Goal: Task Accomplishment & Management: Complete application form

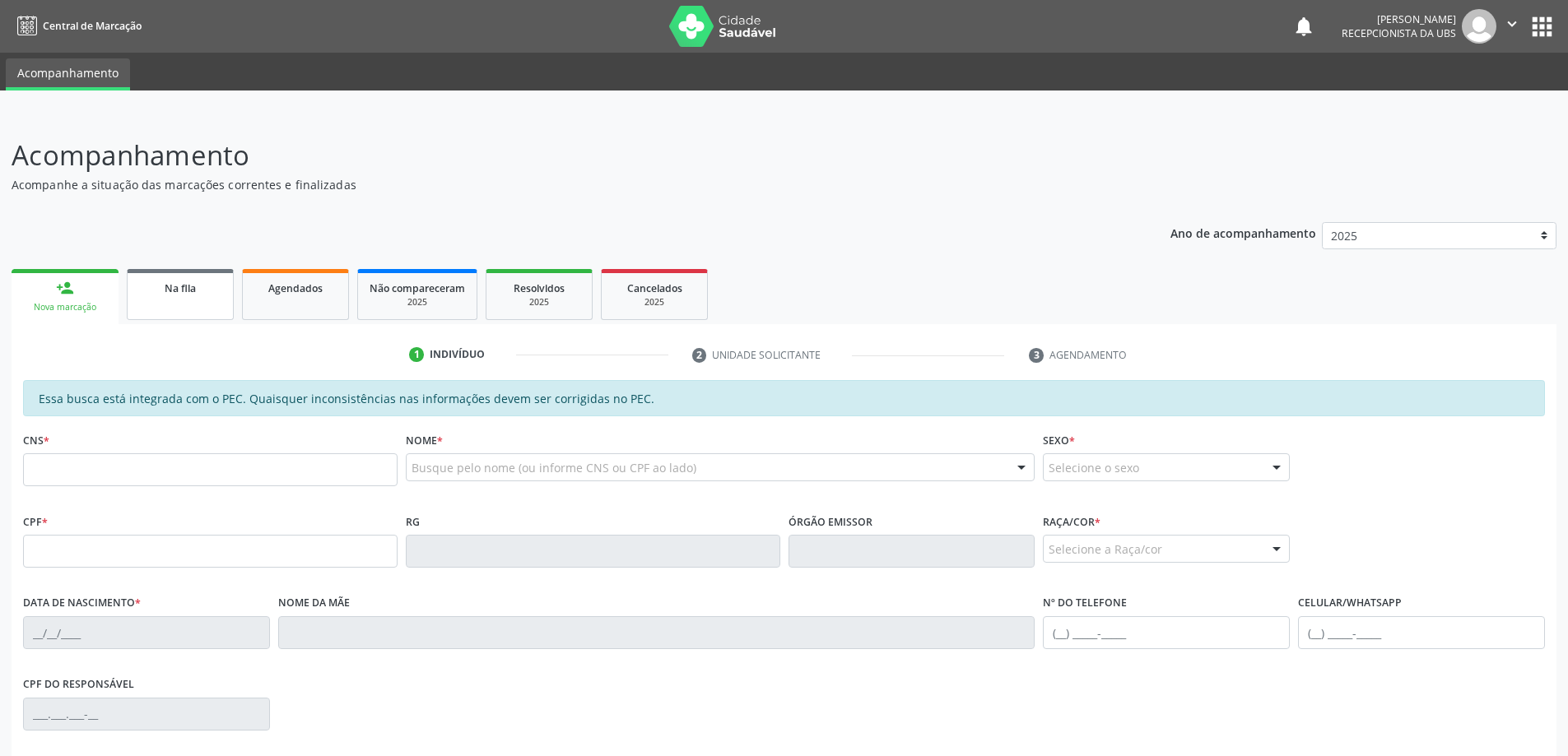
click at [194, 294] on span "Na fila" at bounding box center [180, 288] width 31 height 14
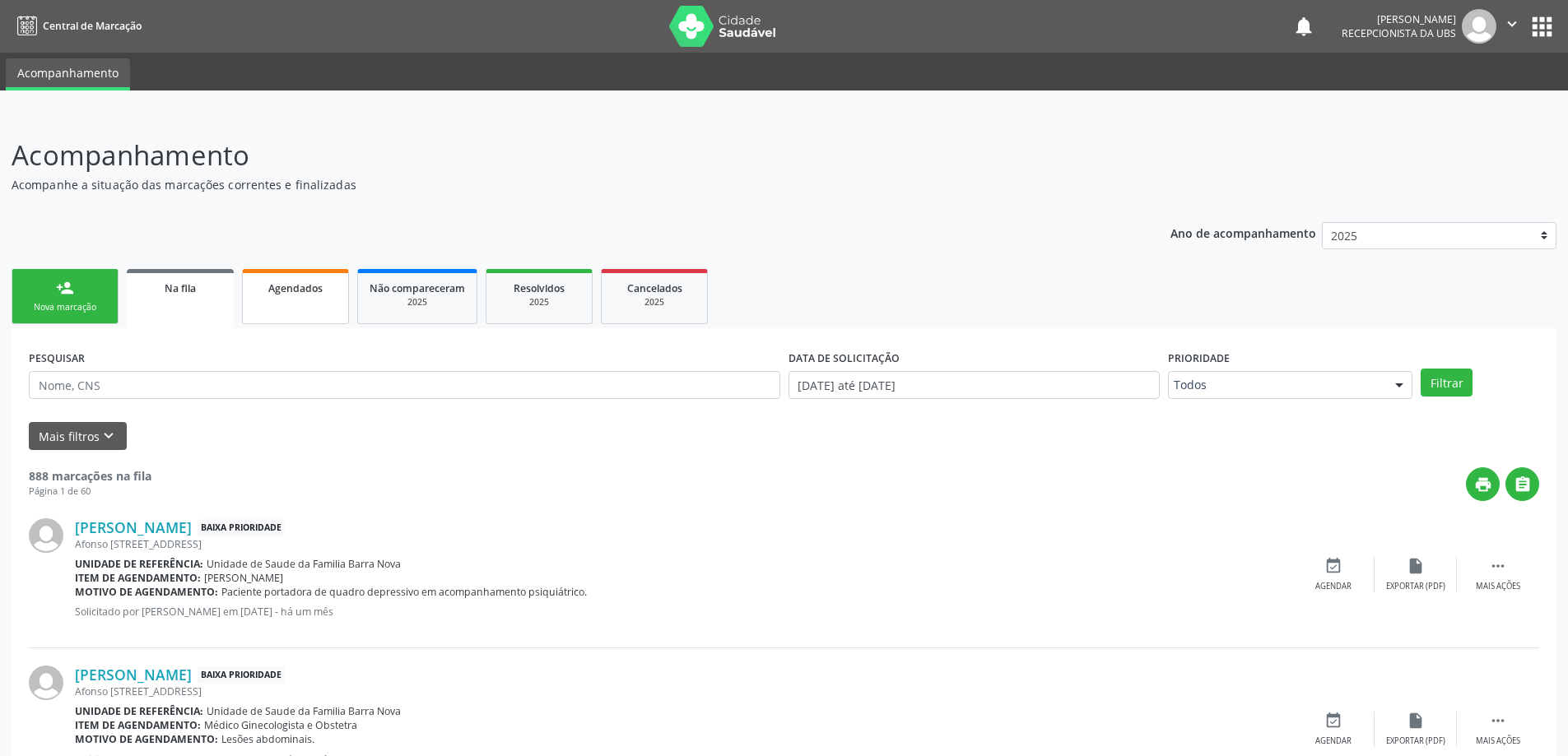
click at [306, 295] on span "Agendados" at bounding box center [295, 288] width 54 height 14
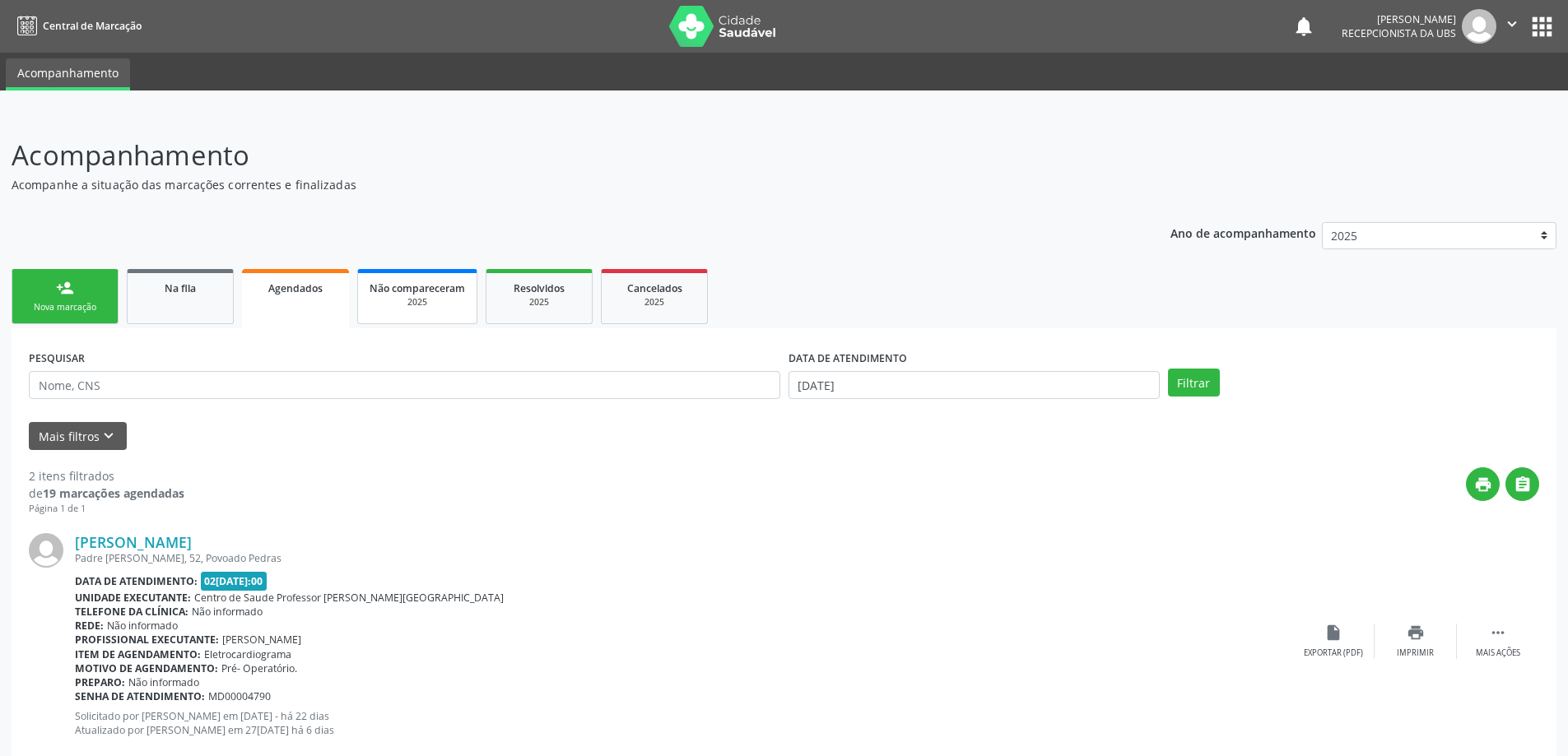
click at [430, 292] on span "Não compareceram" at bounding box center [418, 288] width 96 height 14
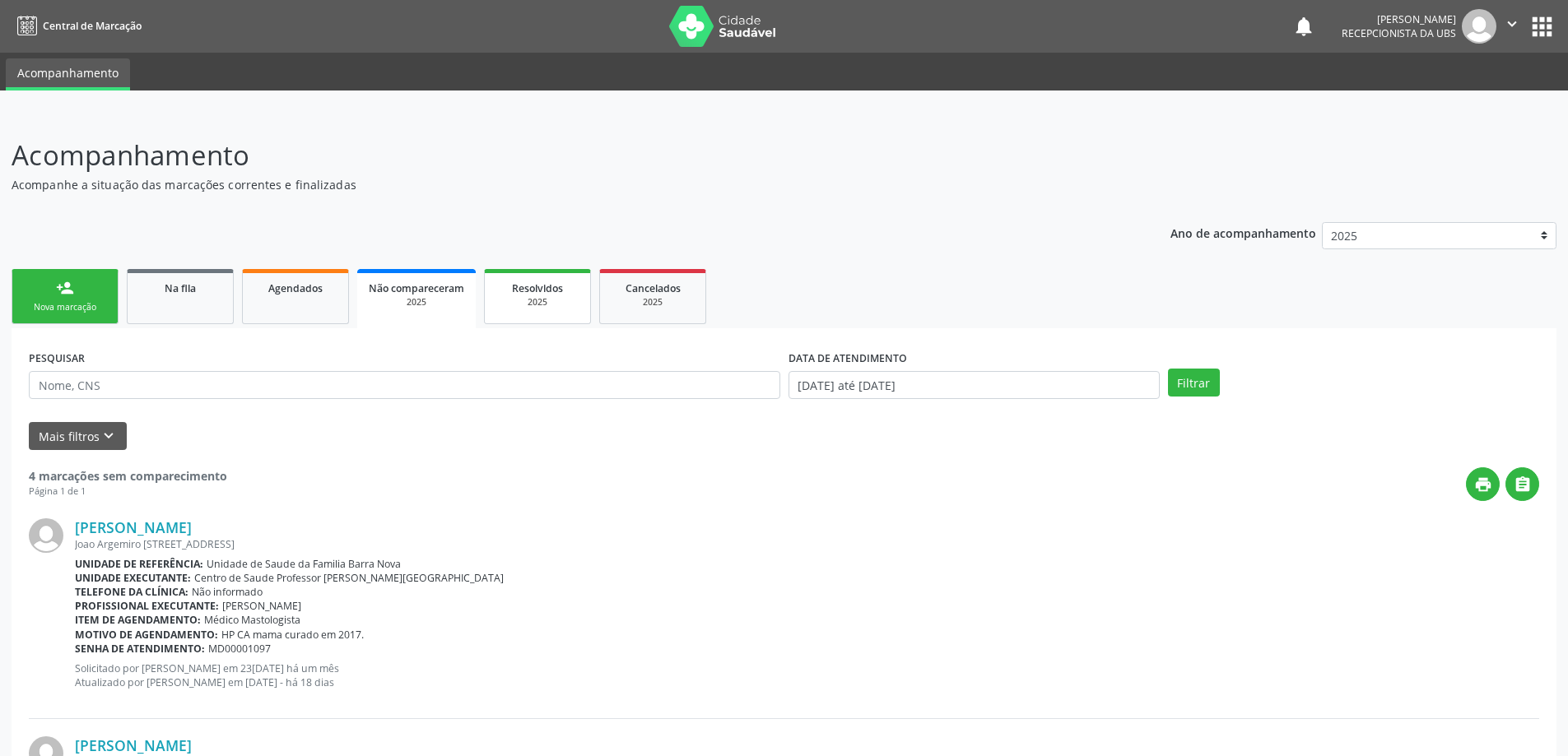
click at [553, 297] on div "2025" at bounding box center [537, 303] width 83 height 12
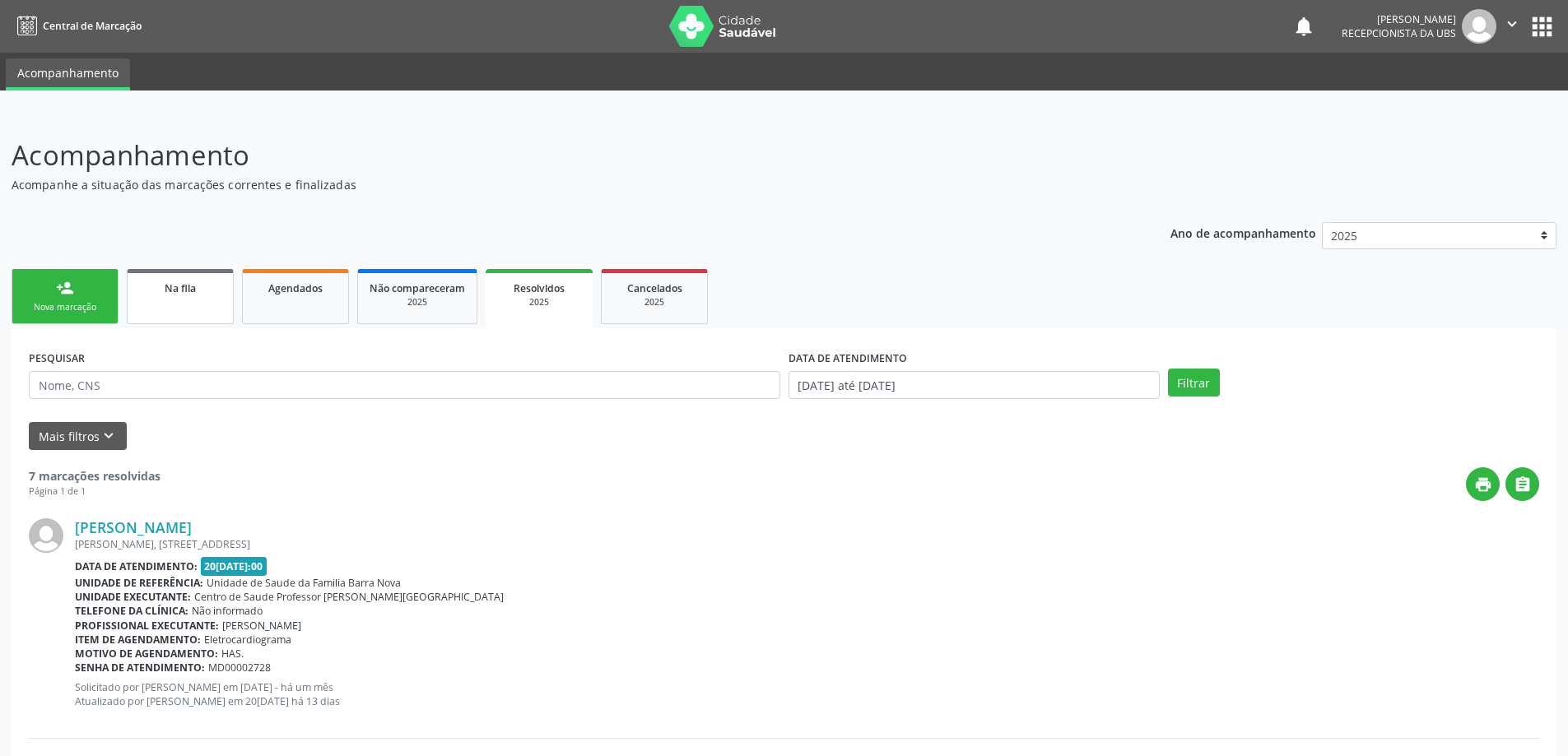
click at [180, 307] on link "Na fila" at bounding box center [180, 296] width 107 height 55
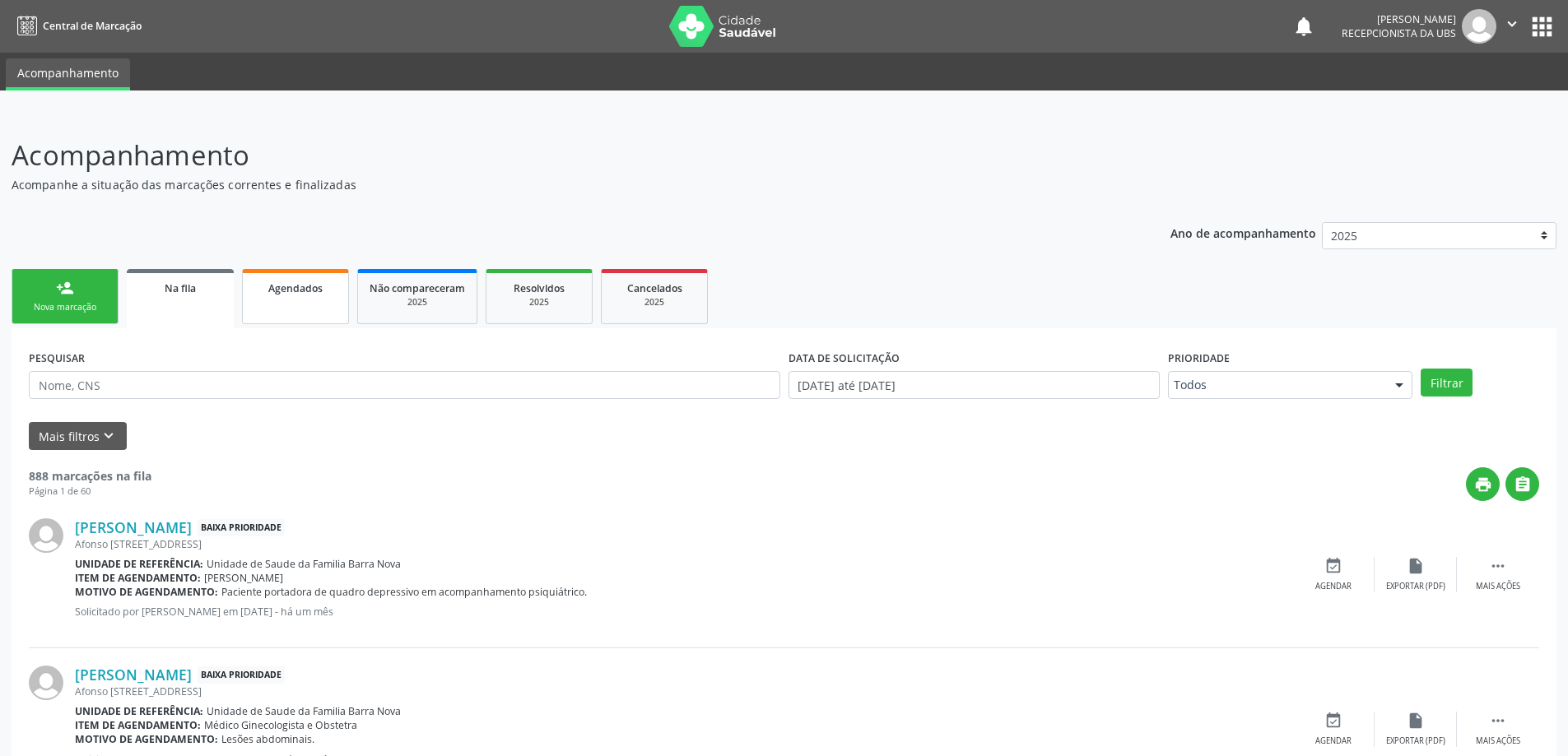
click at [281, 298] on link "Agendados" at bounding box center [295, 296] width 107 height 55
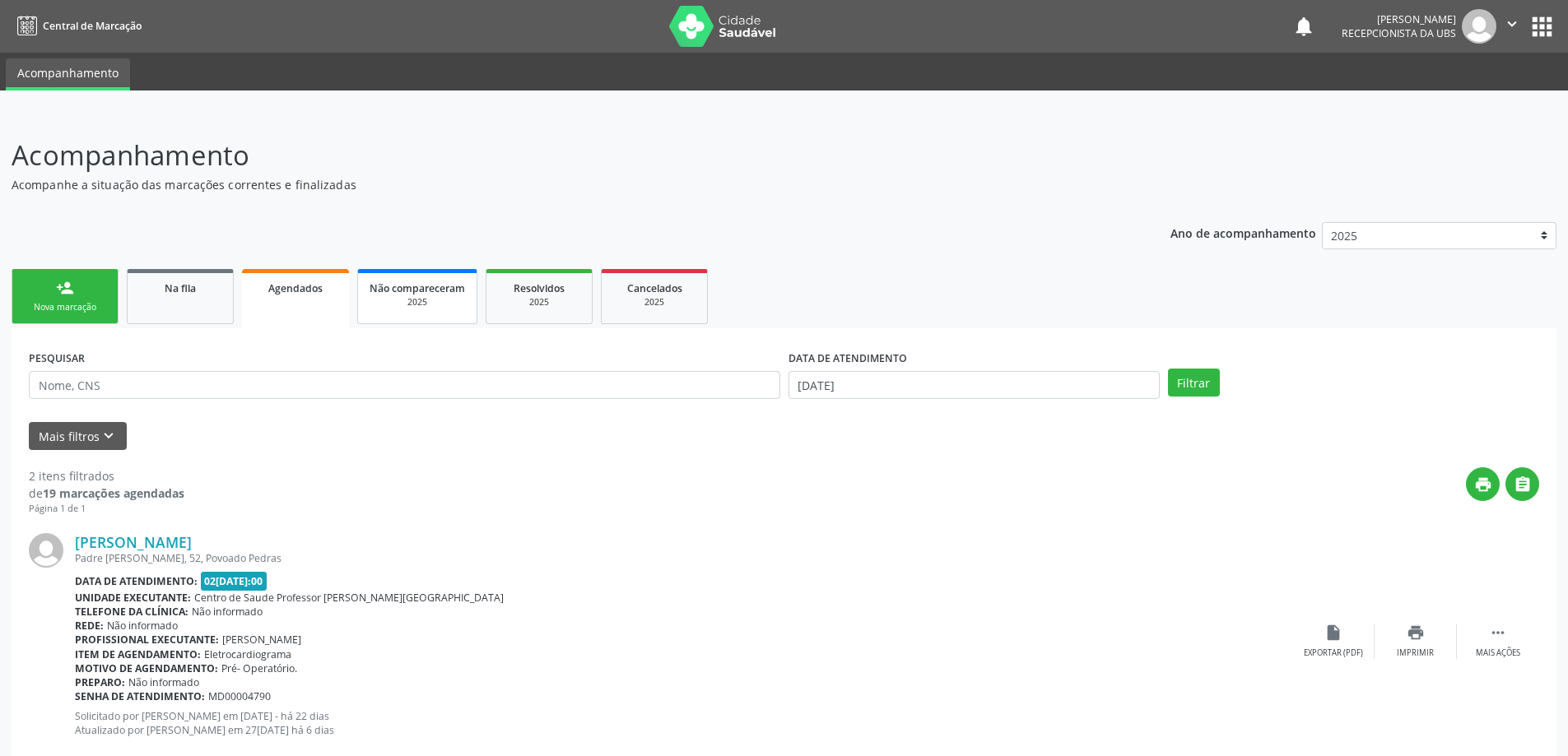
click at [408, 298] on div "2025" at bounding box center [418, 303] width 96 height 12
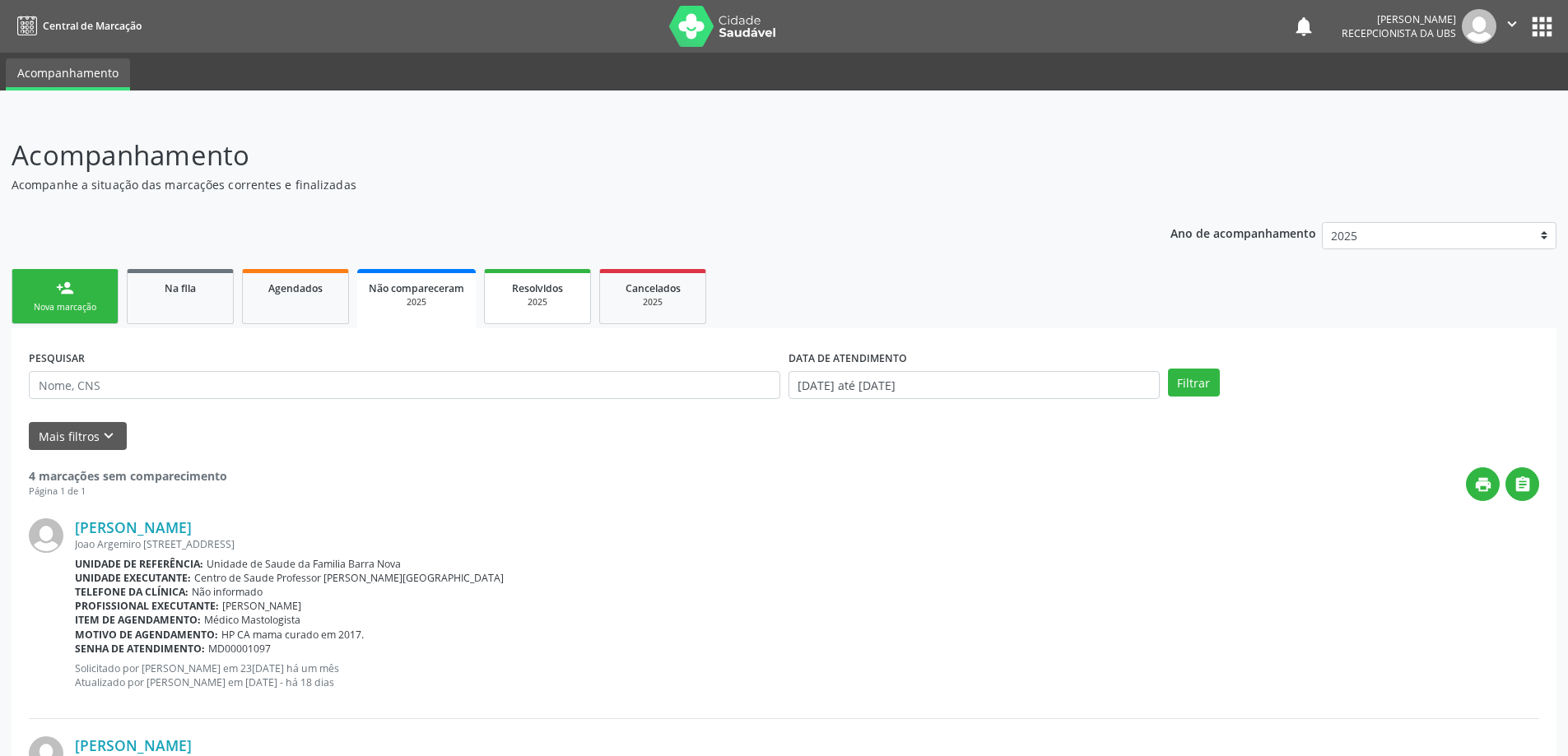
click at [530, 301] on div "2025" at bounding box center [537, 303] width 83 height 12
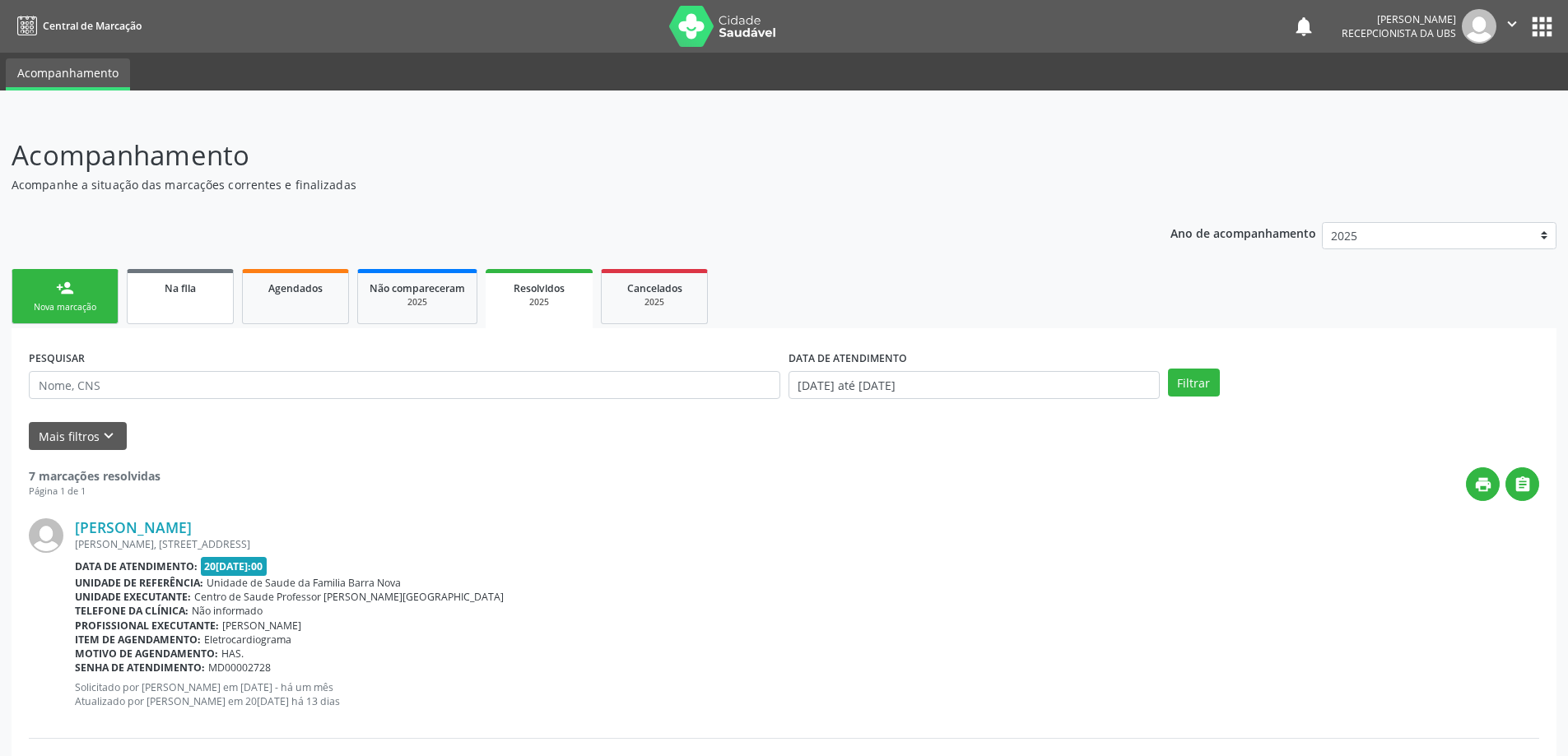
click at [188, 304] on link "Na fila" at bounding box center [180, 296] width 107 height 55
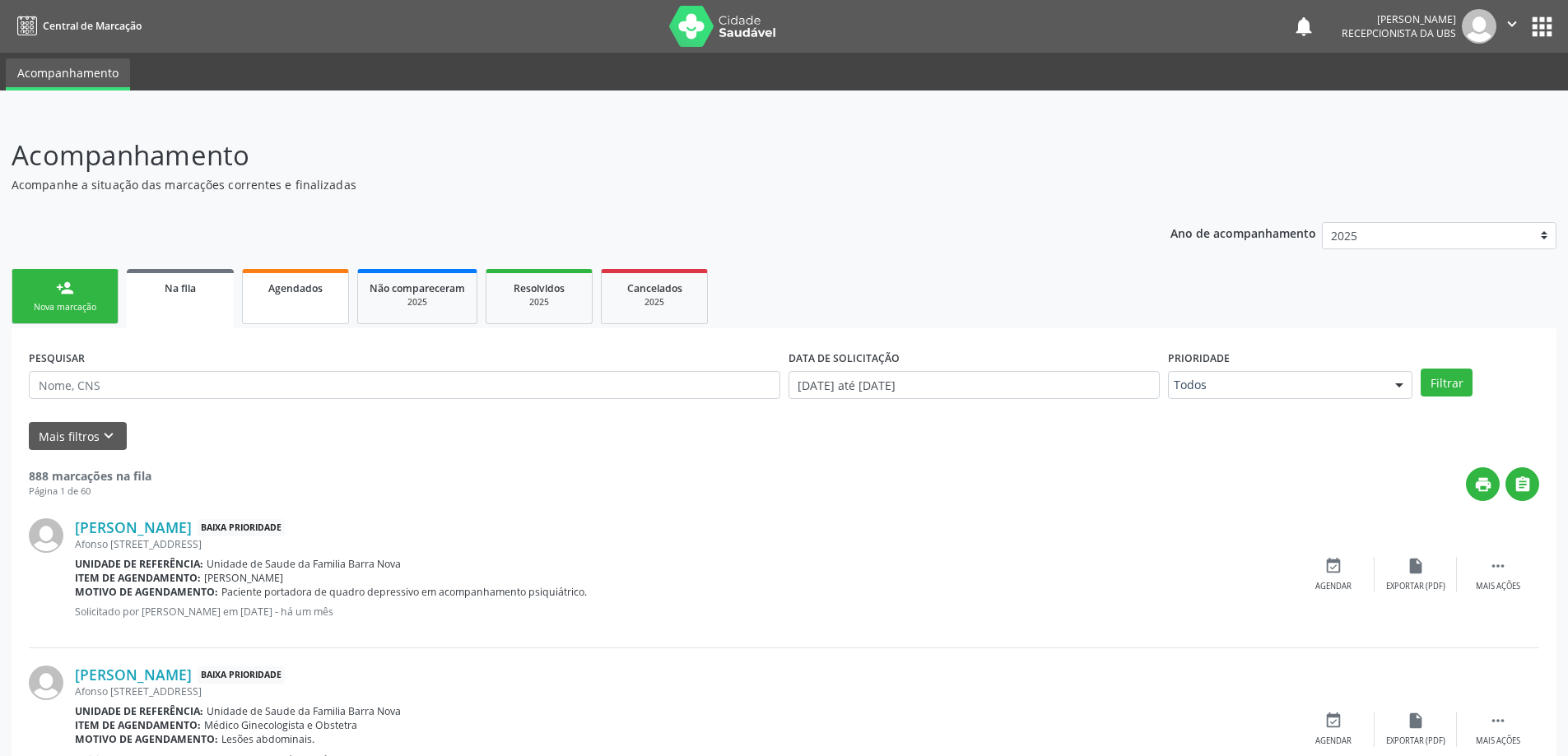
click at [298, 295] on span "Agendados" at bounding box center [295, 288] width 54 height 14
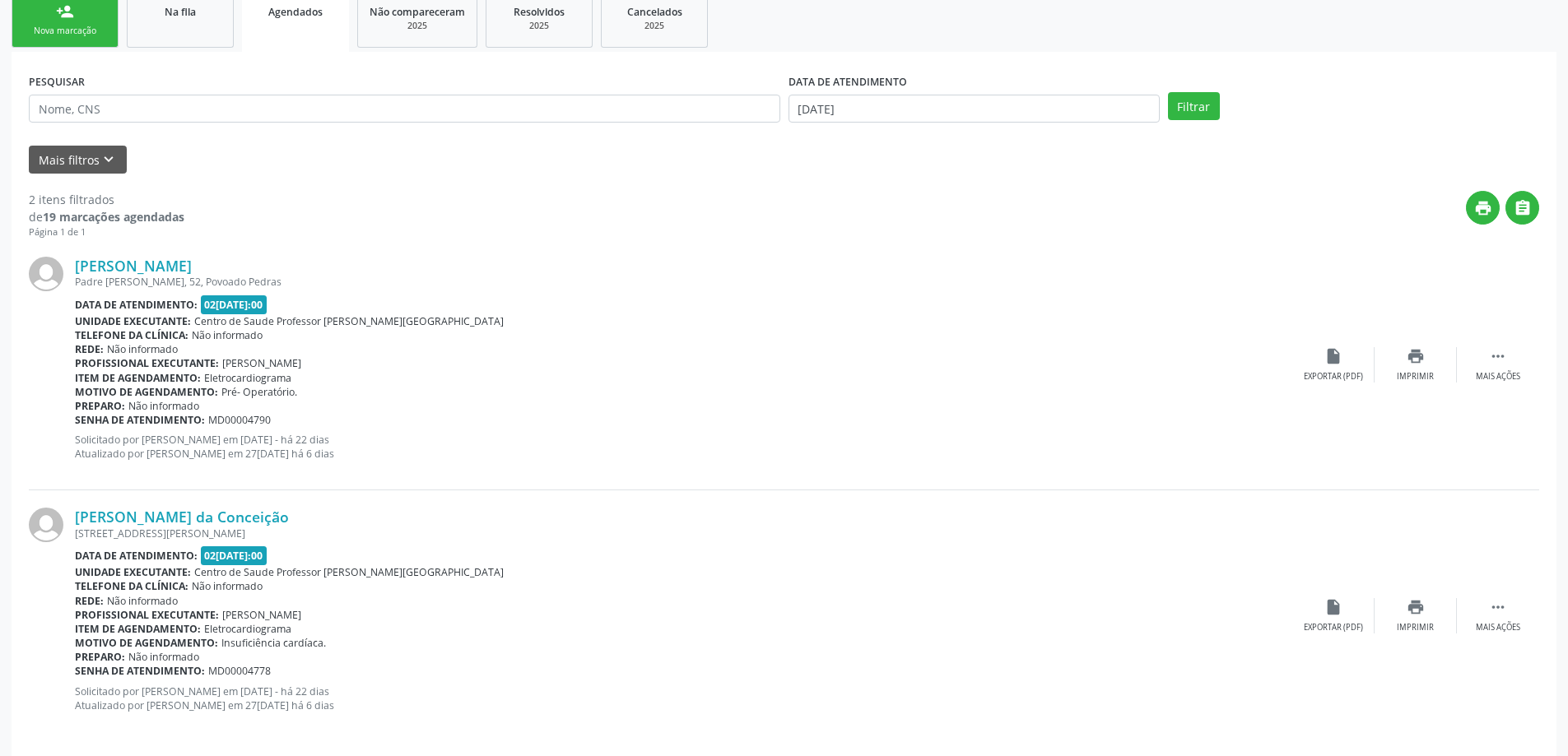
scroll to position [291, 0]
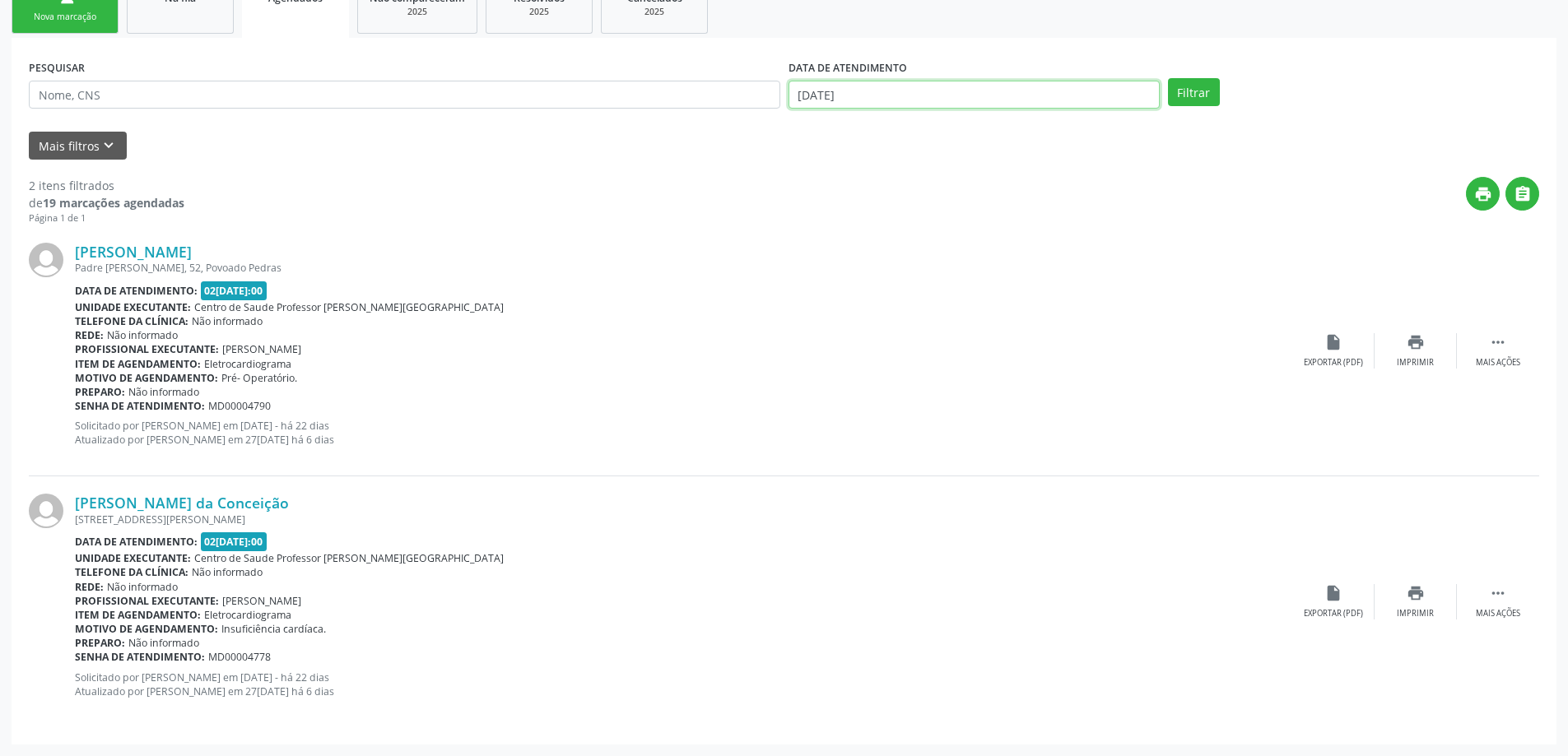
click at [1013, 90] on input "[DATE]" at bounding box center [974, 95] width 372 height 28
click at [842, 182] on span "1" at bounding box center [842, 177] width 32 height 32
type input "01[DATE]"
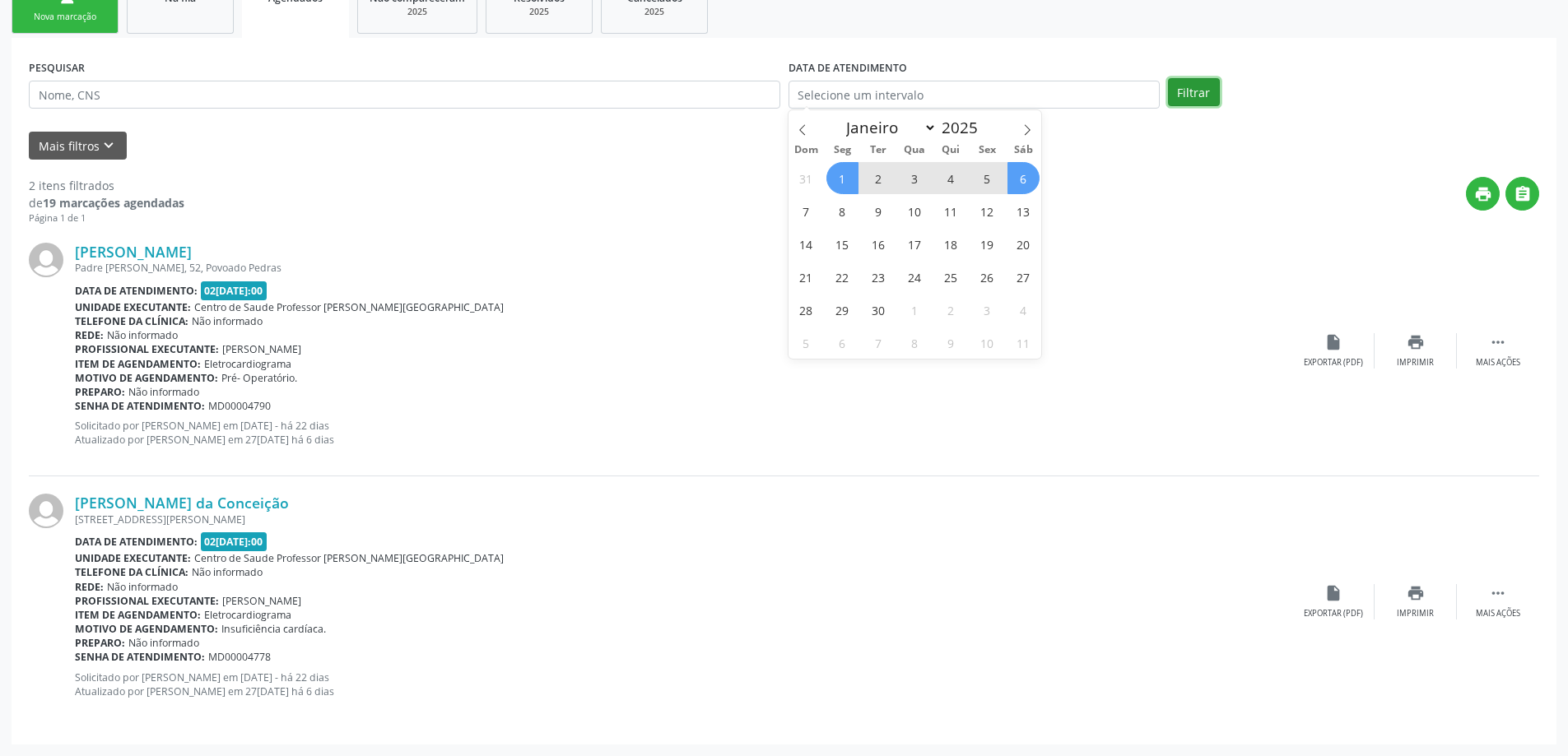
click at [1189, 96] on button "Filtrar" at bounding box center [1194, 92] width 52 height 28
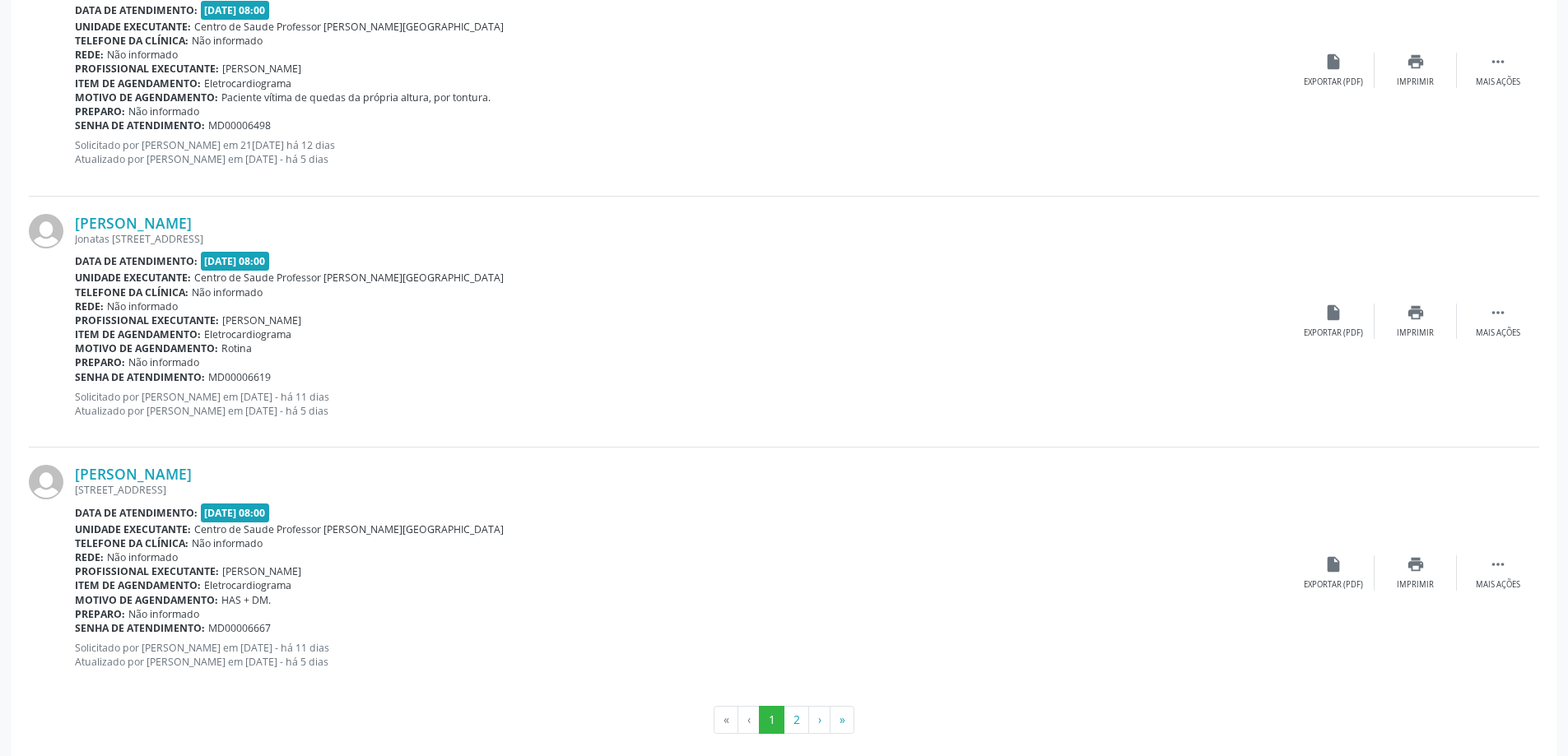
scroll to position [3590, 0]
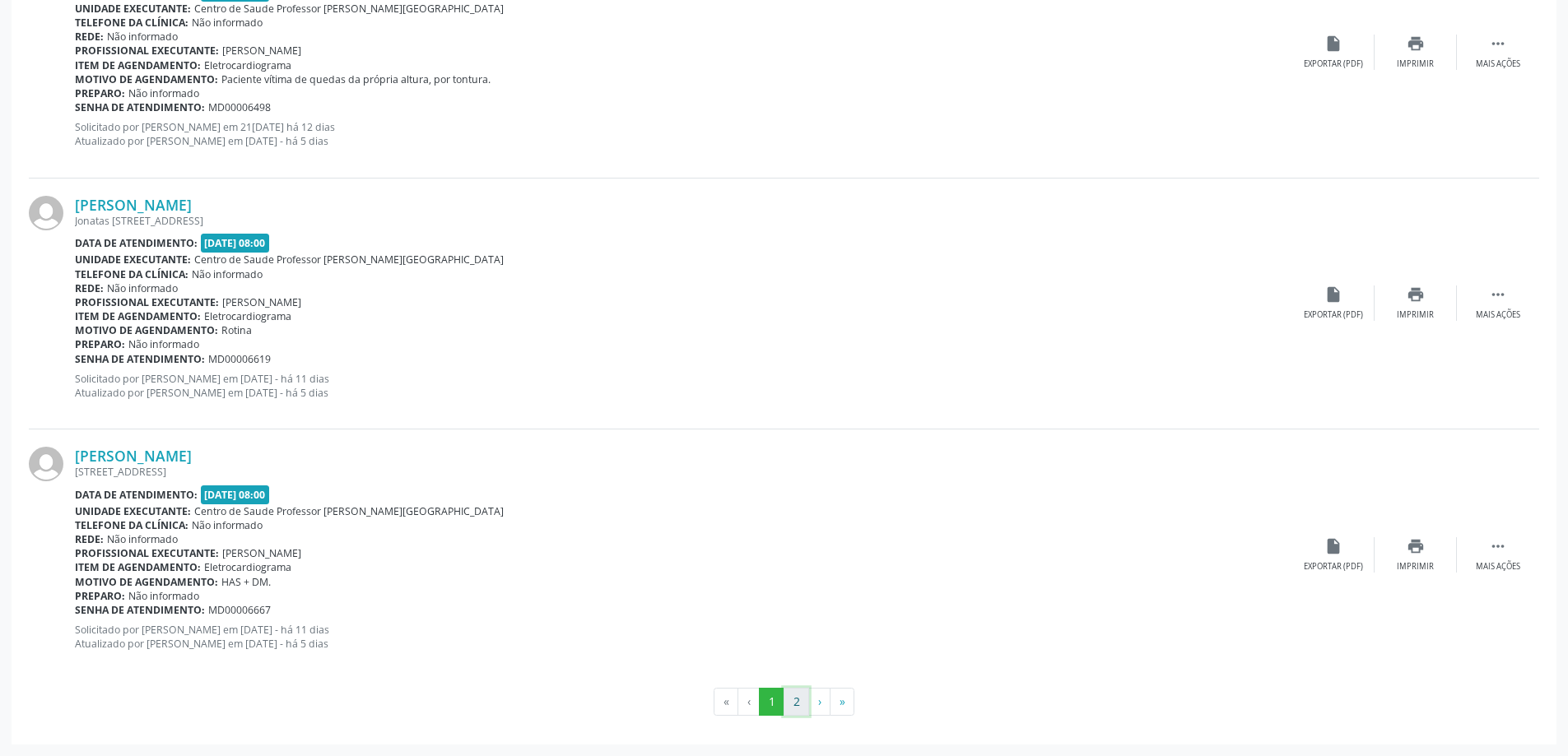
click at [794, 703] on button "2" at bounding box center [795, 702] width 25 height 28
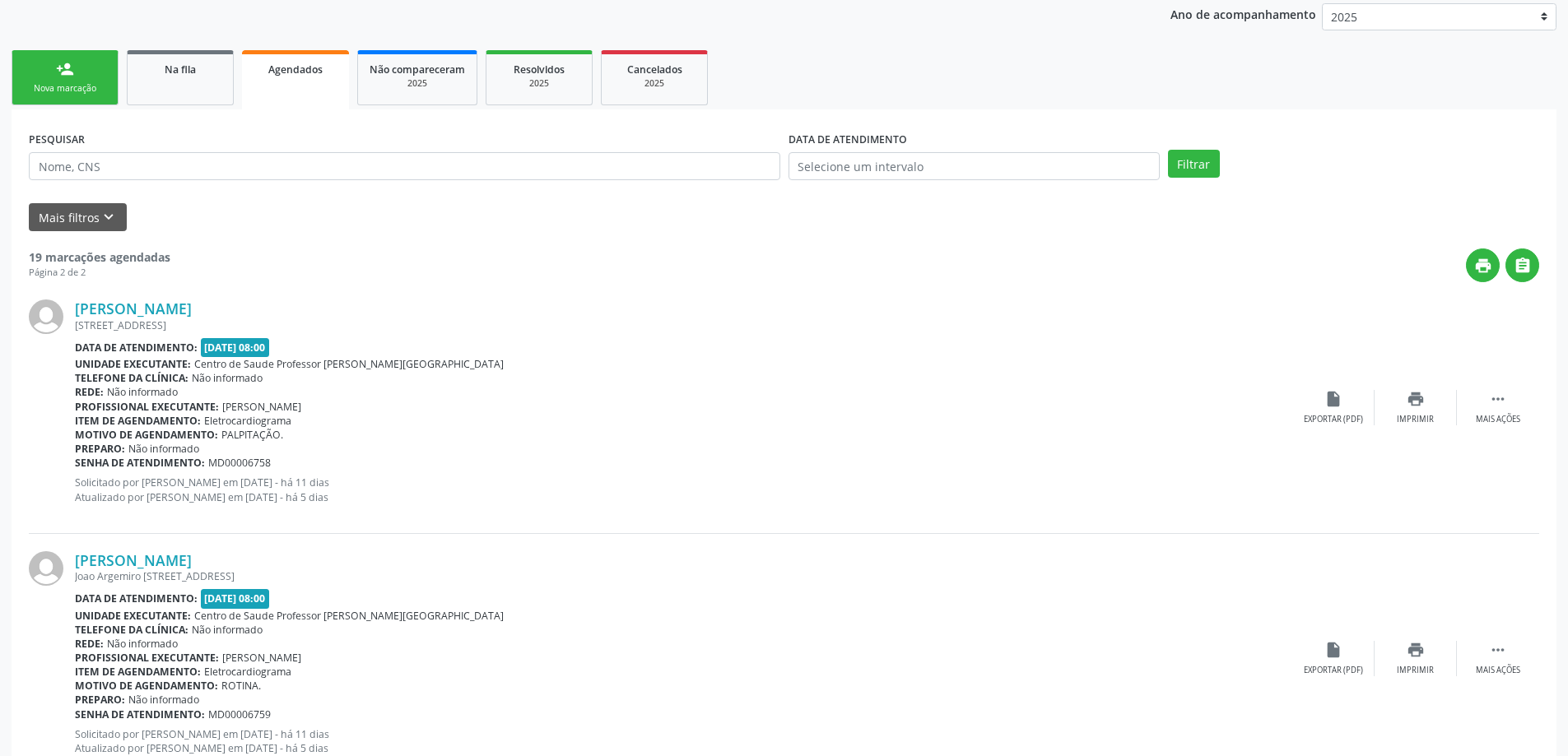
scroll to position [84, 0]
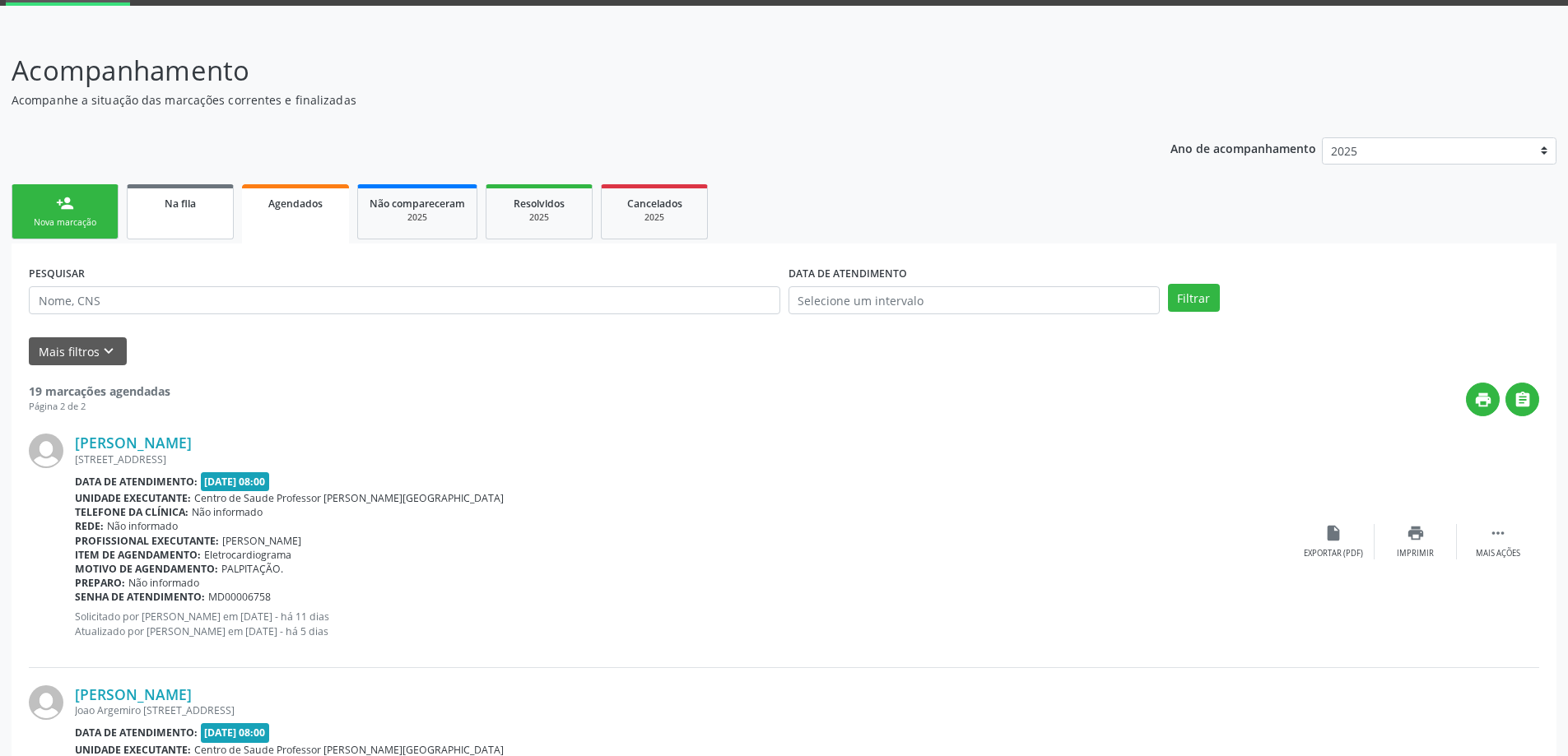
click at [196, 218] on link "Na fila" at bounding box center [180, 211] width 107 height 55
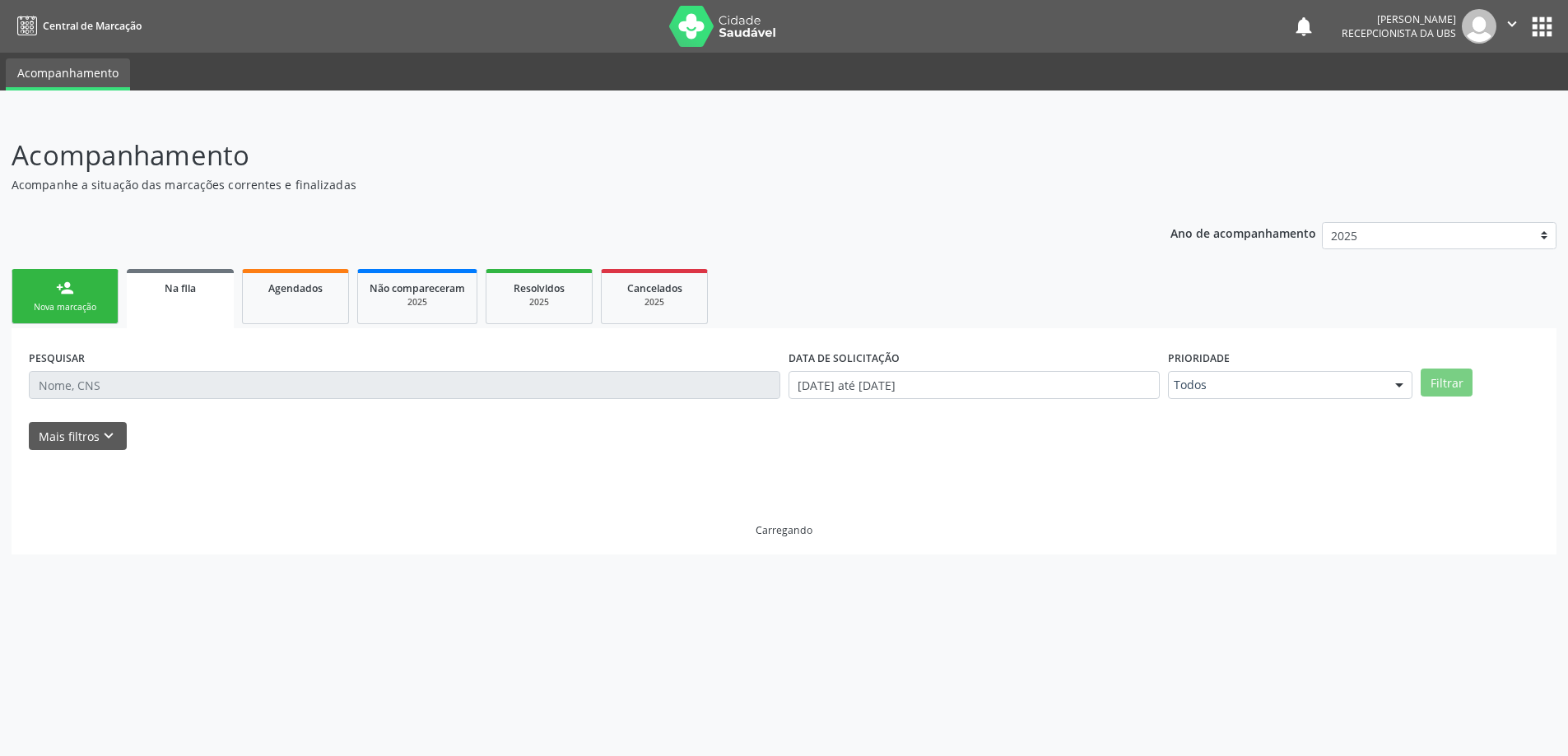
scroll to position [0, 0]
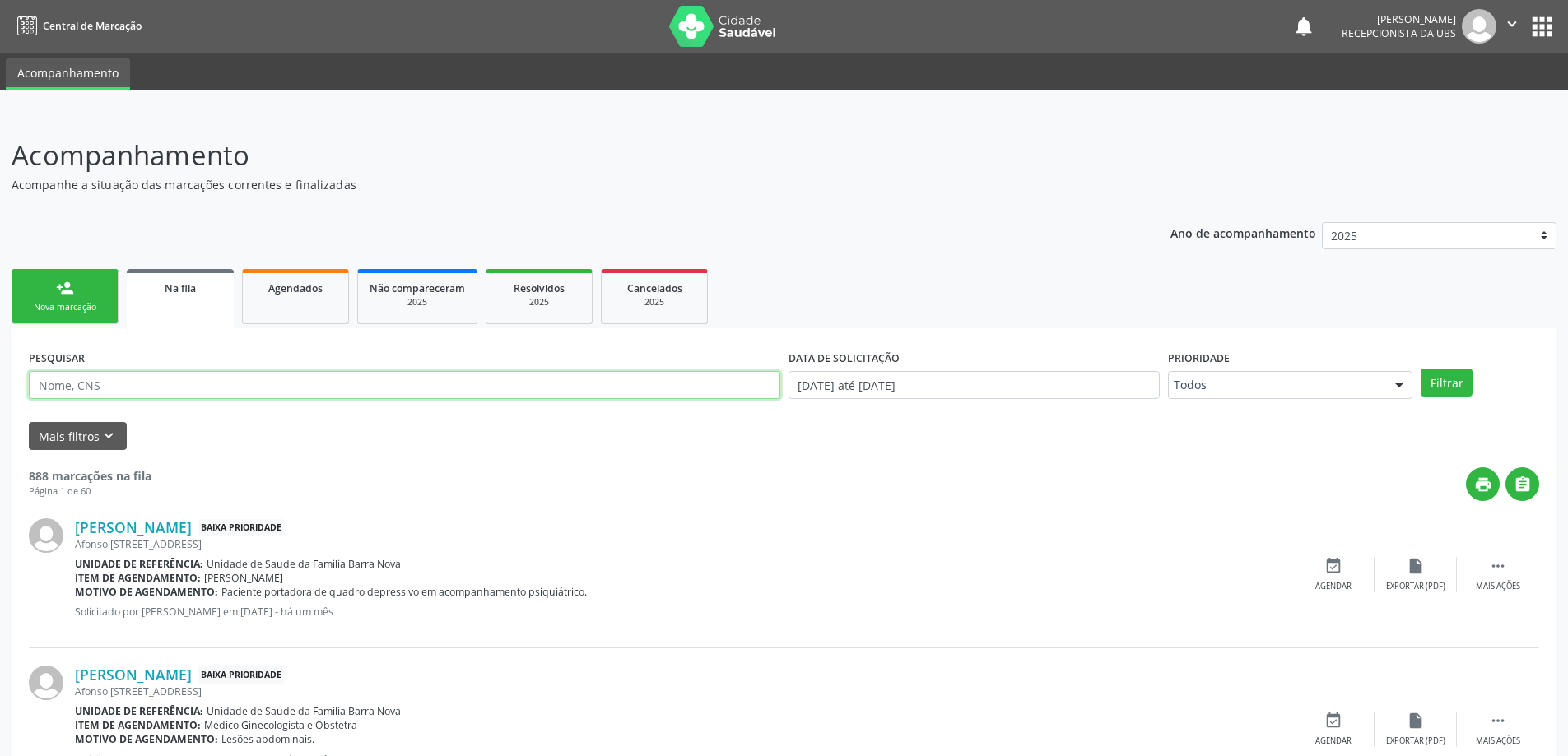
paste input "700402999998849"
type input "700402999998849"
click at [1421, 369] on button "Filtrar" at bounding box center [1447, 383] width 52 height 28
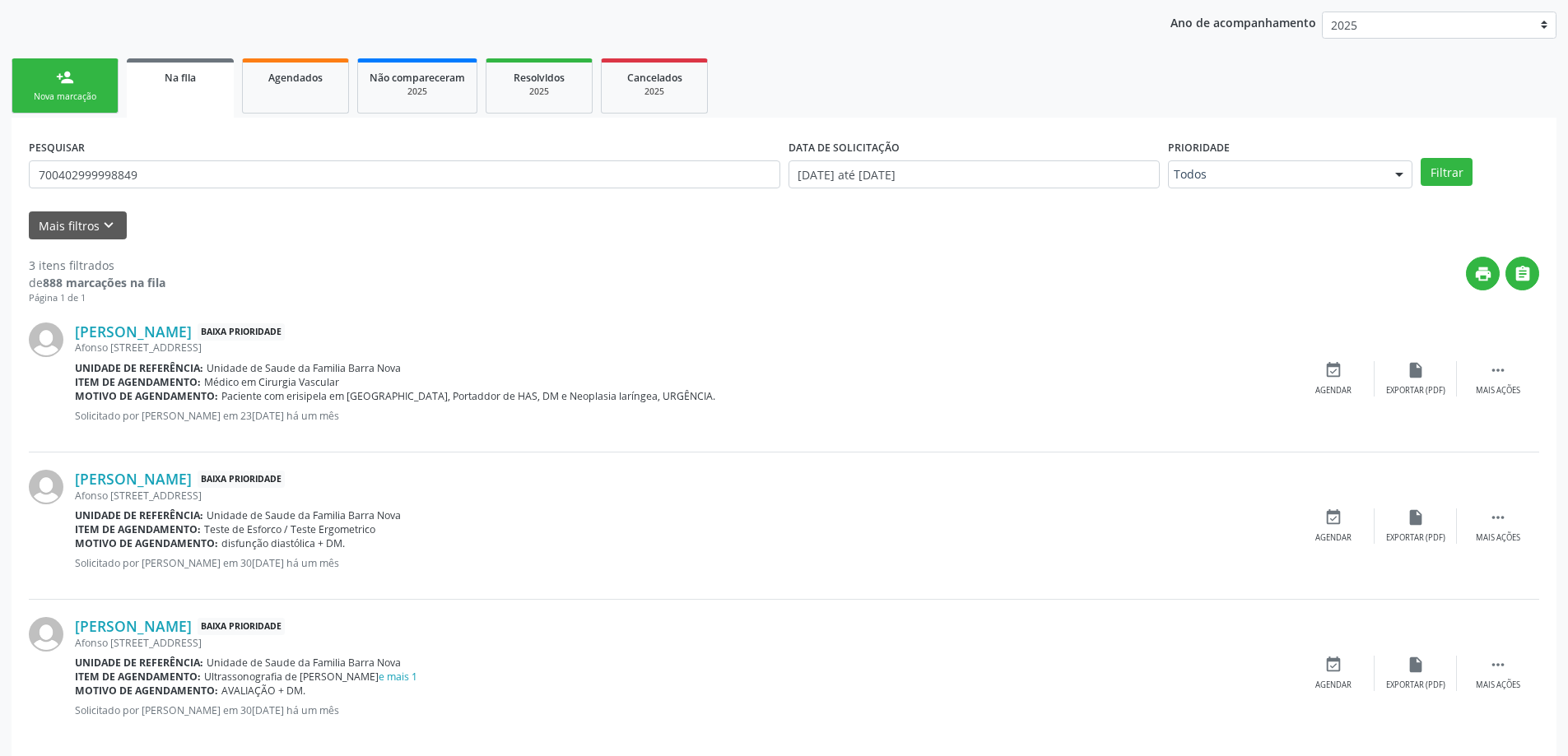
scroll to position [231, 0]
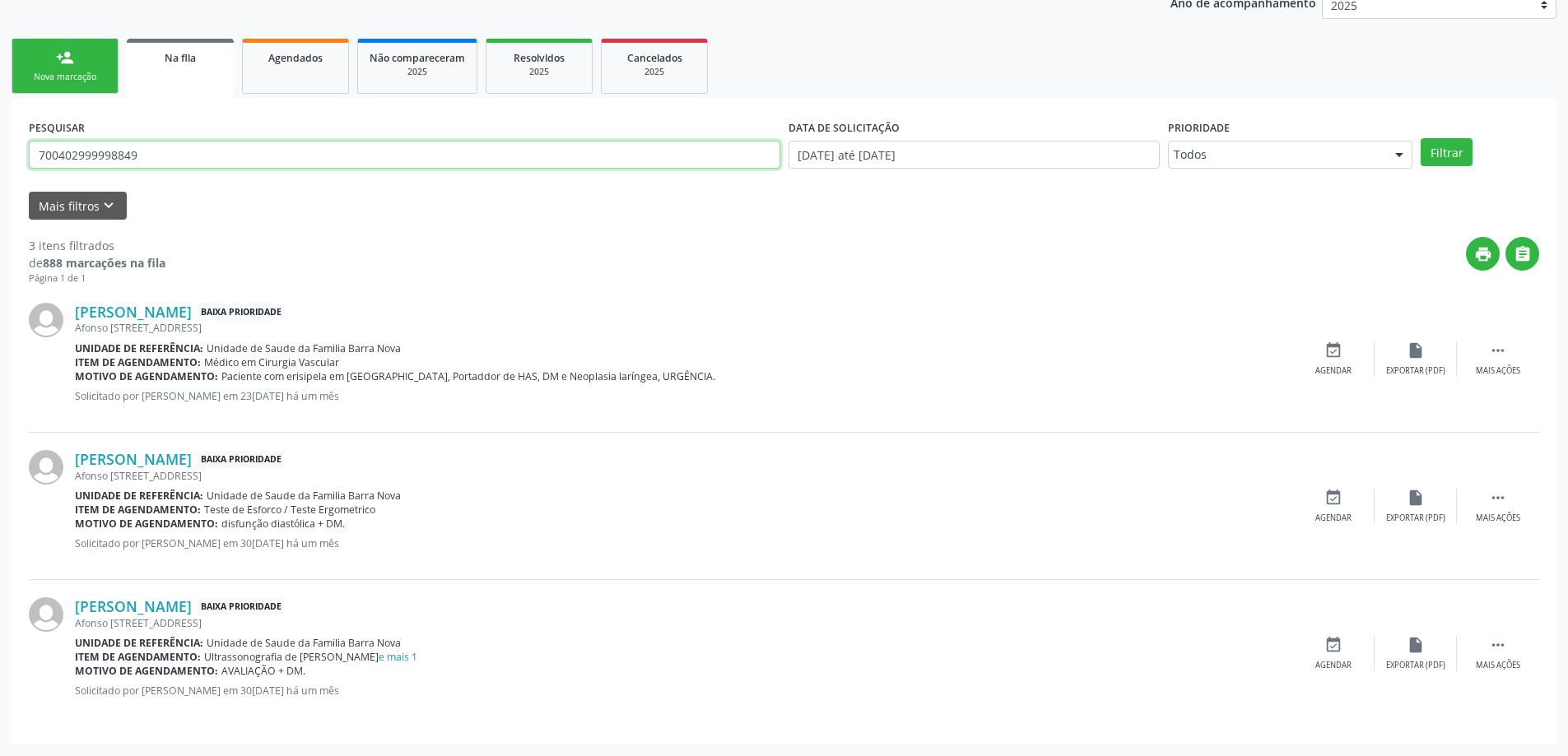
drag, startPoint x: 266, startPoint y: 151, endPoint x: 0, endPoint y: 151, distance: 266.0
click at [0, 151] on div "Acompanhamento Acompanhe a situação das marcações correntes e finalizadas Relat…" at bounding box center [784, 320] width 1568 height 873
paste input "705004276886851"
type input "705004276886851"
click at [1421, 138] on button "Filtrar" at bounding box center [1447, 152] width 52 height 28
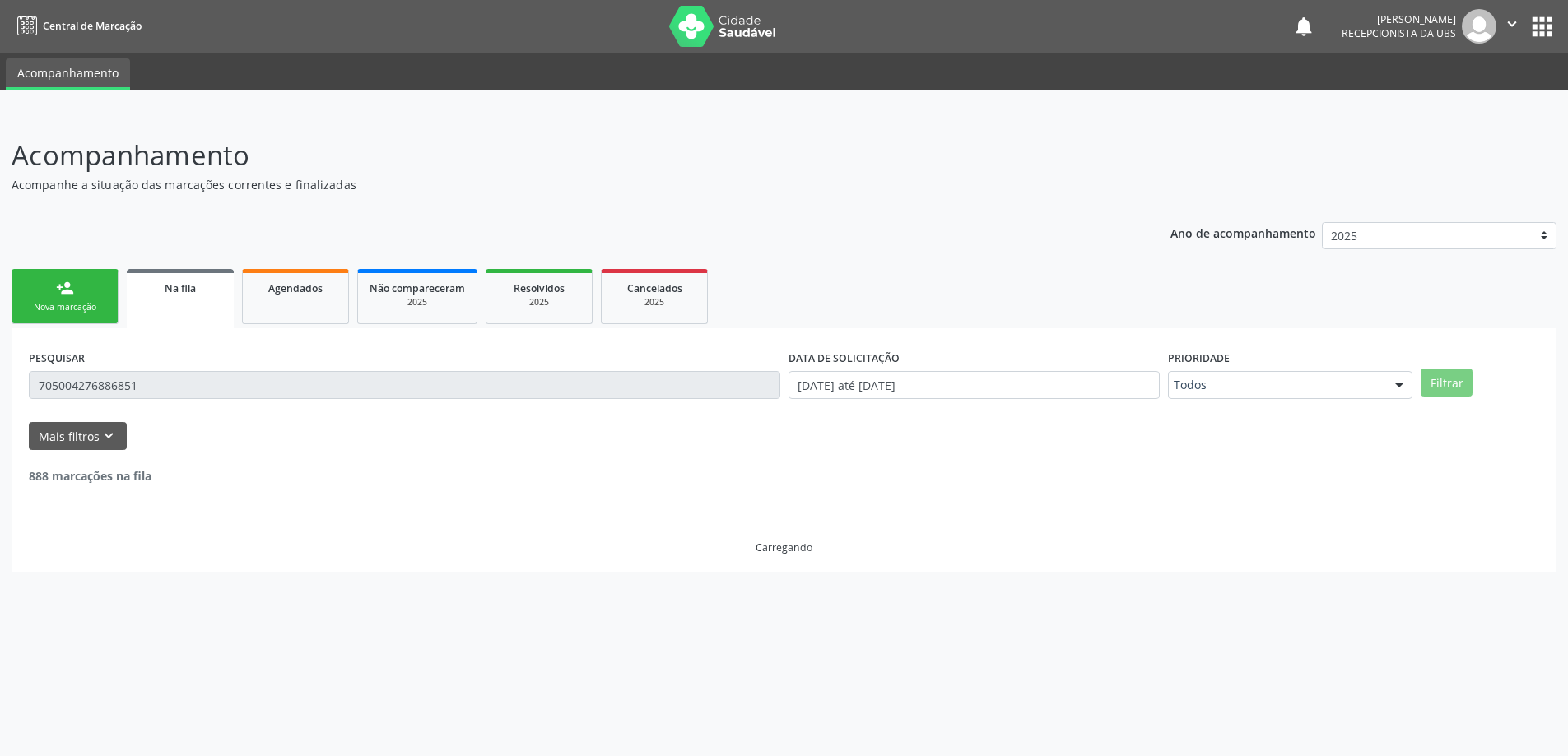
scroll to position [0, 0]
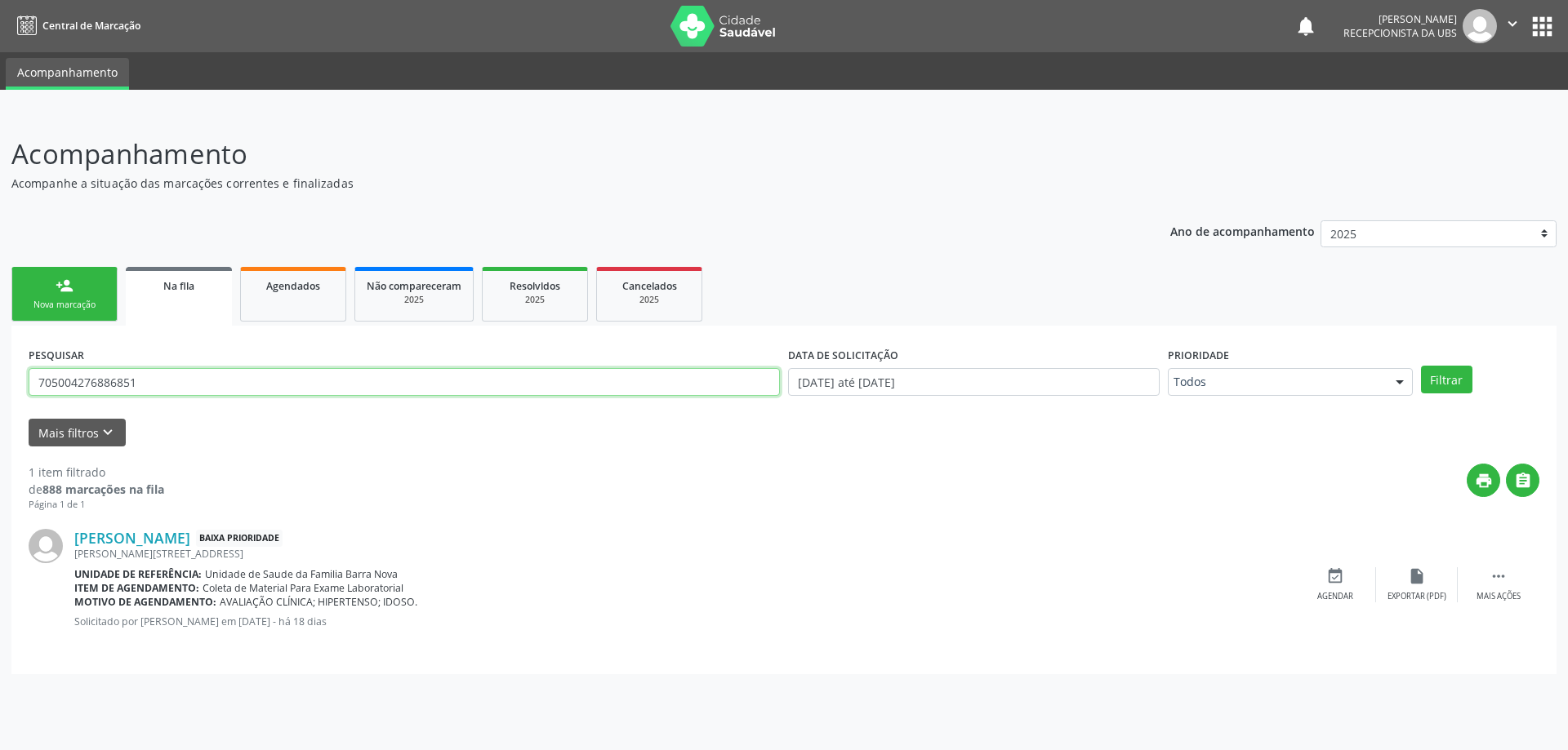
drag, startPoint x: 316, startPoint y: 385, endPoint x: 0, endPoint y: 380, distance: 316.0
click at [0, 380] on div "Acompanhamento Acompanhe a situação das marcações correntes e finalizadas Relat…" at bounding box center [784, 432] width 1568 height 638
paste input "704006387653468"
type input "704006387653468"
click at [1421, 366] on button "Filtrar" at bounding box center [1447, 380] width 52 height 28
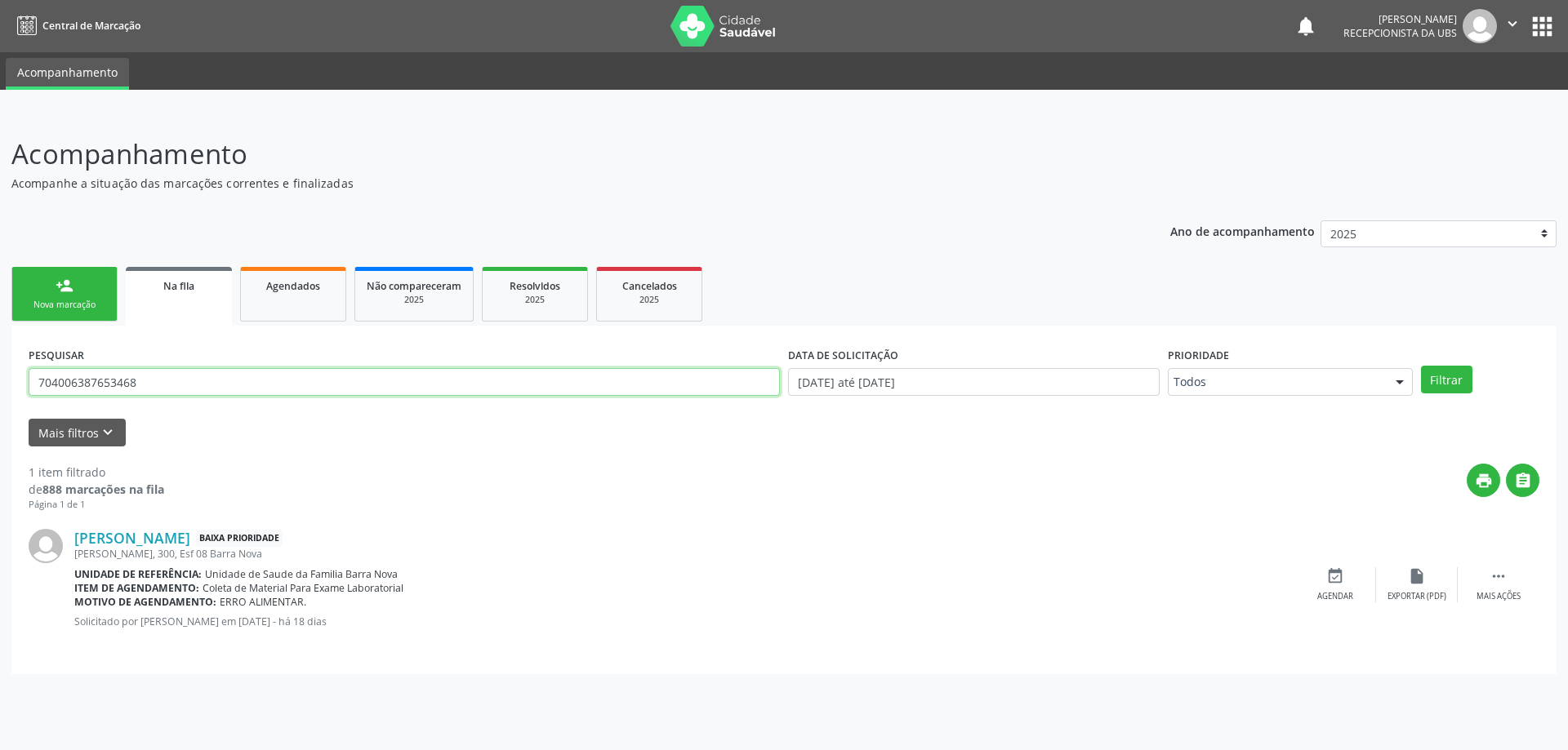
drag, startPoint x: 195, startPoint y: 388, endPoint x: 16, endPoint y: 375, distance: 179.5
click at [22, 376] on div "PESQUISAR 704006387653468 DATA DE SOLICITAÇÃO [DATE] até [DATE] Prioridade Todo…" at bounding box center [784, 500] width 1546 height 349
paste input "703005884737679"
type input "703005884737679"
click at [1421, 366] on button "Filtrar" at bounding box center [1447, 380] width 52 height 28
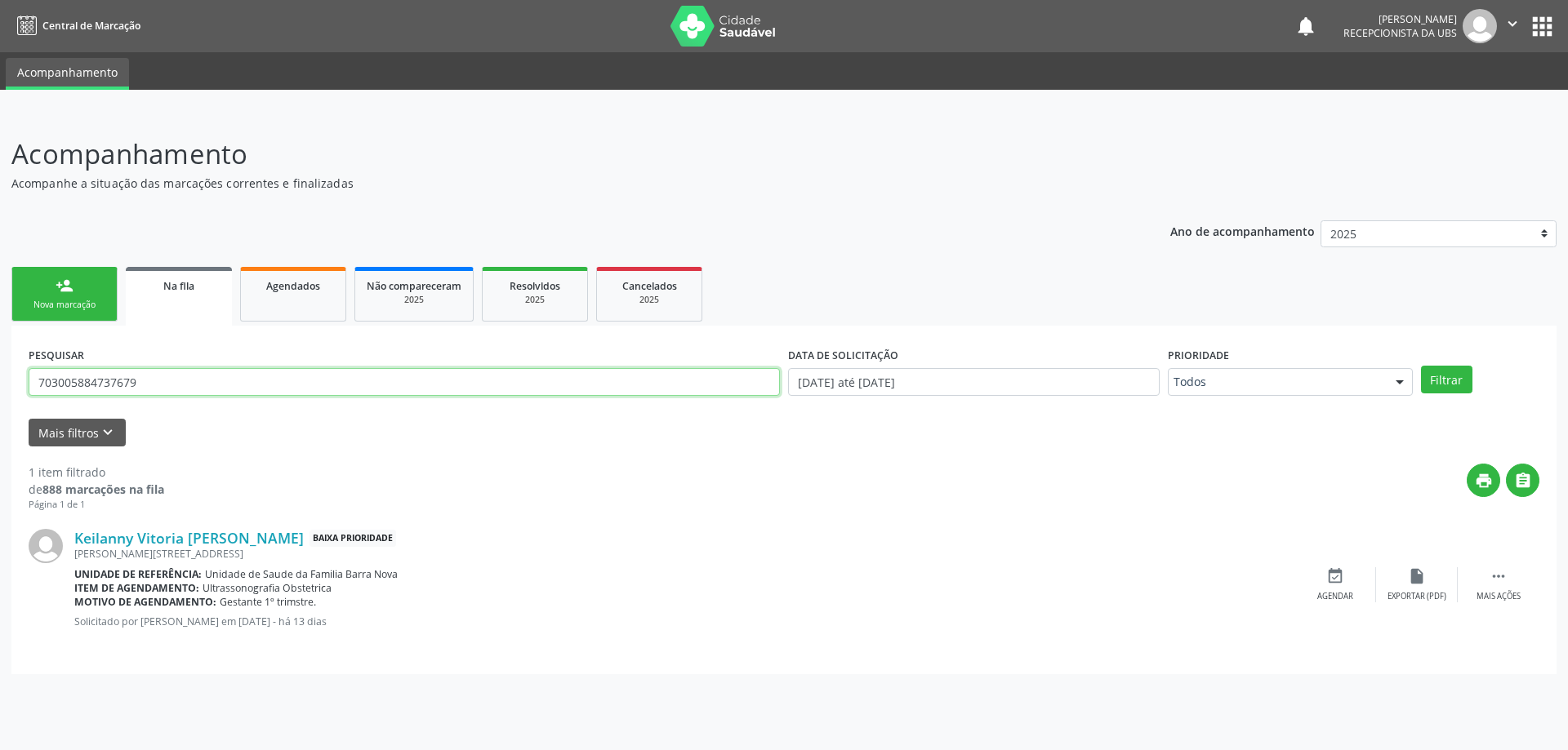
drag, startPoint x: 180, startPoint y: 378, endPoint x: 43, endPoint y: 376, distance: 137.0
click at [55, 377] on input "703005884737679" at bounding box center [404, 382] width 751 height 28
click at [192, 375] on input "703005884737679" at bounding box center [404, 382] width 751 height 28
drag, startPoint x: 191, startPoint y: 375, endPoint x: 0, endPoint y: 375, distance: 191.0
click at [0, 375] on div "Acompanhamento Acompanhe a situação das marcações correntes e finalizadas Relat…" at bounding box center [784, 432] width 1568 height 638
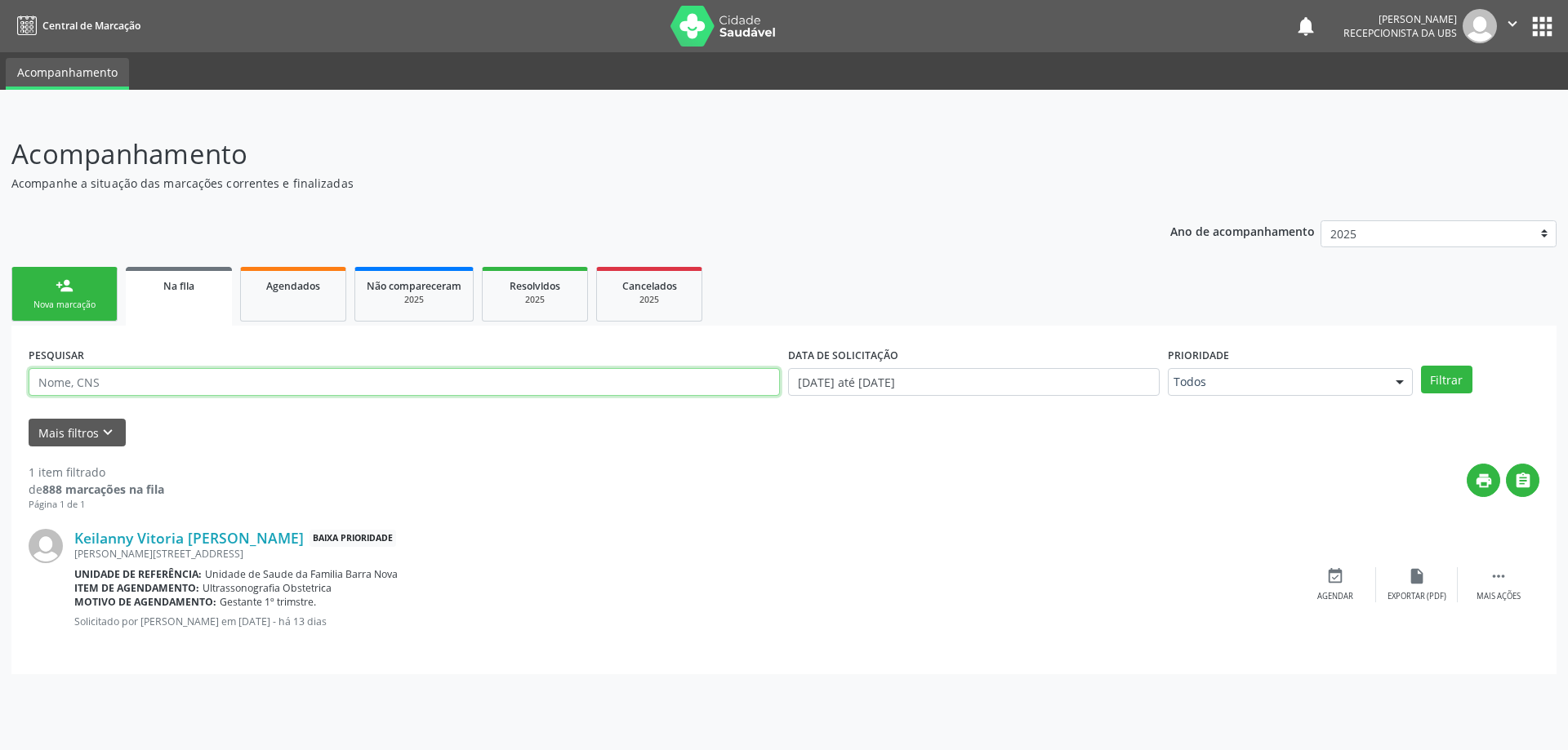
paste input "707405010617070"
type input "707405010617070"
click at [1421, 366] on button "Filtrar" at bounding box center [1447, 380] width 52 height 28
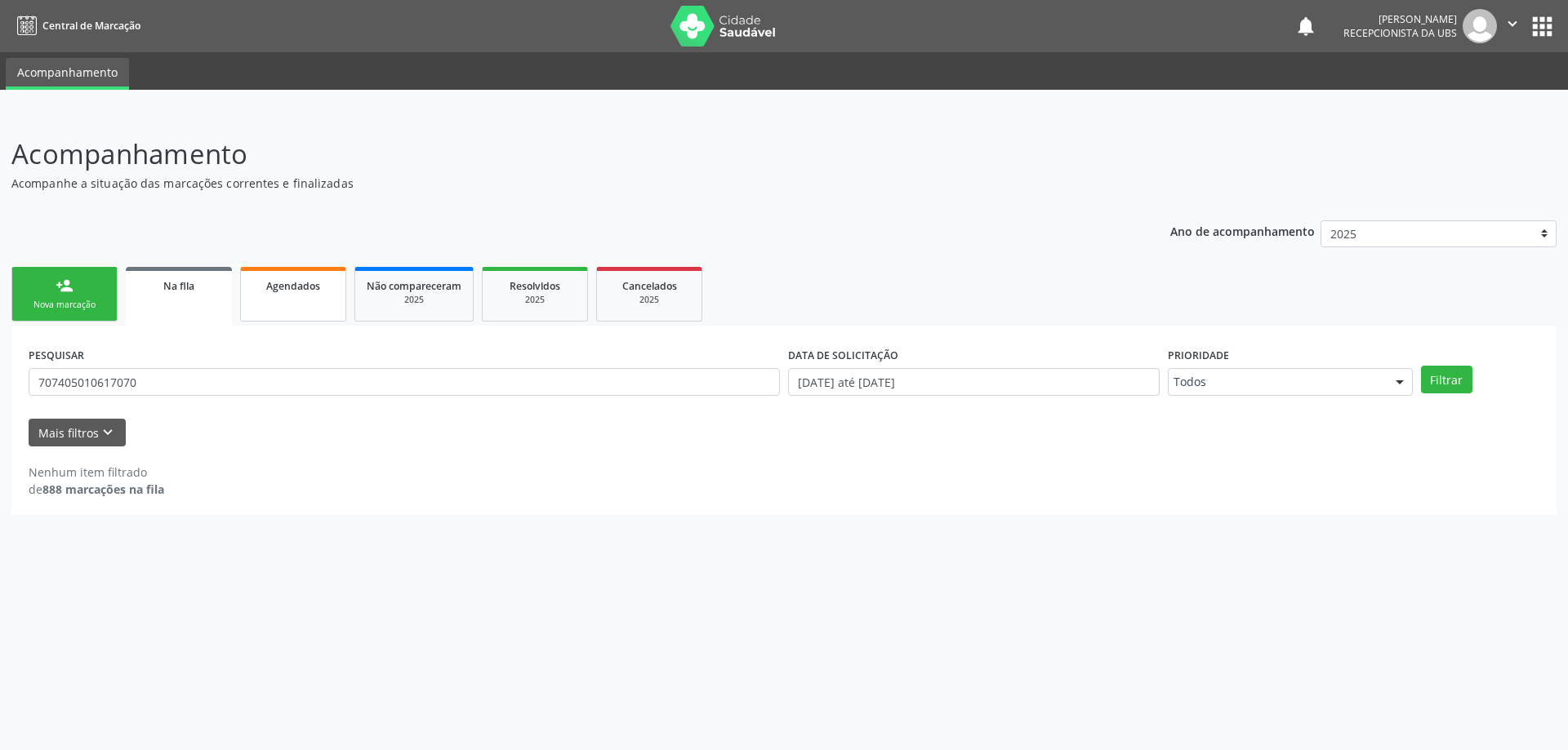
click at [284, 294] on link "Agendados" at bounding box center [293, 293] width 106 height 54
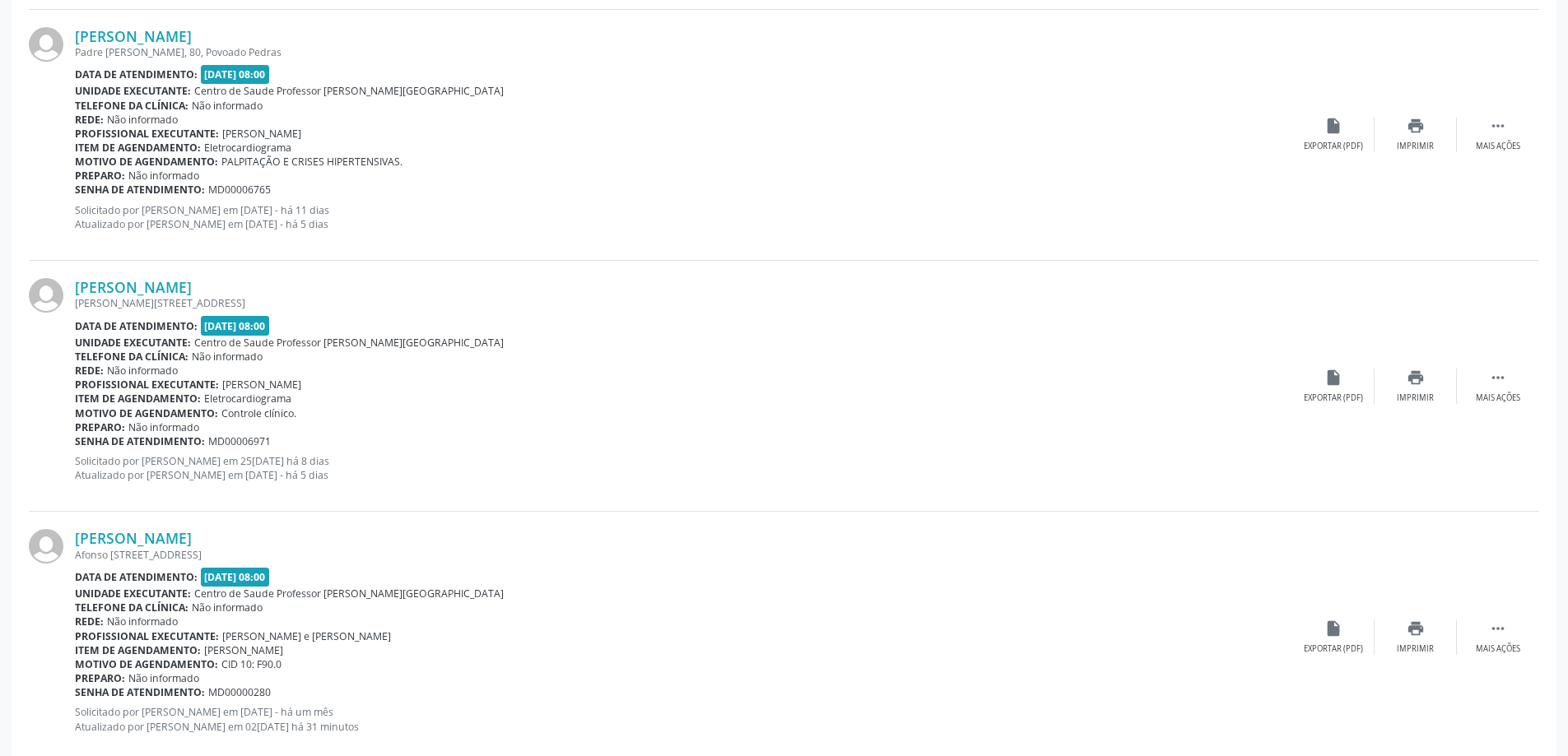
scroll to position [1328, 0]
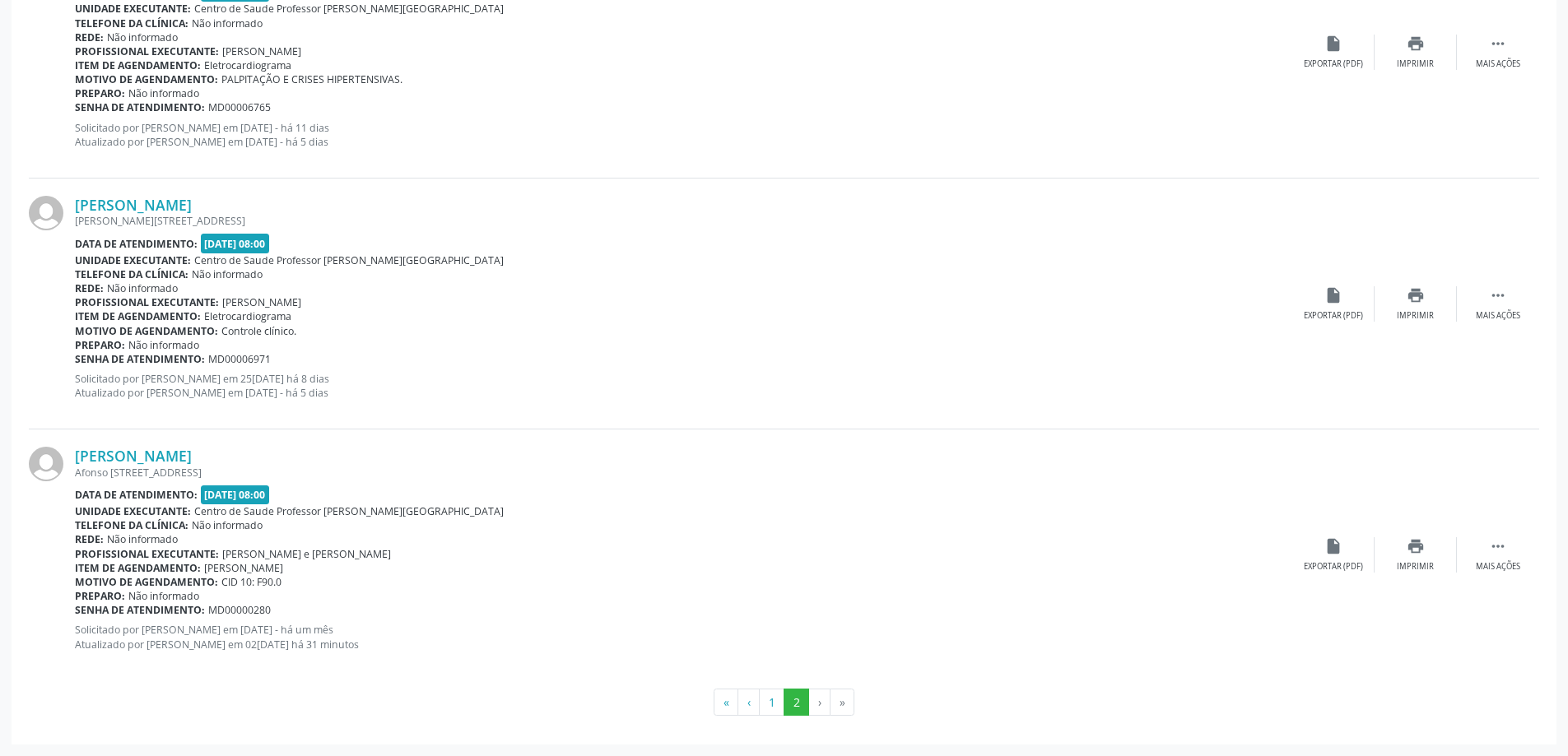
click at [192, 465] on div "Afonso [STREET_ADDRESS]" at bounding box center [683, 472] width 1217 height 14
click at [191, 452] on link "[PERSON_NAME]" at bounding box center [133, 456] width 117 height 18
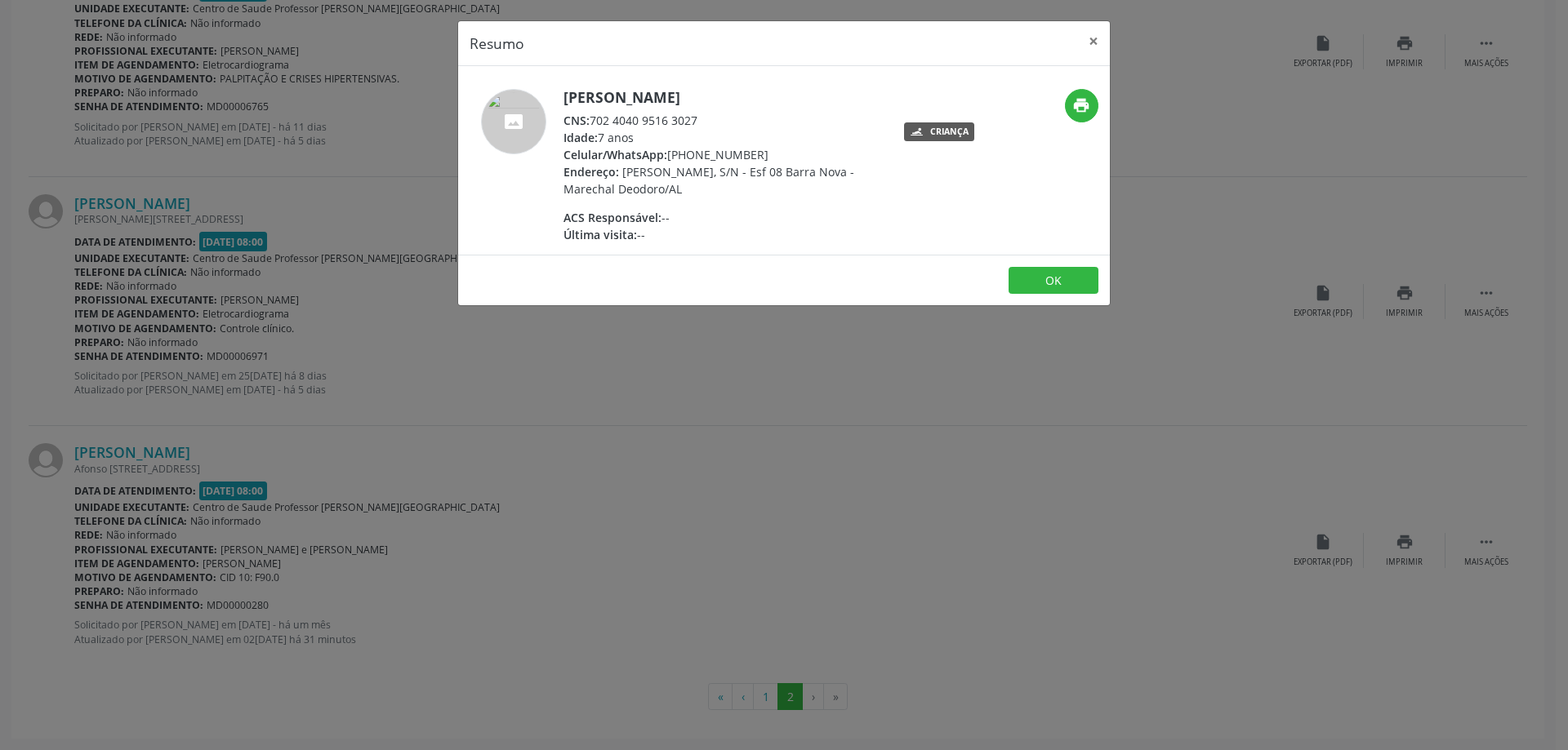
drag, startPoint x: 595, startPoint y: 118, endPoint x: 743, endPoint y: 129, distance: 148.4
click at [743, 129] on div "[PERSON_NAME] CNS: 702 4040 9516 3027 Idade: 7 anos Celular/WhatsApp: [PHONE_NU…" at bounding box center [723, 166] width 318 height 154
click at [719, 127] on div "CNS: 702 4040 9516 3027" at bounding box center [723, 121] width 318 height 17
drag, startPoint x: 592, startPoint y: 116, endPoint x: 700, endPoint y: 117, distance: 108.0
click at [700, 117] on div "CNS: 702 4040 9516 3027" at bounding box center [723, 121] width 318 height 17
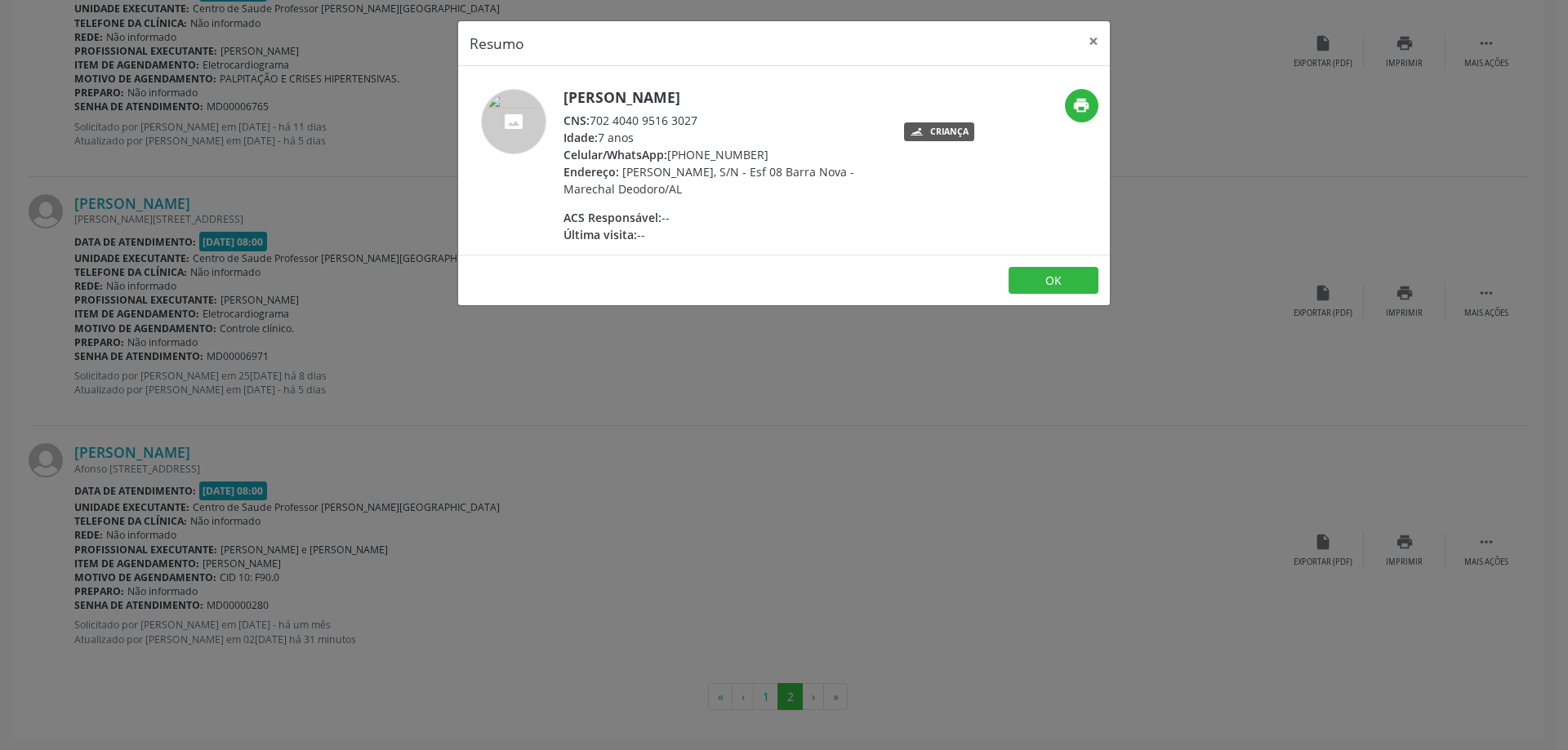
copy div "702 4040 9516 3027"
click at [1094, 38] on button "×" at bounding box center [1094, 41] width 33 height 40
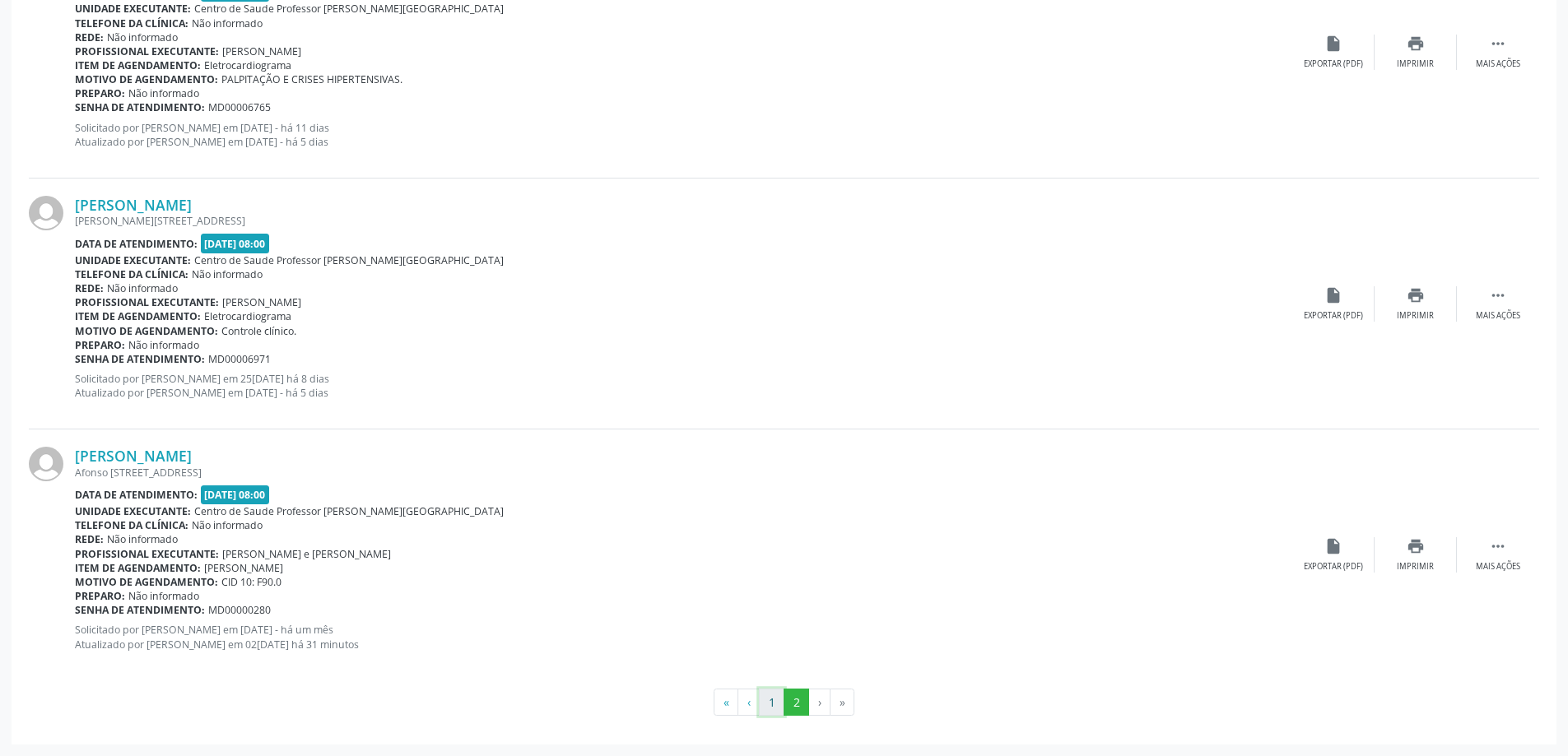
click at [770, 707] on button "1" at bounding box center [771, 703] width 25 height 28
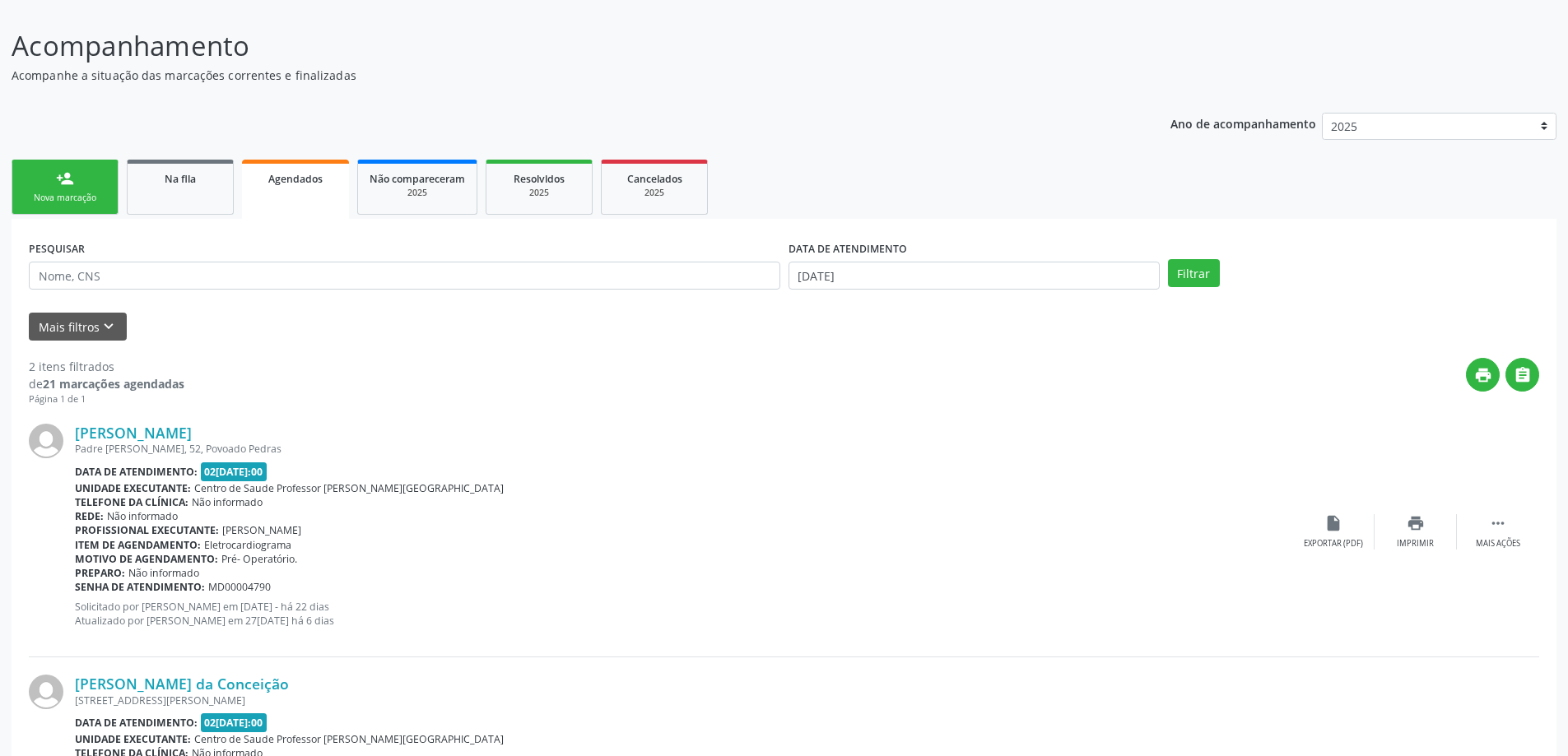
scroll to position [291, 0]
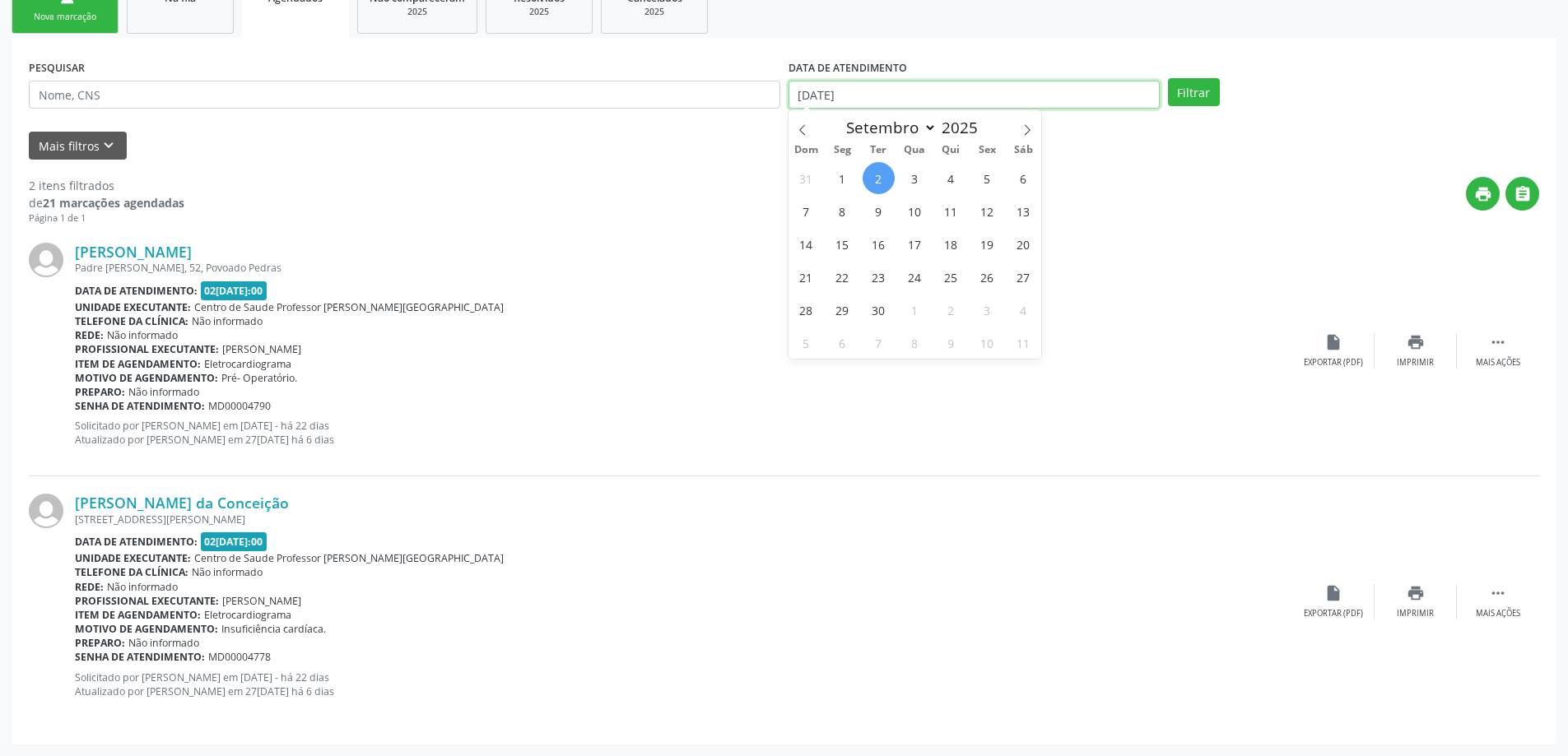
click at [964, 91] on input "[DATE]" at bounding box center [974, 95] width 372 height 28
click at [830, 180] on span "1" at bounding box center [842, 177] width 32 height 32
type input "01[DATE]"
click at [1192, 90] on button "Filtrar" at bounding box center [1194, 92] width 52 height 28
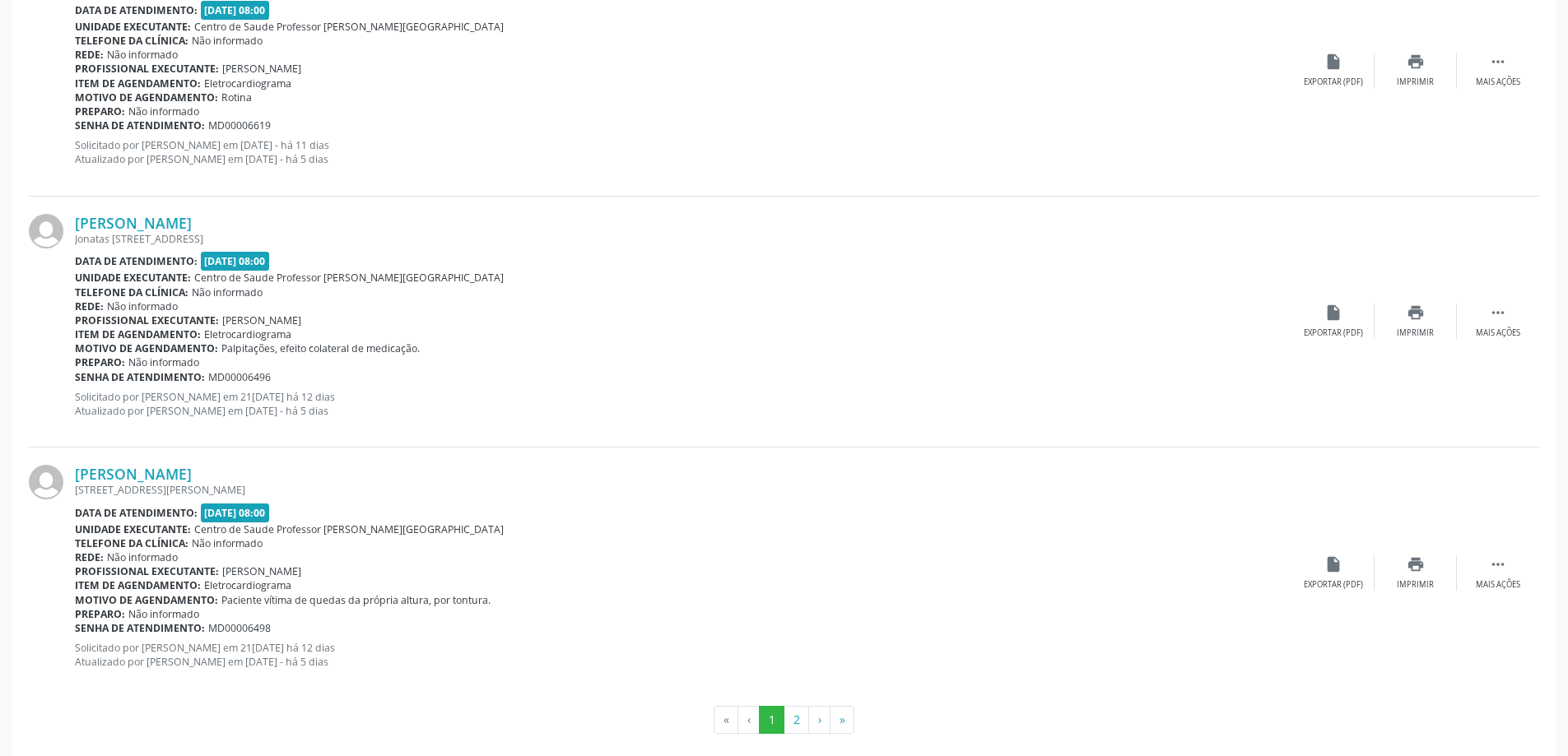
scroll to position [3590, 0]
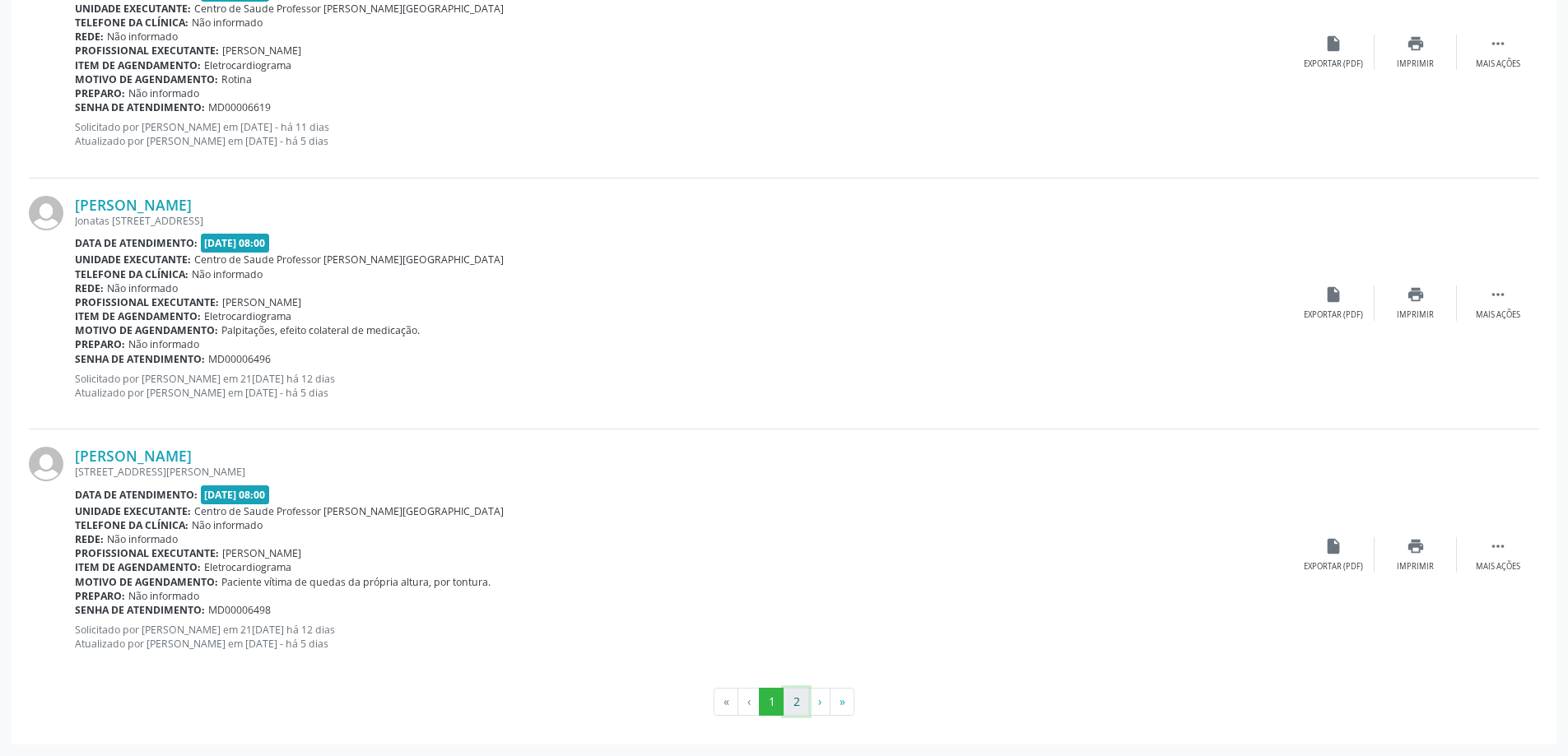
click at [799, 698] on button "2" at bounding box center [795, 702] width 25 height 28
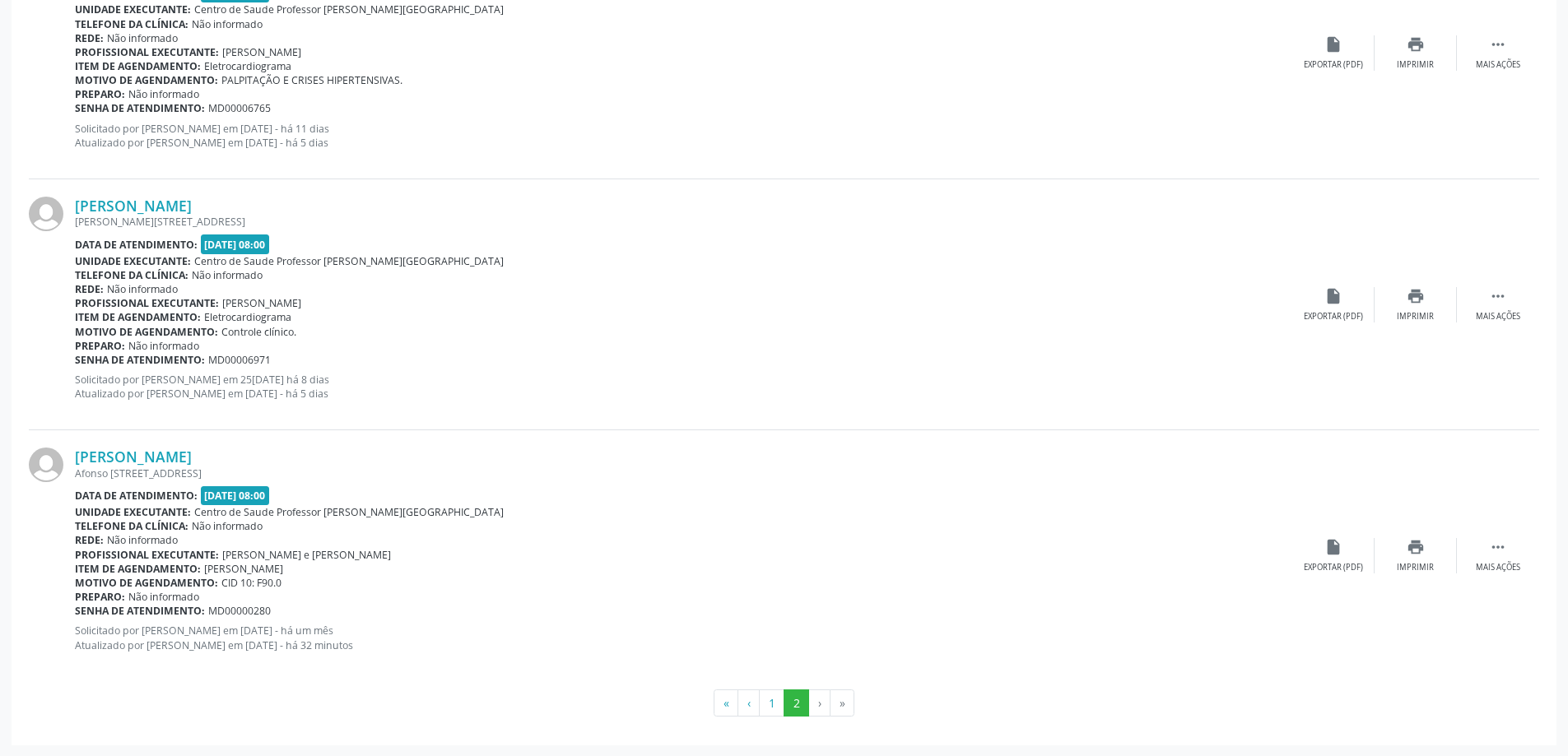
scroll to position [1328, 0]
click at [821, 704] on li "›" at bounding box center [820, 703] width 22 height 28
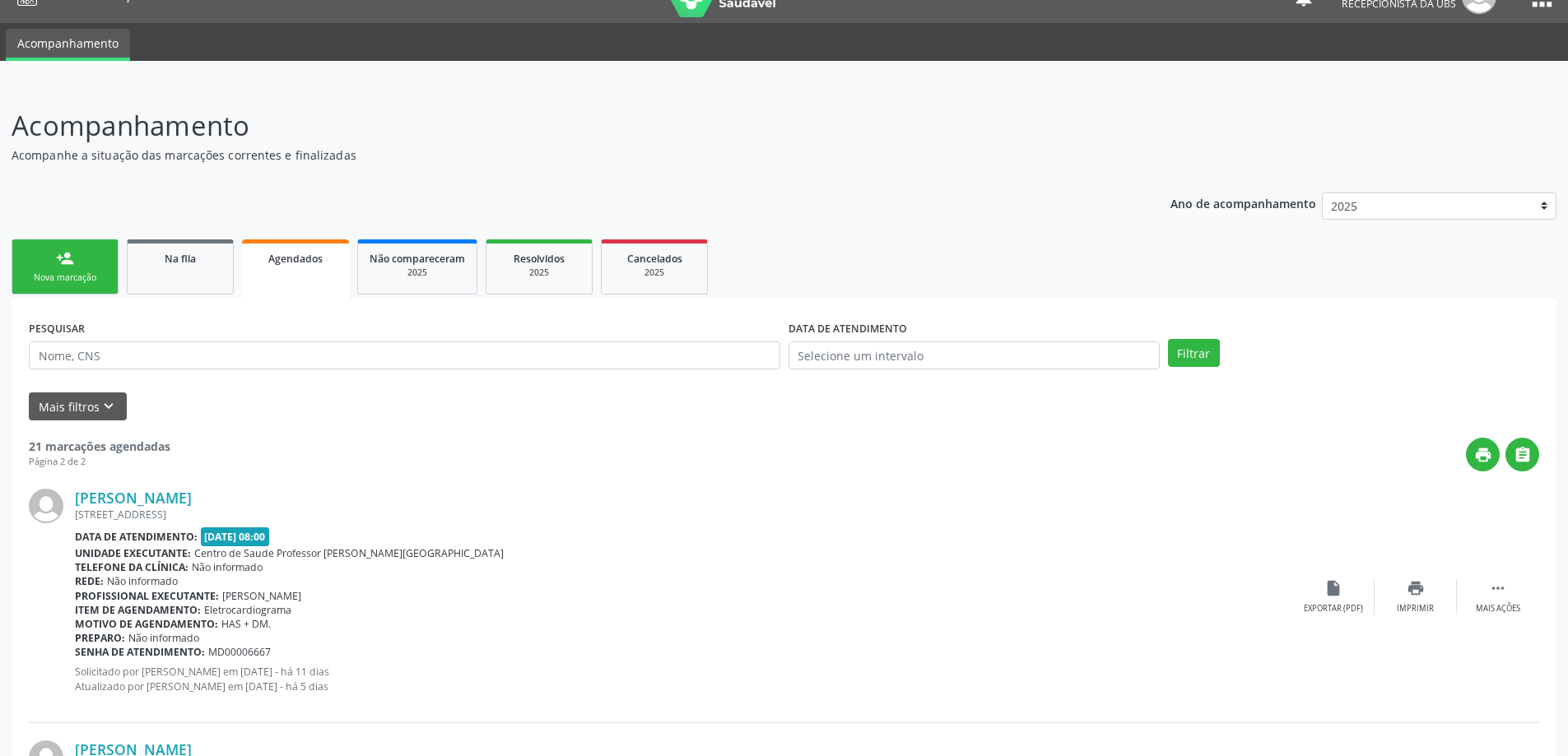
scroll to position [11, 0]
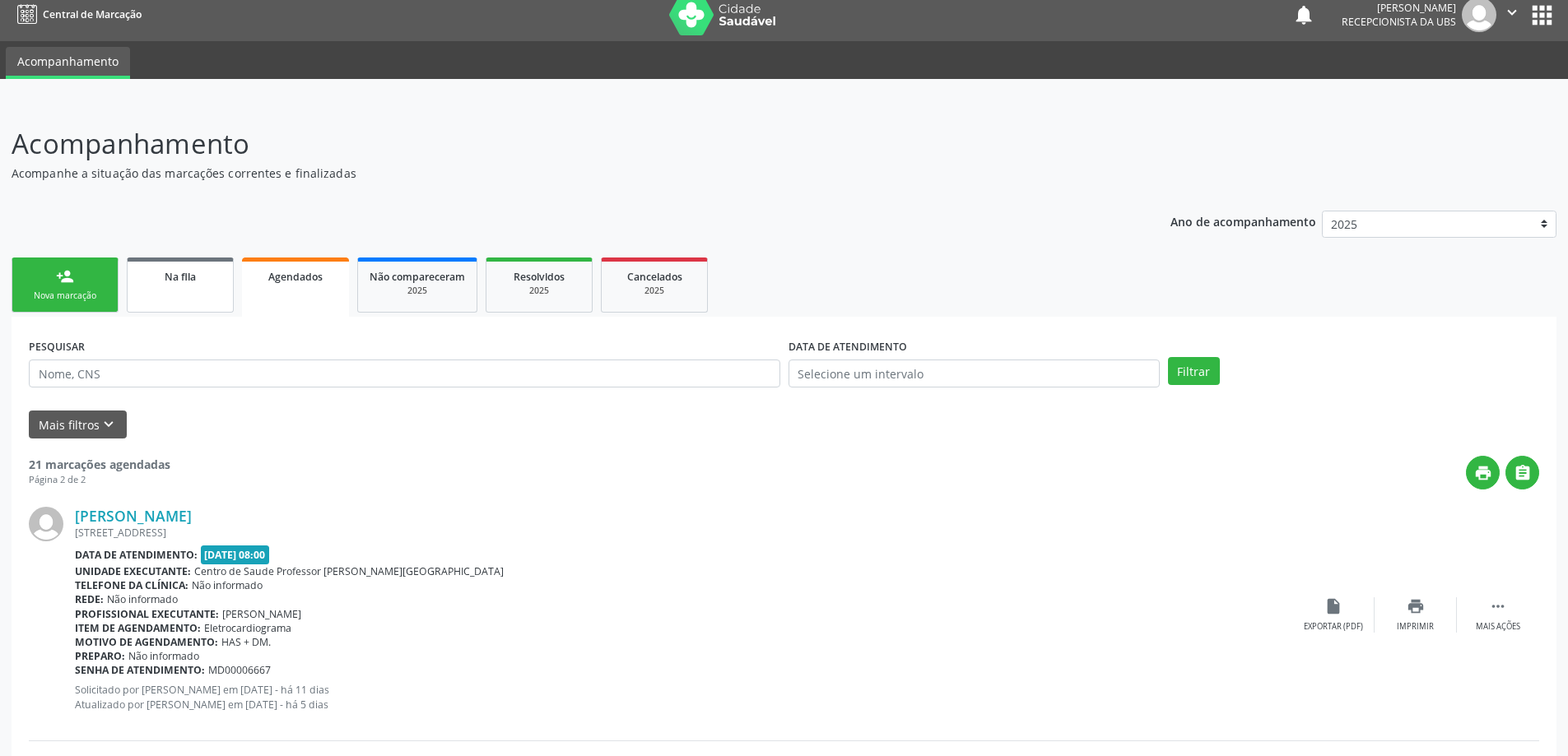
click at [176, 284] on div "Na fila" at bounding box center [180, 276] width 83 height 17
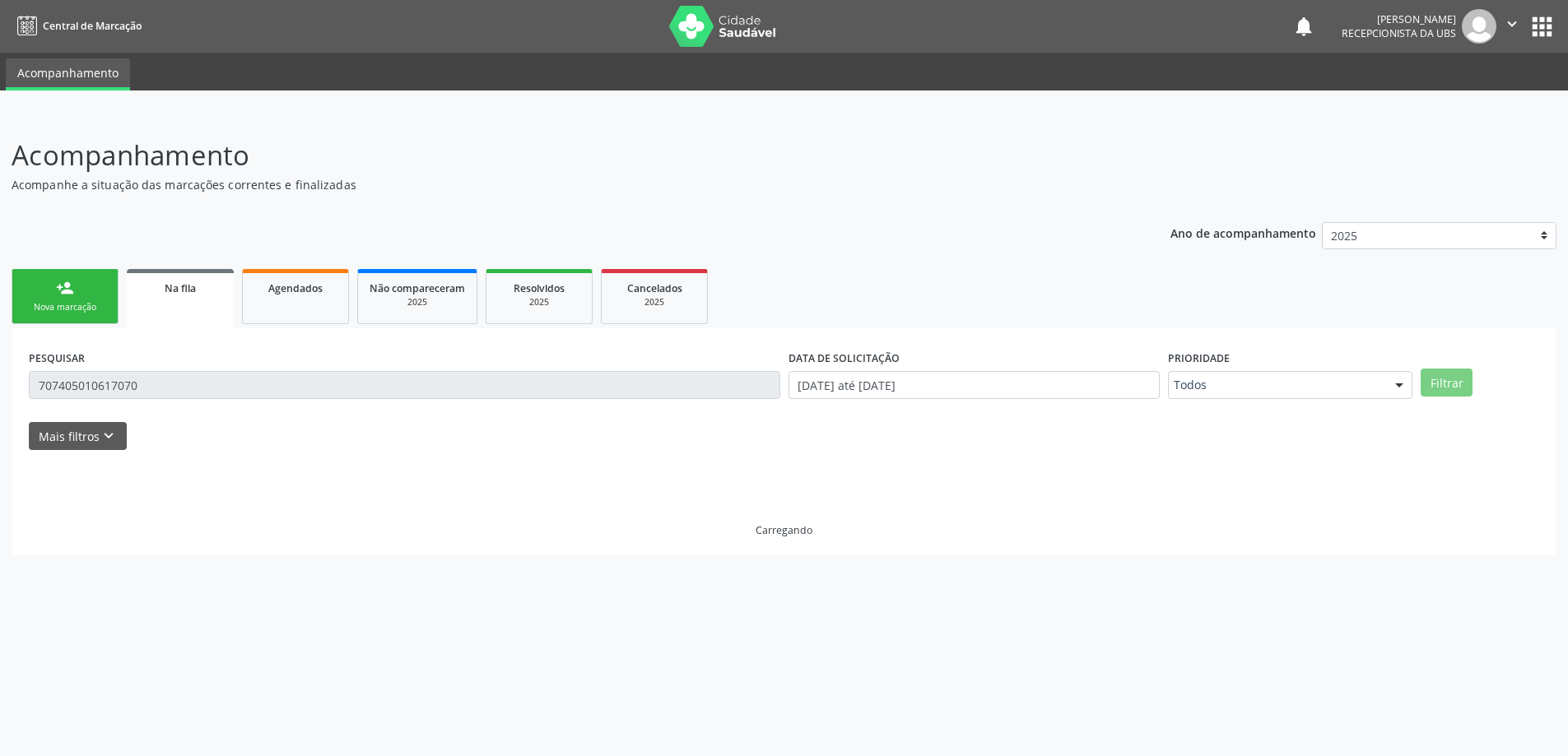
scroll to position [0, 0]
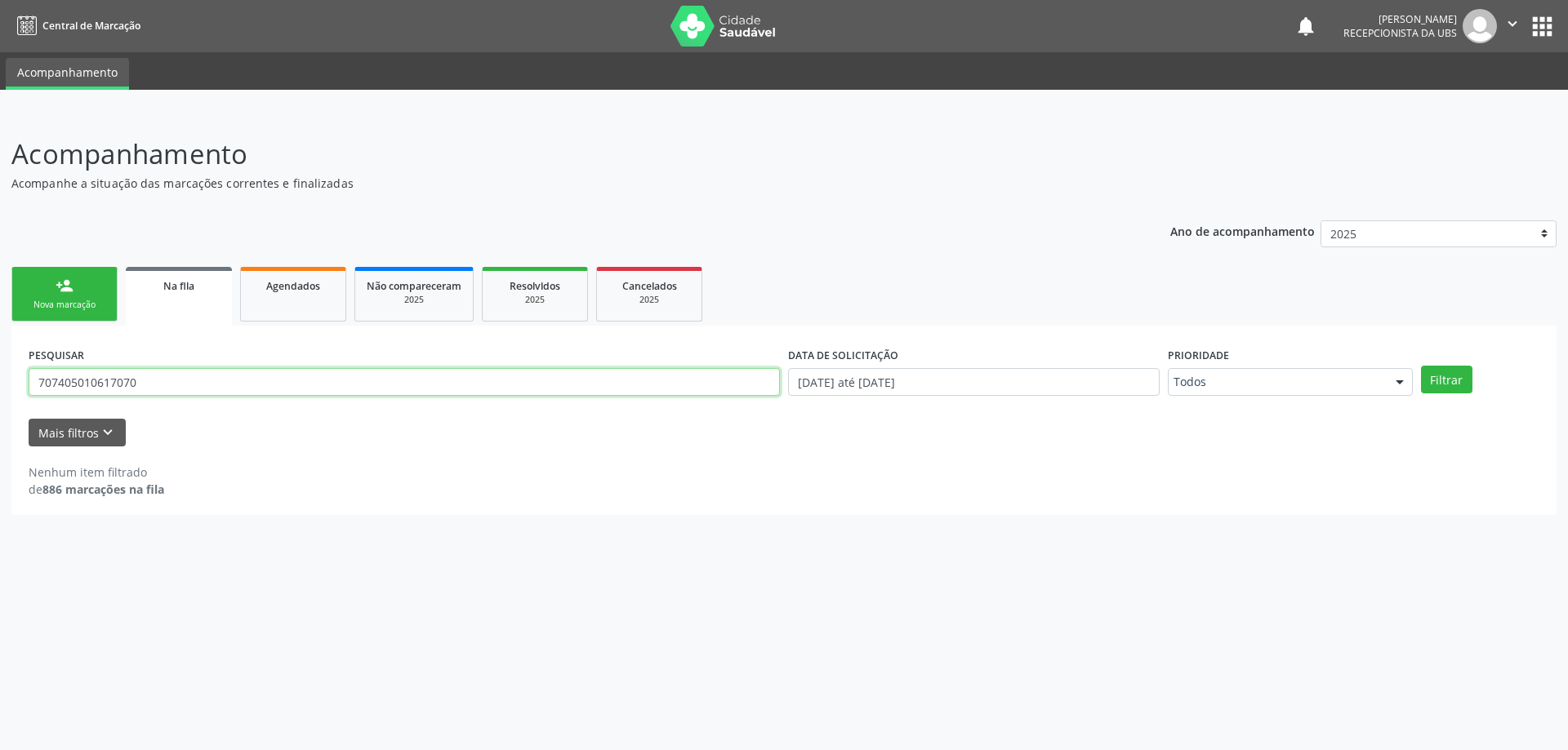
drag, startPoint x: 181, startPoint y: 381, endPoint x: 0, endPoint y: 373, distance: 181.2
click at [0, 373] on div "Acompanhamento Acompanhe a situação das marcações correntes e finalizadas Relat…" at bounding box center [784, 432] width 1568 height 638
click at [1421, 366] on button "Filtrar" at bounding box center [1447, 380] width 52 height 28
click at [143, 374] on input "silvania [PERSON_NAME]" at bounding box center [404, 382] width 751 height 28
click at [122, 384] on input "silvania cristinavalentim" at bounding box center [404, 382] width 751 height 28
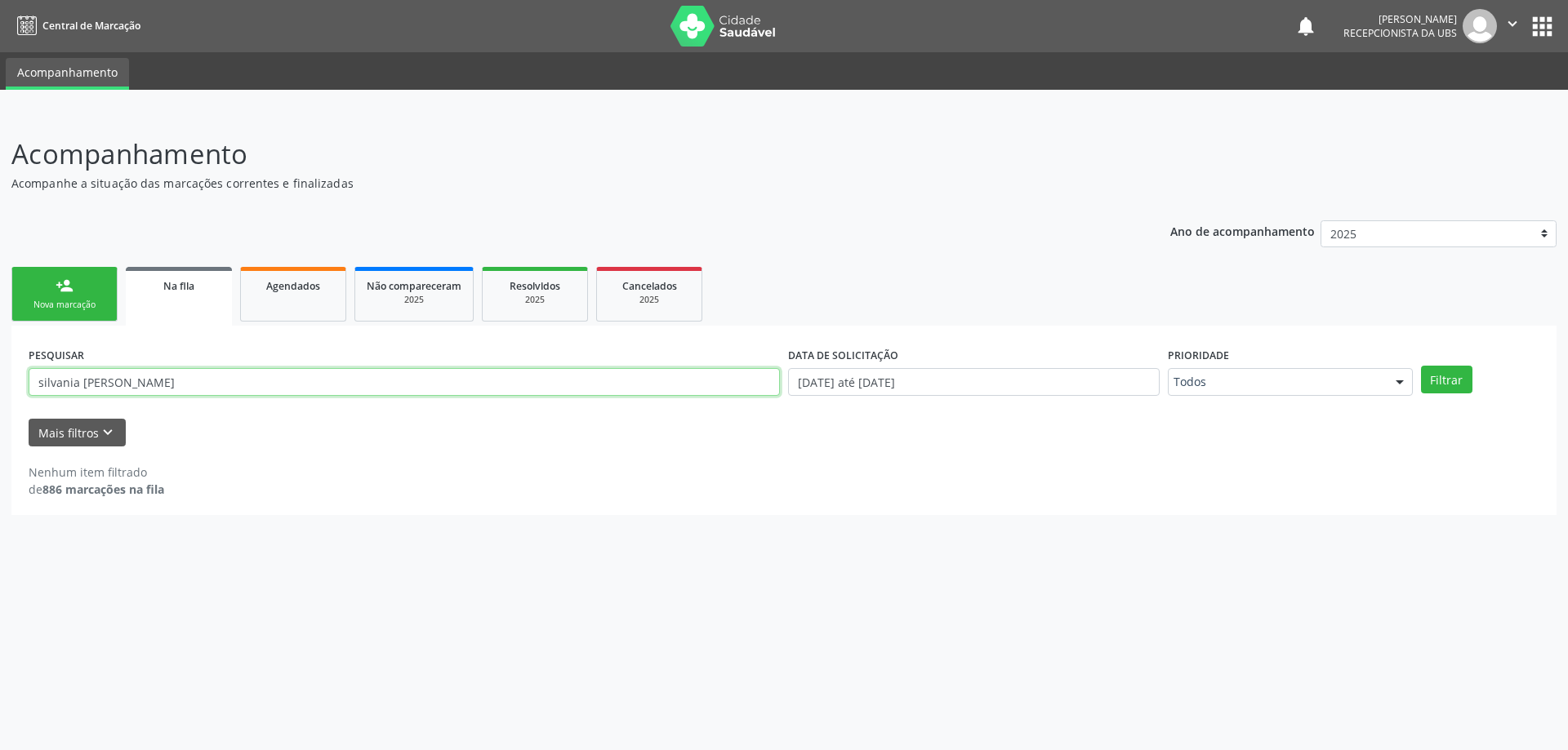
click at [1421, 366] on button "Filtrar" at bounding box center [1447, 380] width 52 height 28
click at [1436, 375] on button "Filtrar" at bounding box center [1447, 380] width 52 height 28
click at [71, 381] on input "silvania [PERSON_NAME]" at bounding box center [404, 382] width 751 height 28
type input "[PERSON_NAME]"
click at [1441, 381] on button "Filtrar" at bounding box center [1447, 380] width 52 height 28
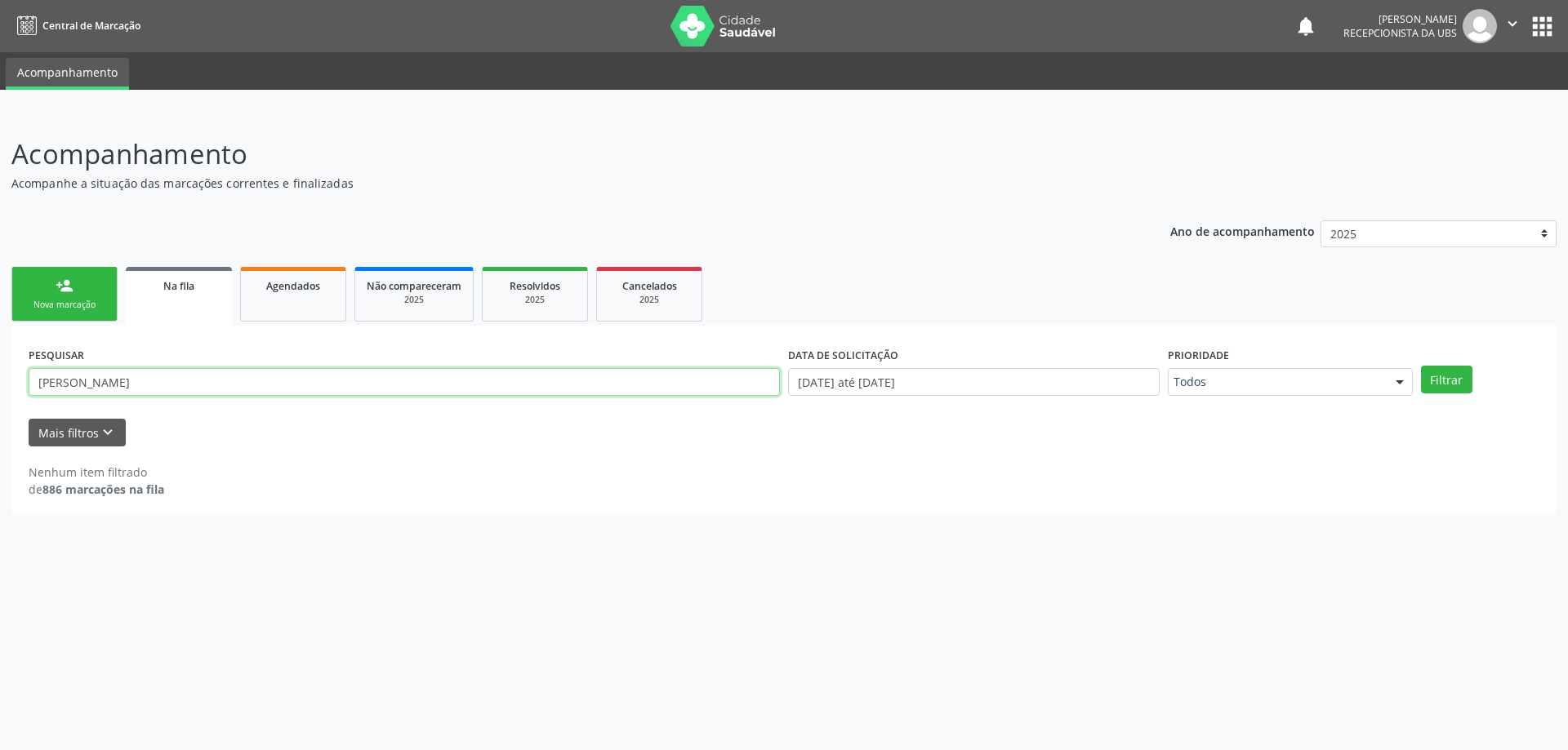
drag, startPoint x: 221, startPoint y: 392, endPoint x: 0, endPoint y: 387, distance: 221.1
click at [0, 387] on div "Acompanhamento Acompanhe a situação das marcações correntes e finalizadas Relat…" at bounding box center [784, 432] width 1568 height 638
paste input "700307904750637"
type input "700307904750637"
click at [1421, 366] on button "Filtrar" at bounding box center [1447, 380] width 52 height 28
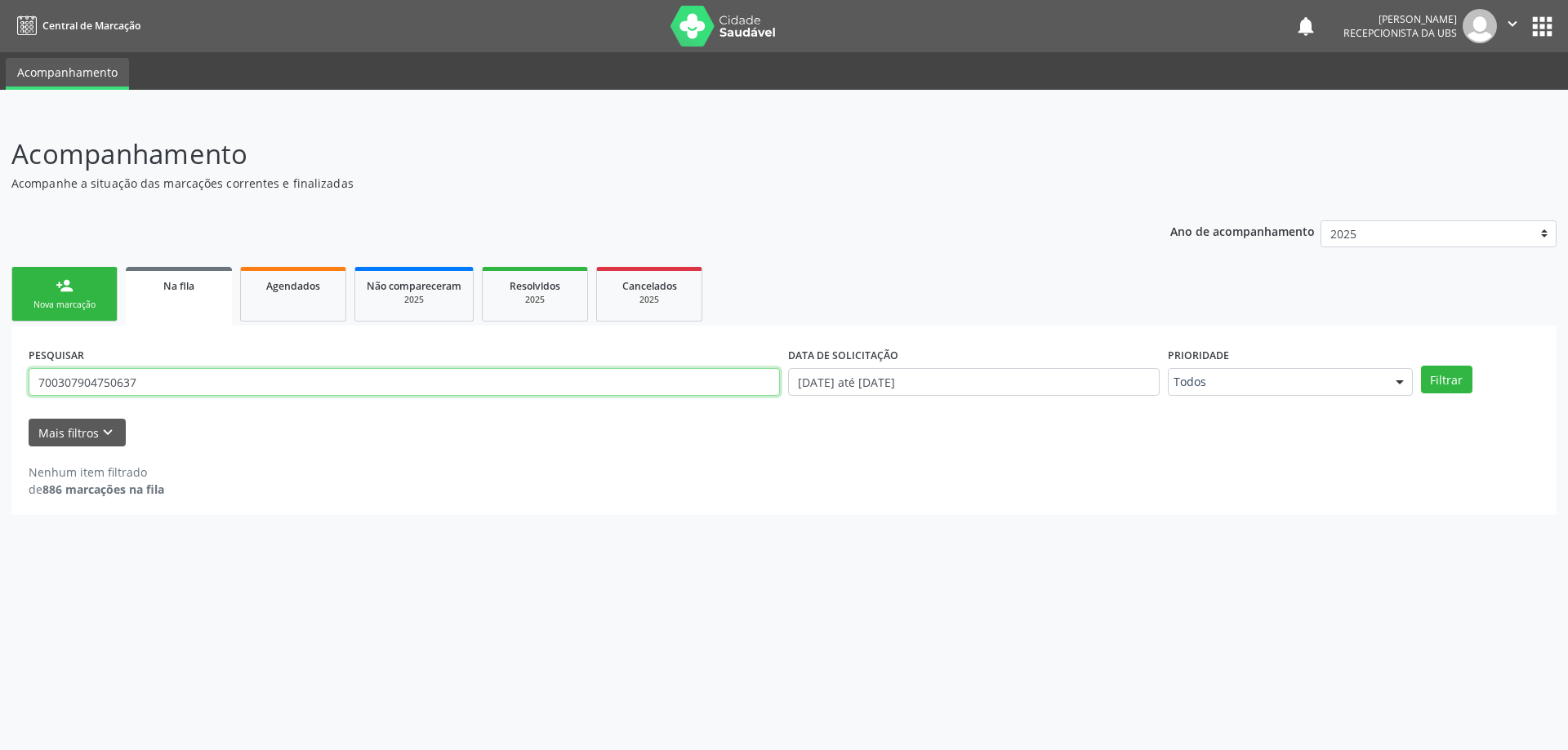
drag, startPoint x: 180, startPoint y: 388, endPoint x: 0, endPoint y: 394, distance: 180.1
click at [0, 394] on div "Acompanhamento Acompanhe a situação das marcações correntes e finalizadas Relat…" at bounding box center [784, 432] width 1568 height 638
paste input "706806281903923"
type input "706806281903923"
click at [1421, 366] on button "Filtrar" at bounding box center [1447, 380] width 52 height 28
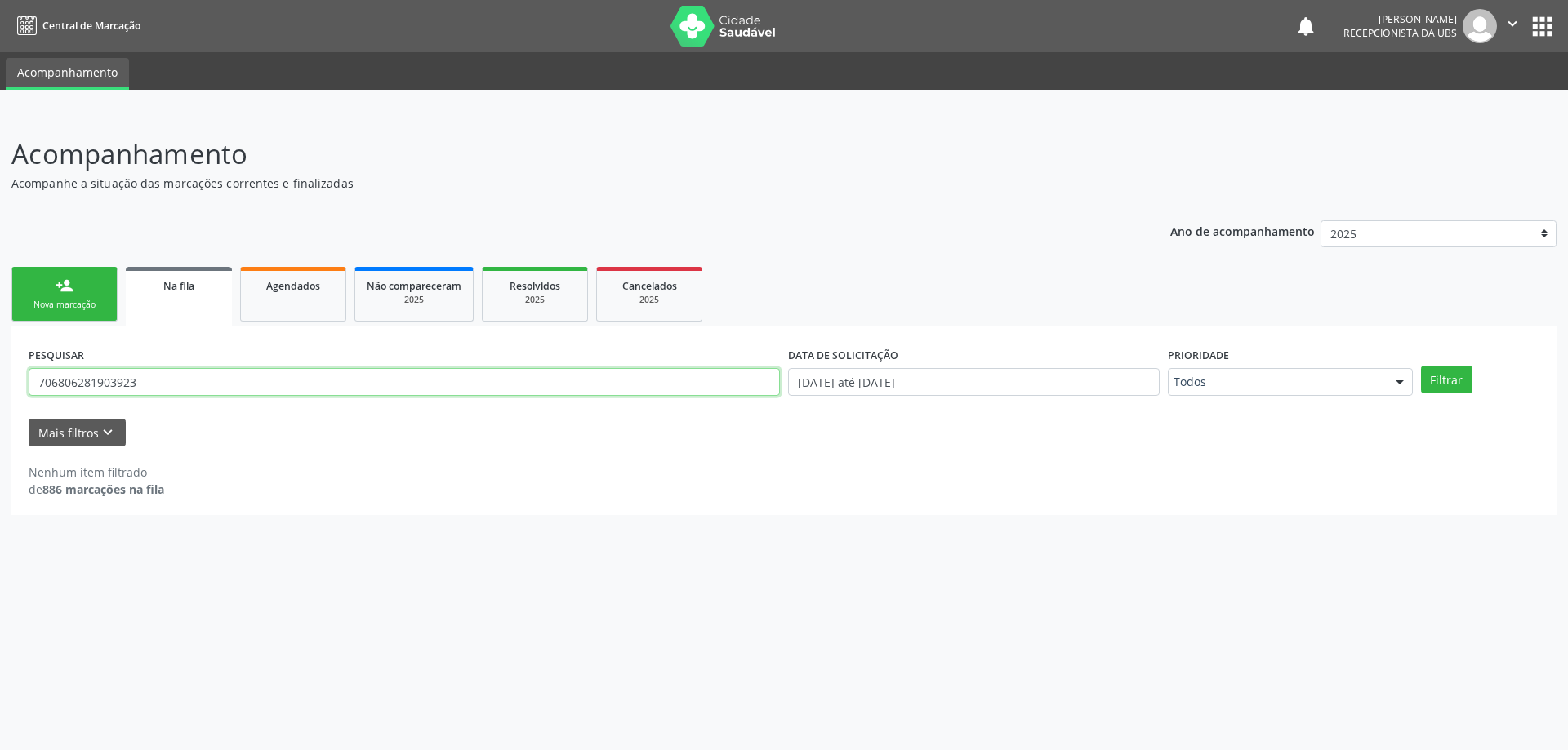
click at [288, 385] on input "706806281903923" at bounding box center [404, 382] width 751 height 28
click at [1448, 373] on button "Filtrar" at bounding box center [1447, 380] width 52 height 28
click at [74, 300] on div "Nova marcação" at bounding box center [64, 305] width 82 height 12
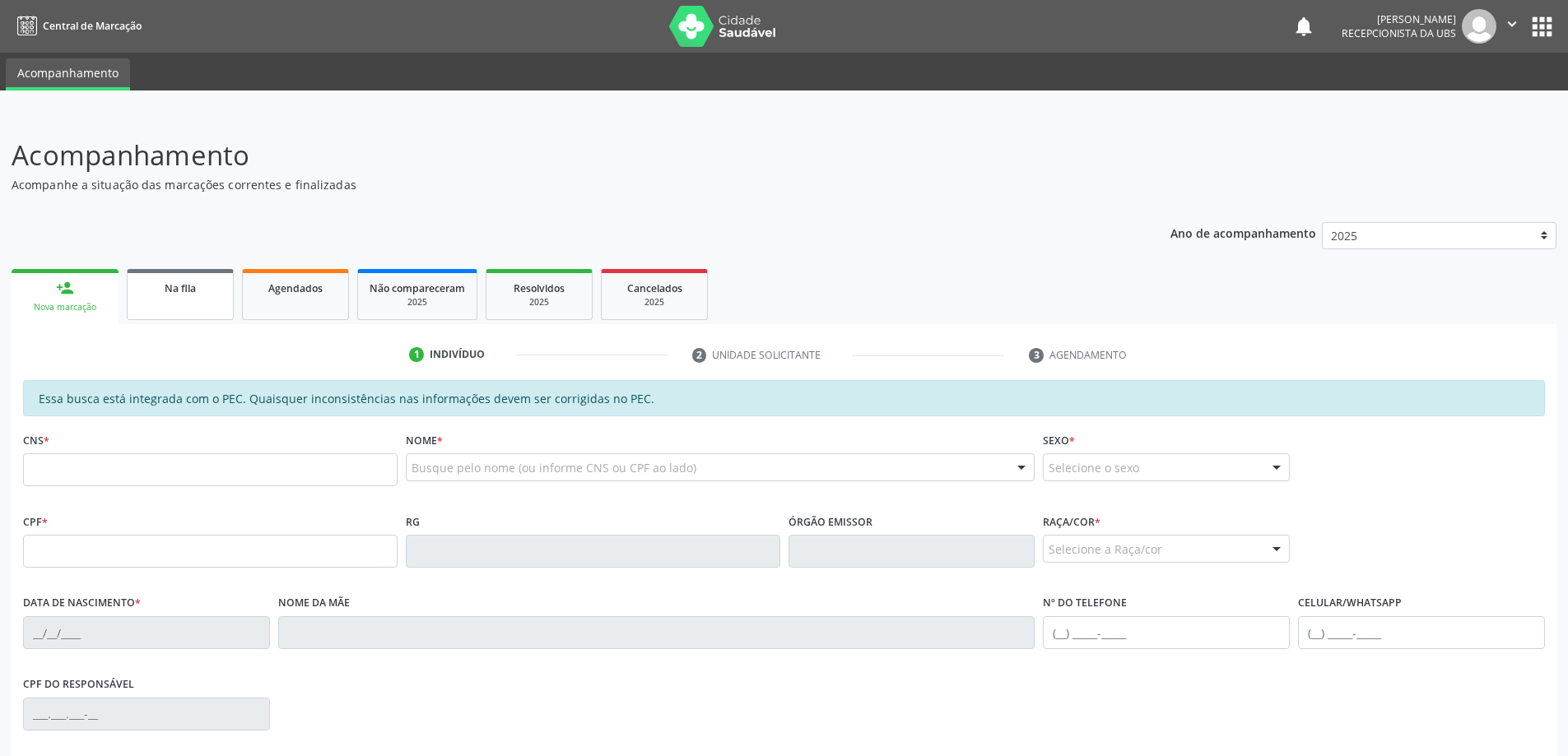
click at [191, 296] on div "Na fila" at bounding box center [180, 288] width 83 height 17
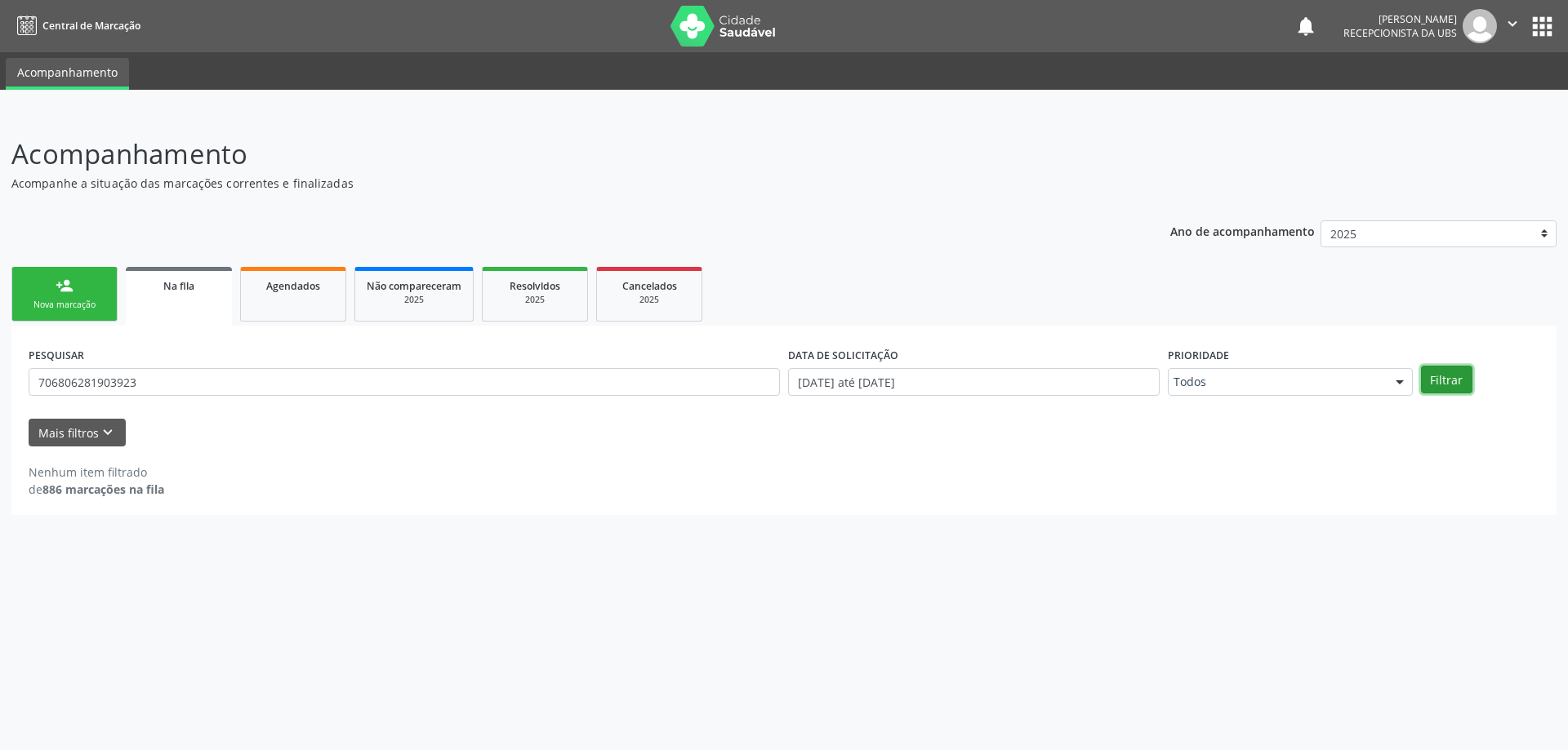
click at [1446, 387] on button "Filtrar" at bounding box center [1447, 380] width 52 height 28
click at [279, 291] on span "Agendados" at bounding box center [293, 286] width 54 height 14
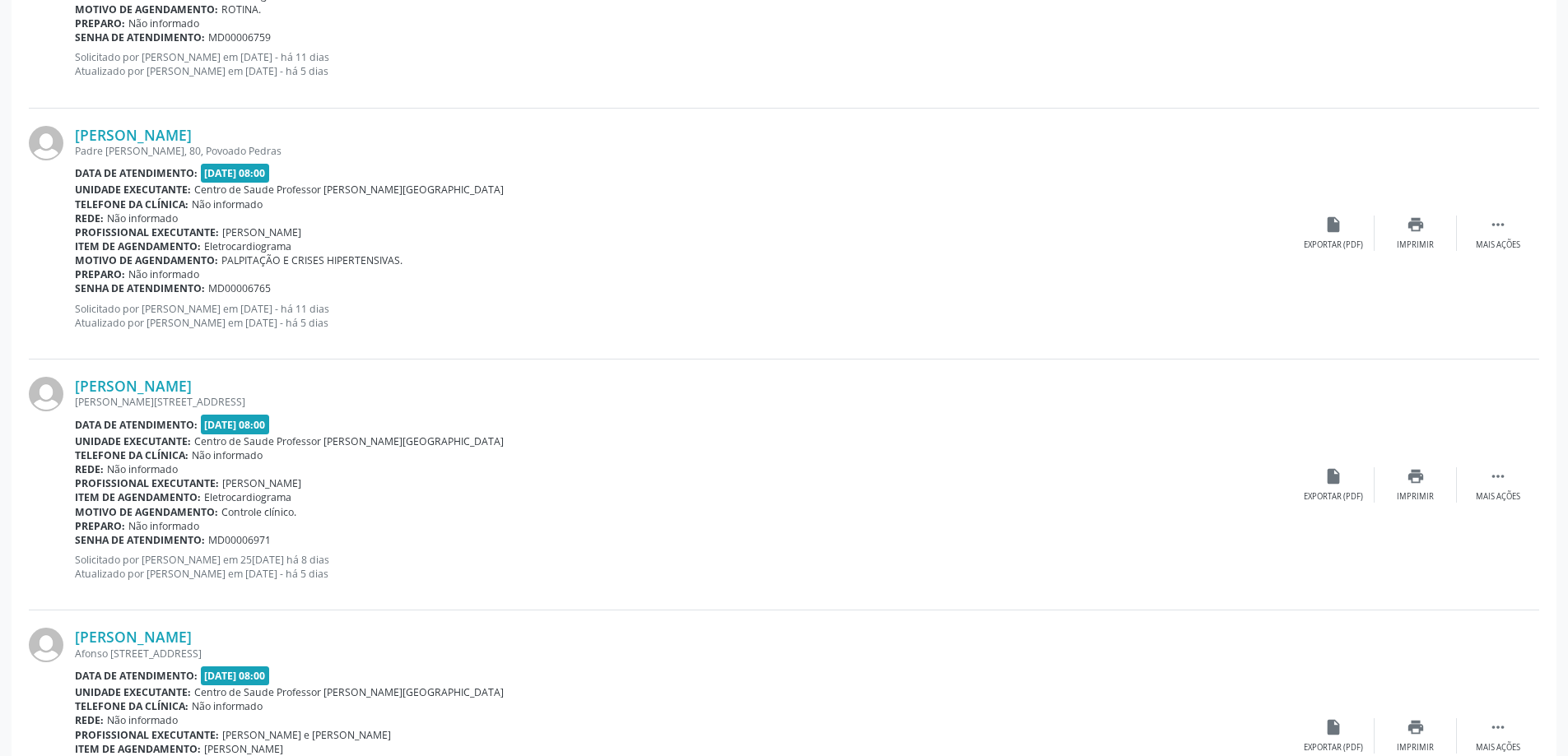
scroll to position [1328, 0]
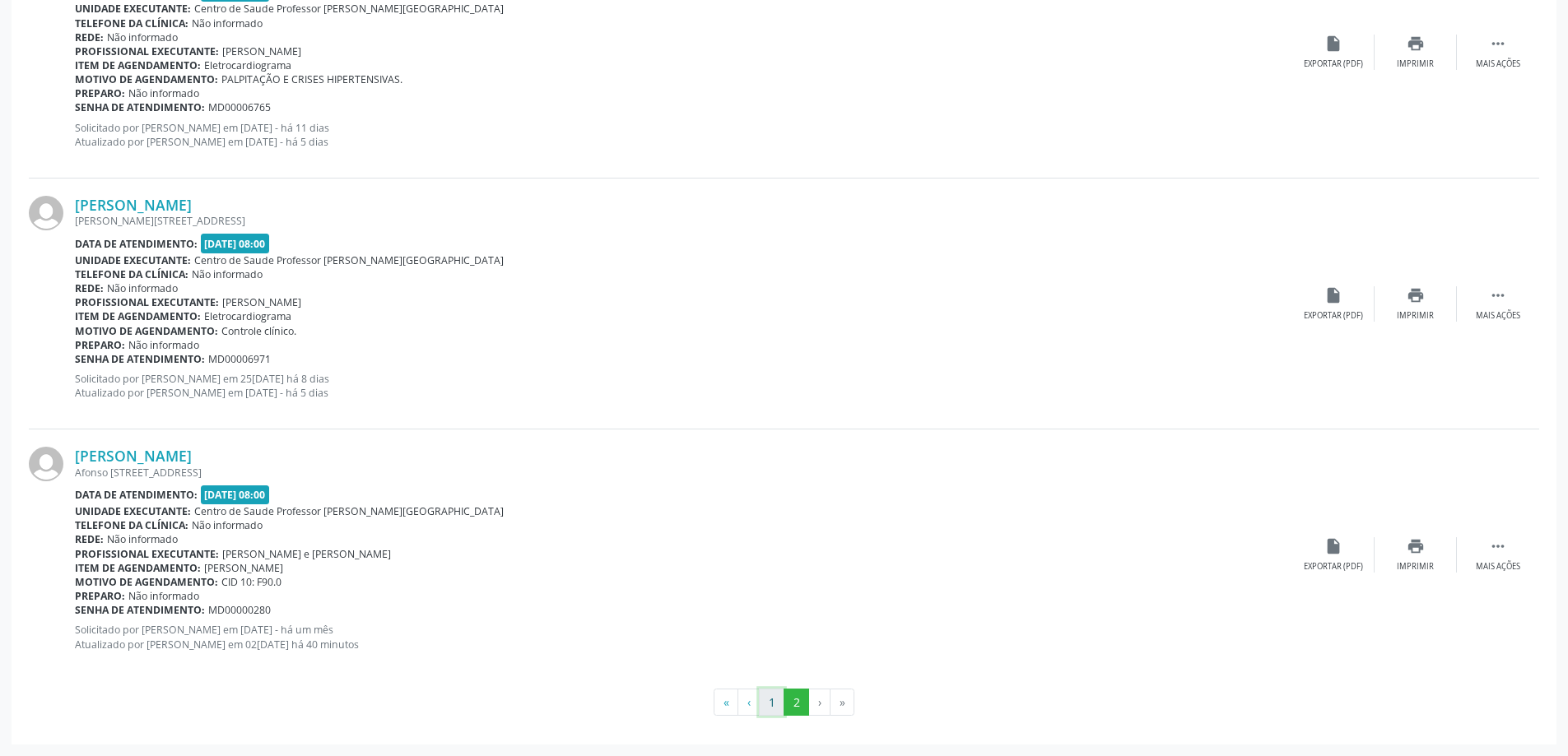
click at [769, 705] on button "1" at bounding box center [771, 703] width 25 height 28
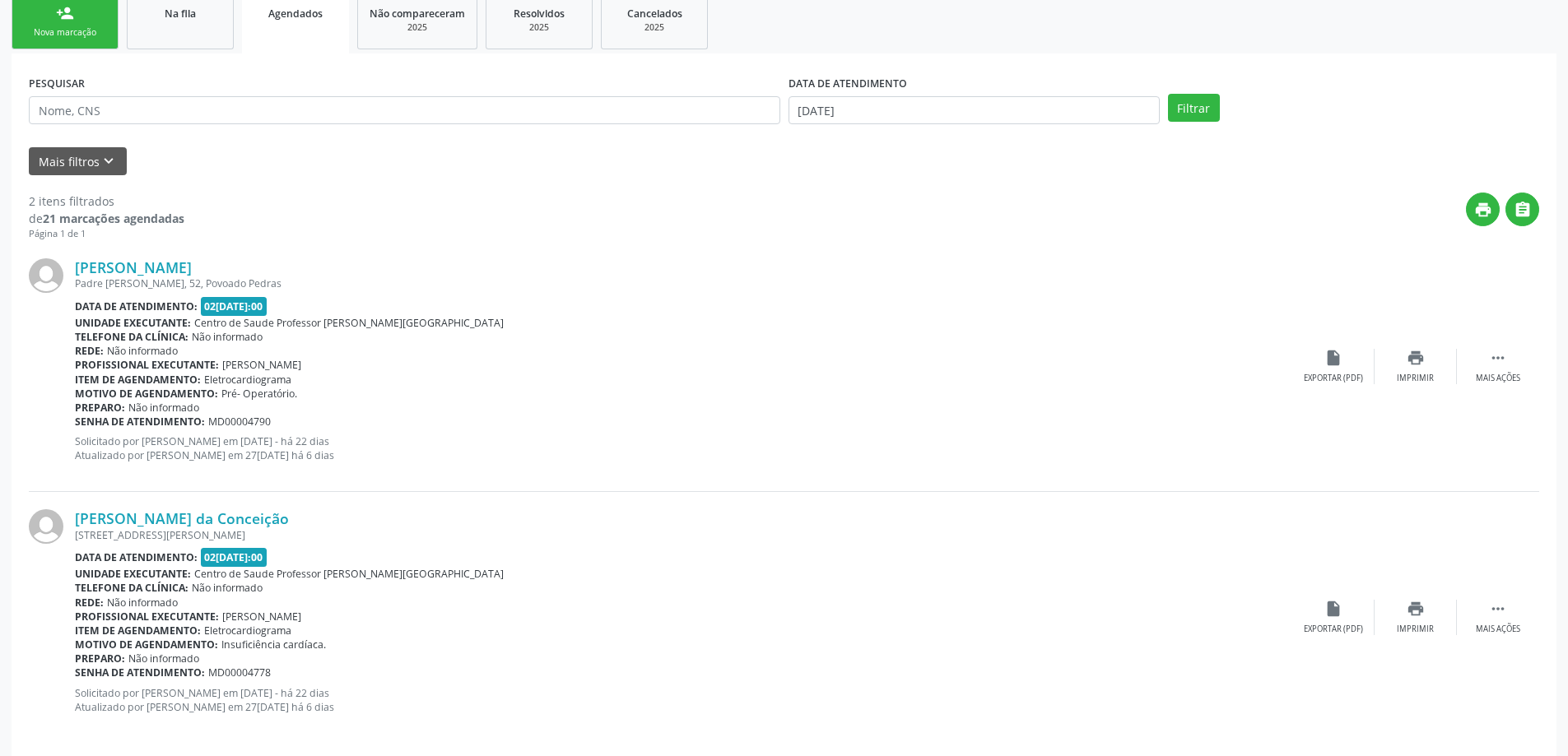
scroll to position [291, 0]
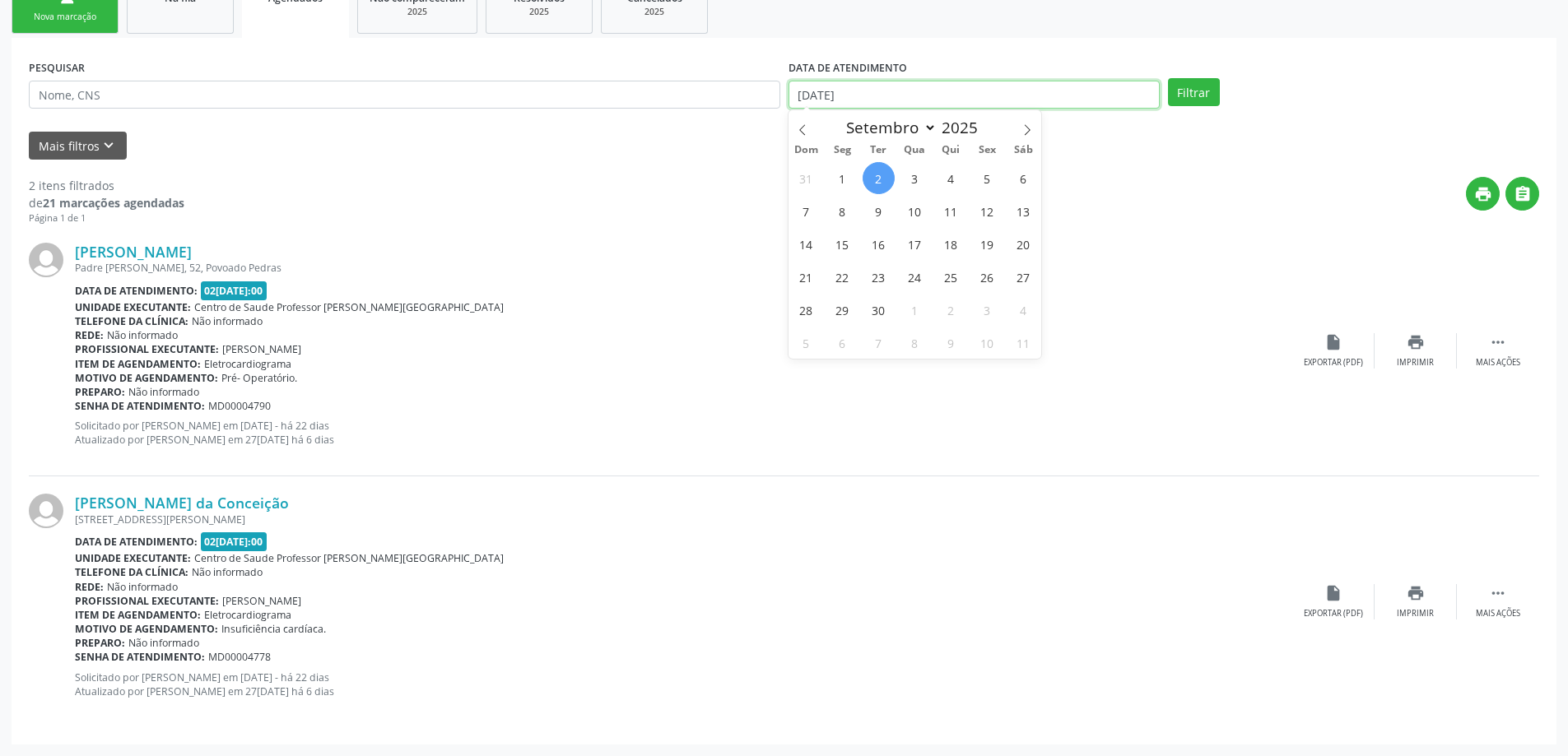
click at [1006, 99] on input "[DATE]" at bounding box center [974, 95] width 372 height 28
click at [847, 184] on span "1" at bounding box center [842, 177] width 32 height 32
type input "01[DATE]"
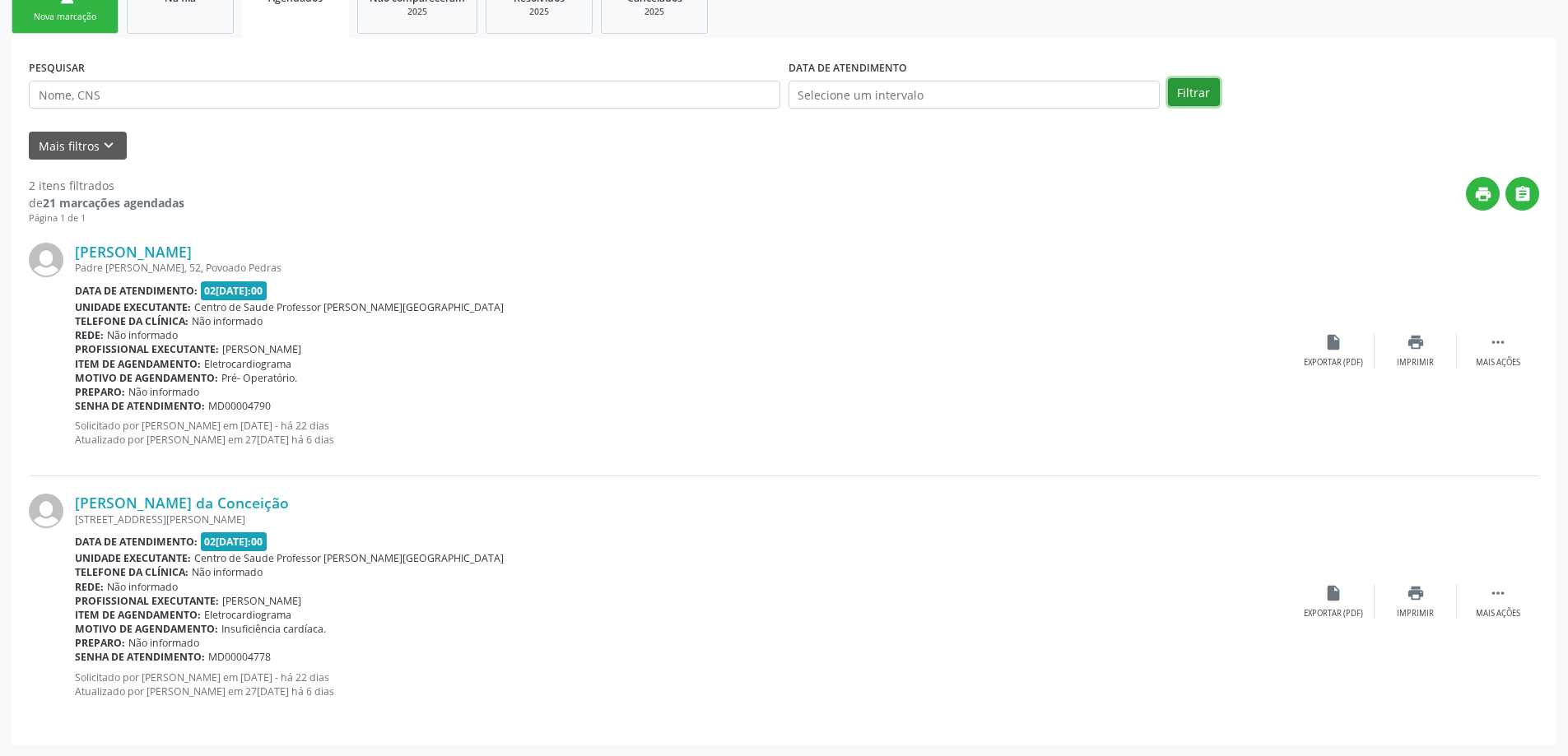
click at [1186, 86] on button "Filtrar" at bounding box center [1194, 92] width 52 height 28
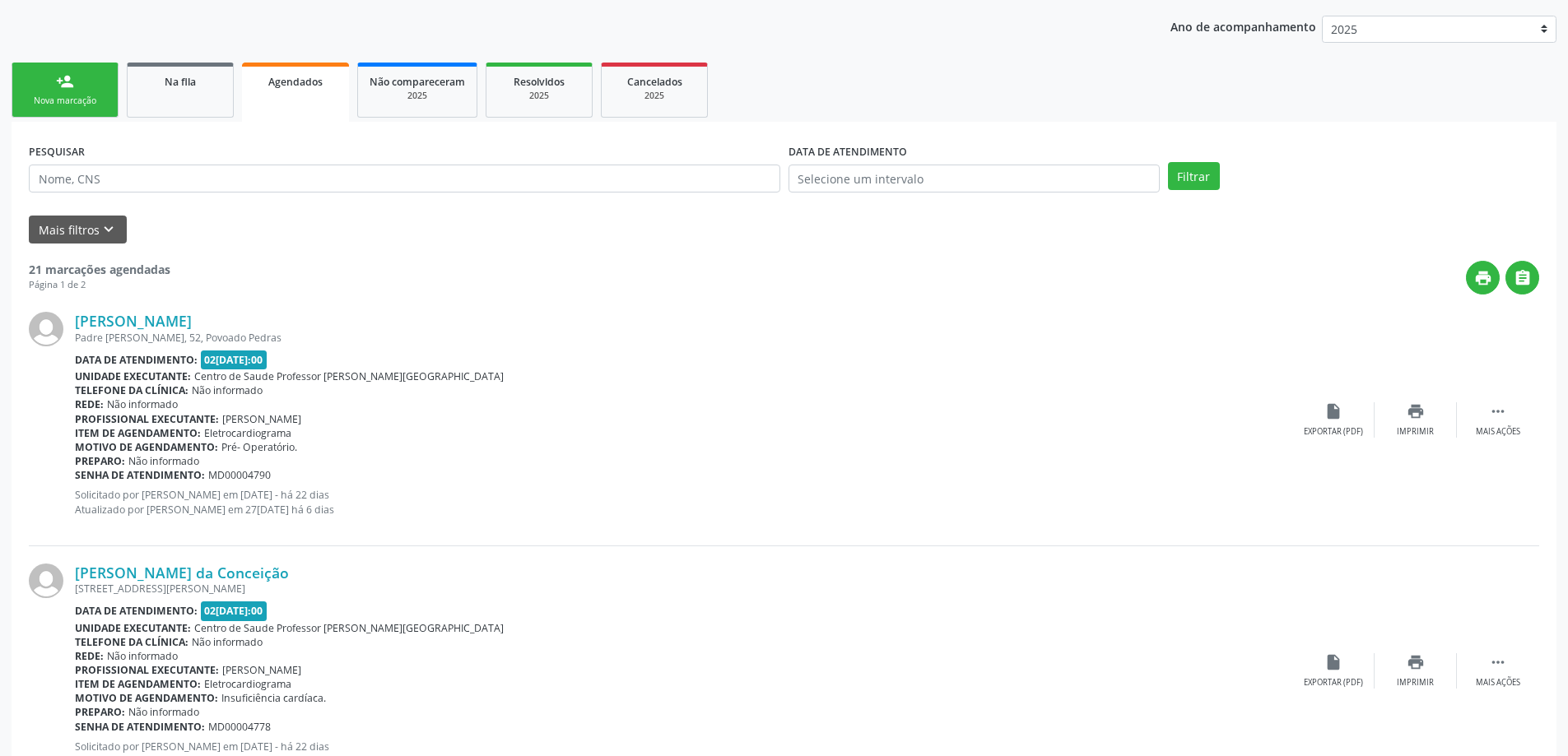
scroll to position [164, 0]
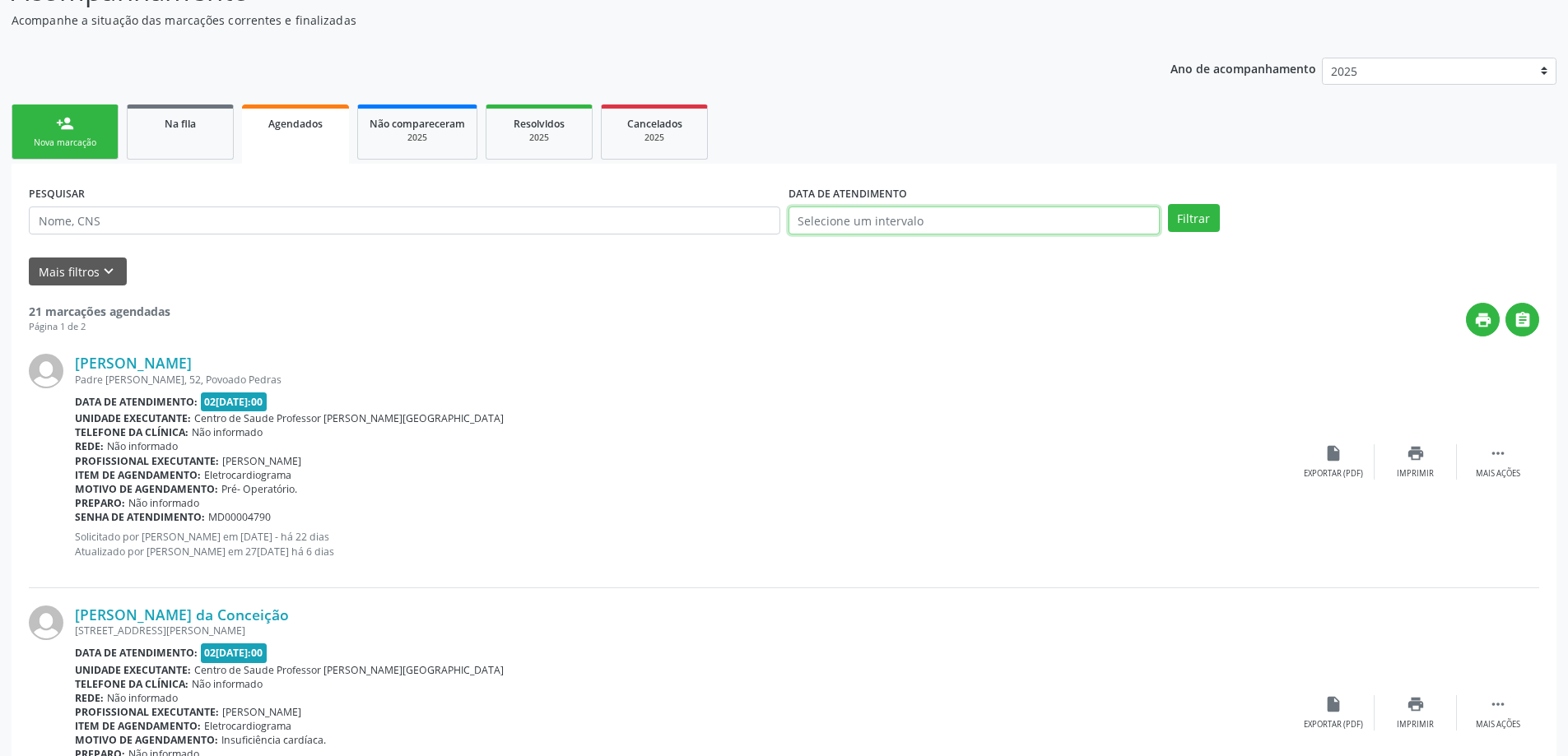
click at [1004, 219] on input "text" at bounding box center [974, 220] width 372 height 28
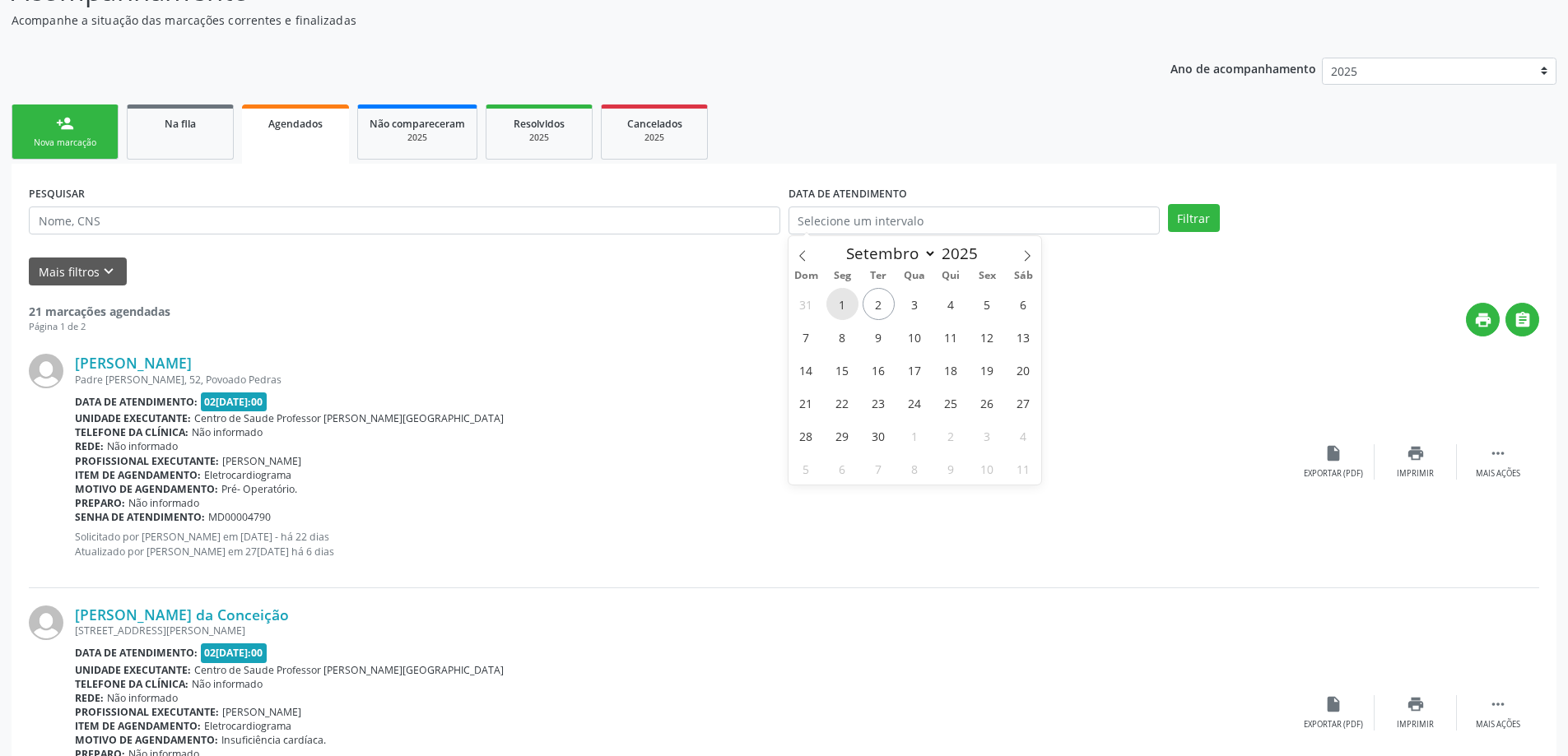
click at [840, 310] on span "1" at bounding box center [842, 304] width 32 height 32
type input "01[DATE]"
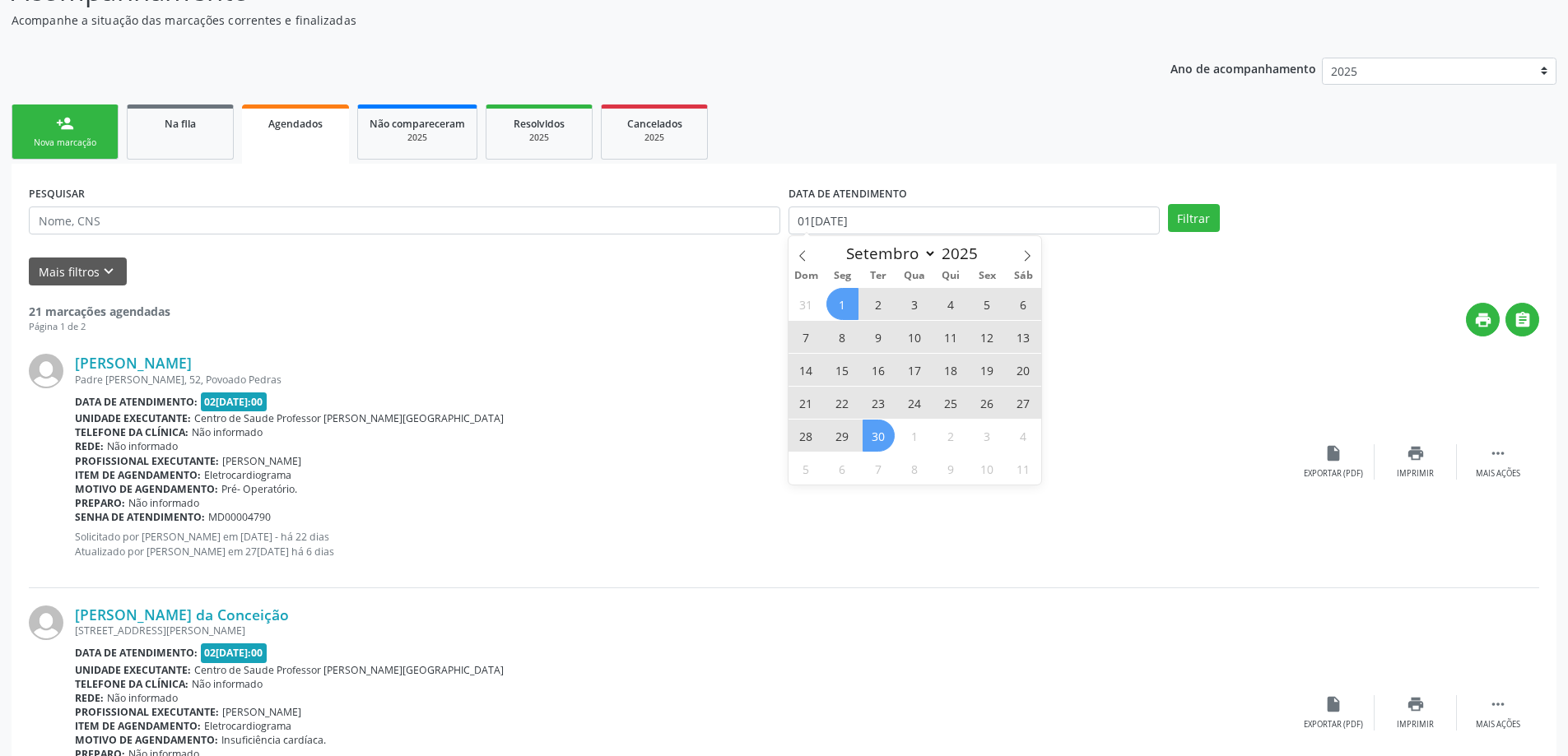
click at [888, 442] on span "30" at bounding box center [878, 435] width 32 height 32
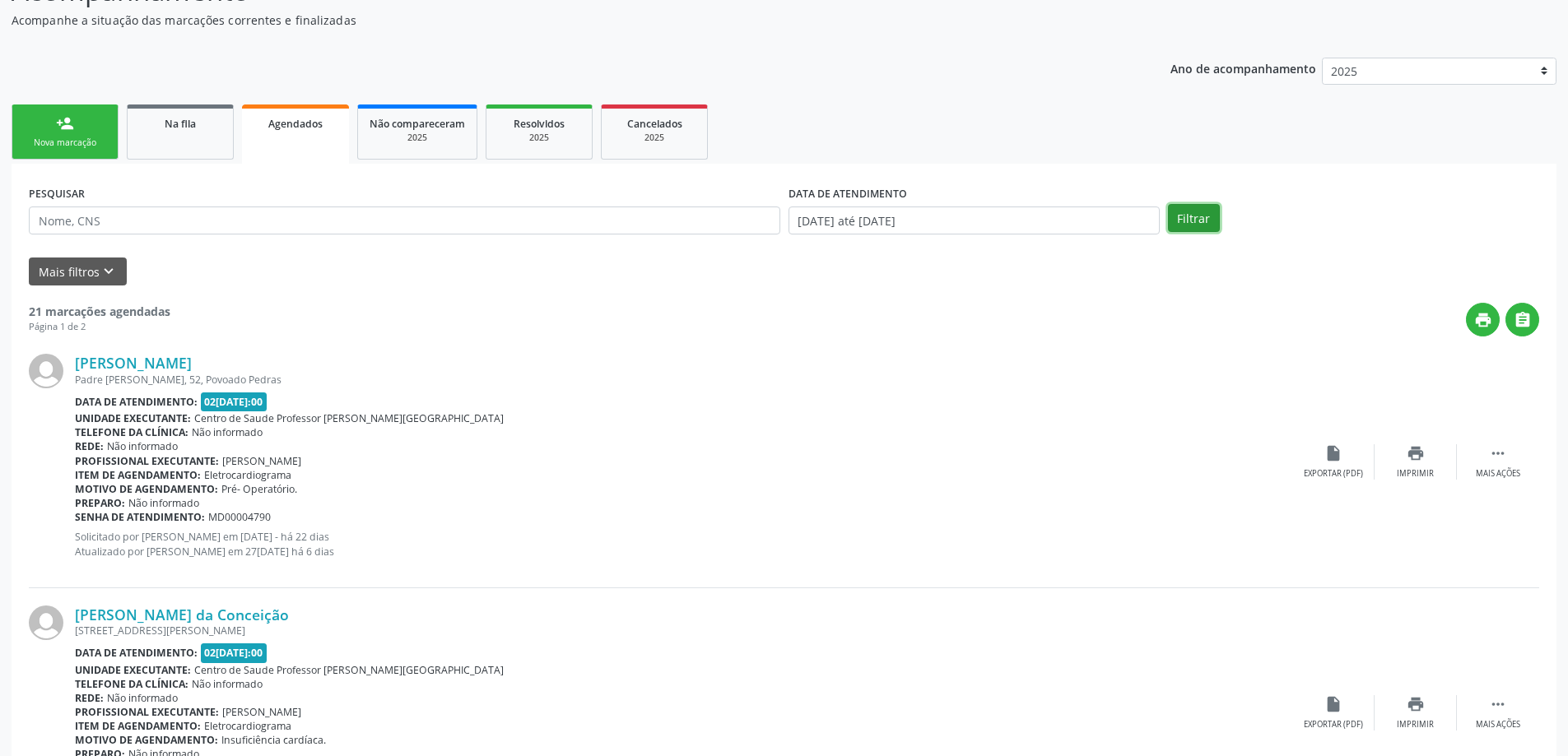
click at [1190, 214] on button "Filtrar" at bounding box center [1194, 218] width 52 height 28
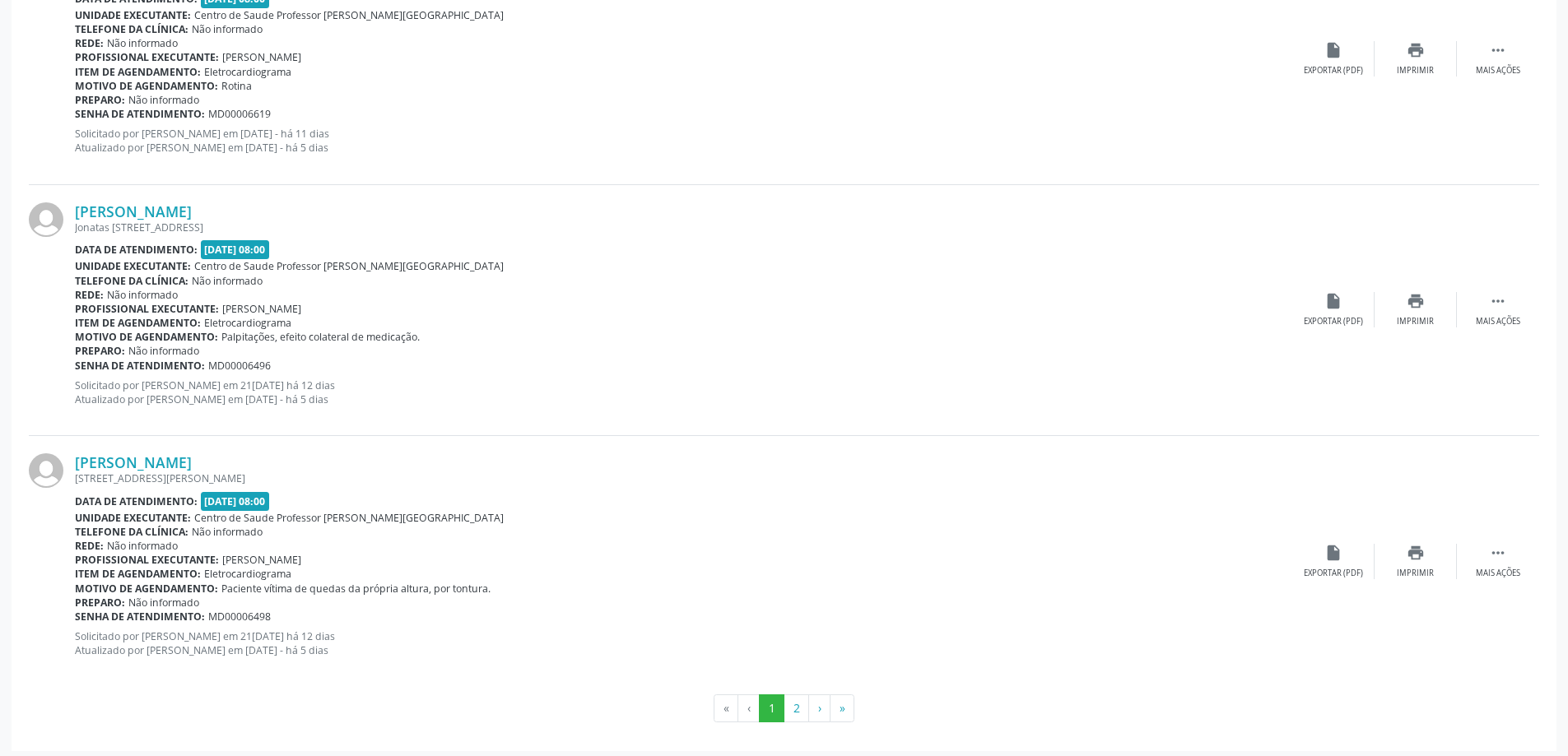
scroll to position [3590, 0]
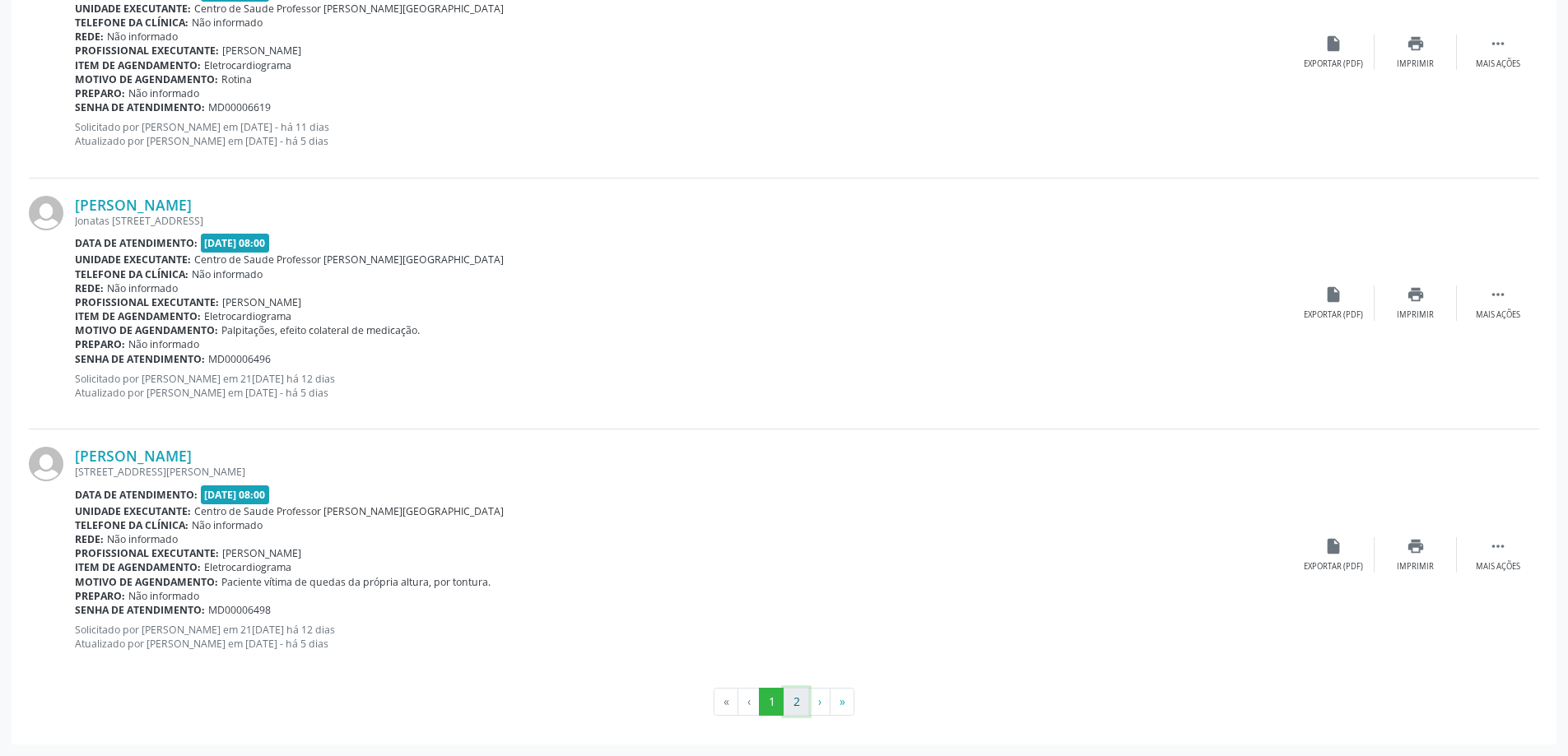
click at [795, 706] on button "2" at bounding box center [795, 702] width 25 height 28
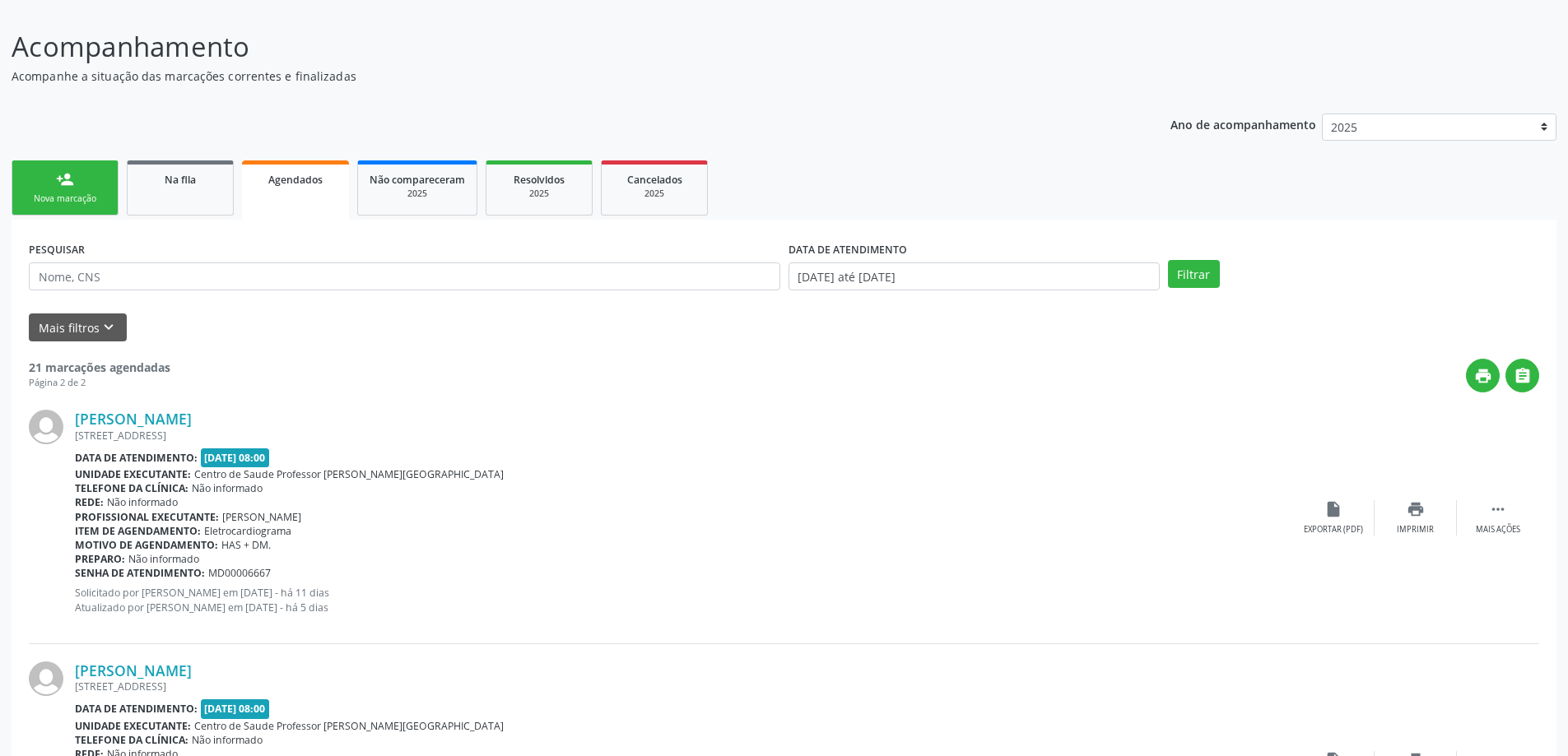
scroll to position [0, 0]
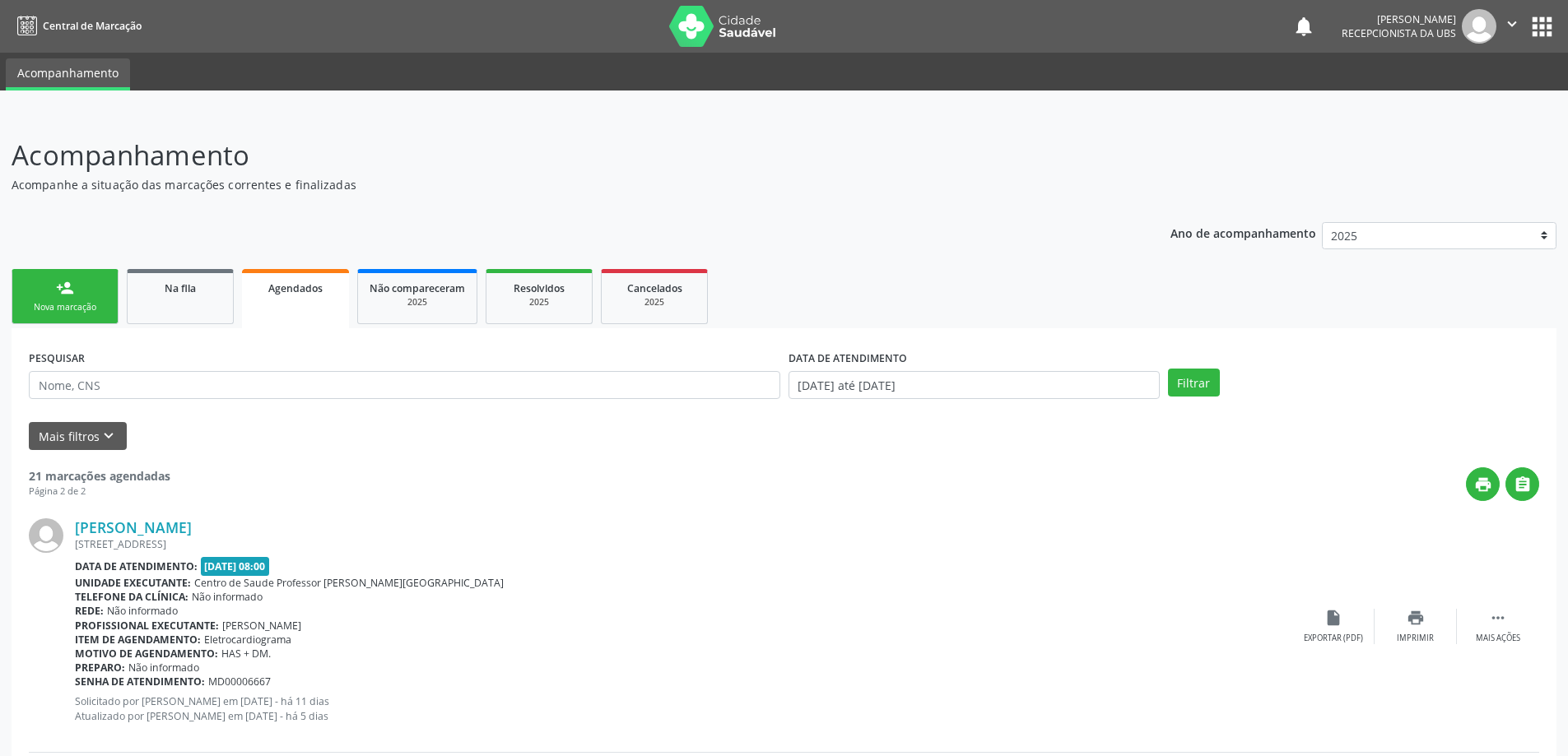
click at [71, 298] on link "person_add Nova marcação" at bounding box center [64, 296] width 107 height 55
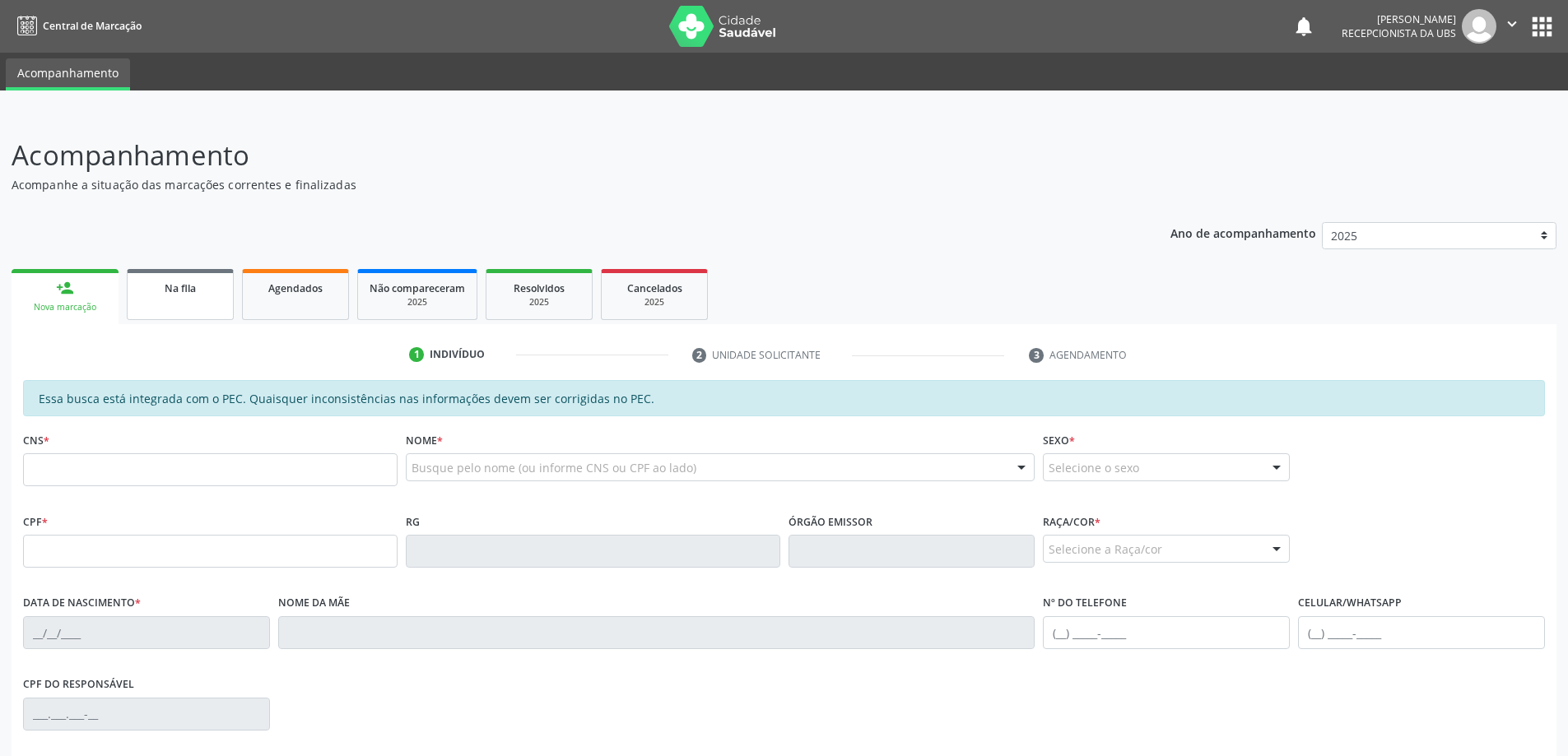
click at [197, 297] on link "Na fila" at bounding box center [180, 294] width 107 height 51
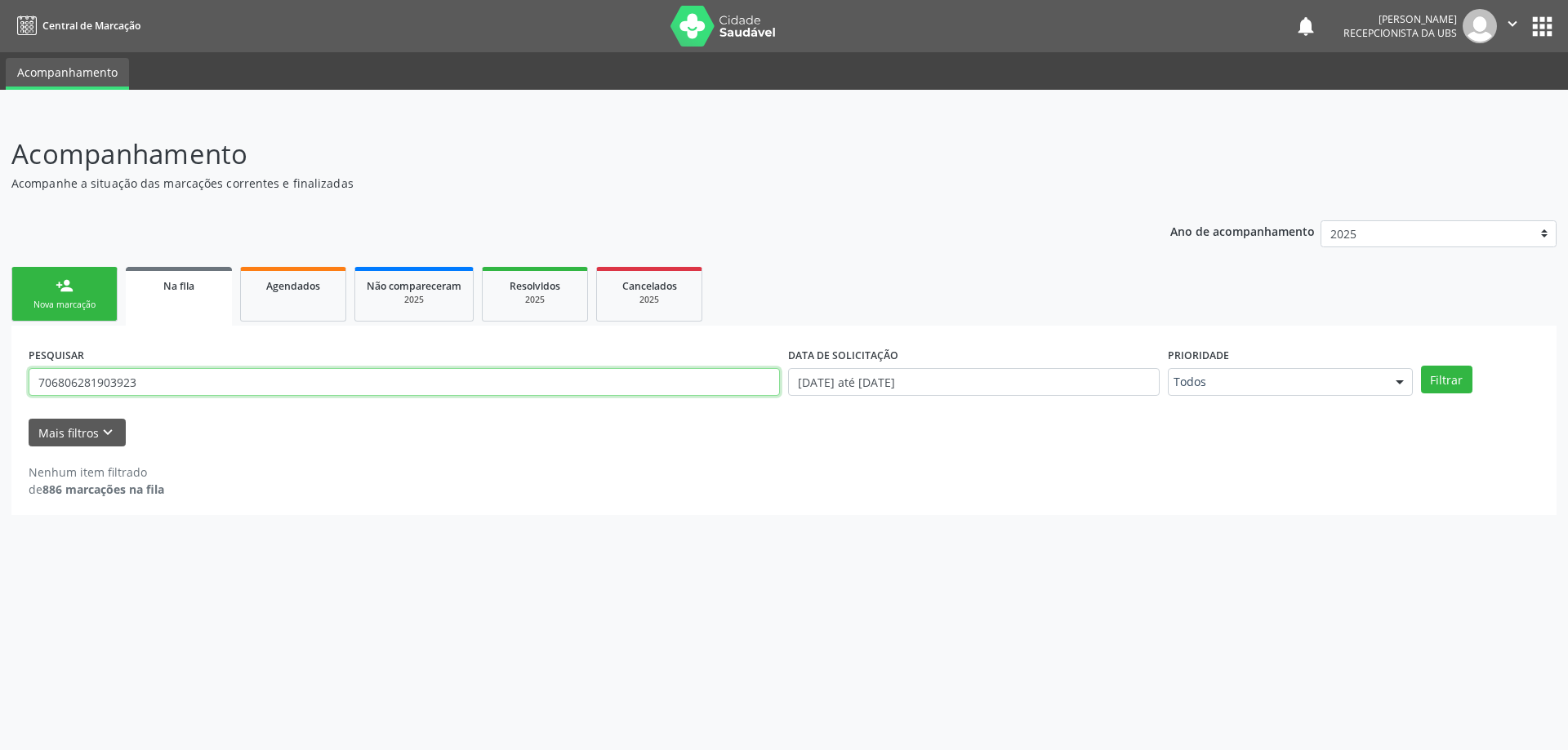
drag, startPoint x: 236, startPoint y: 385, endPoint x: 0, endPoint y: 395, distance: 236.2
click at [0, 394] on div "Acompanhamento Acompanhe a situação das marcações correntes e finalizadas Relat…" at bounding box center [784, 432] width 1568 height 638
click at [54, 293] on link "person_add Nova marcação" at bounding box center [64, 293] width 106 height 54
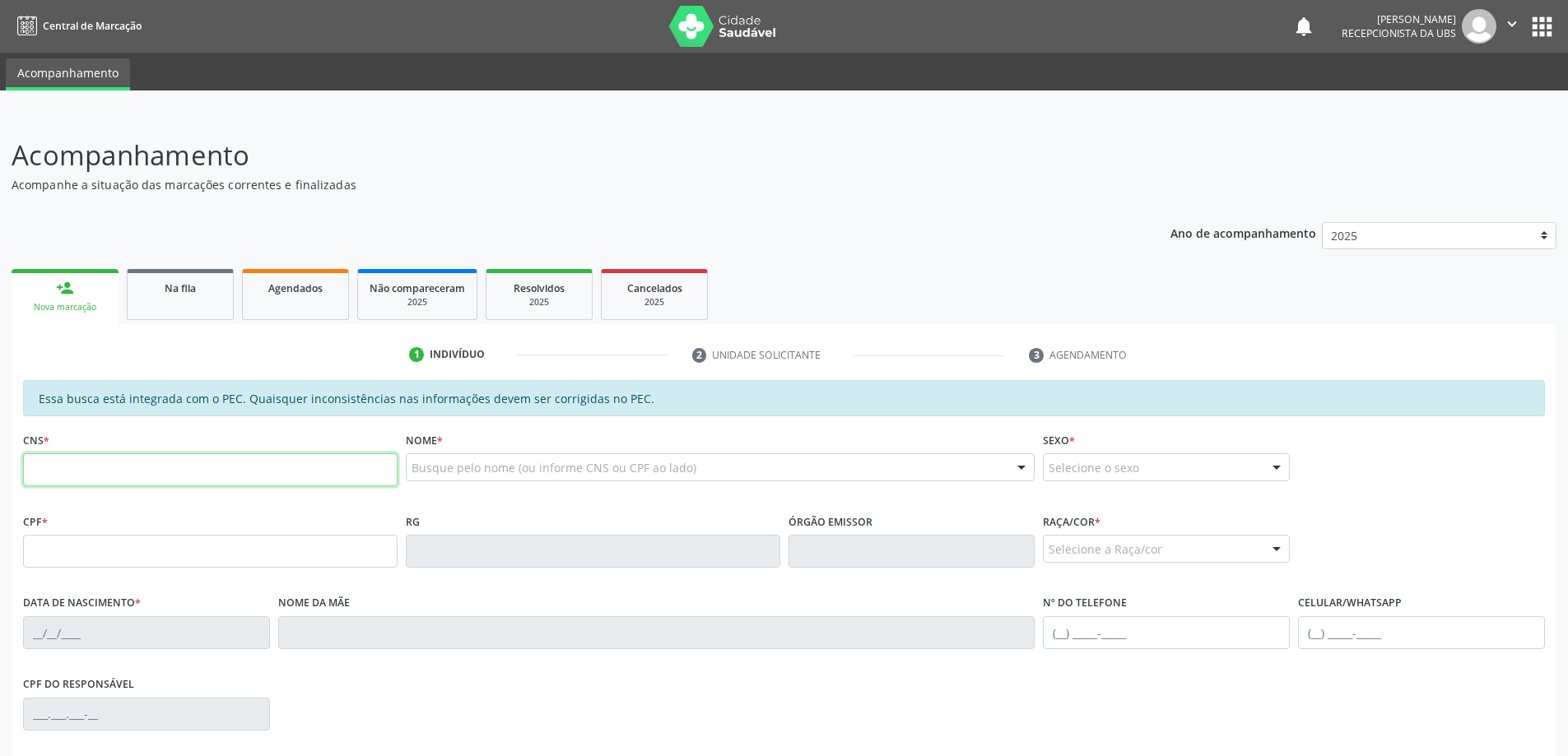
click at [94, 466] on input "text" at bounding box center [210, 470] width 374 height 33
type input "702 1097 6091 2899"
type input "725.272.504-91"
type input "12[DATE]"
type input "[PERSON_NAME]"
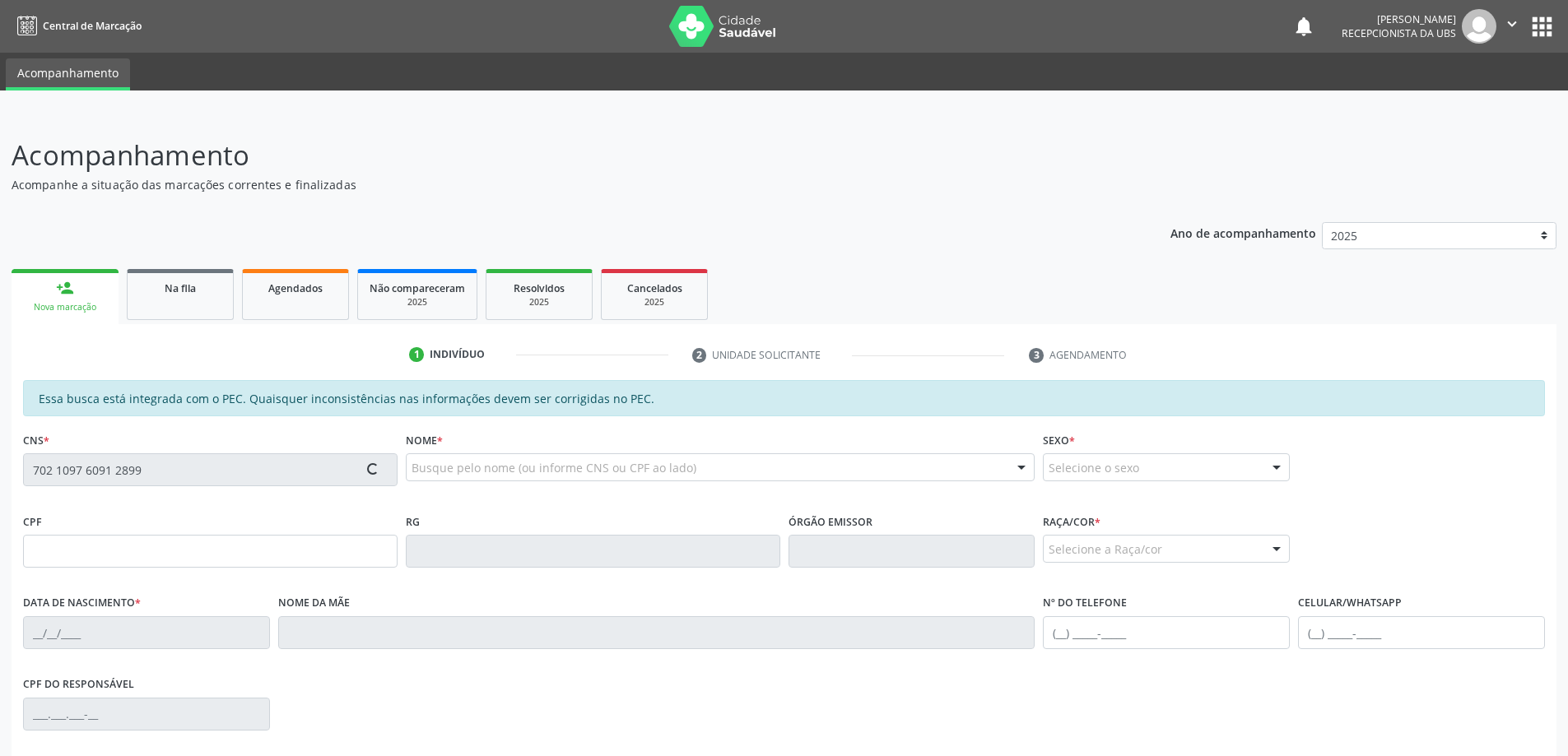
type input "[PHONE_NUMBER]"
type input "8"
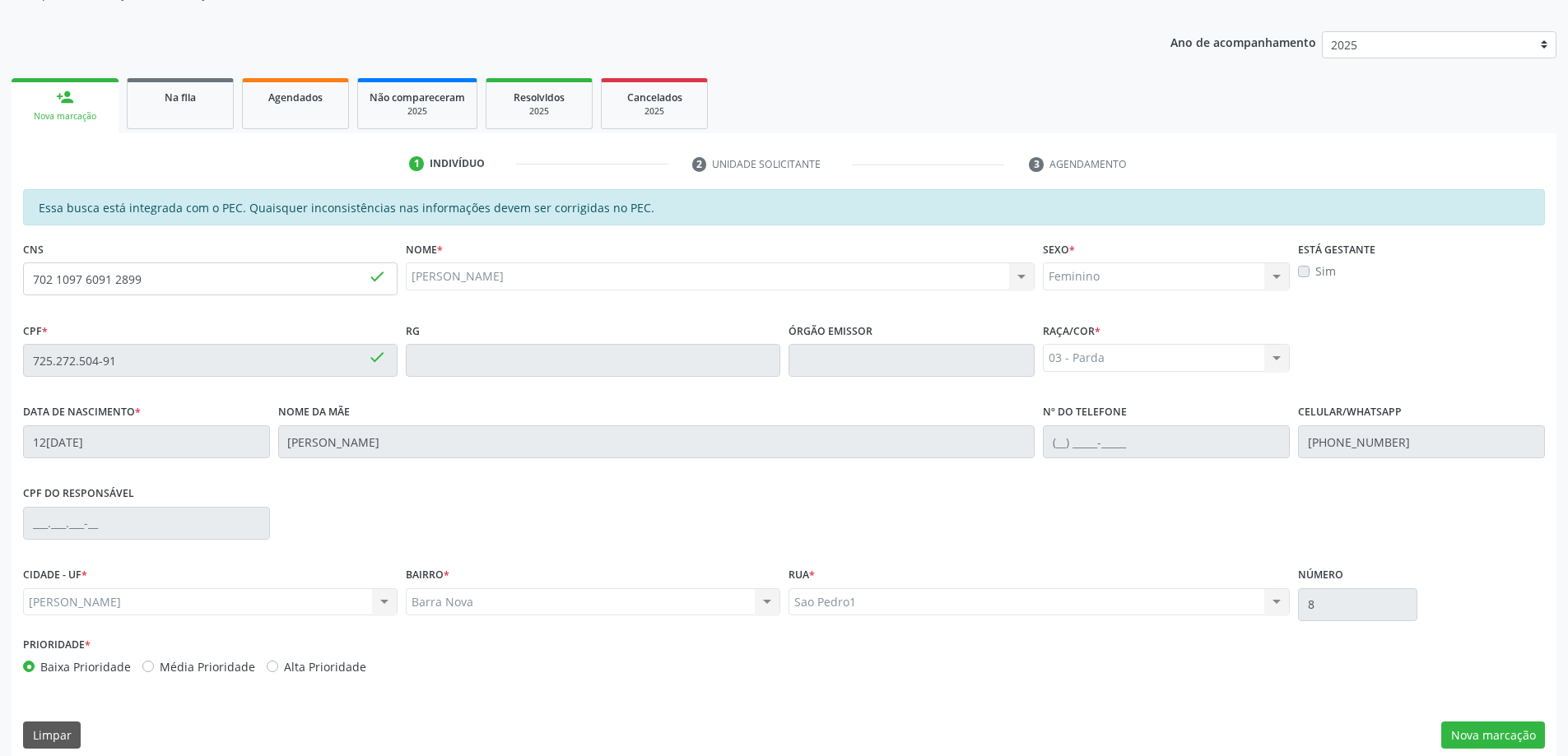
scroll to position [206, 0]
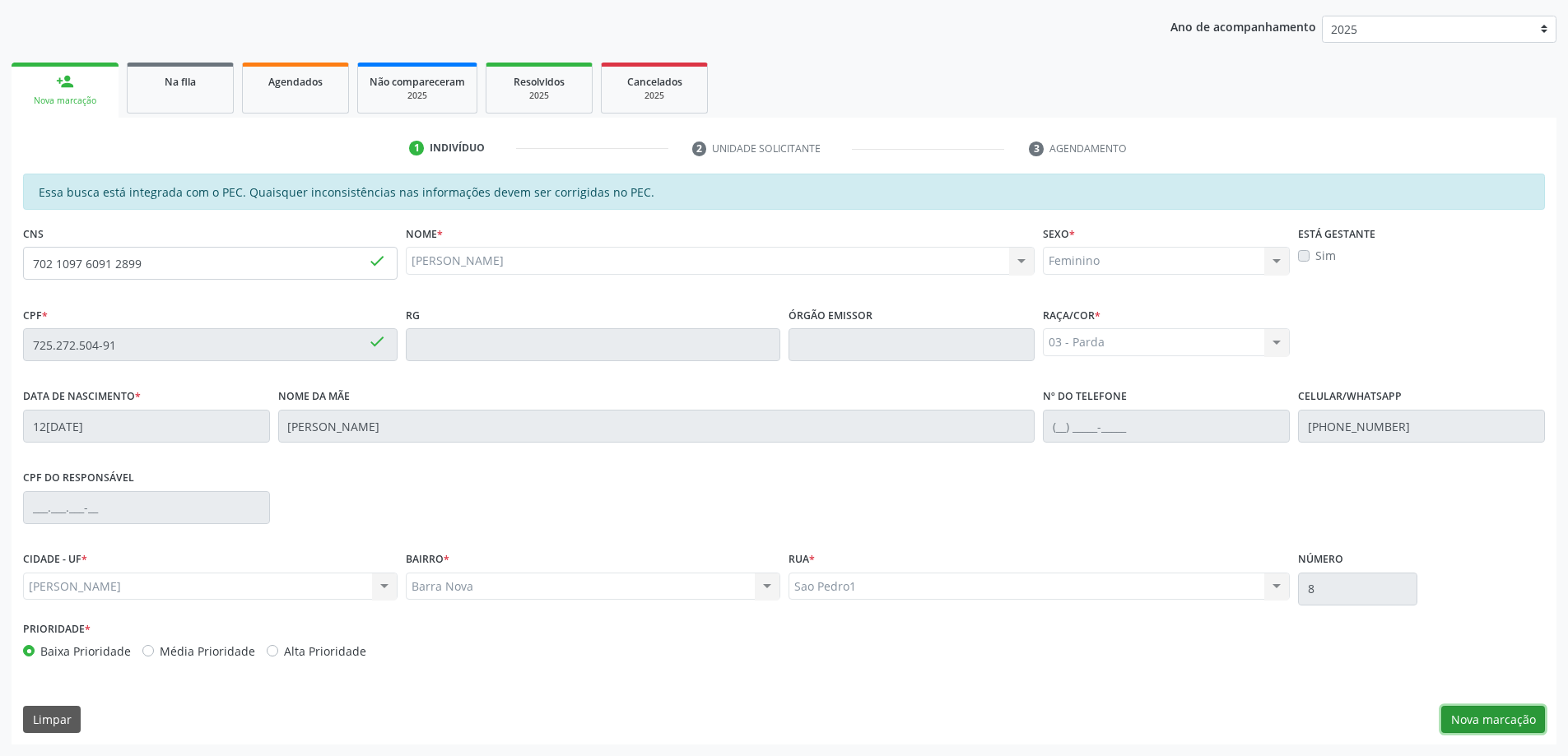
click at [1498, 722] on button "Nova marcação" at bounding box center [1492, 720] width 104 height 28
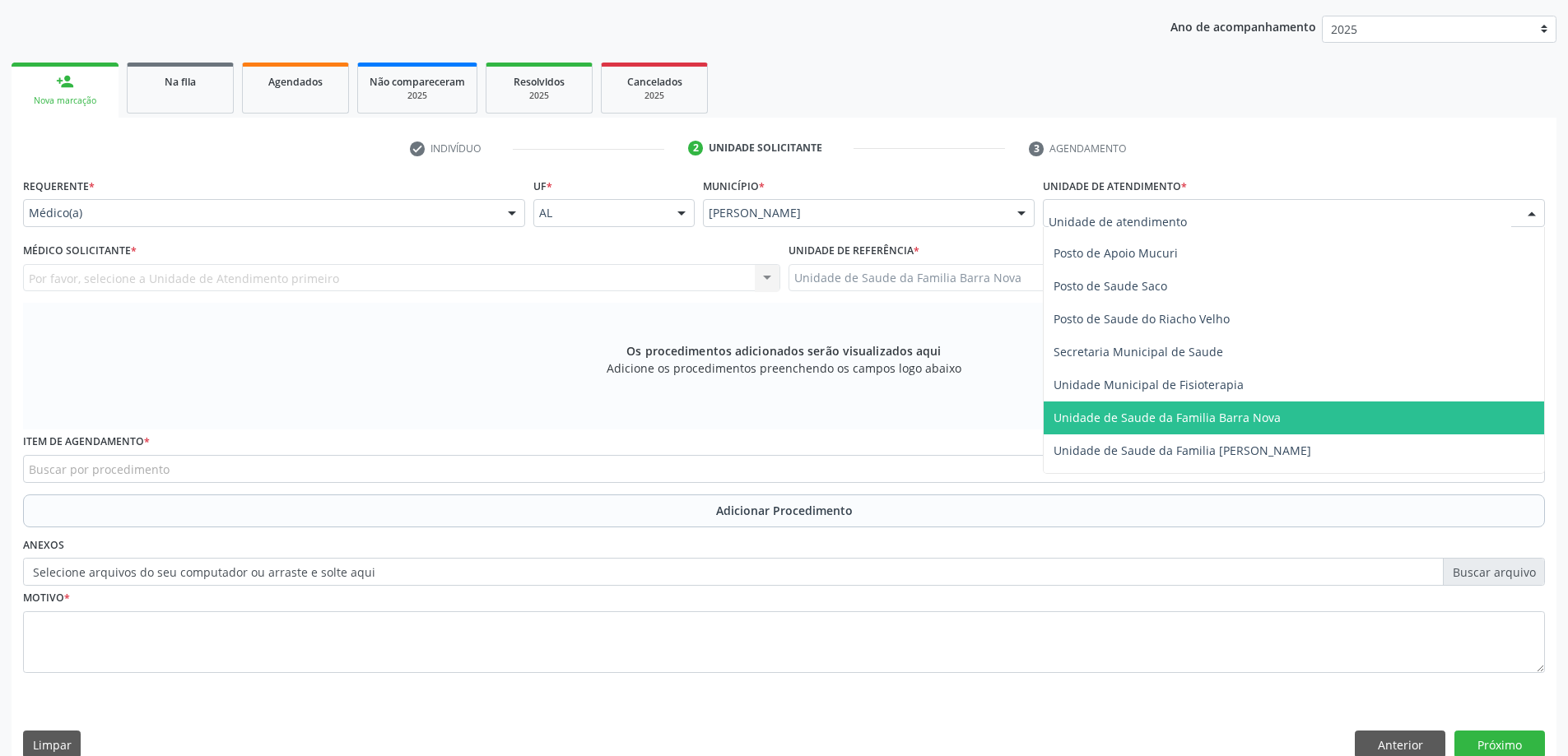
scroll to position [740, 0]
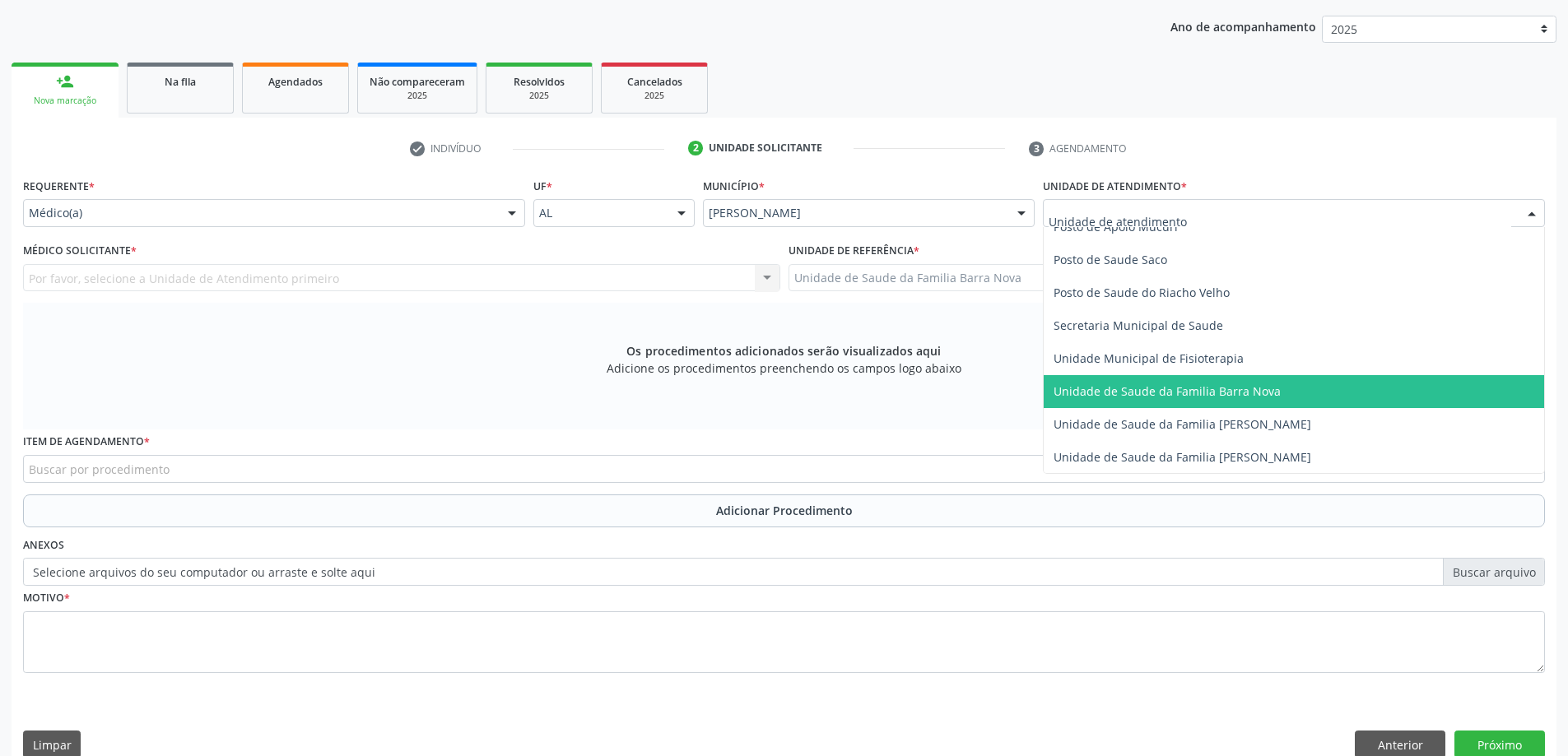
click at [1161, 405] on span "Unidade de Saude da Familia Barra Nova" at bounding box center [1293, 391] width 500 height 33
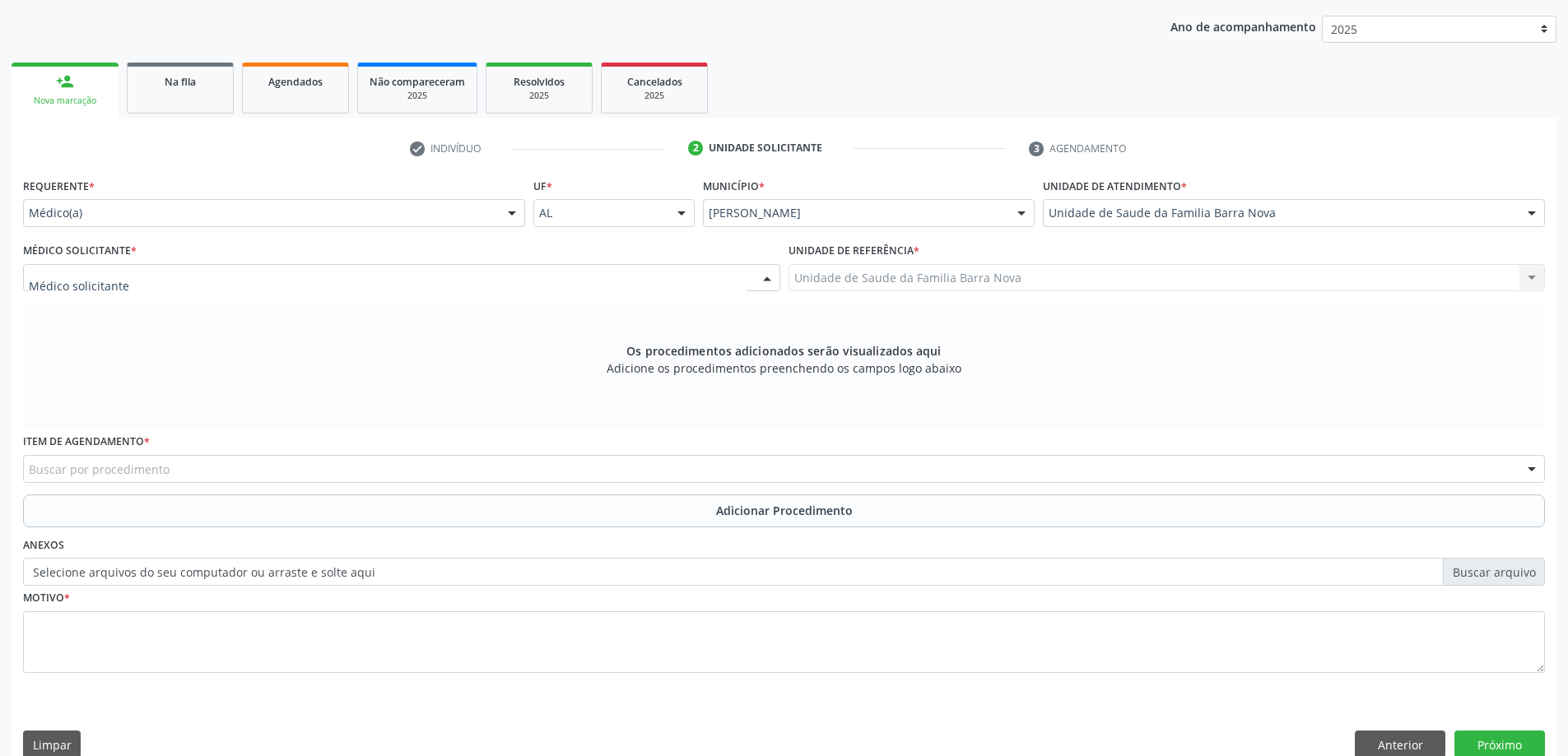
click at [427, 281] on div at bounding box center [401, 278] width 757 height 28
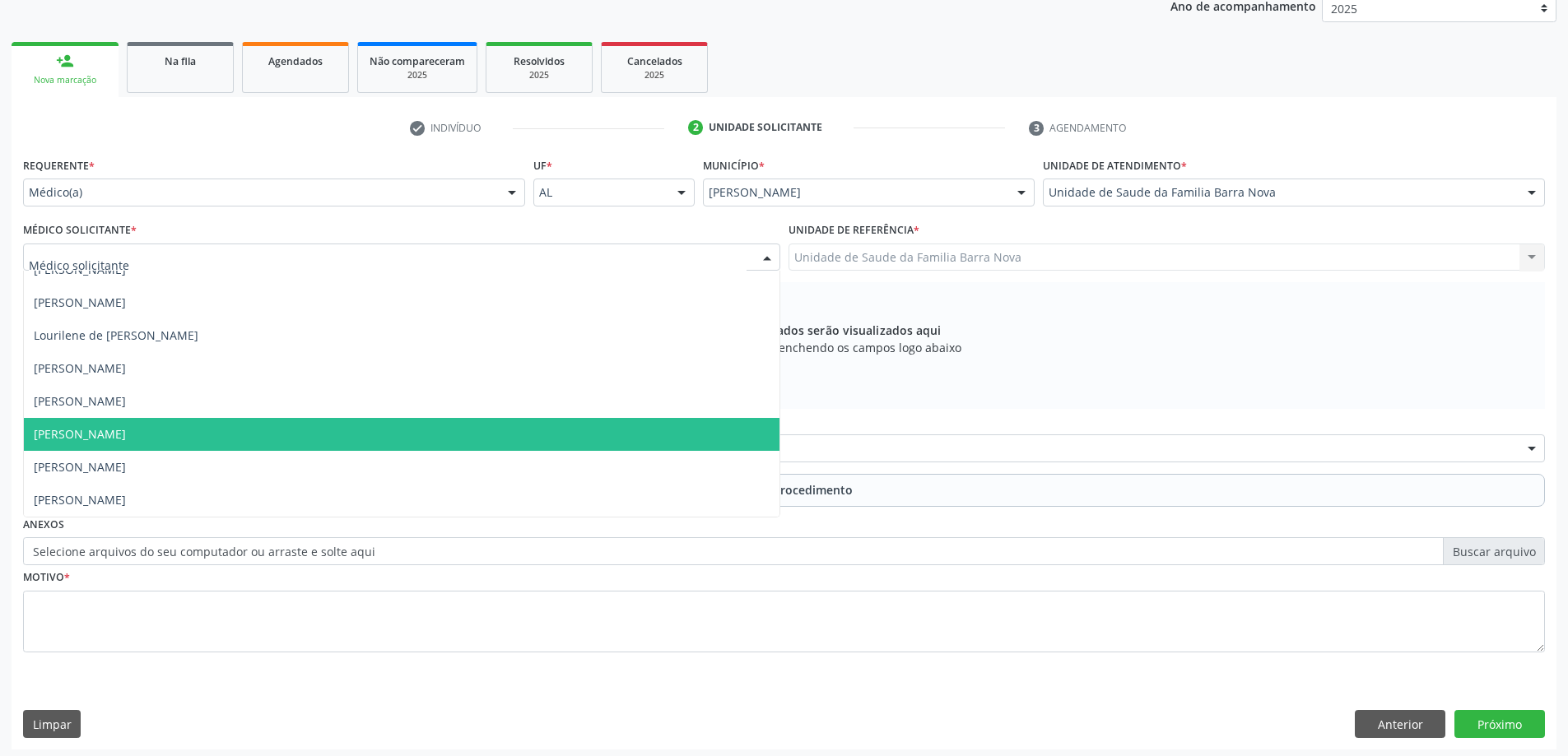
scroll to position [232, 0]
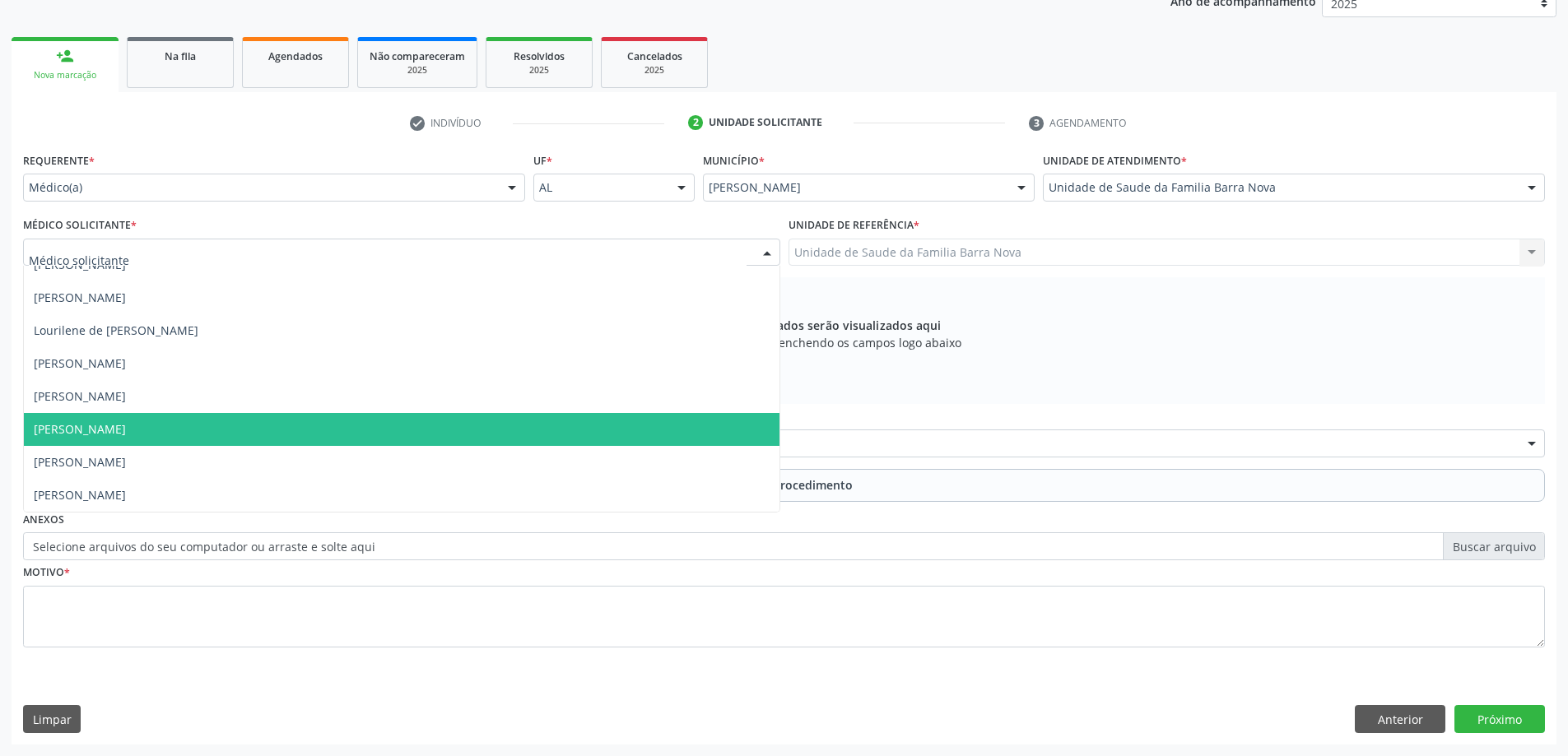
click at [377, 440] on span "[PERSON_NAME]" at bounding box center [401, 430] width 755 height 33
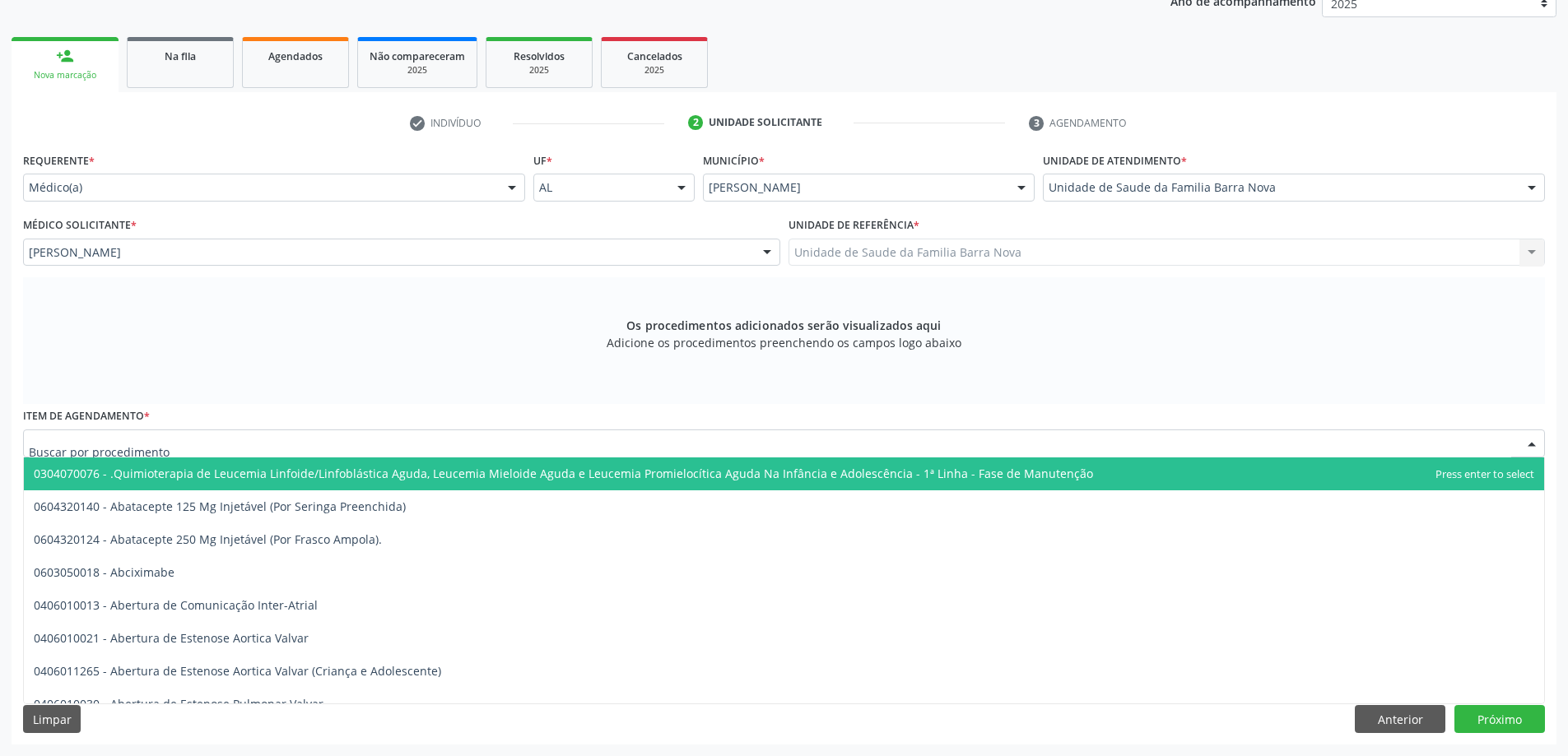
click at [444, 442] on div at bounding box center [783, 444] width 1522 height 28
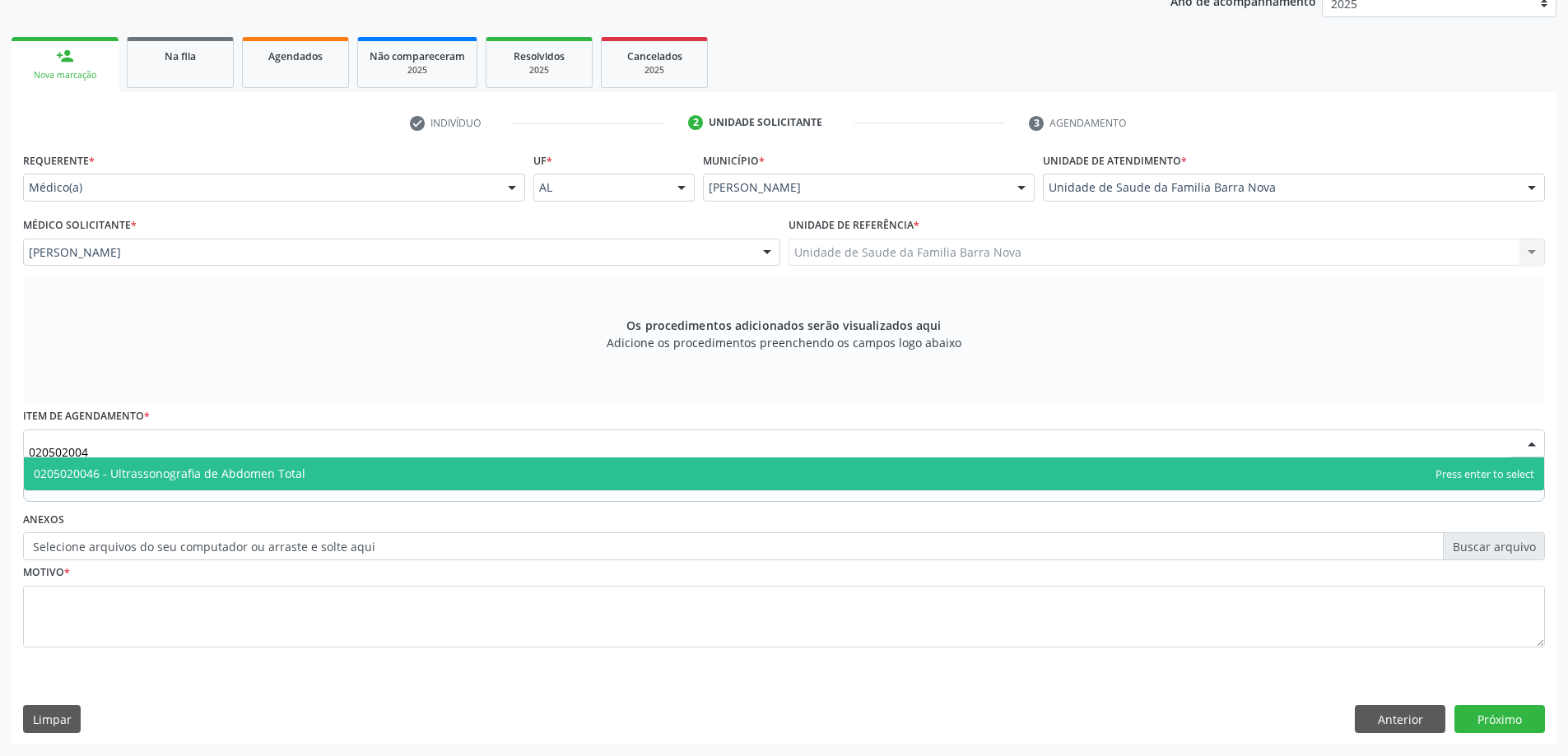
type input "0205020046"
click at [474, 475] on span "0205020046 - Ultrassonografia de Abdomen Total" at bounding box center [783, 474] width 1520 height 33
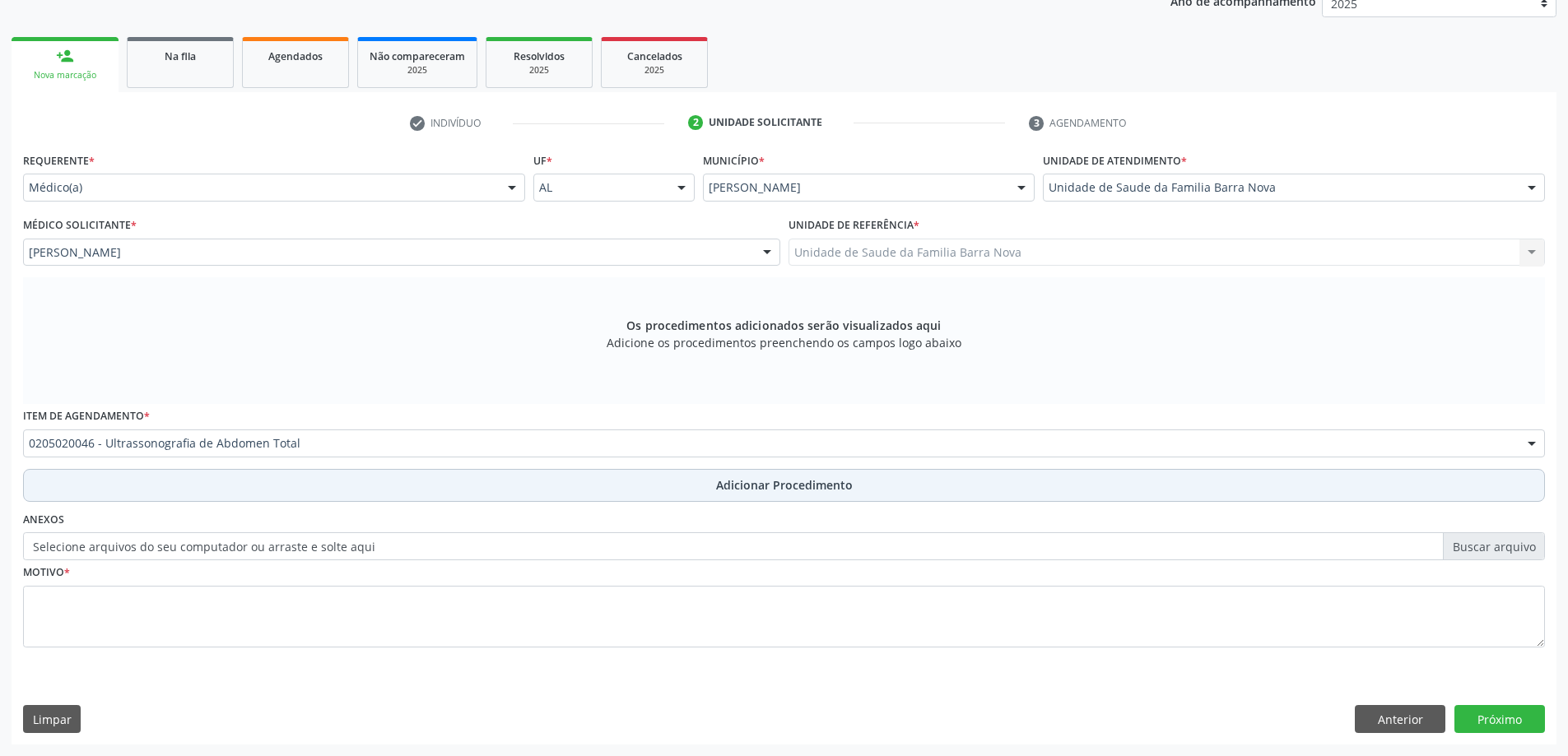
click at [726, 485] on span "Adicionar Procedimento" at bounding box center [784, 485] width 137 height 17
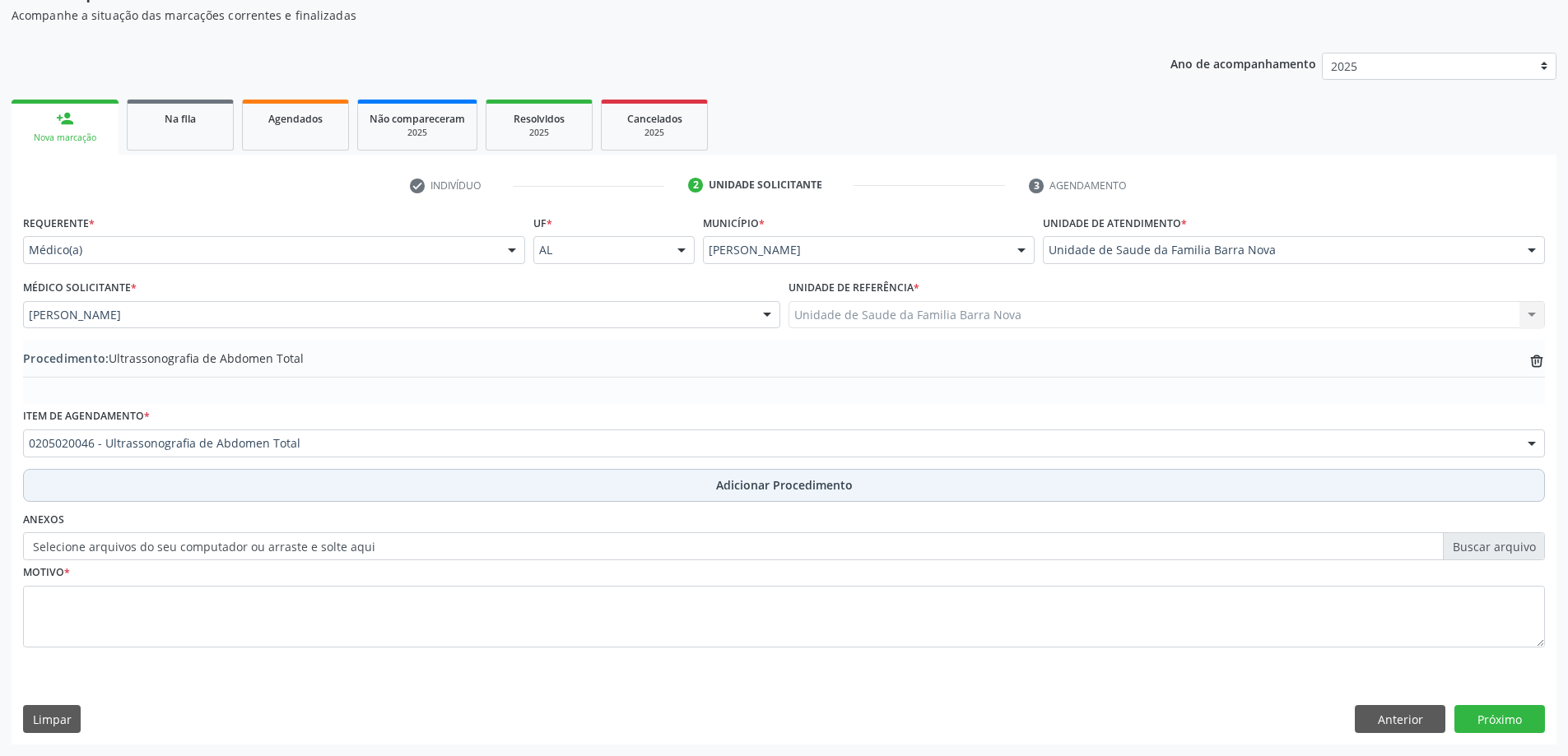
scroll to position [170, 0]
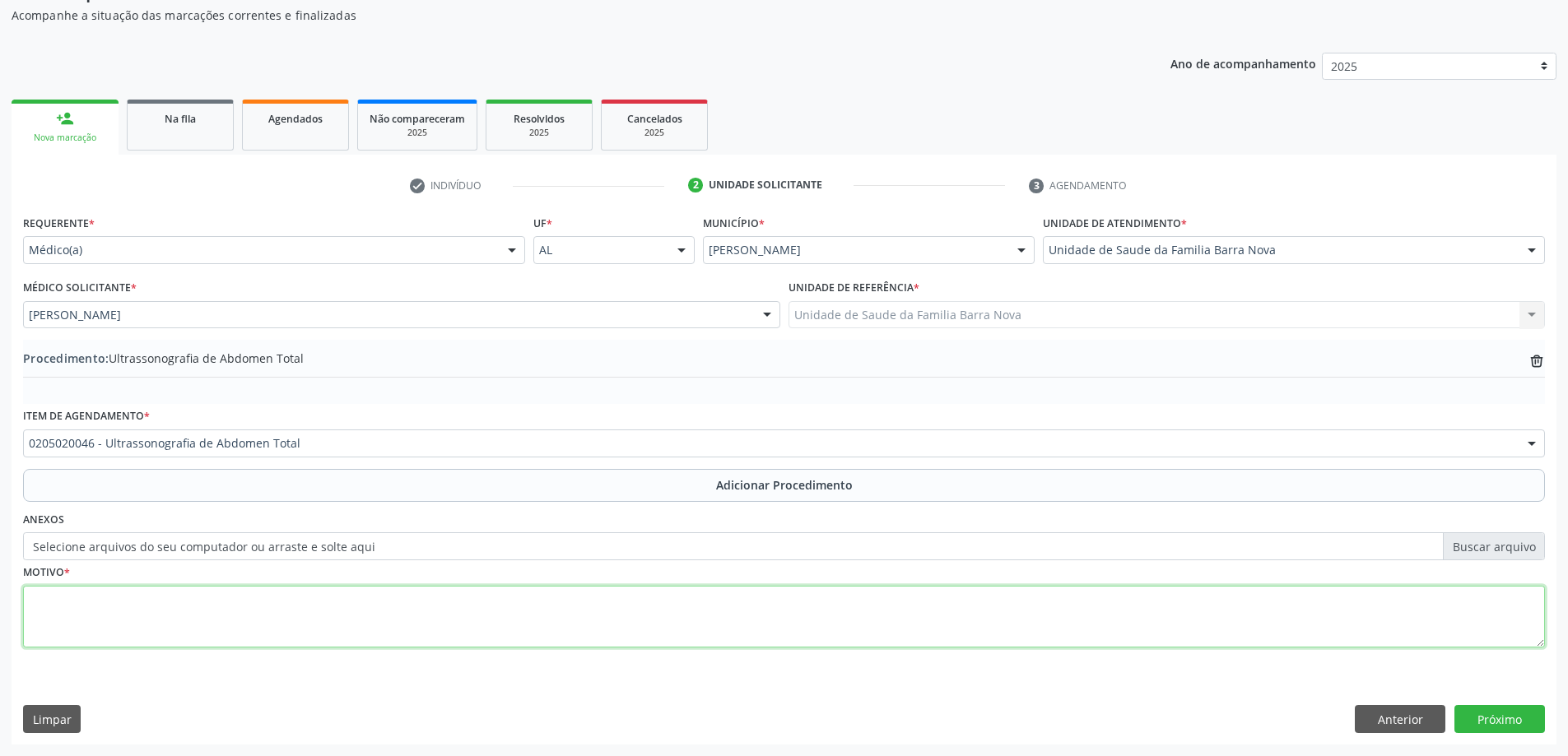
click at [333, 610] on textarea at bounding box center [783, 617] width 1522 height 63
click at [294, 601] on textarea "Esteatose hepática + hipercolesterolemia + HAS +DM" at bounding box center [783, 617] width 1522 height 63
click at [294, 600] on textarea "Esteatose hepática + hipercolesterolemia + HAS +DM" at bounding box center [783, 617] width 1522 height 63
click at [295, 598] on textarea "Esteatose hepática + hipercolesterolemia + HAS +DM" at bounding box center [783, 617] width 1522 height 63
click at [318, 600] on textarea "Esteatose hepática + hipercolesterolemia + HAS + DM" at bounding box center [783, 617] width 1522 height 63
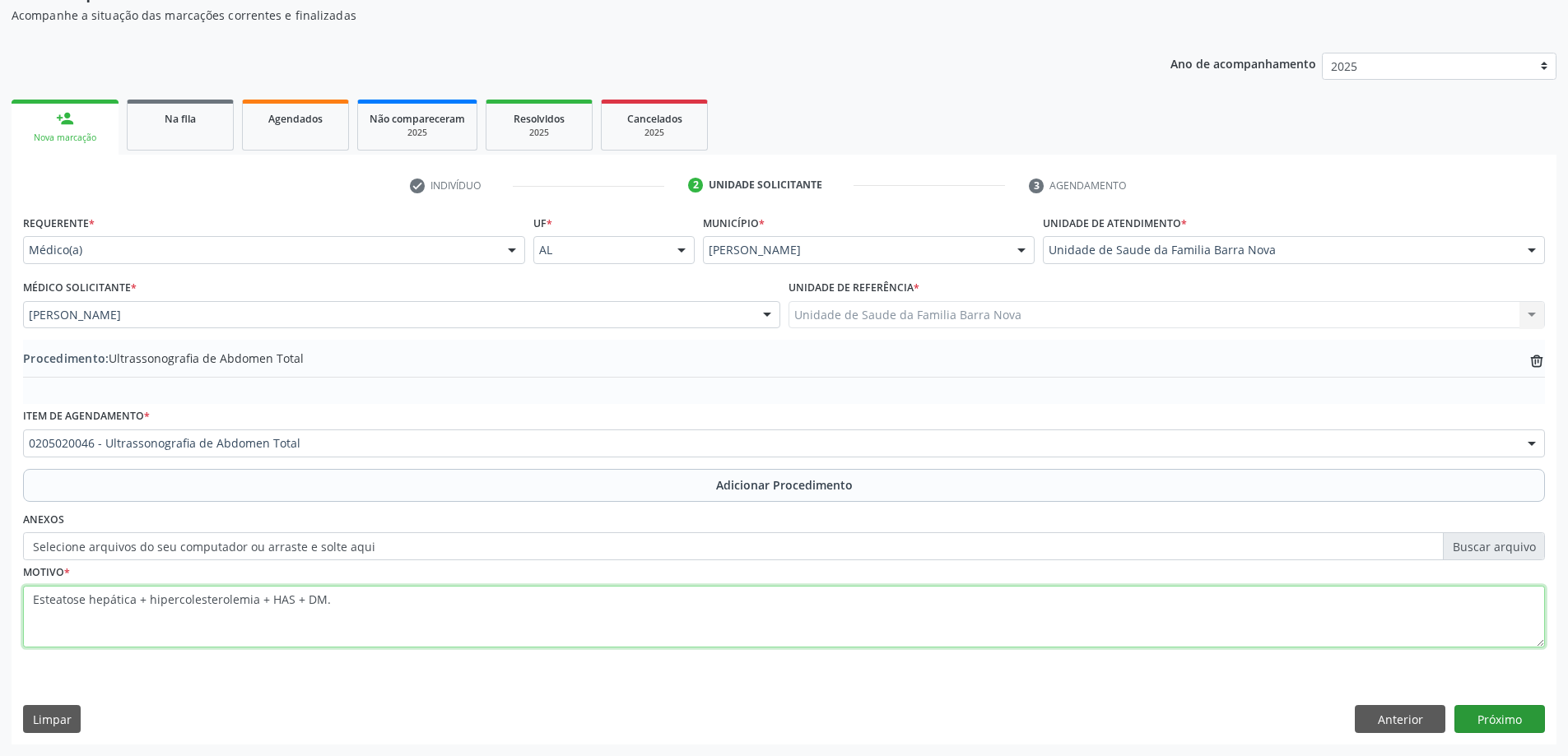
type textarea "Esteatose hepática + hipercolesterolemia + HAS + DM."
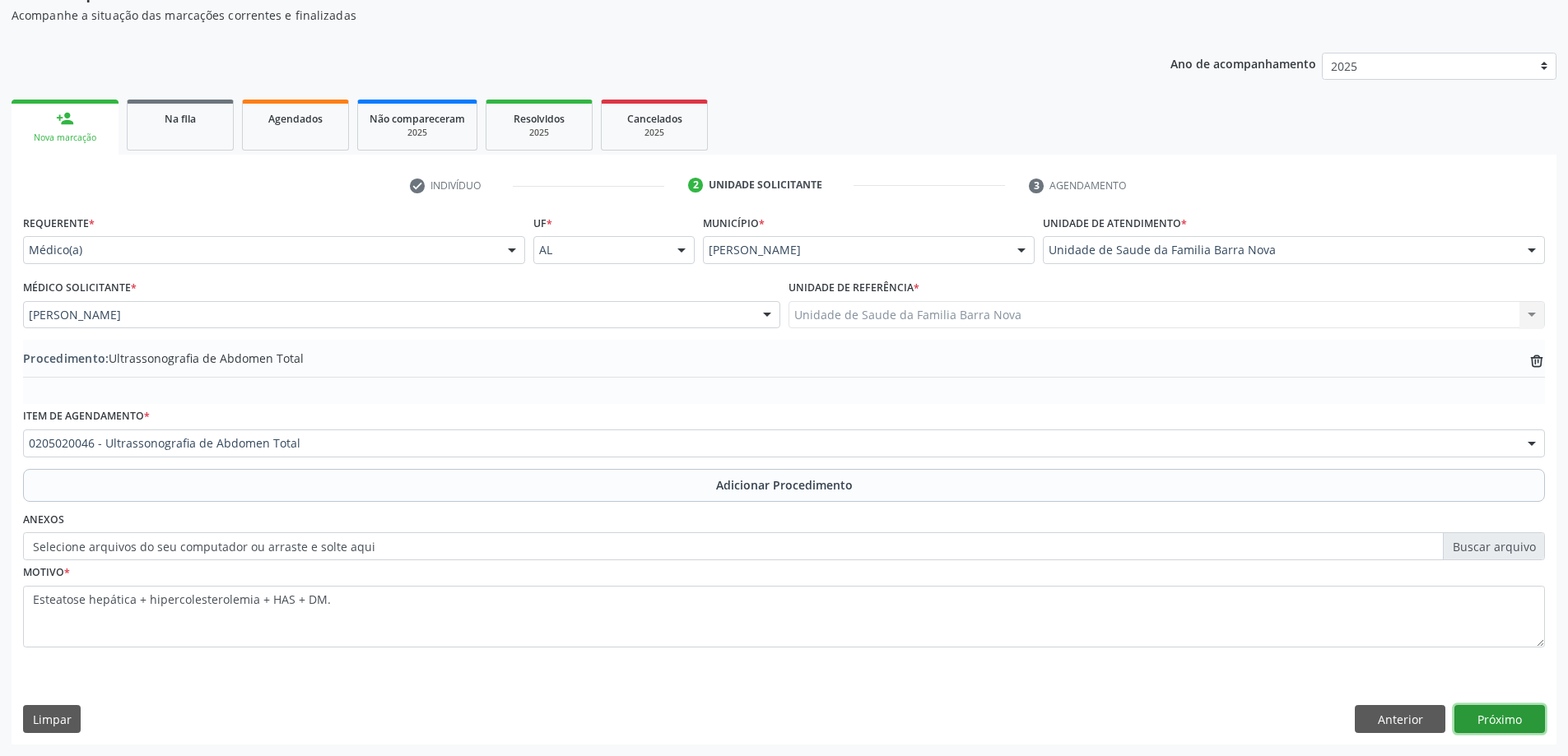
click at [1519, 721] on button "Próximo" at bounding box center [1499, 719] width 90 height 28
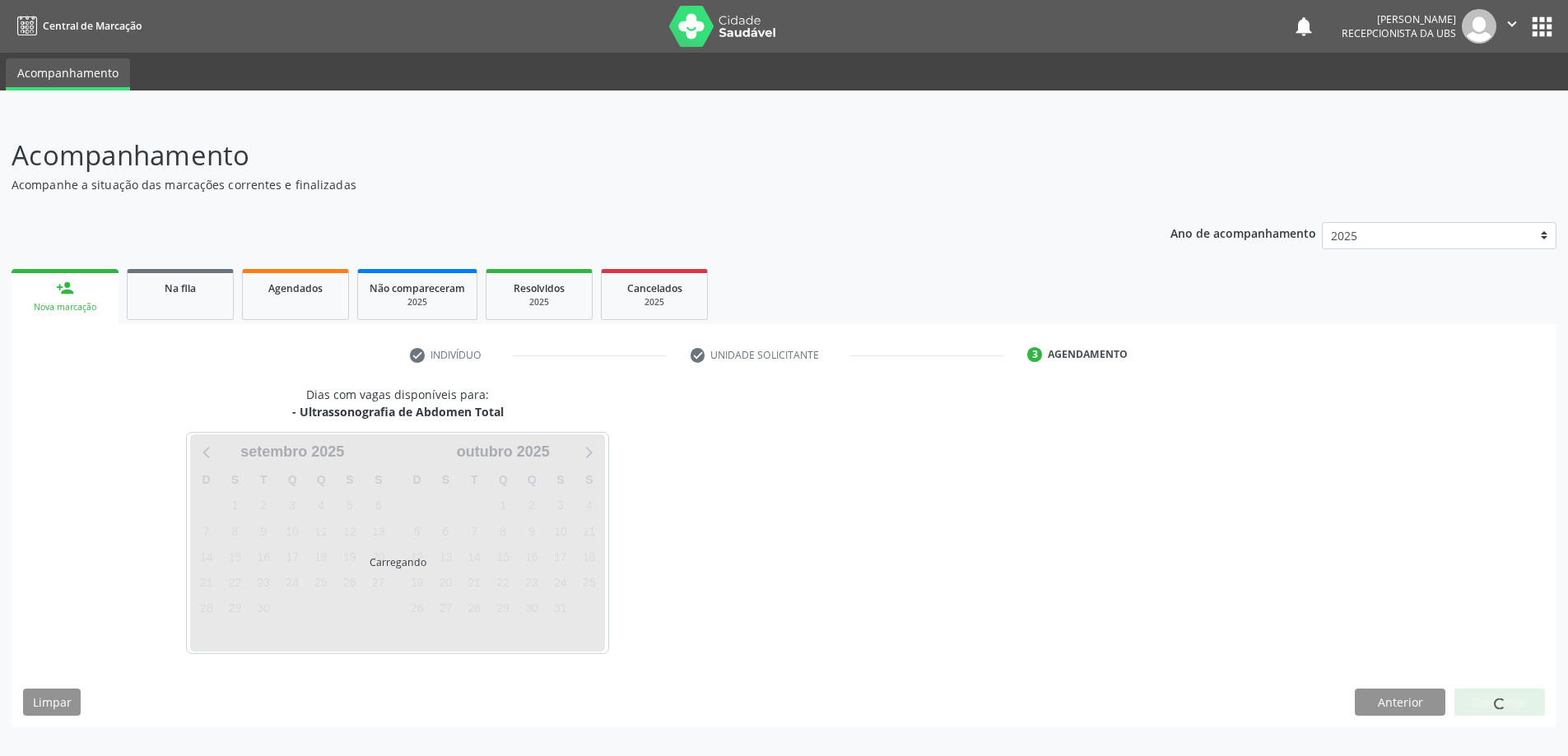
scroll to position [0, 0]
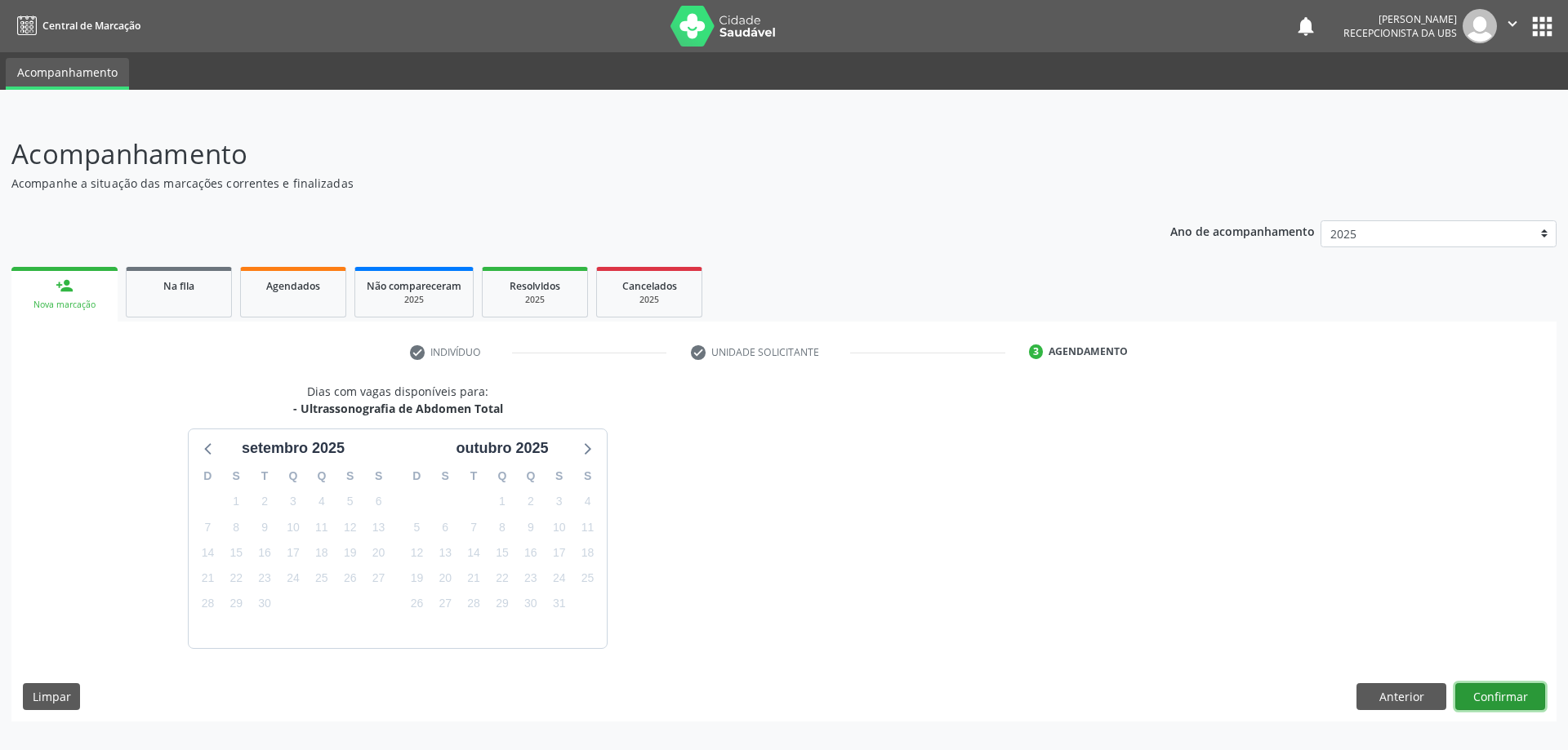
click at [1501, 687] on button "Confirmar" at bounding box center [1501, 697] width 90 height 28
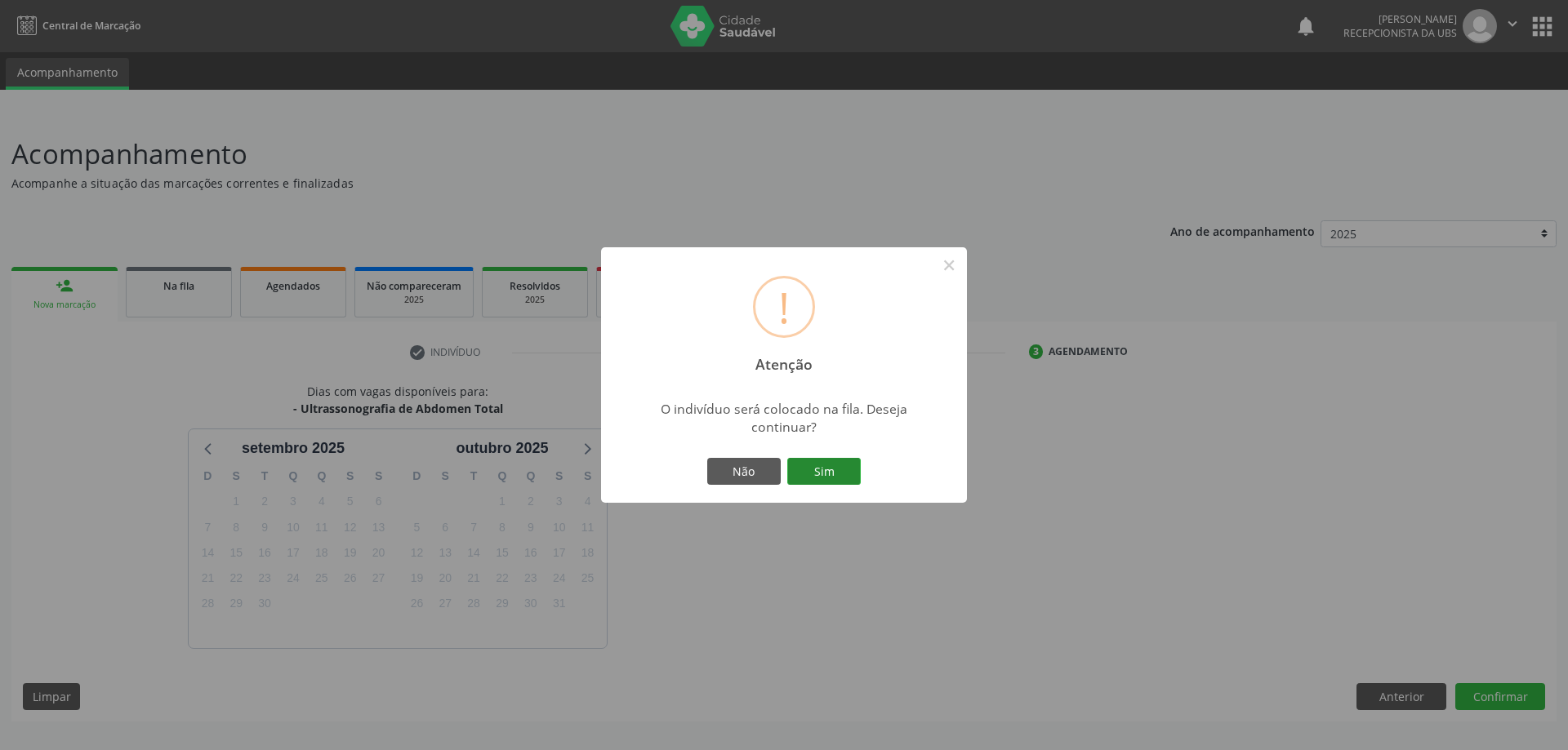
click at [820, 465] on button "Sim" at bounding box center [824, 472] width 73 height 28
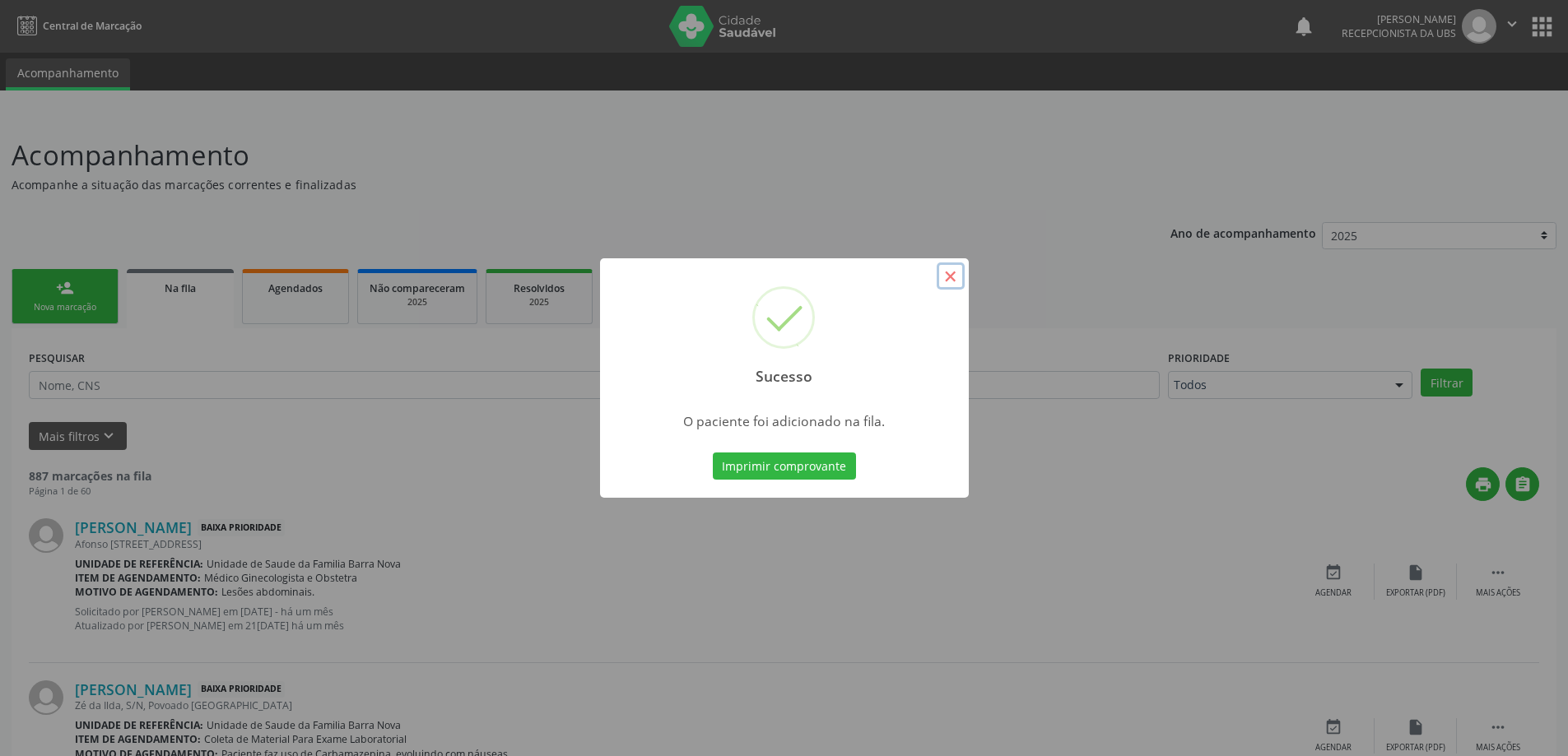
click at [949, 276] on button "×" at bounding box center [950, 277] width 28 height 28
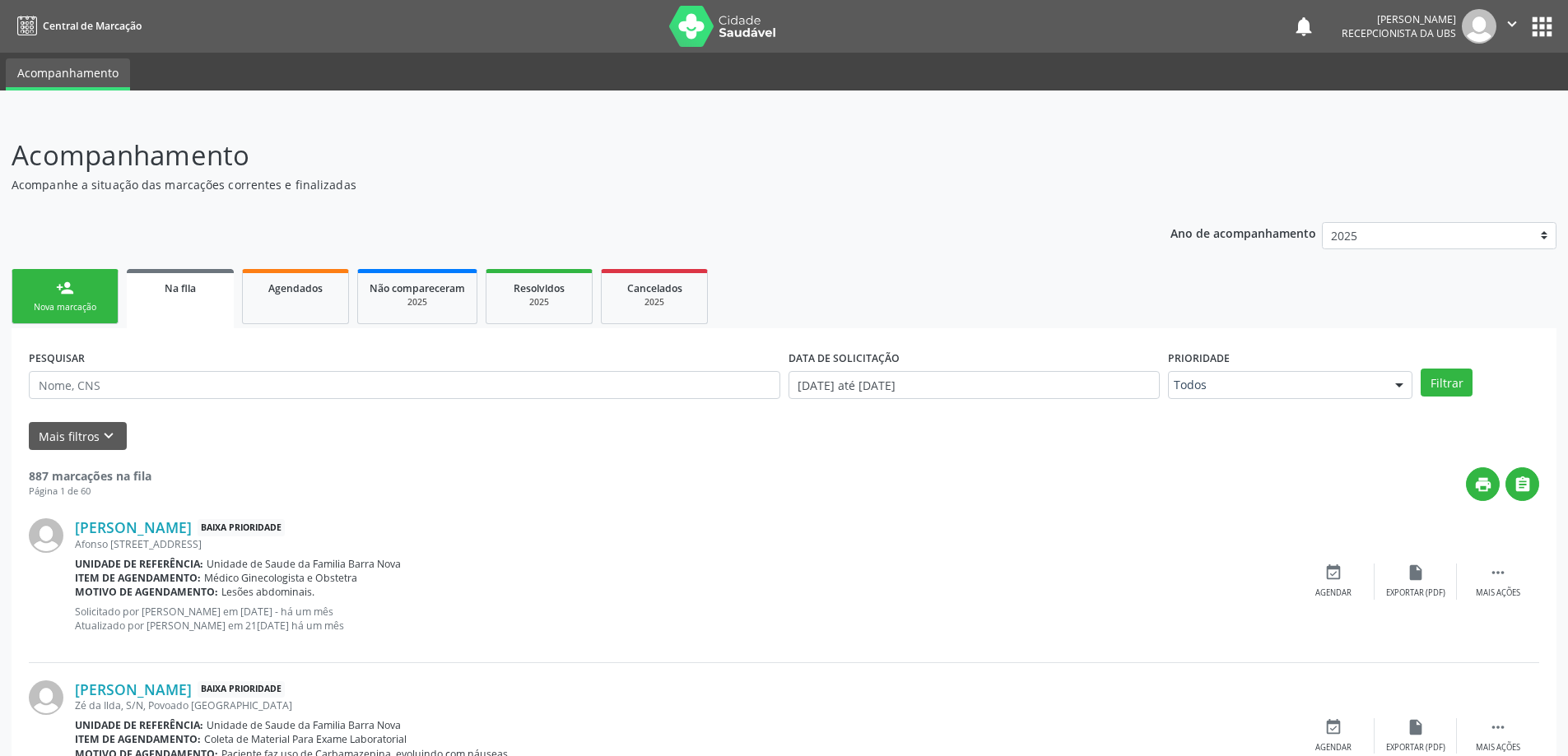
click at [77, 304] on div "Nova marcação" at bounding box center [64, 307] width 83 height 12
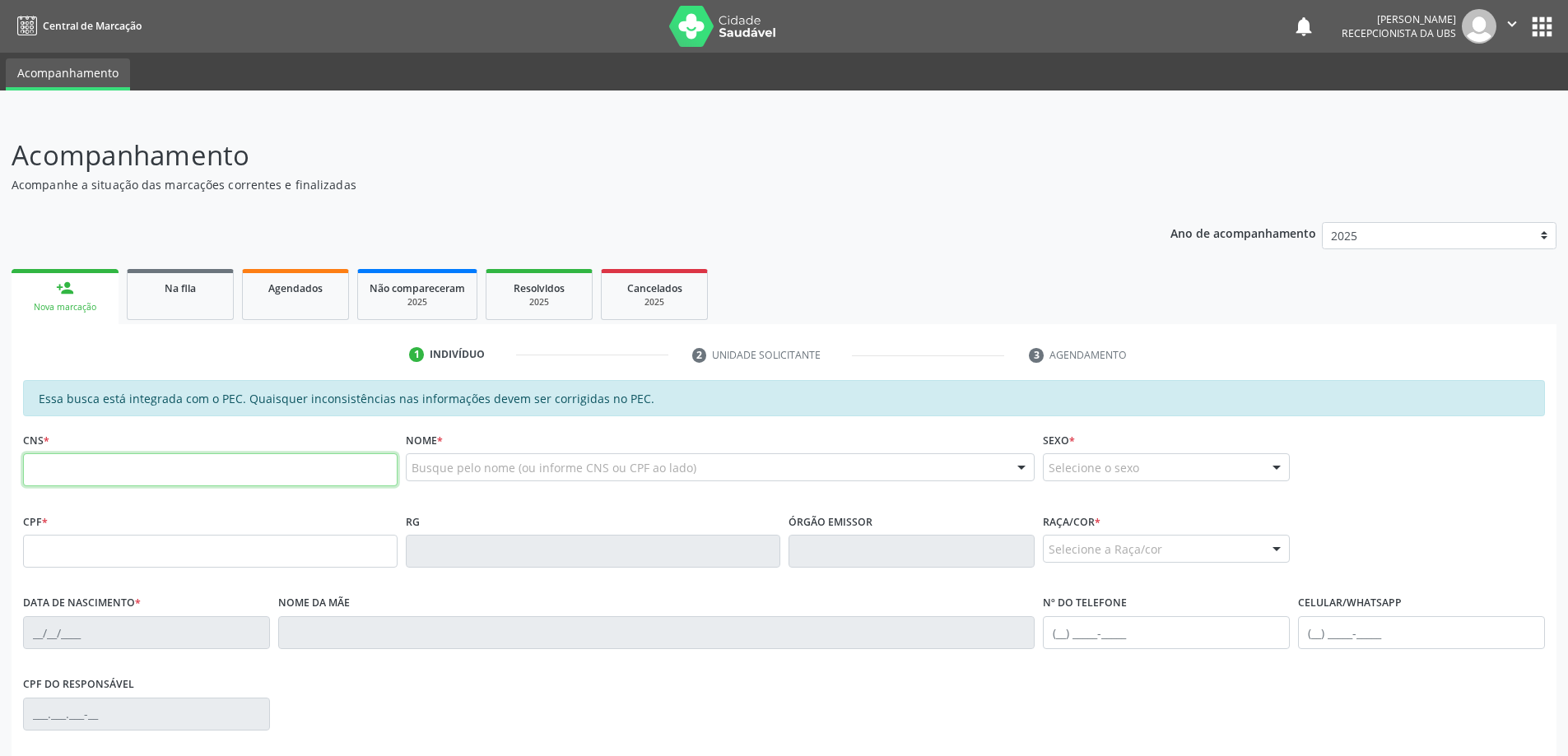
click at [76, 459] on input "text" at bounding box center [210, 470] width 374 height 33
type input "704 1091 5374 0072"
type input "141.952.764-97"
type input "02[DATE]"
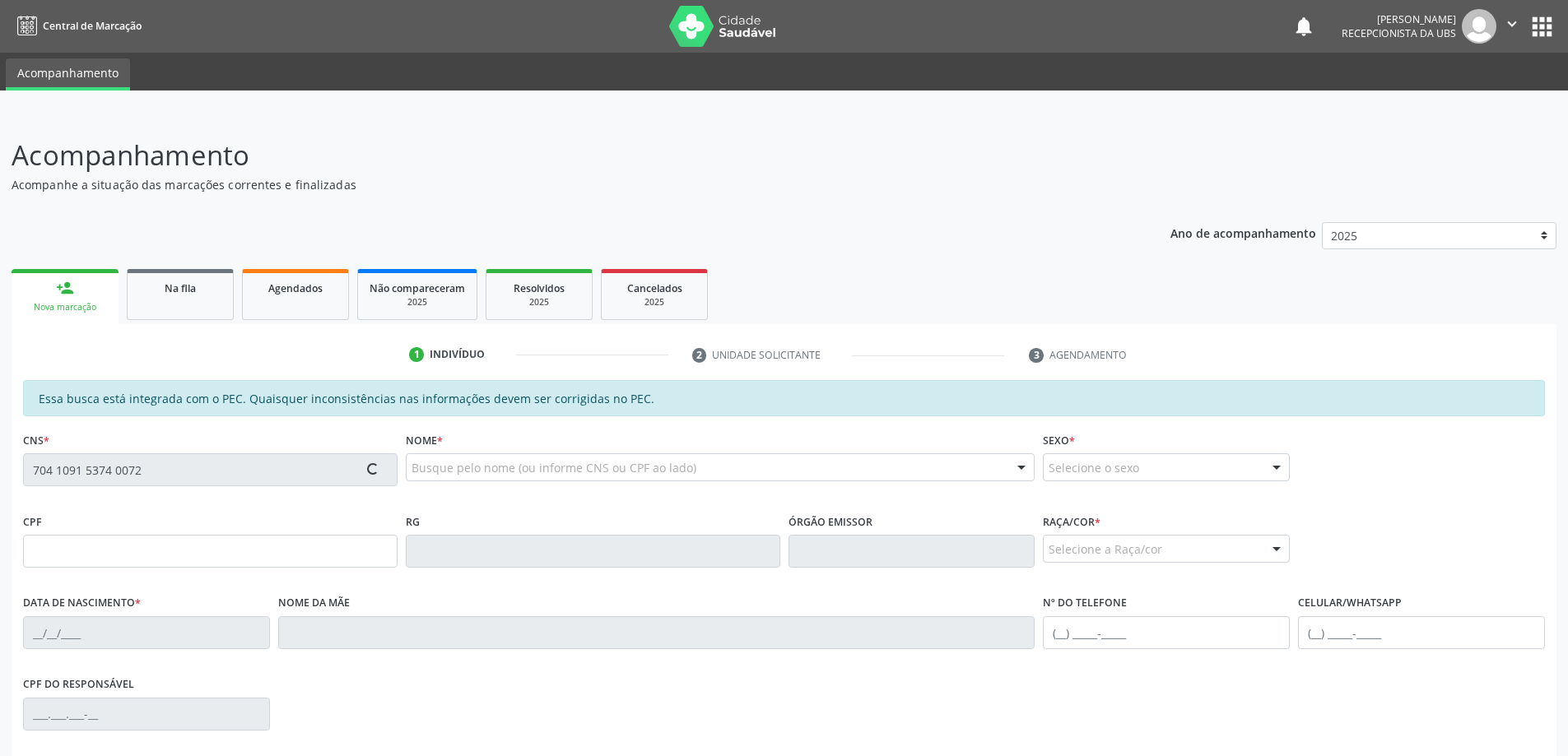
type input "Quitéria [PERSON_NAME]"
type input "[PHONE_NUMBER]"
type input "21"
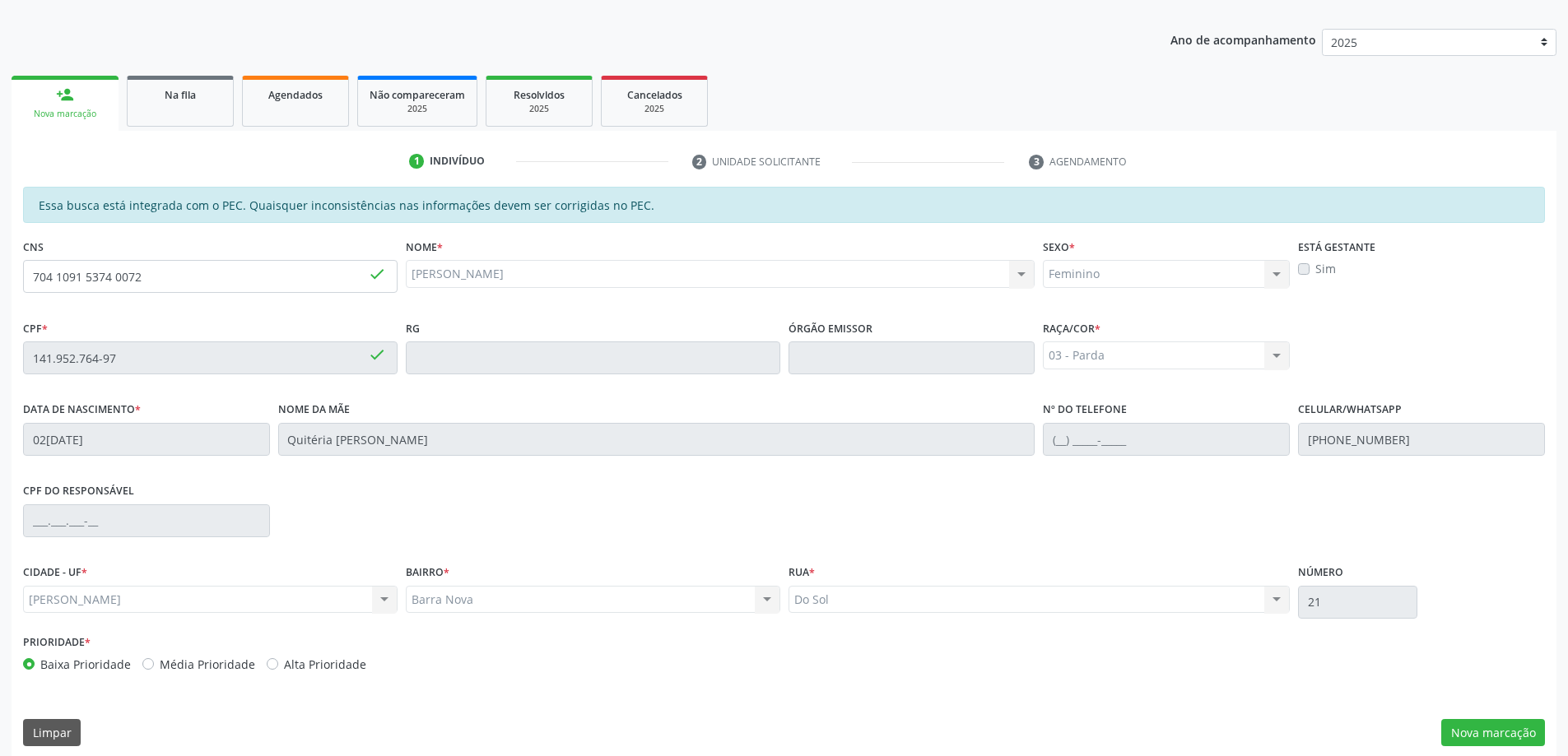
scroll to position [206, 0]
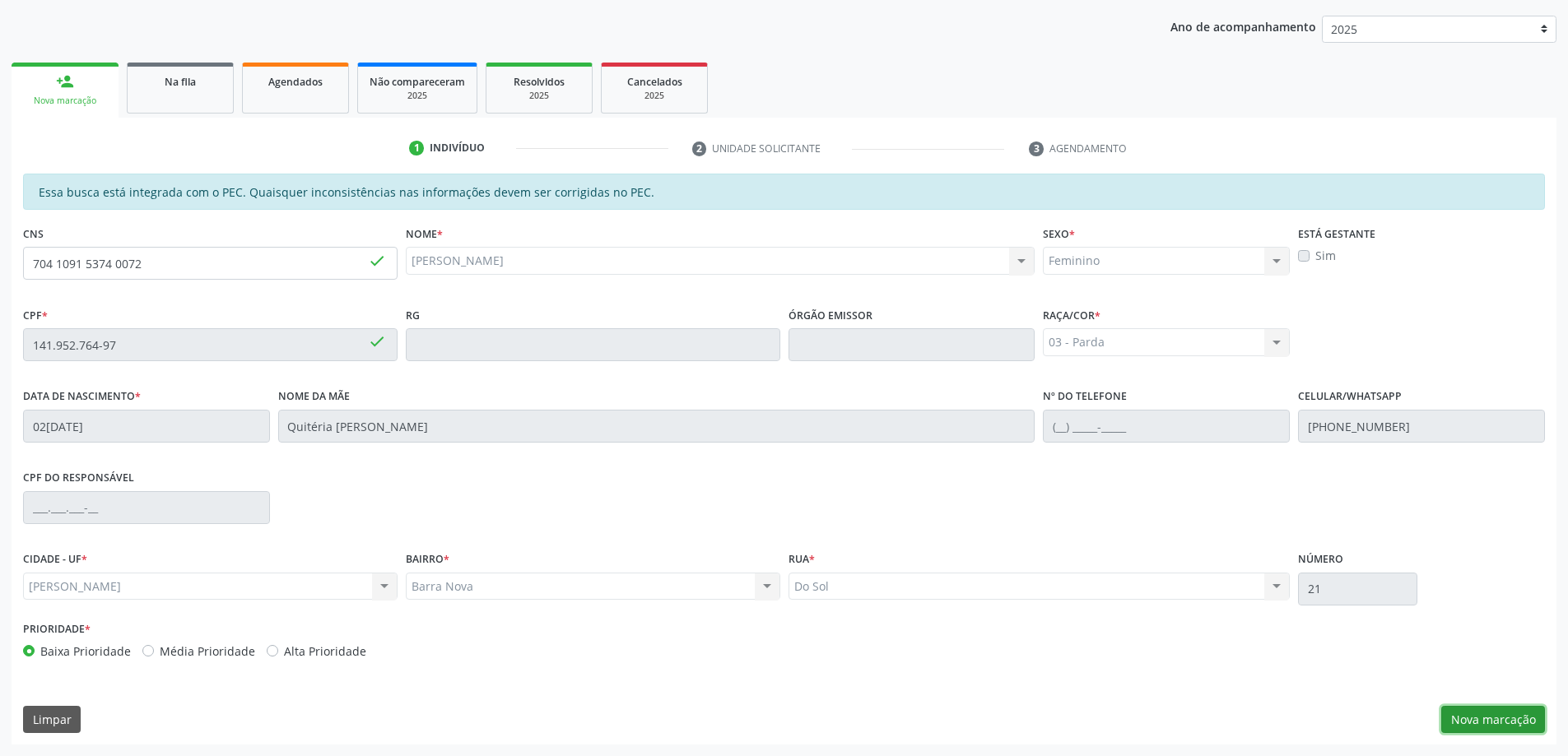
click at [1473, 718] on button "Nova marcação" at bounding box center [1492, 720] width 104 height 28
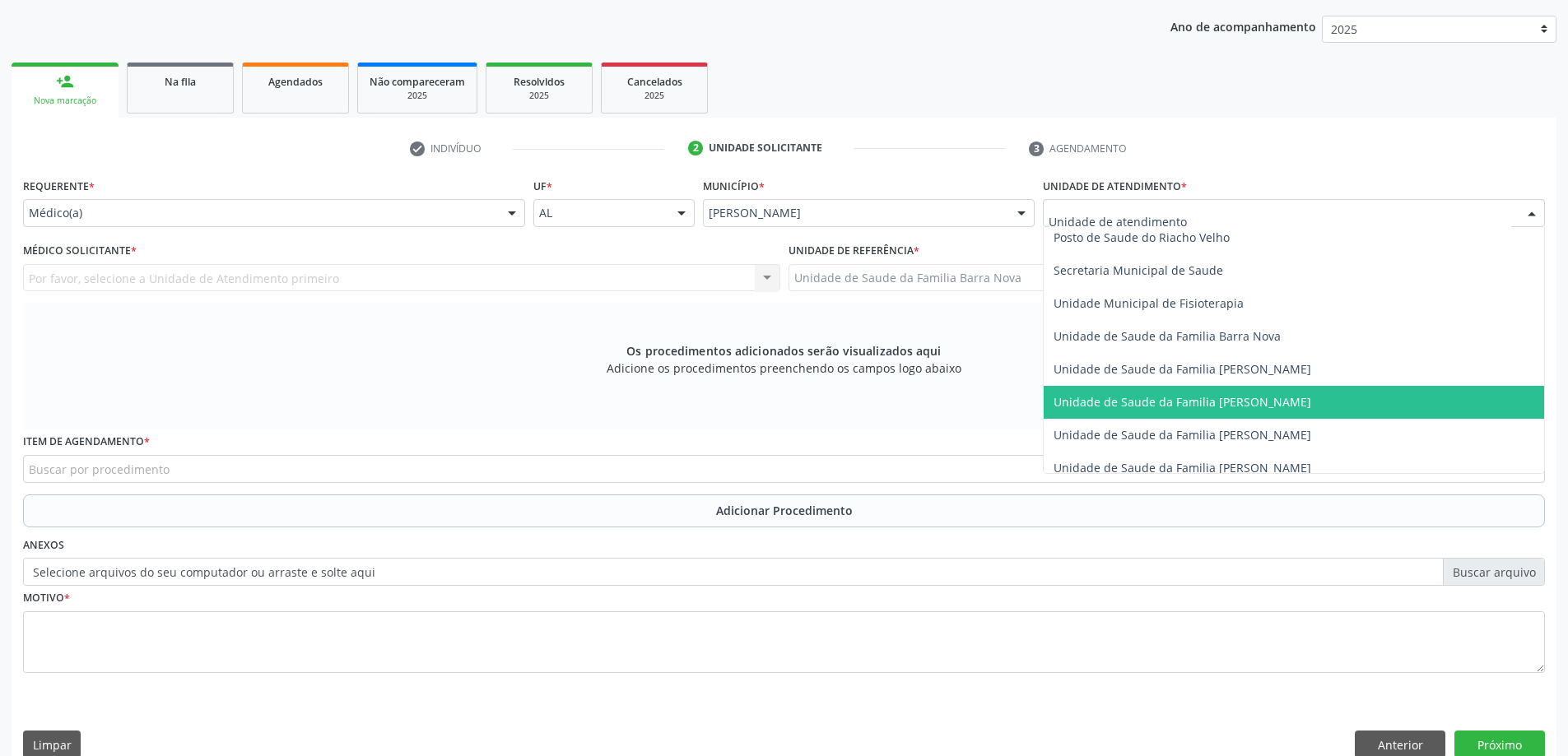
scroll to position [823, 0]
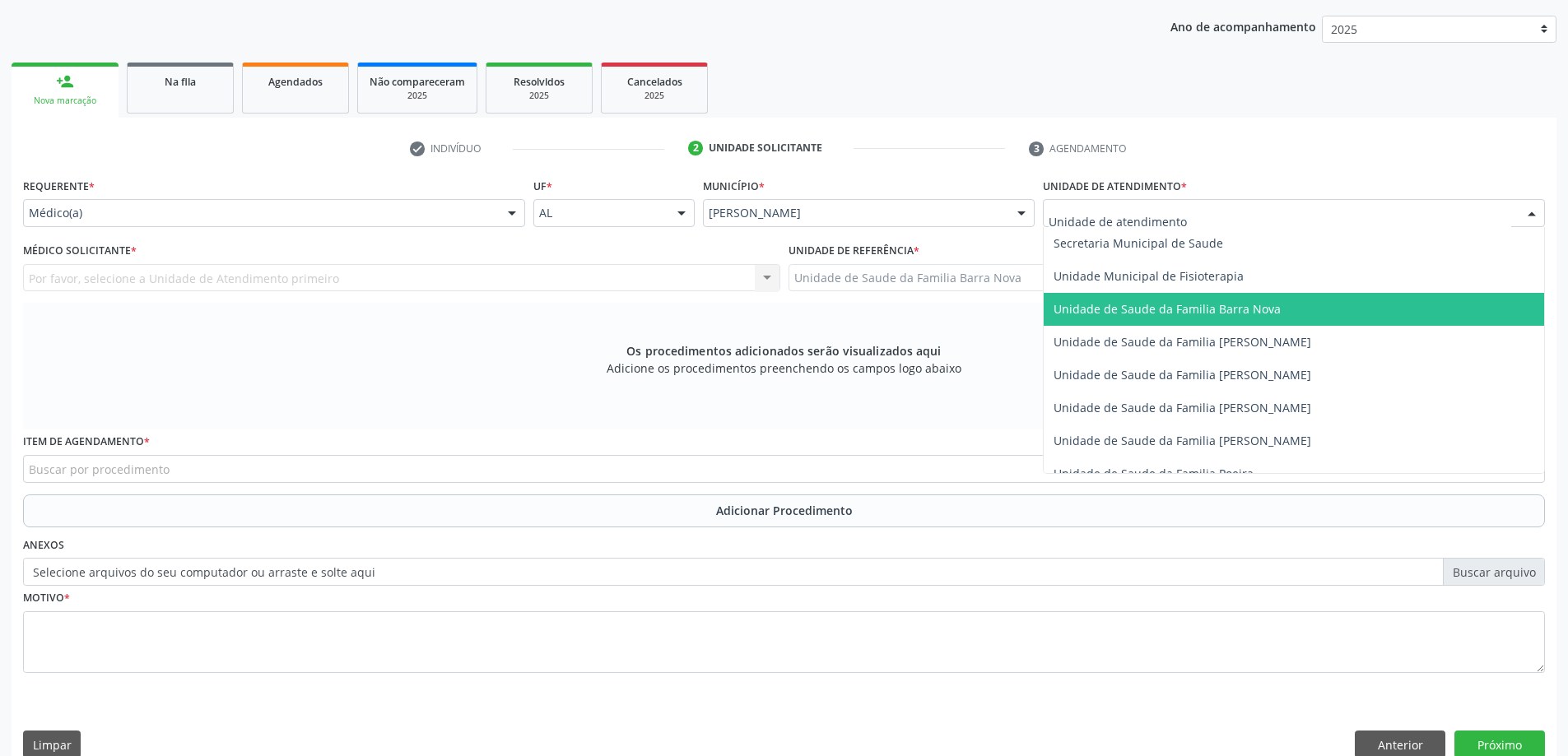
click at [1167, 310] on span "Unidade de Saude da Familia Barra Nova" at bounding box center [1167, 309] width 227 height 16
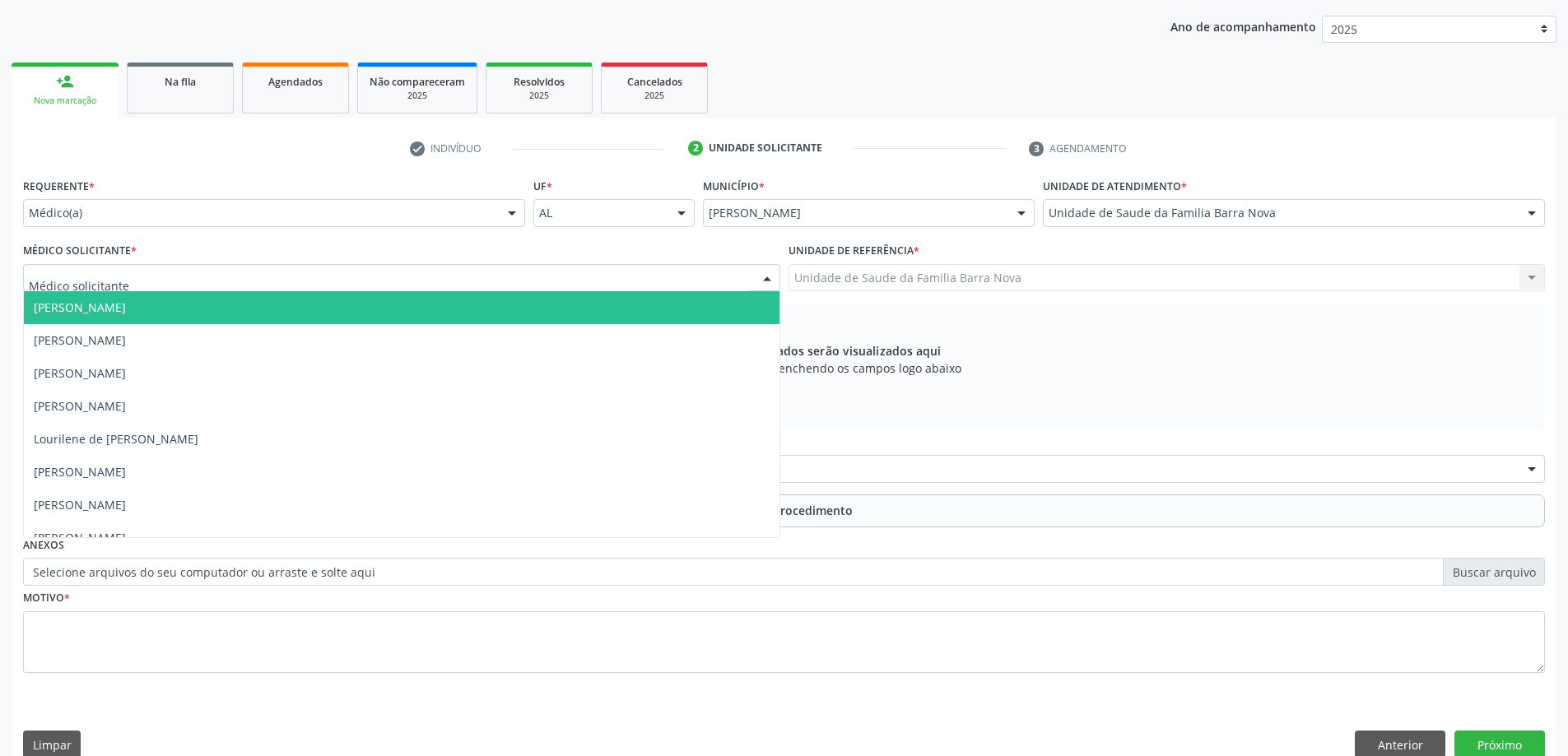
click at [224, 281] on div at bounding box center [401, 278] width 757 height 28
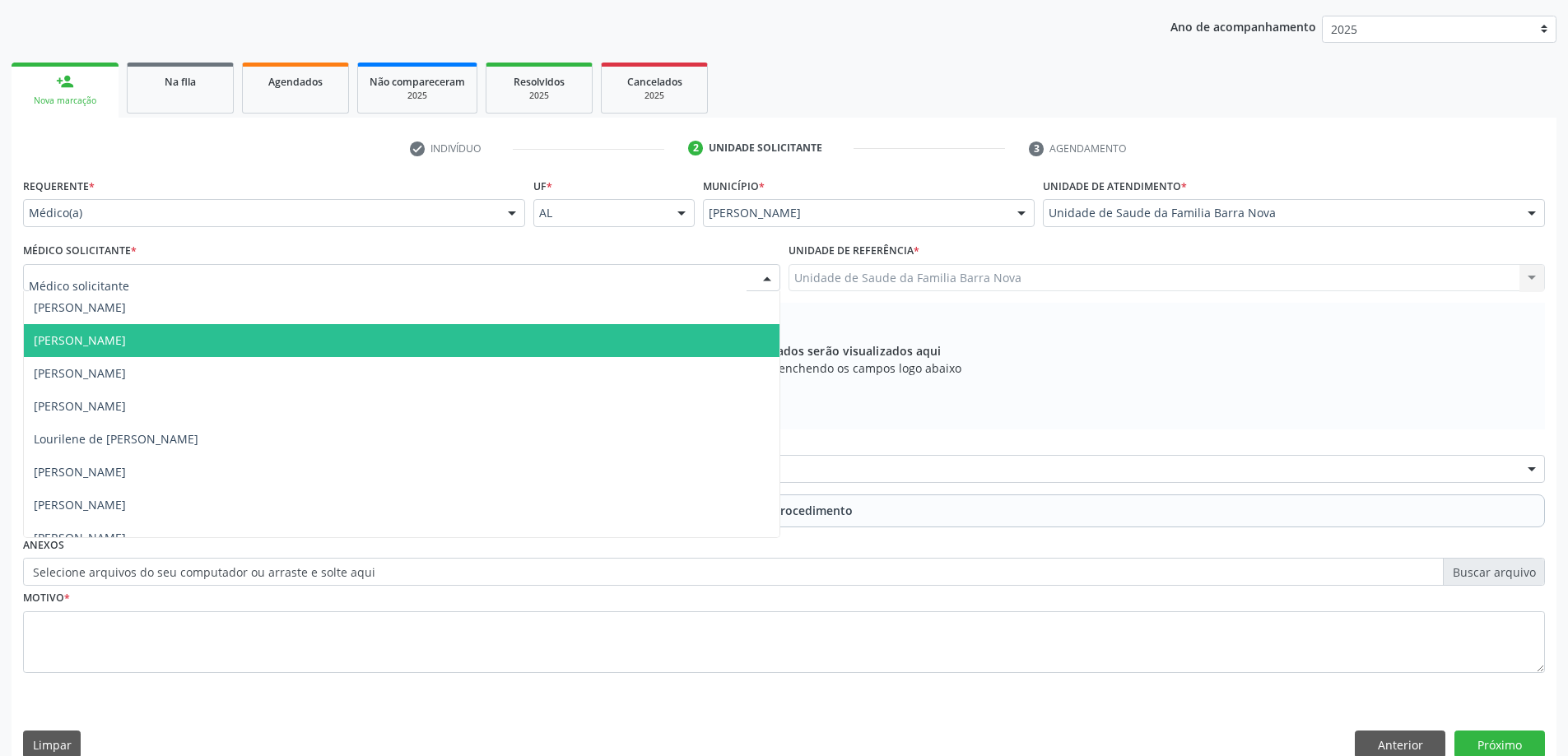
click at [222, 351] on span "[PERSON_NAME]" at bounding box center [401, 341] width 755 height 33
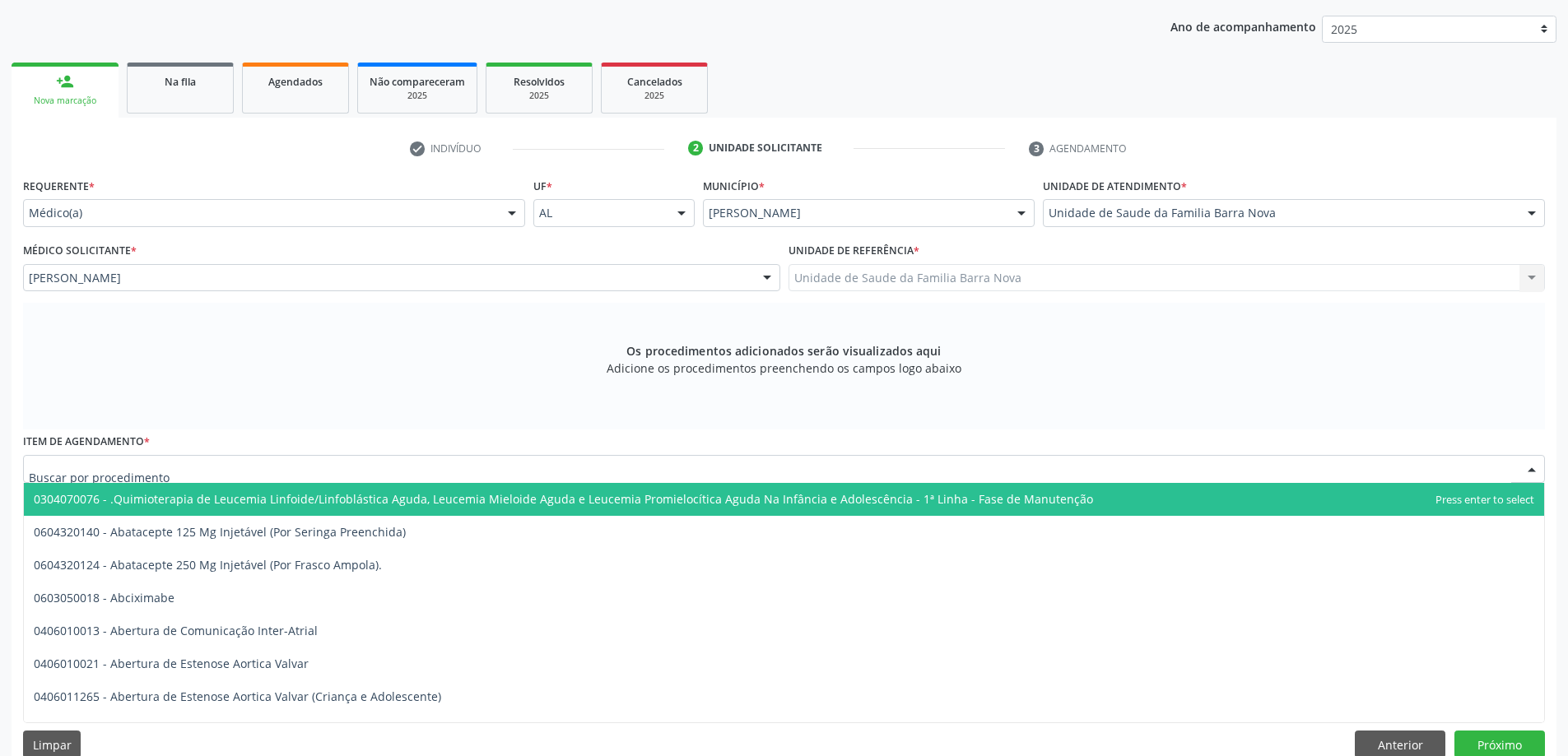
click at [280, 469] on div at bounding box center [783, 469] width 1522 height 28
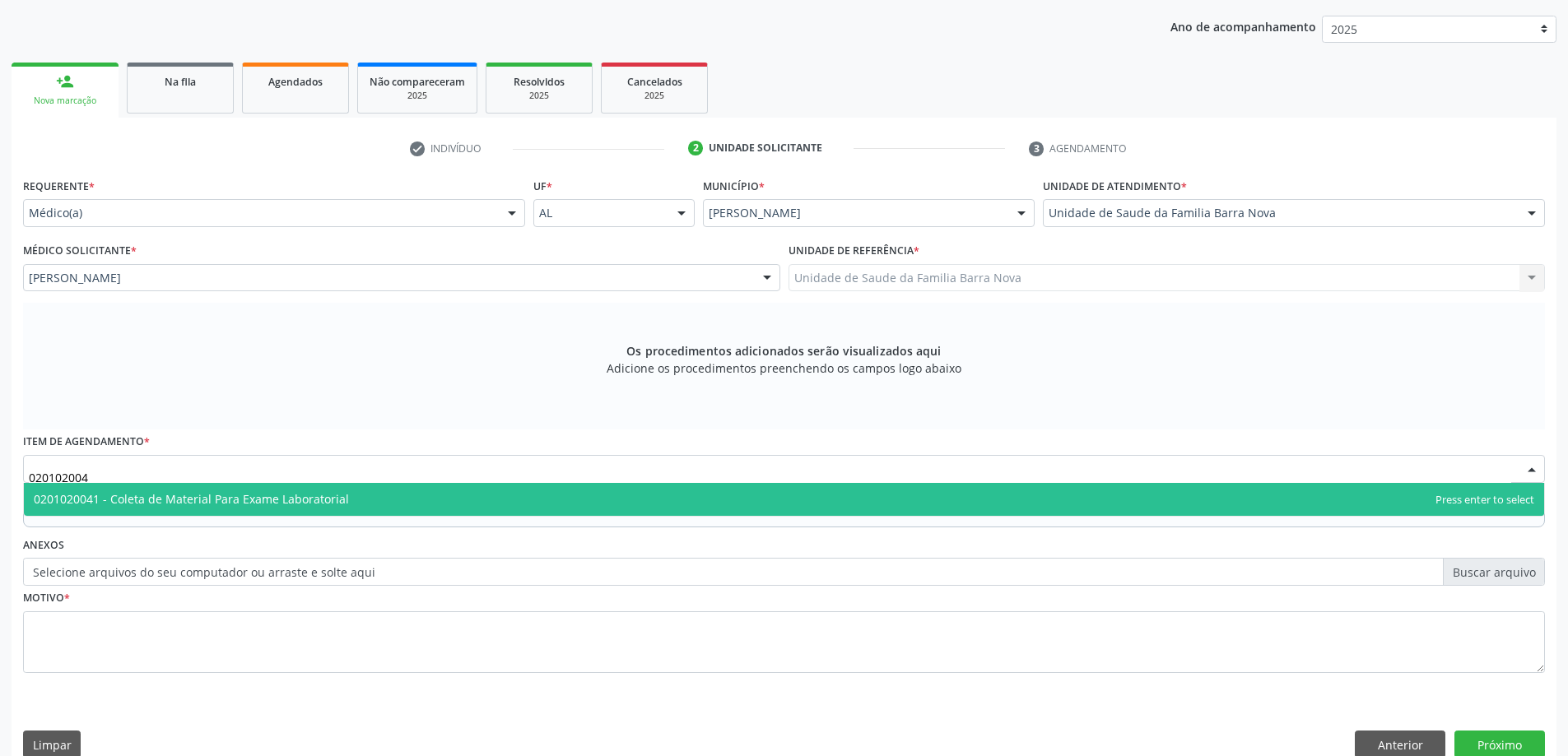
type input "0201020041"
click at [358, 502] on span "0201020041 - Coleta de Material Para Exame Laboratorial" at bounding box center [783, 499] width 1520 height 33
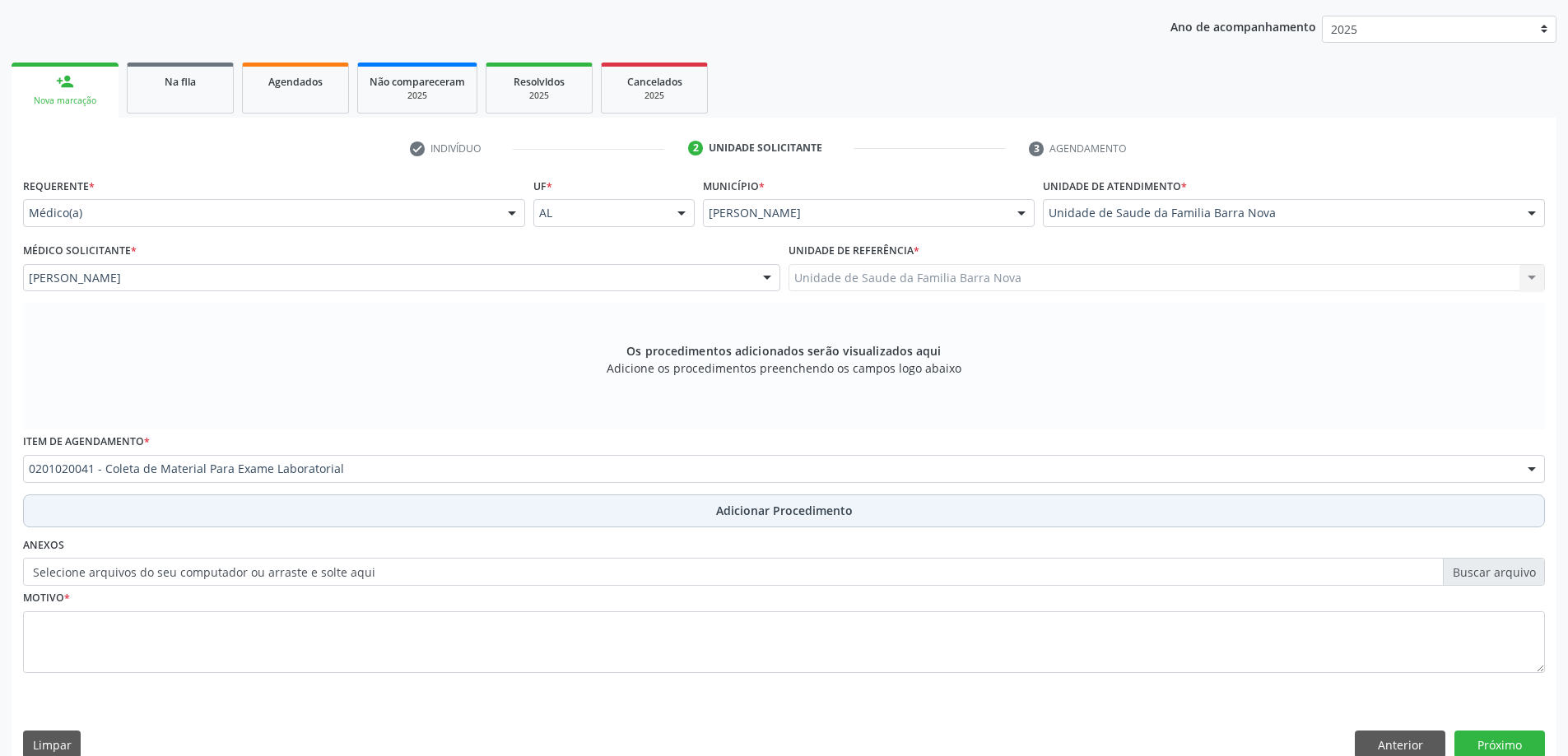
click at [715, 506] on button "Adicionar Procedimento" at bounding box center [783, 511] width 1522 height 33
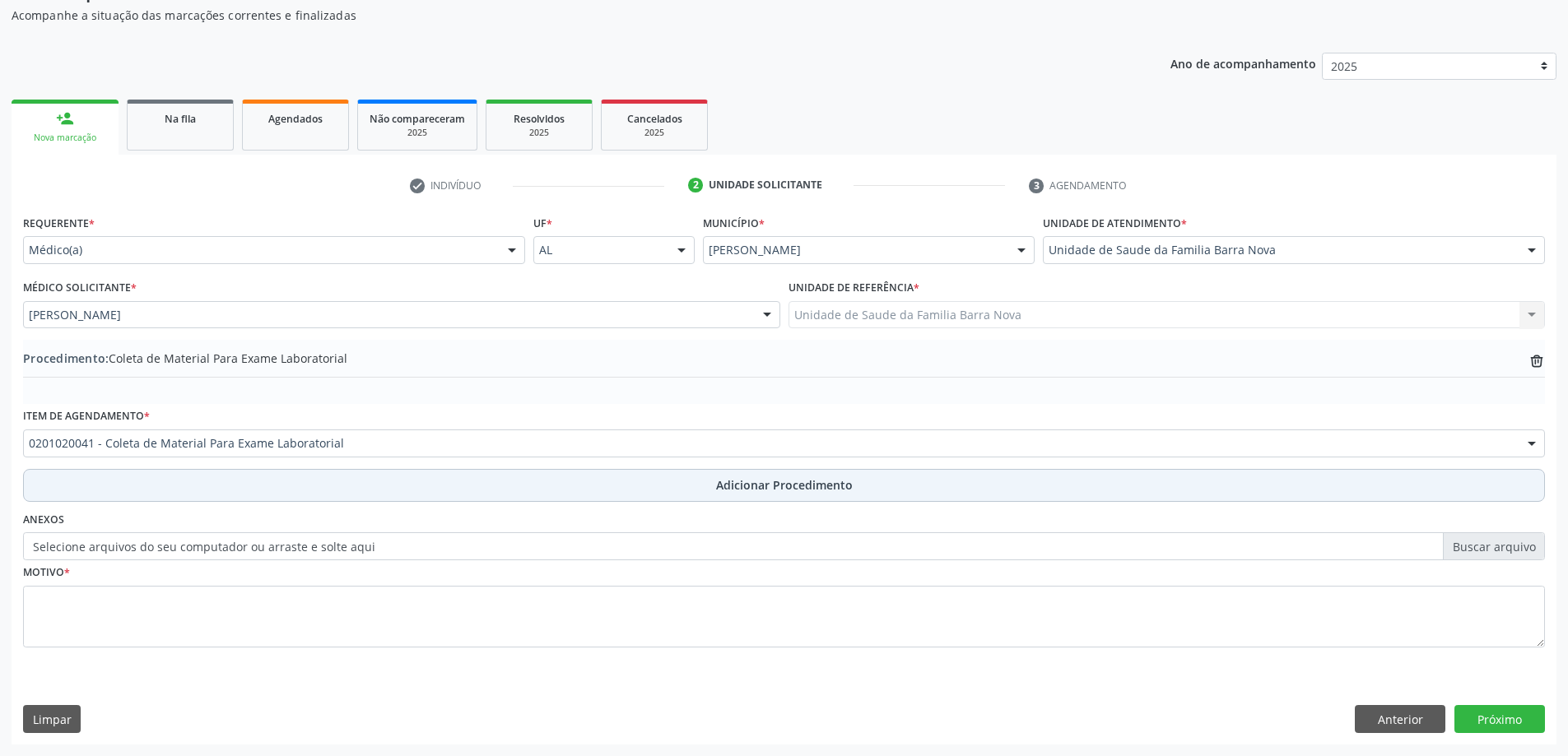
scroll to position [170, 0]
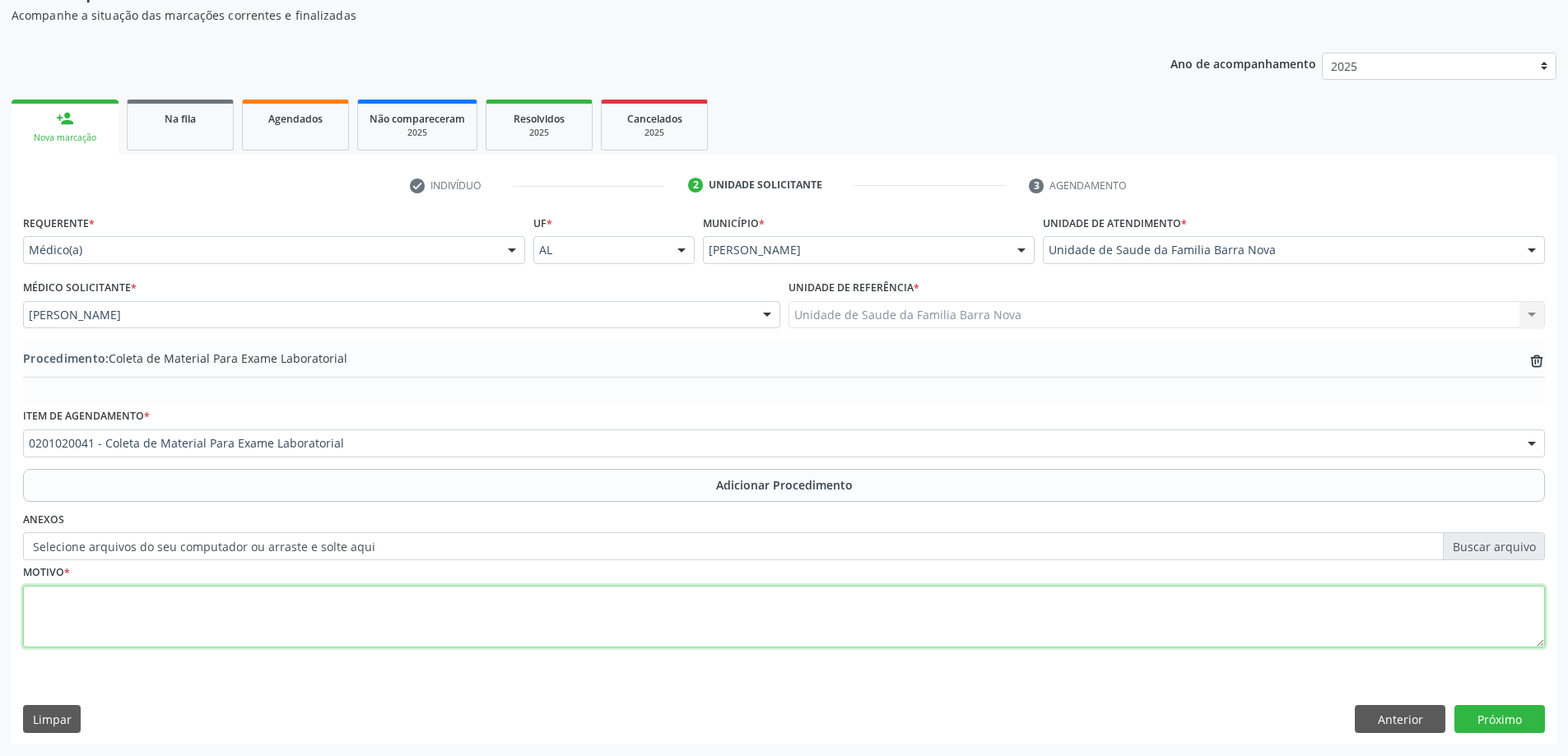
click at [241, 619] on textarea at bounding box center [783, 617] width 1522 height 63
type textarea "Check up."
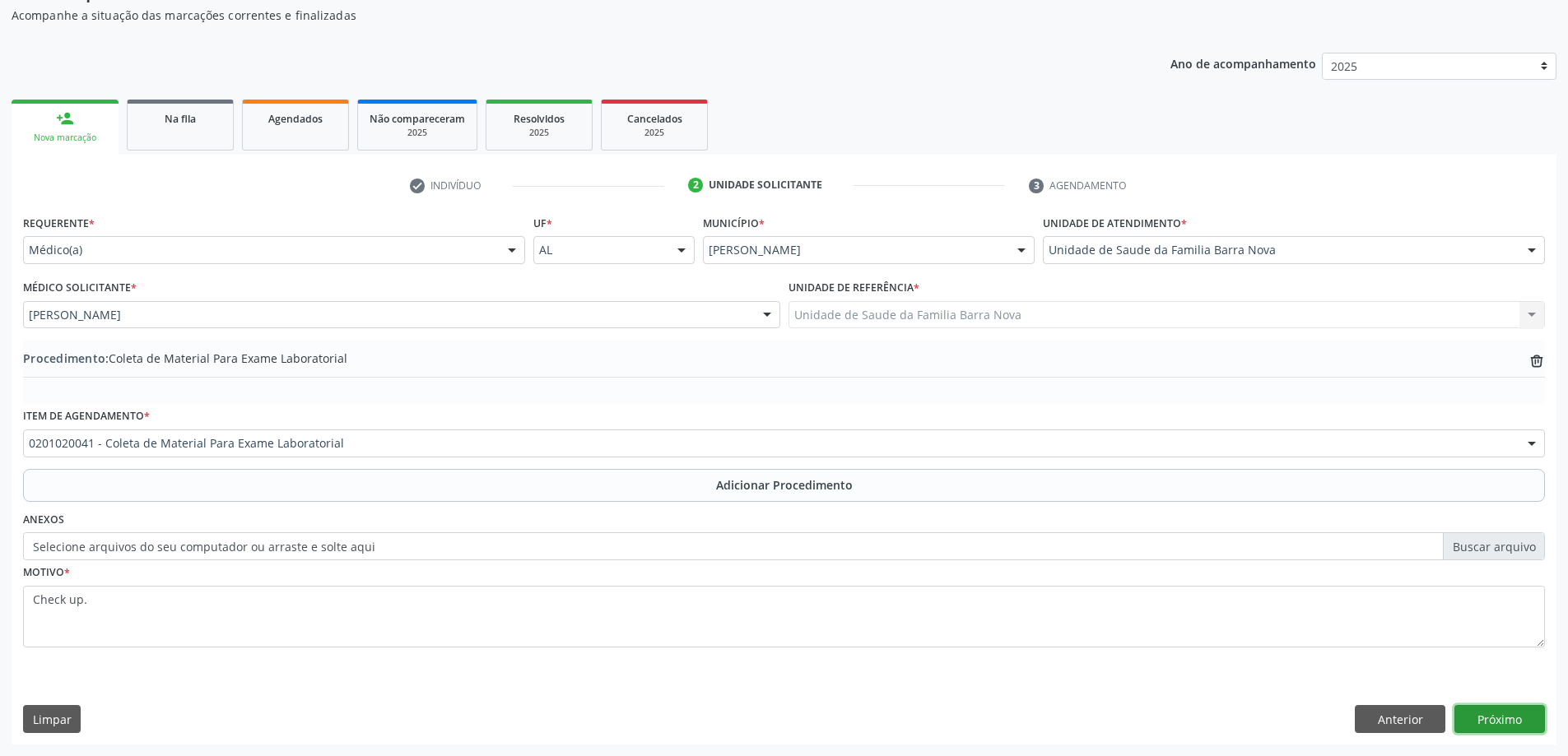
click at [1498, 721] on button "Próximo" at bounding box center [1499, 719] width 90 height 28
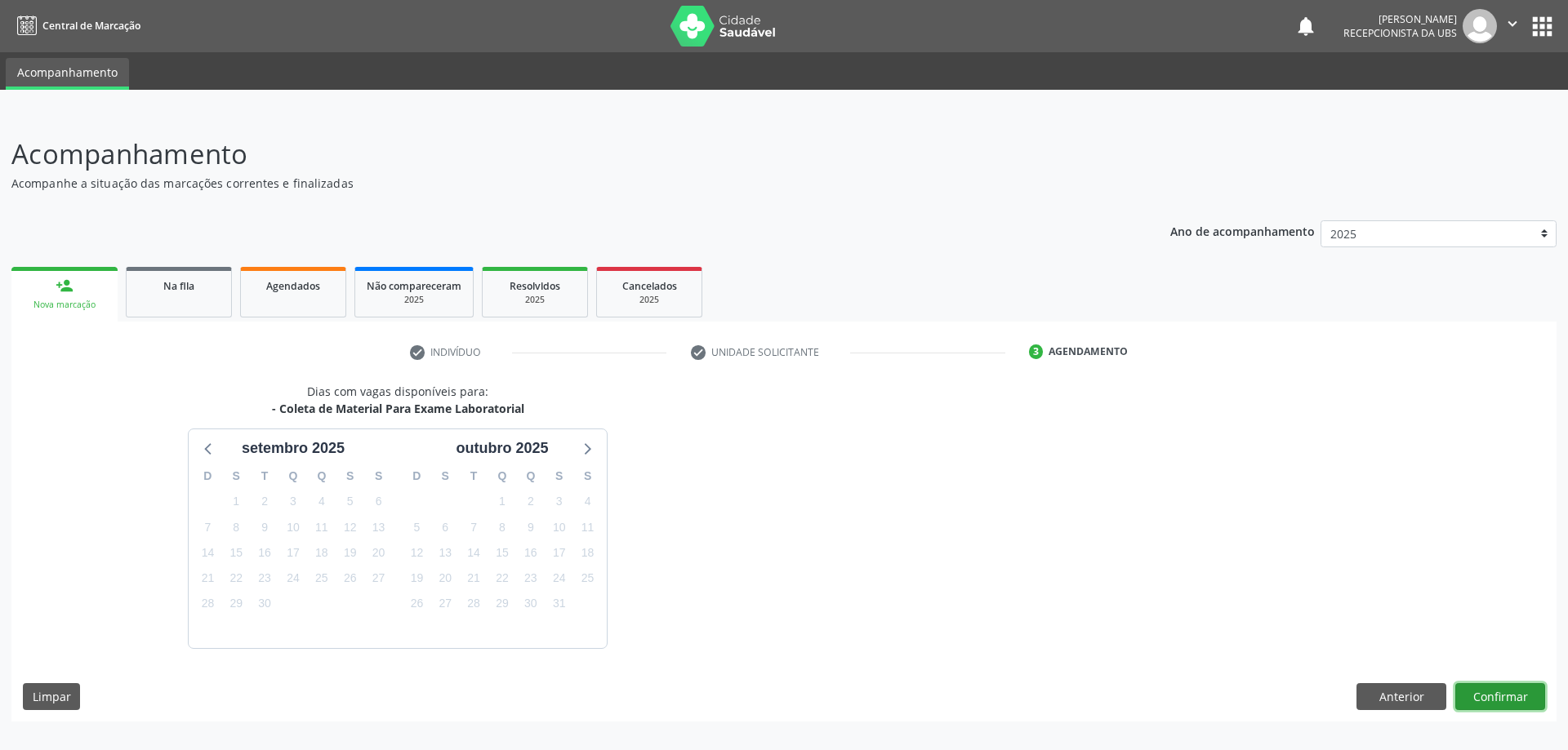
click at [1502, 702] on button "Confirmar" at bounding box center [1501, 697] width 90 height 28
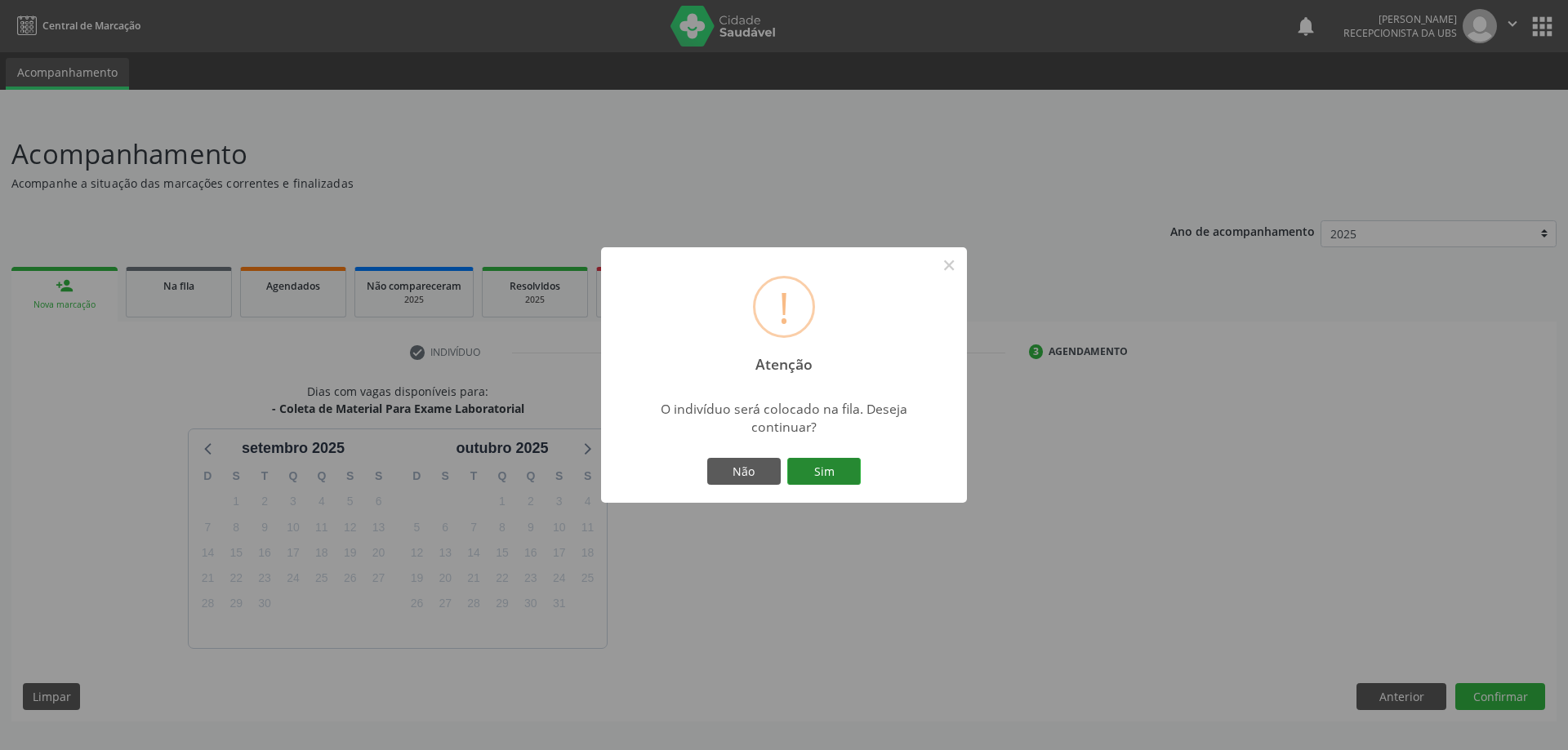
click at [831, 467] on button "Sim" at bounding box center [824, 472] width 73 height 28
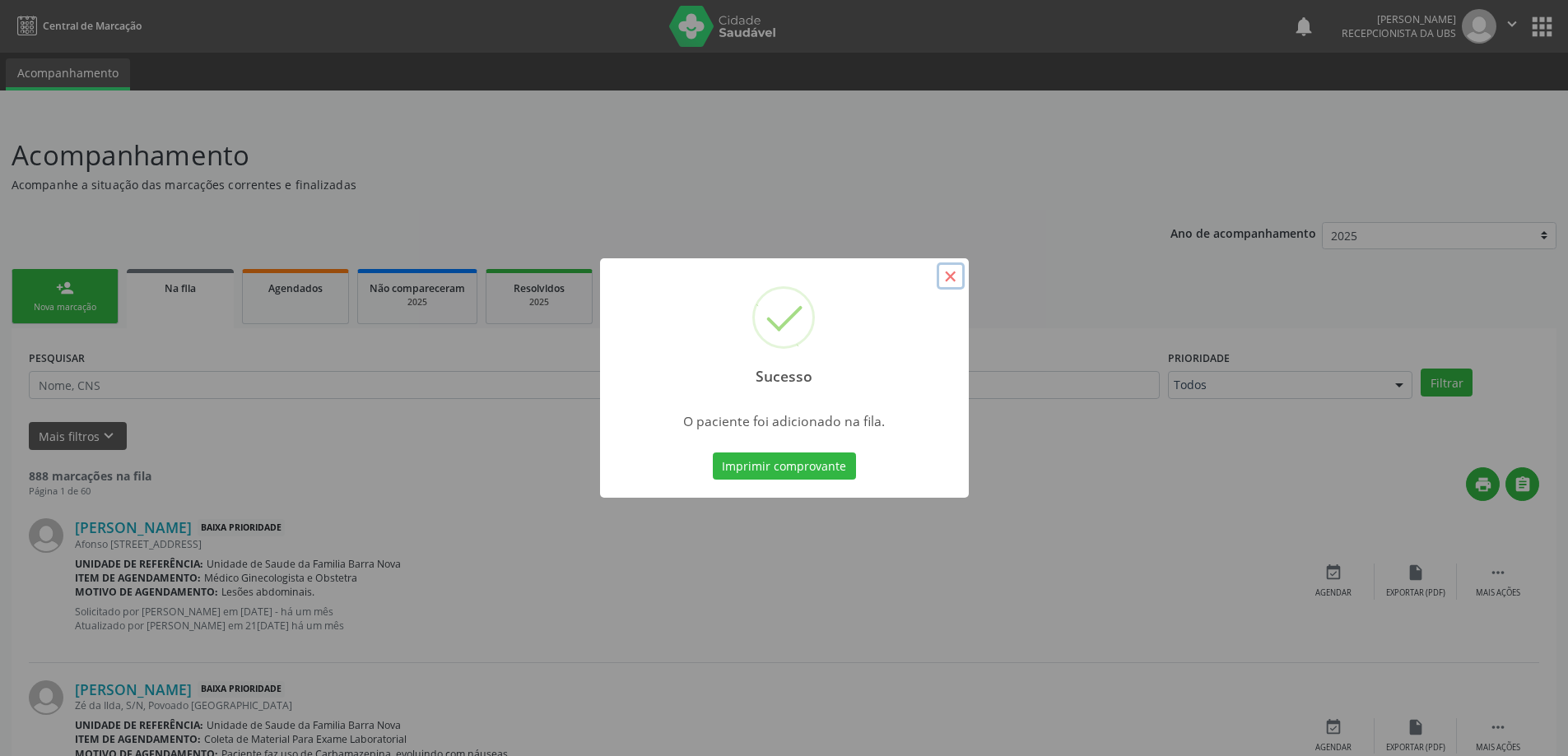
click at [955, 281] on button "×" at bounding box center [950, 277] width 28 height 28
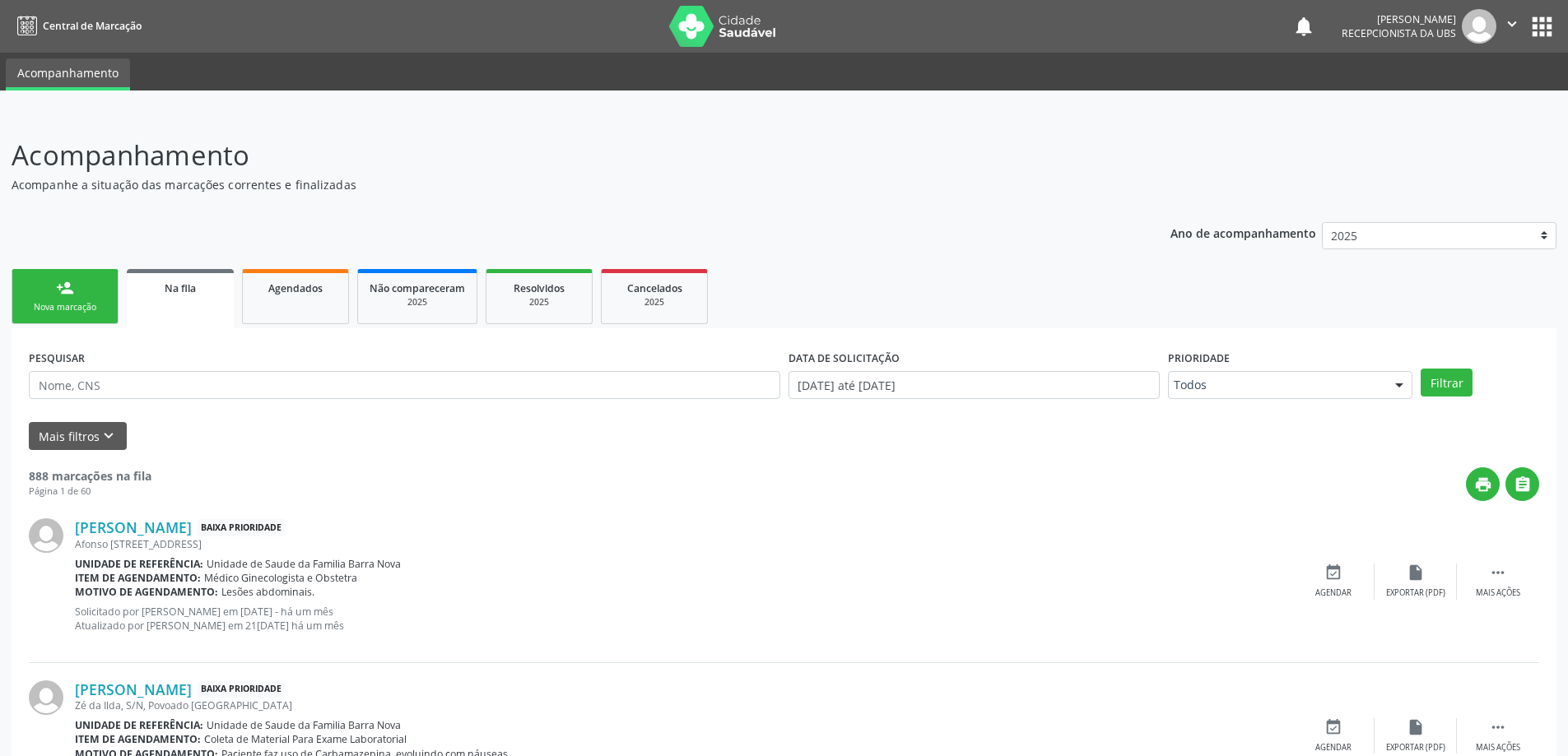
click at [77, 298] on link "person_add Nova marcação" at bounding box center [64, 296] width 107 height 55
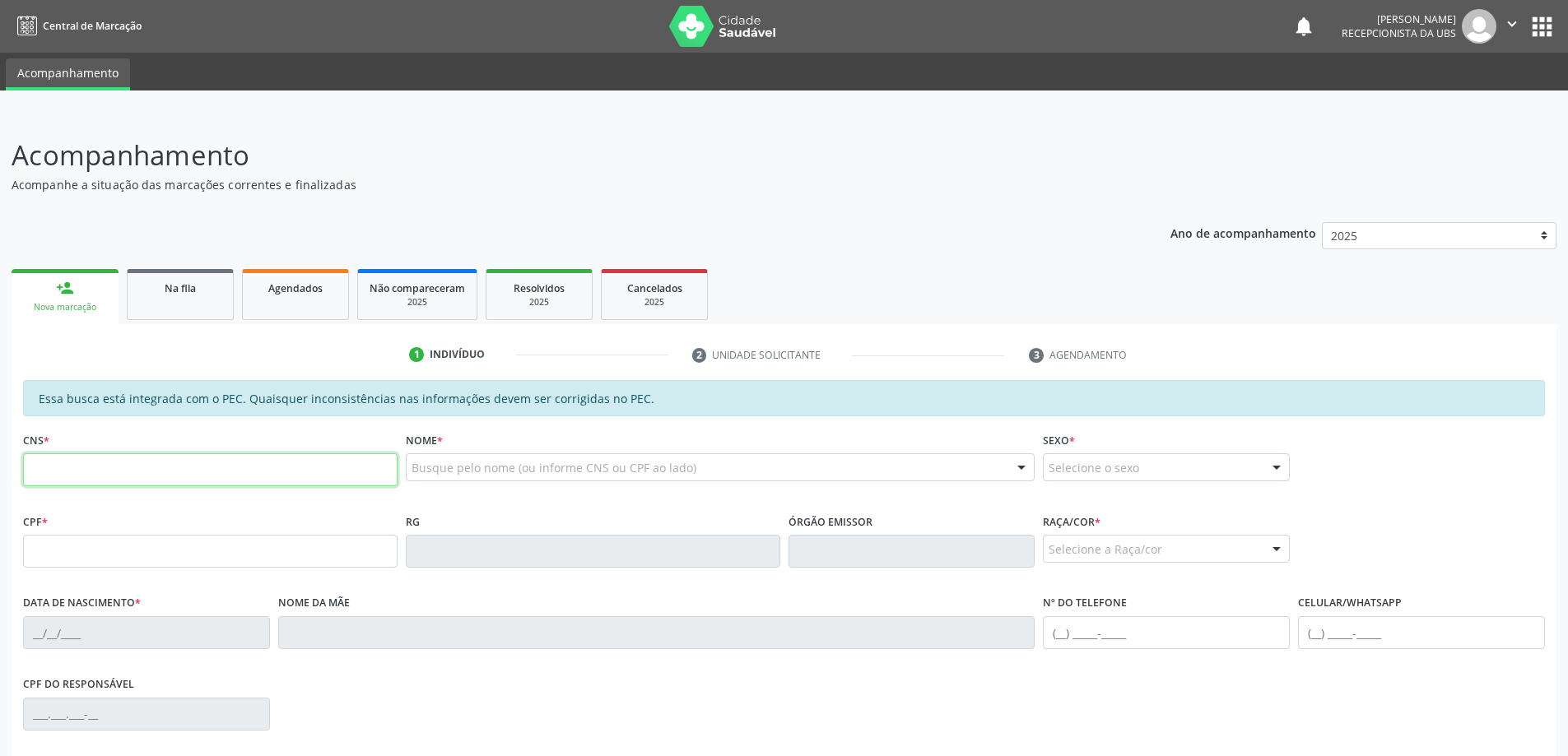
click at [78, 466] on input "text" at bounding box center [210, 470] width 374 height 33
type input "700 0071 1056 7901"
type input "371.222.904-68"
type input "[DATE]"
type input "Zulmira Maria da Conceição"
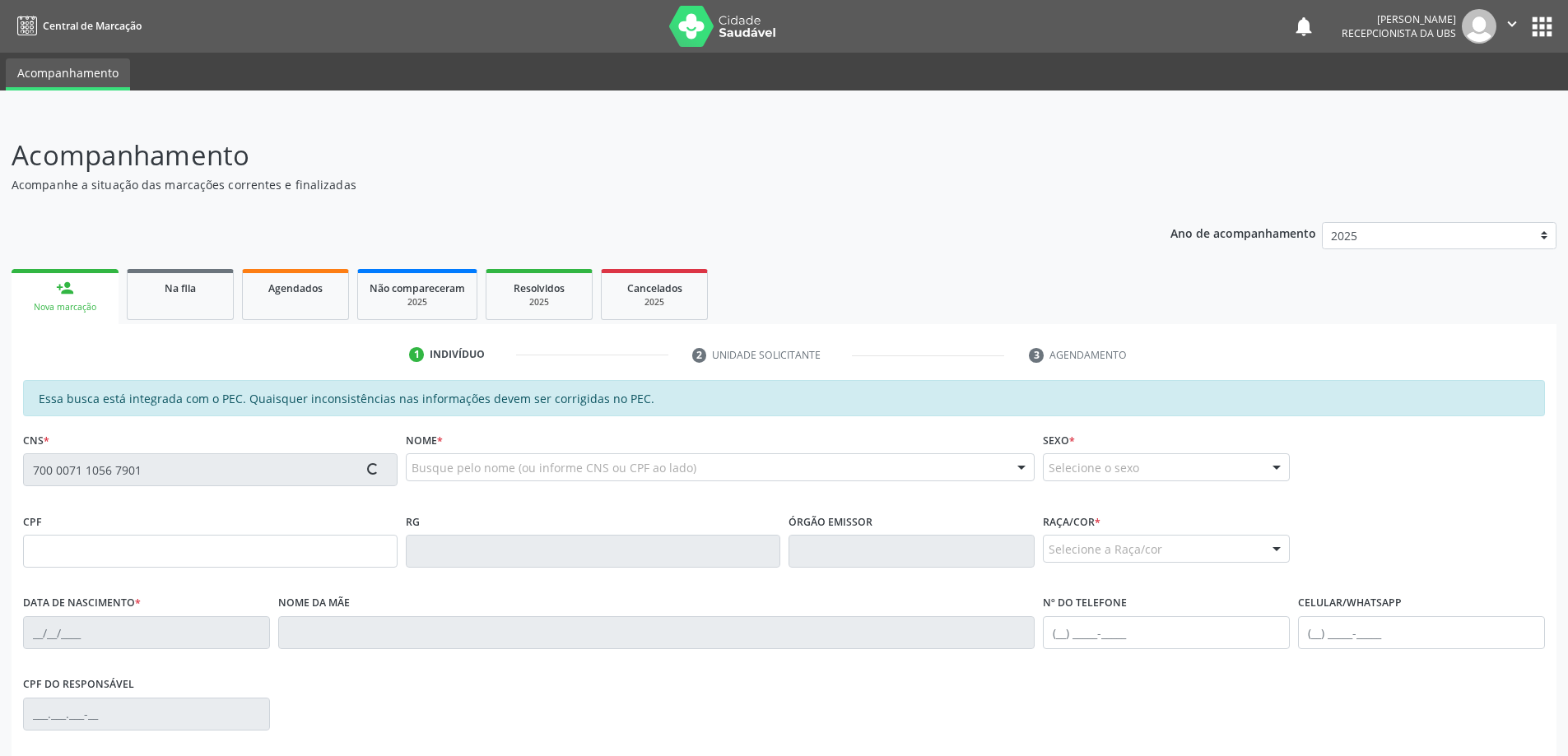
type input "[PHONE_NUMBER]"
type input "44"
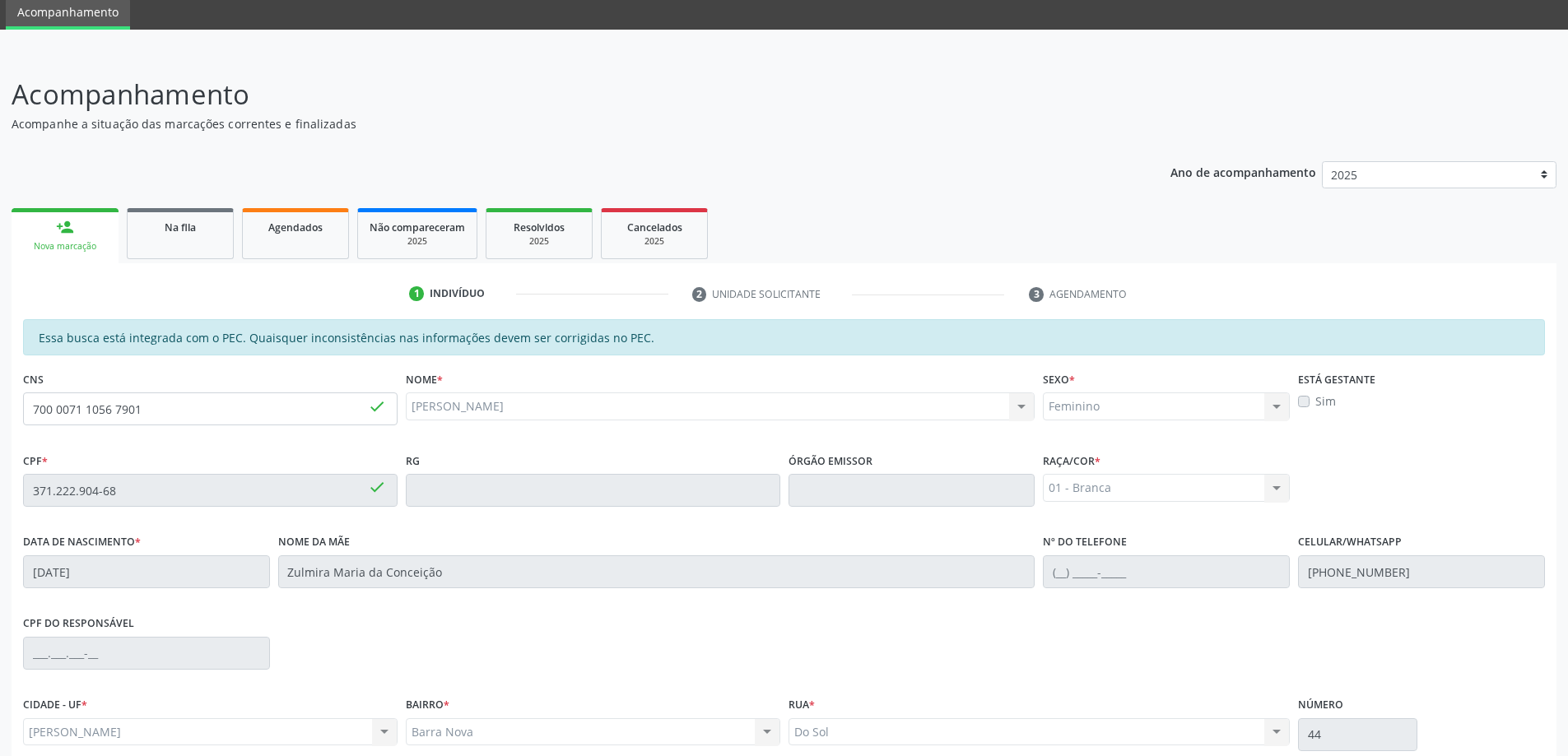
scroll to position [206, 0]
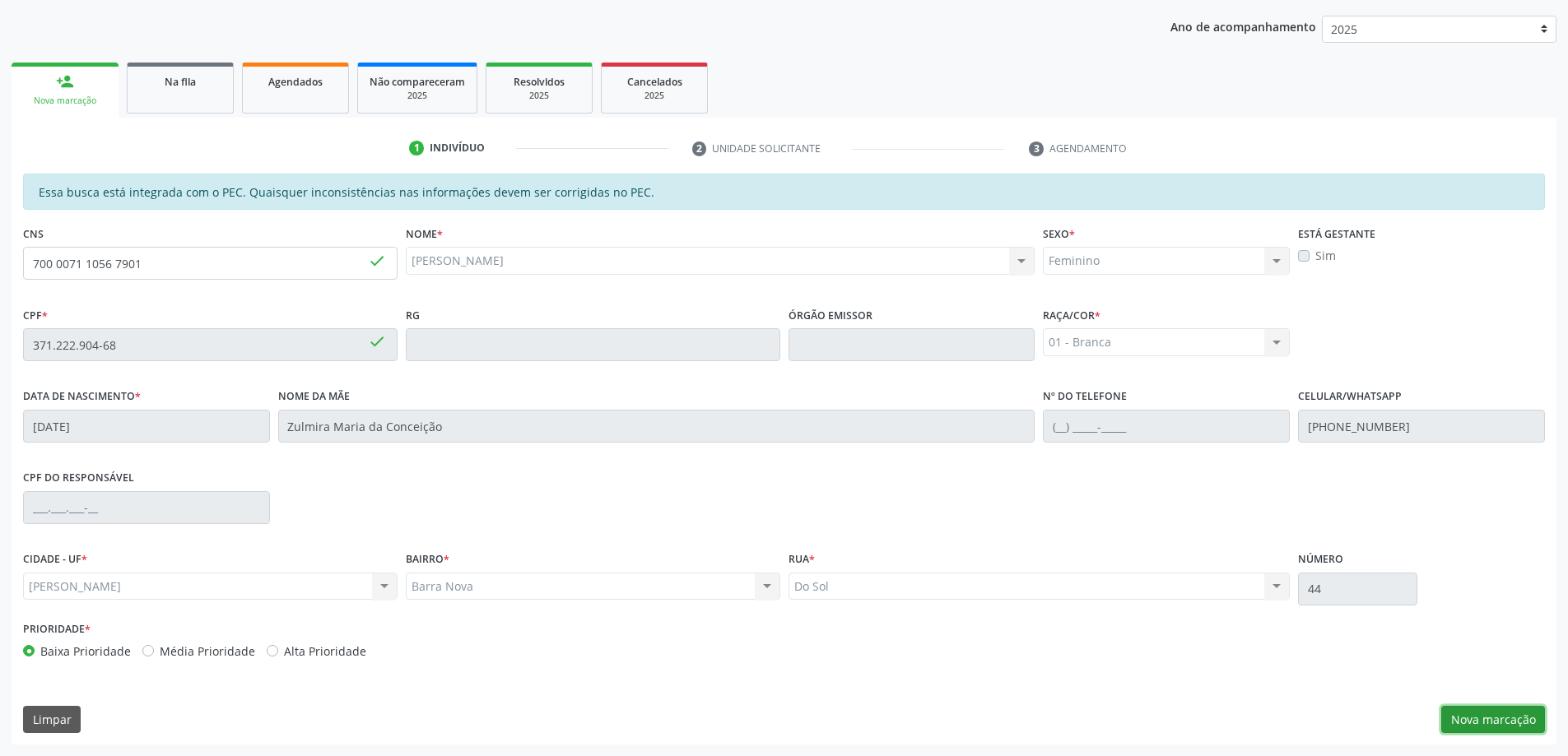
click at [1465, 714] on button "Nova marcação" at bounding box center [1492, 720] width 104 height 28
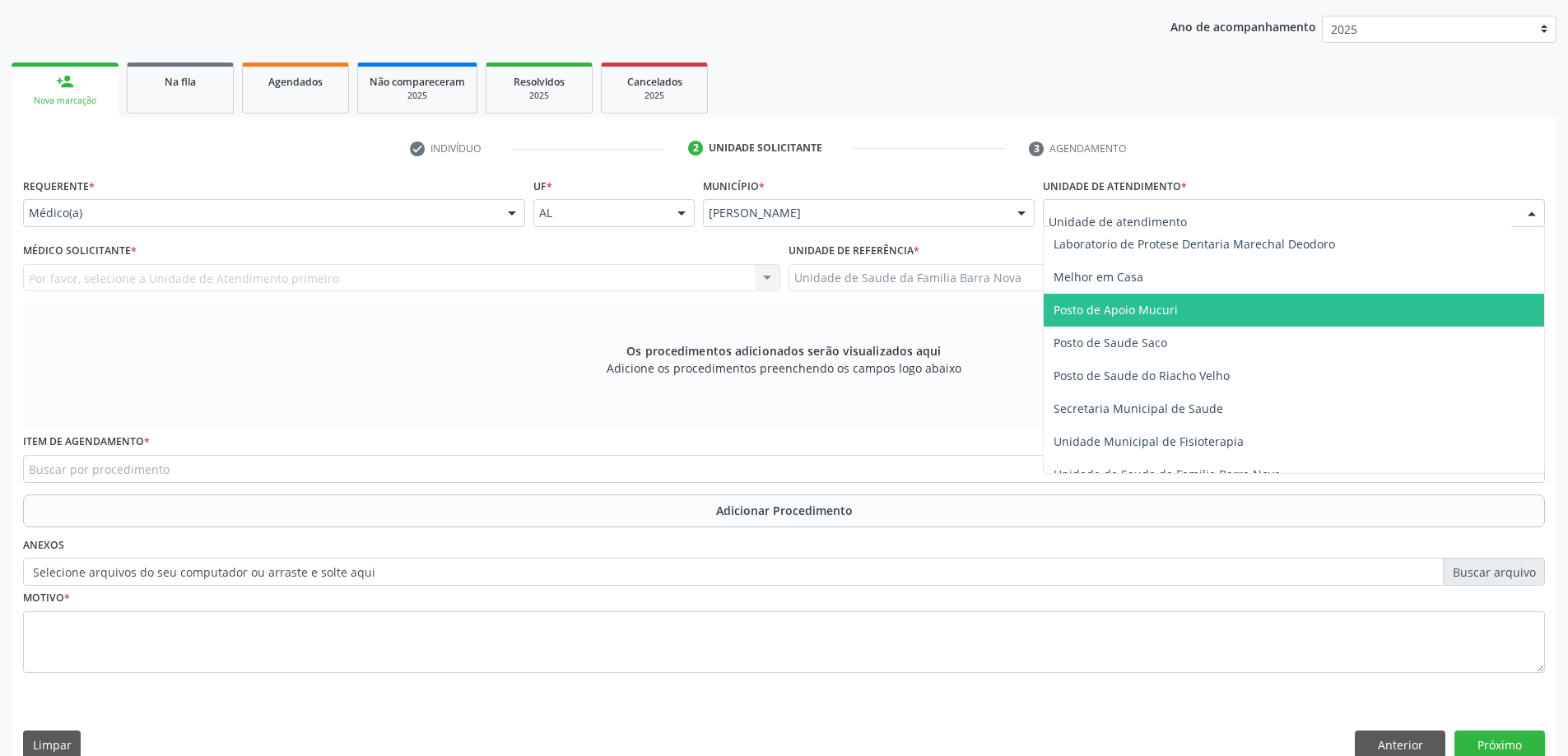
scroll to position [740, 0]
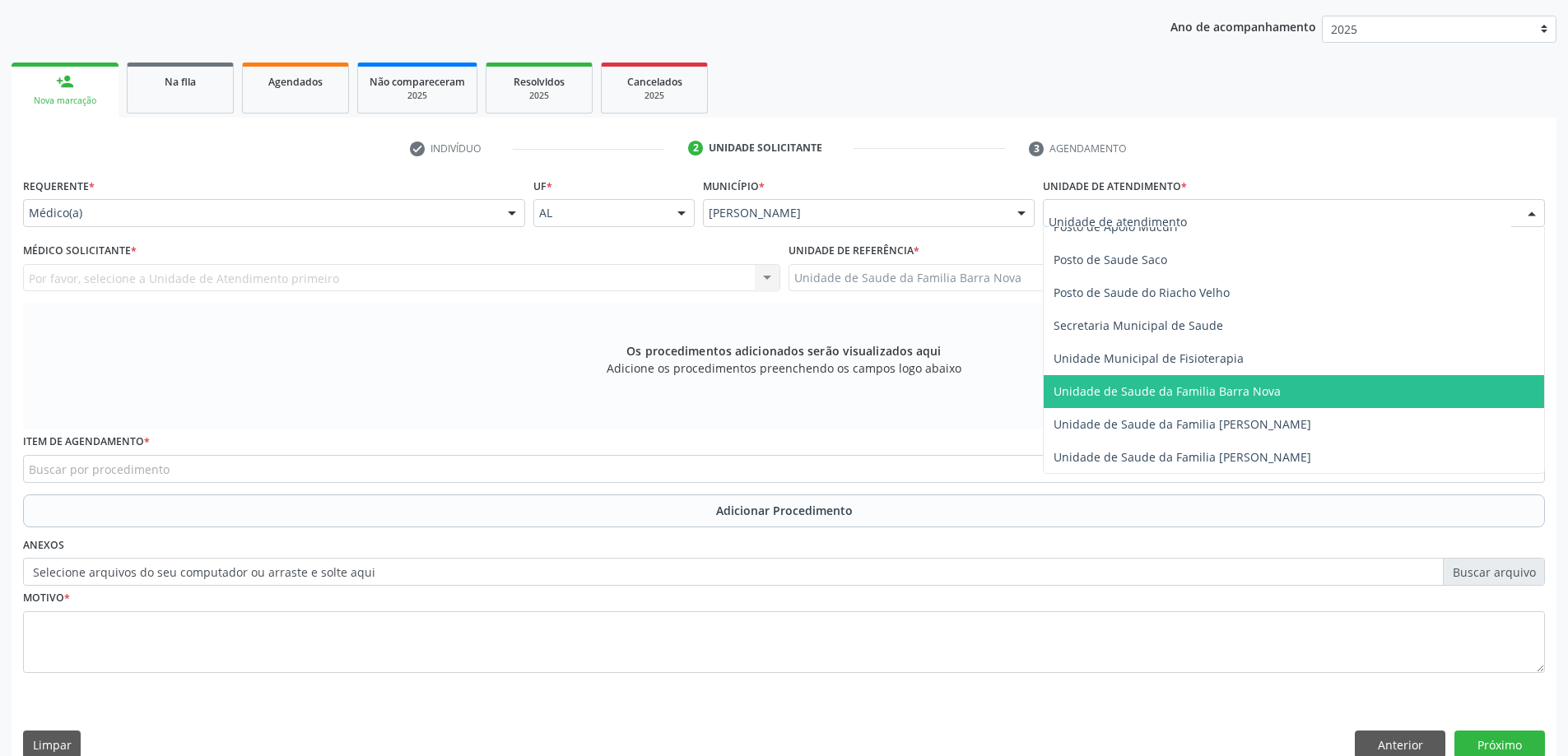
click at [1173, 388] on span "Unidade de Saude da Familia Barra Nova" at bounding box center [1167, 391] width 227 height 16
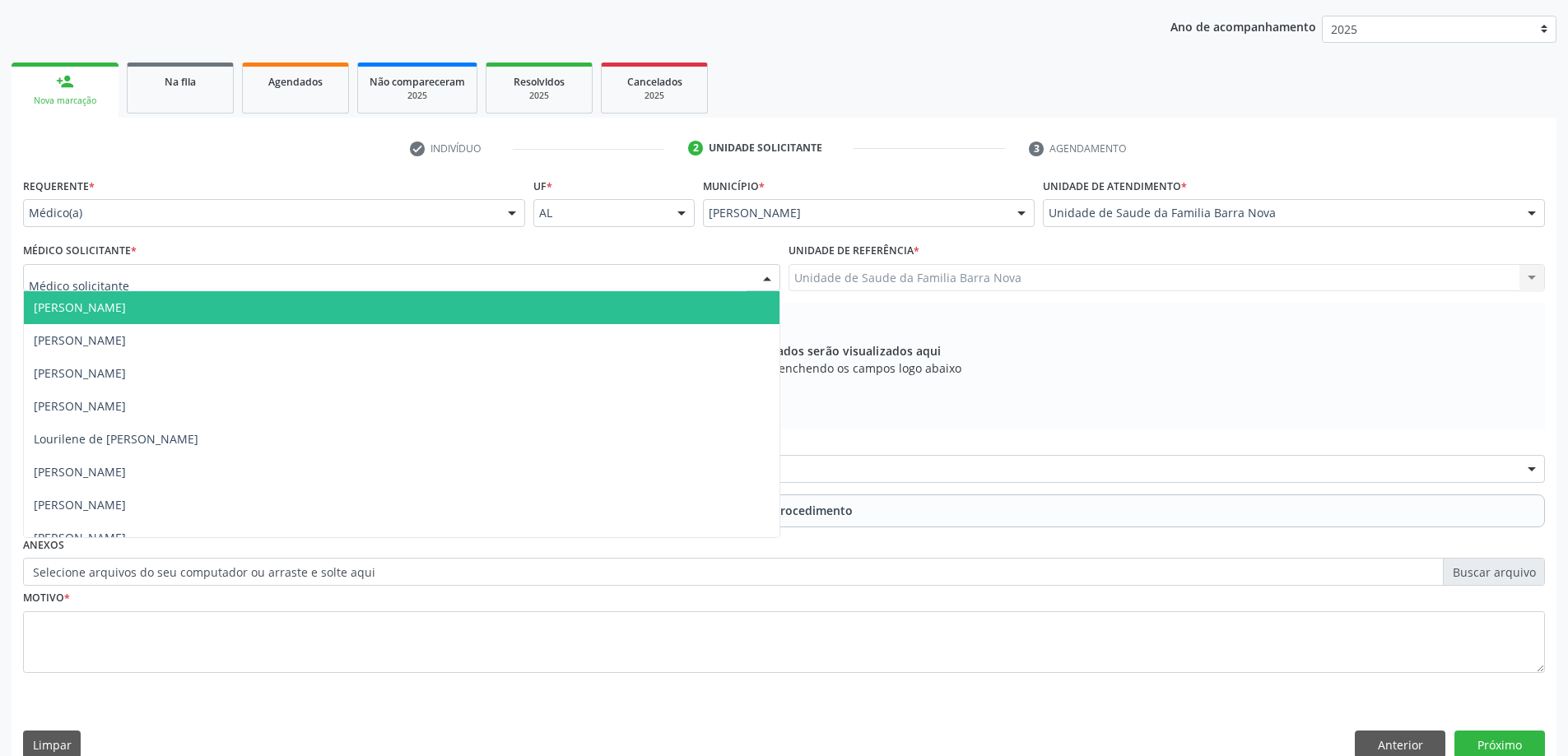
click at [399, 274] on div at bounding box center [401, 278] width 757 height 28
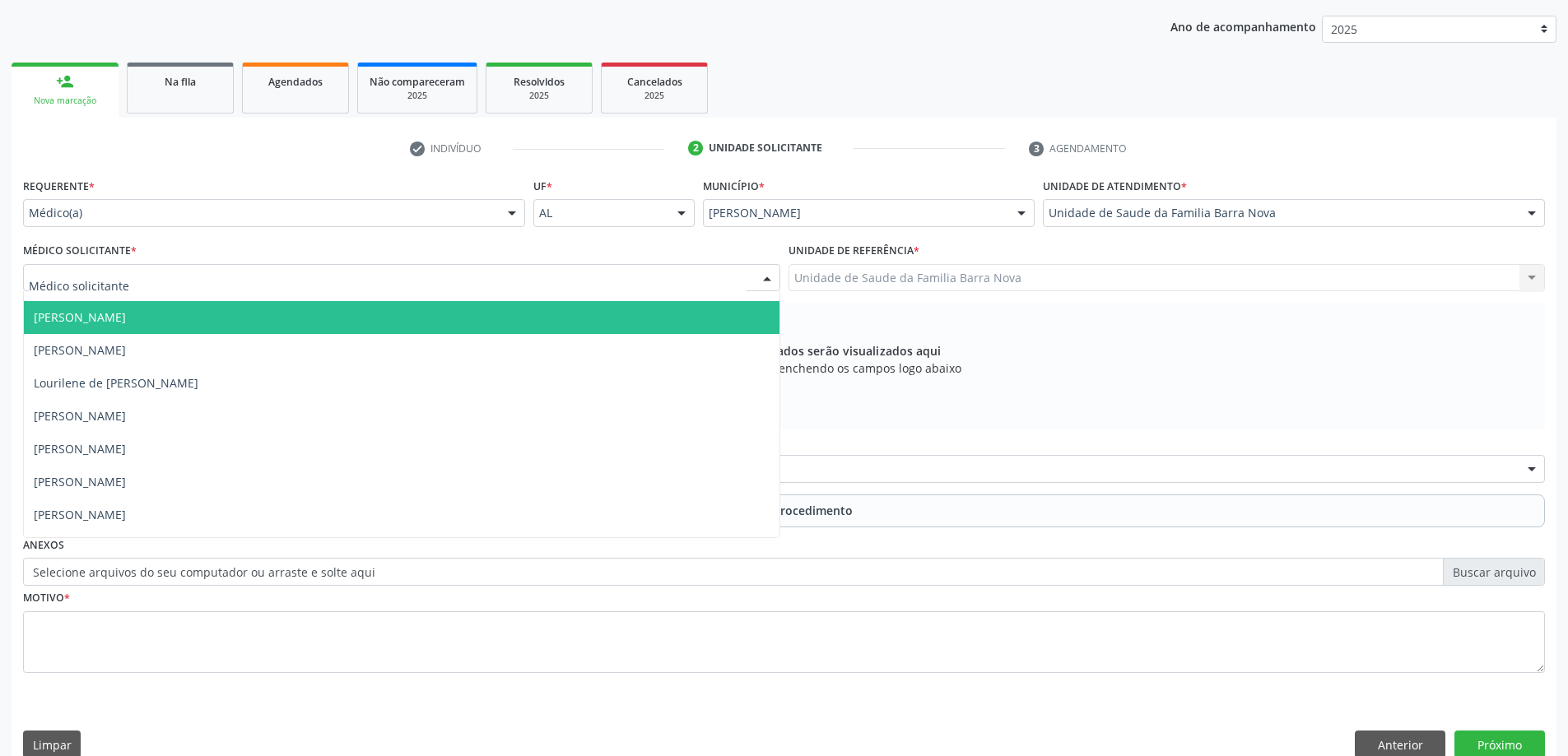
scroll to position [84, 0]
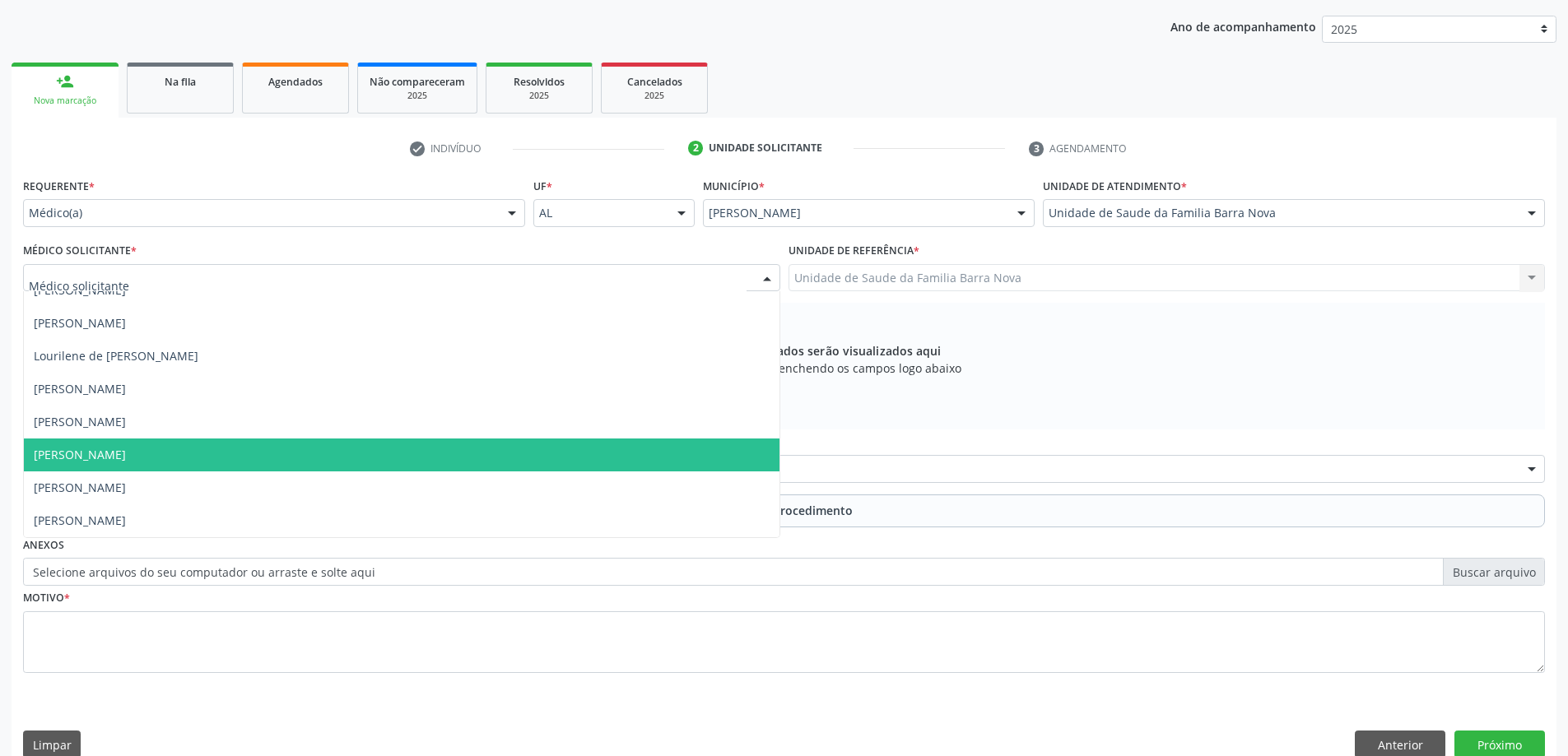
click at [374, 440] on span "[PERSON_NAME]" at bounding box center [401, 455] width 755 height 33
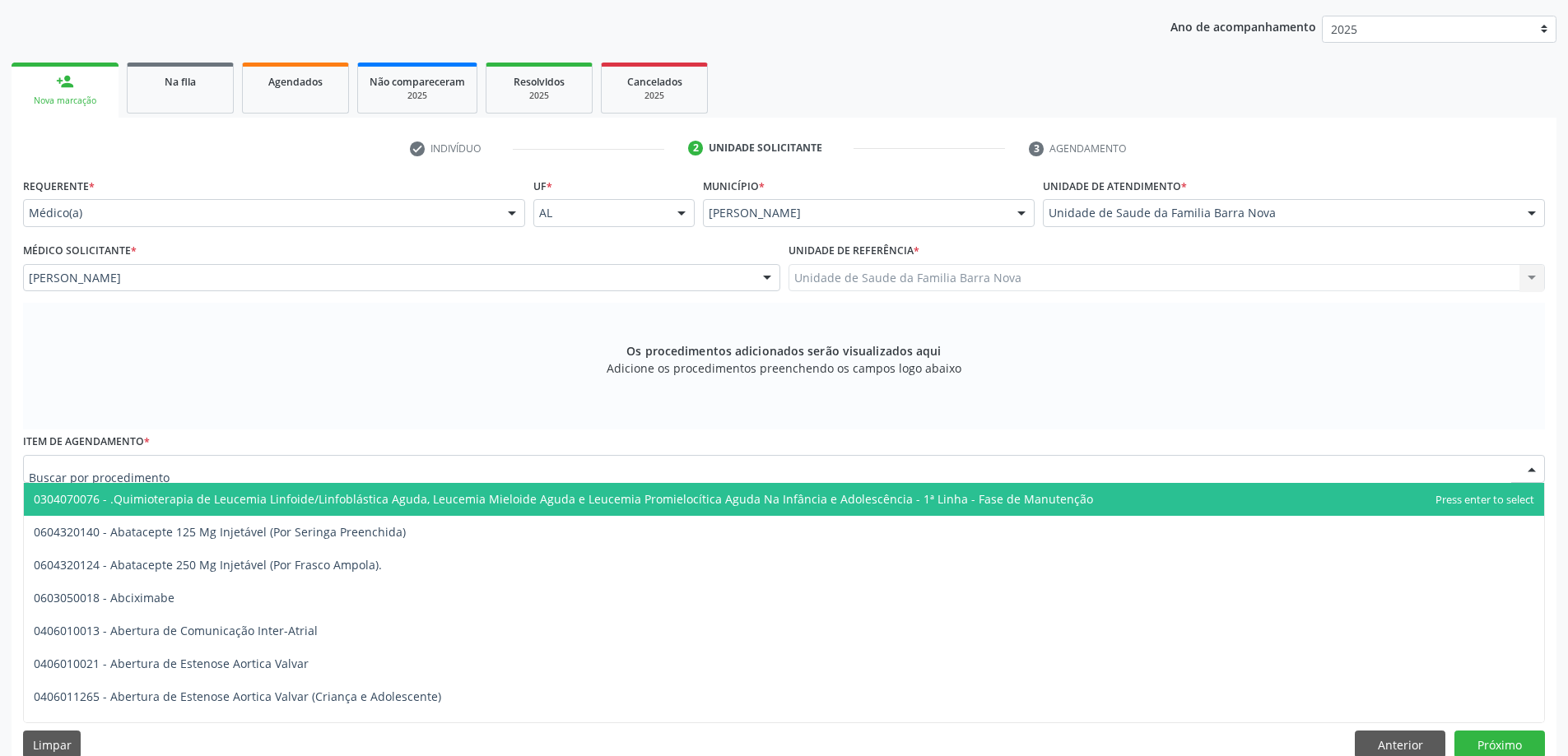
click at [544, 472] on div at bounding box center [783, 469] width 1522 height 28
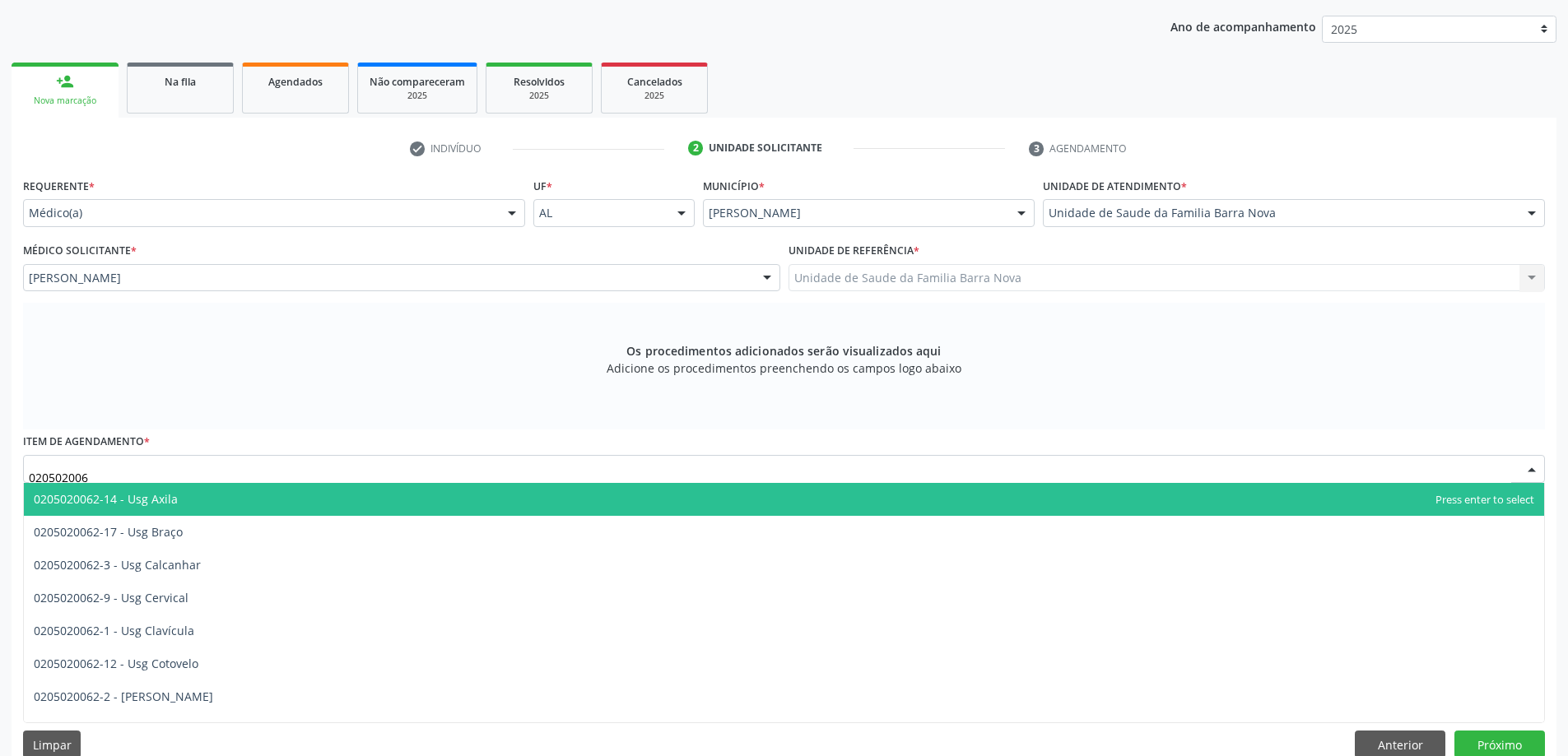
type input "0205020062"
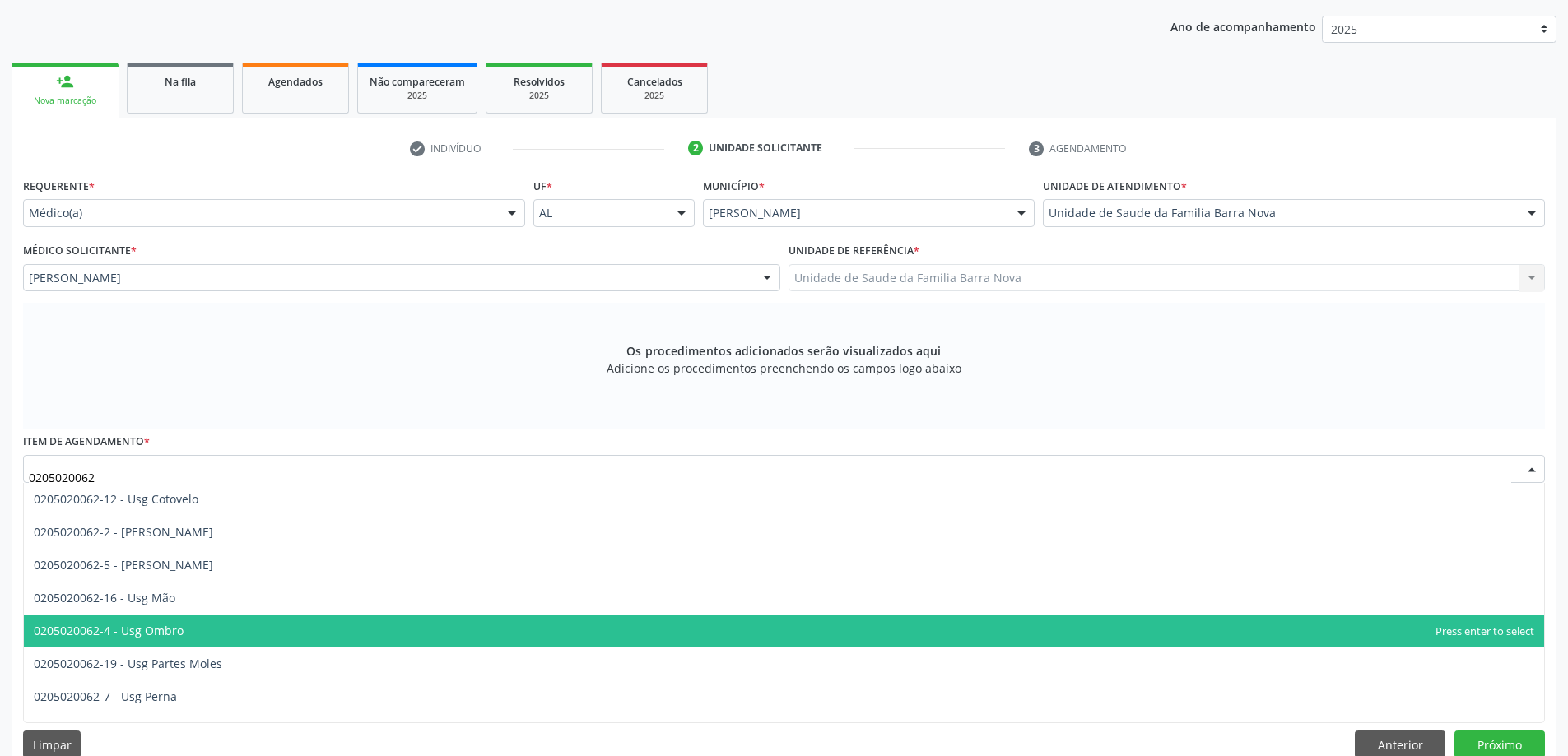
scroll to position [247, 0]
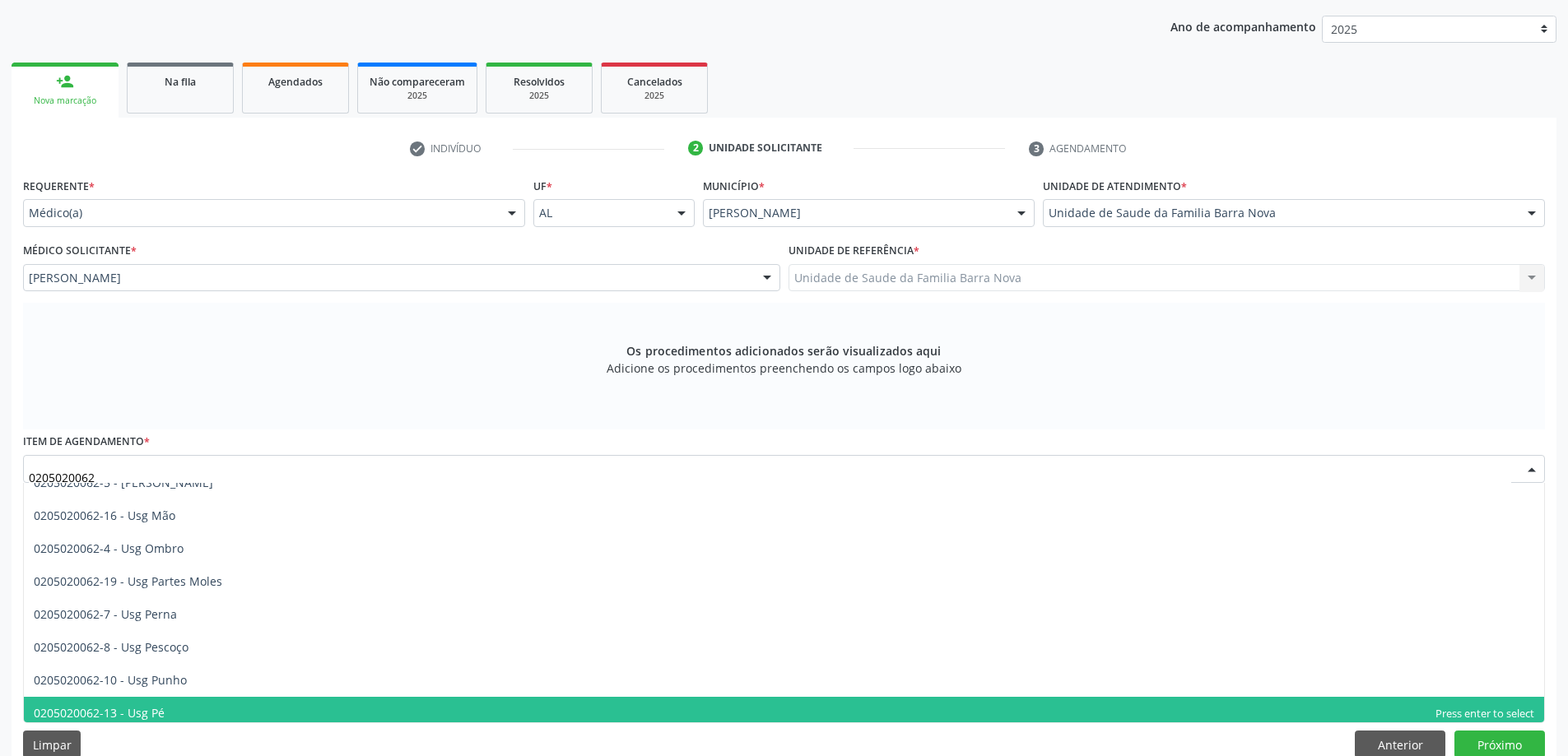
click at [445, 707] on span "0205020062-13 - Usg Pé" at bounding box center [783, 713] width 1520 height 33
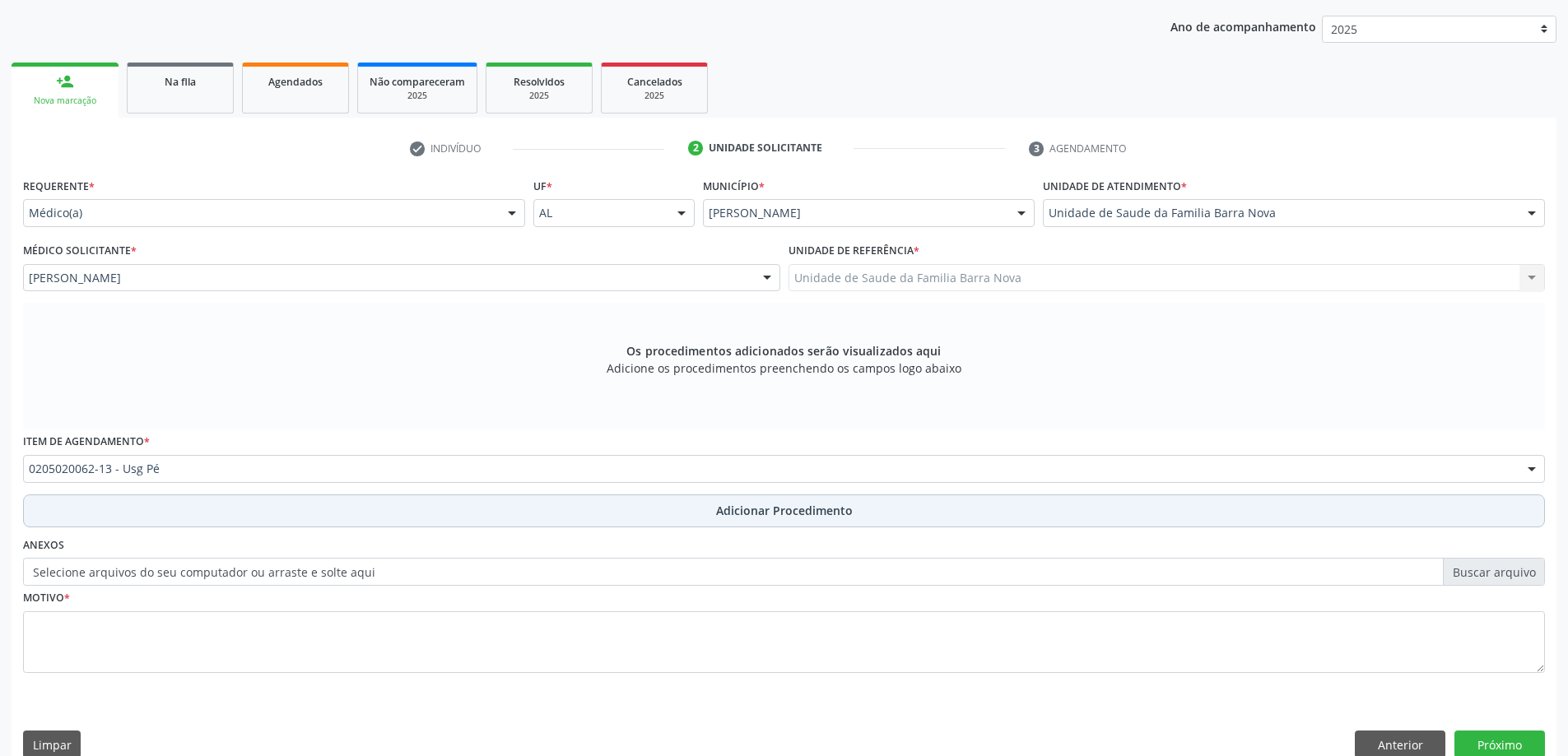
click at [762, 512] on span "Adicionar Procedimento" at bounding box center [784, 511] width 137 height 17
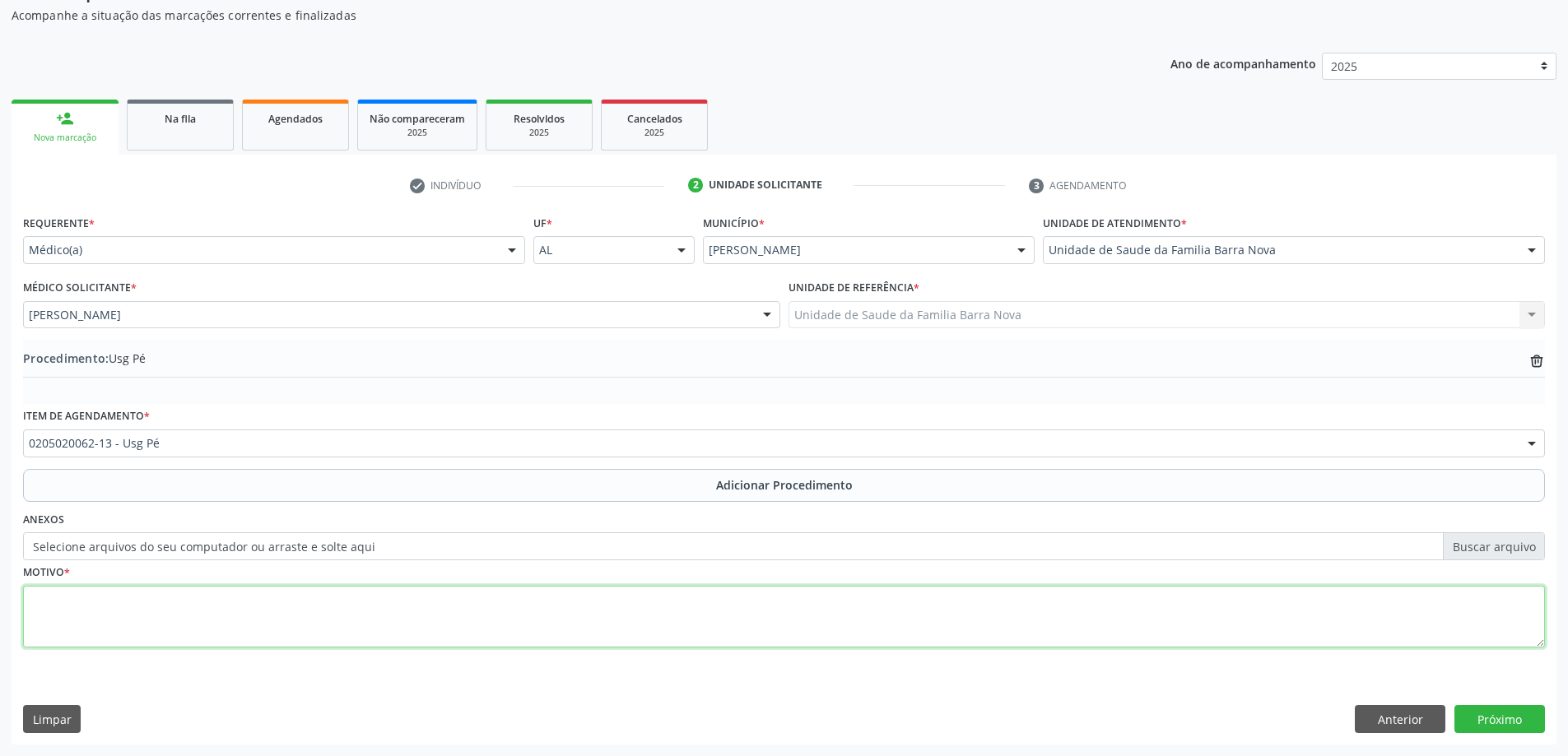
click at [254, 617] on textarea at bounding box center [783, 617] width 1522 height 63
type textarea "Paciente com dor em pé esquerdo, portador de DM e de varizes de MMII."
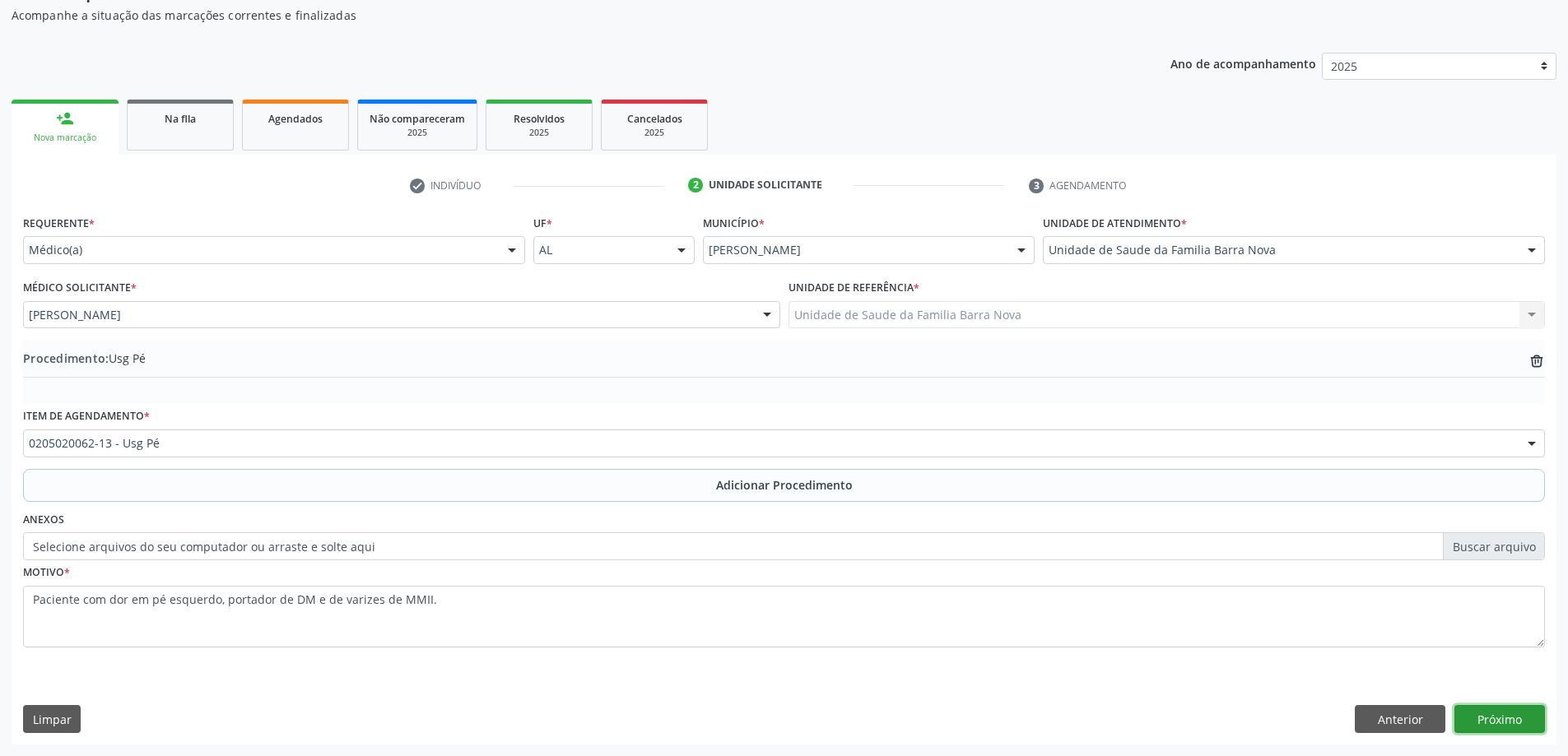
click at [1499, 721] on button "Próximo" at bounding box center [1499, 719] width 90 height 28
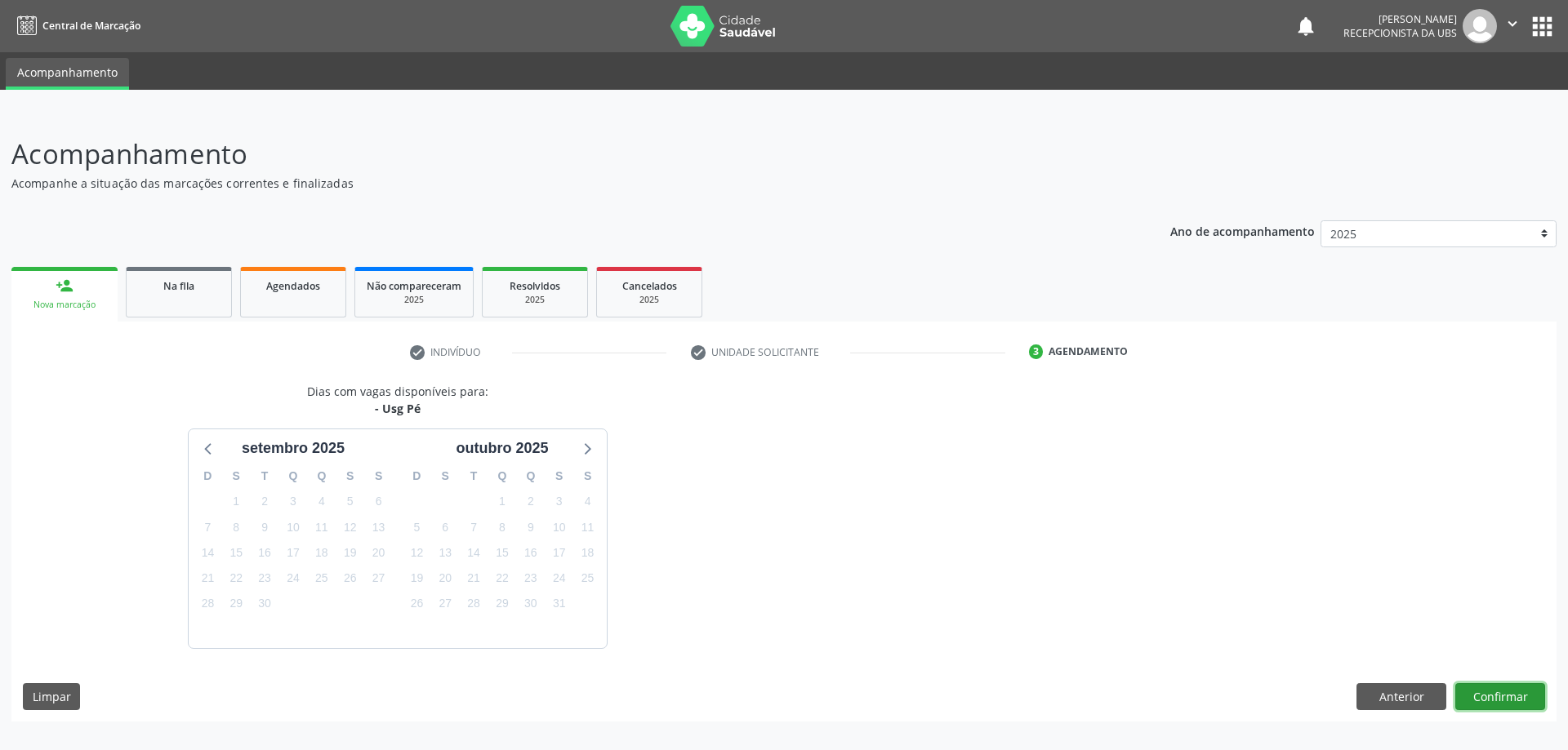
click at [1499, 699] on button "Confirmar" at bounding box center [1501, 697] width 90 height 28
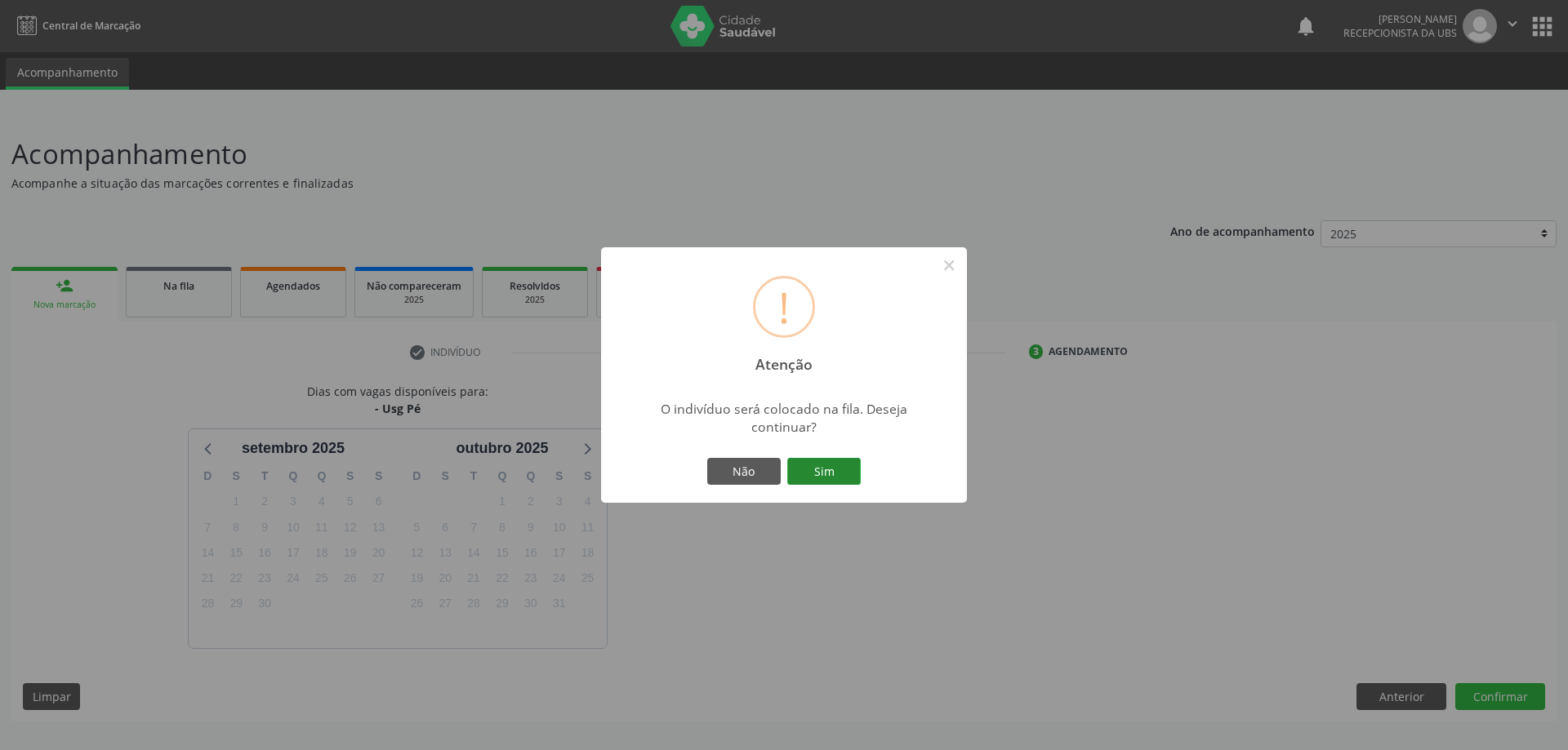
click at [819, 463] on button "Sim" at bounding box center [824, 472] width 73 height 28
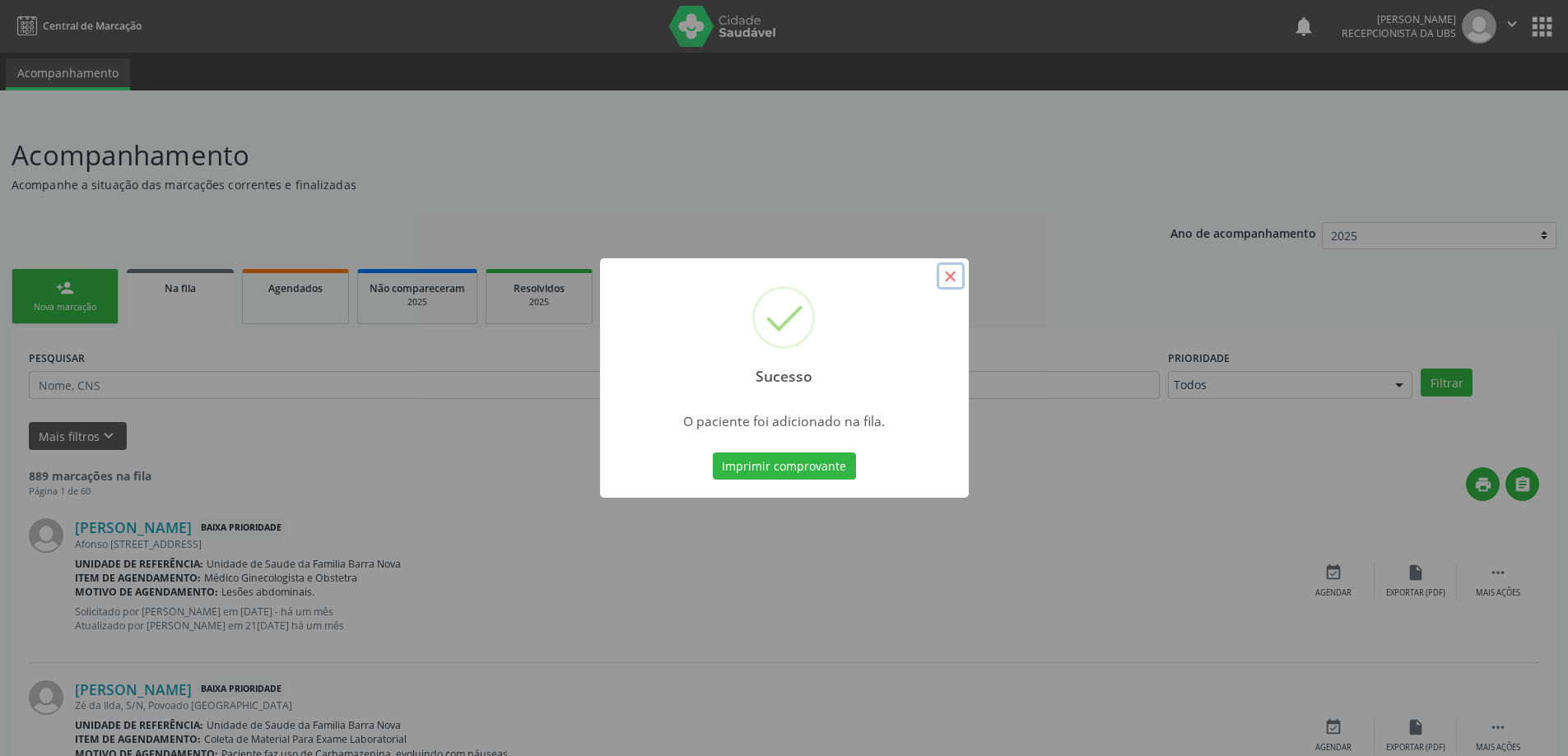
click at [948, 275] on button "×" at bounding box center [950, 277] width 28 height 28
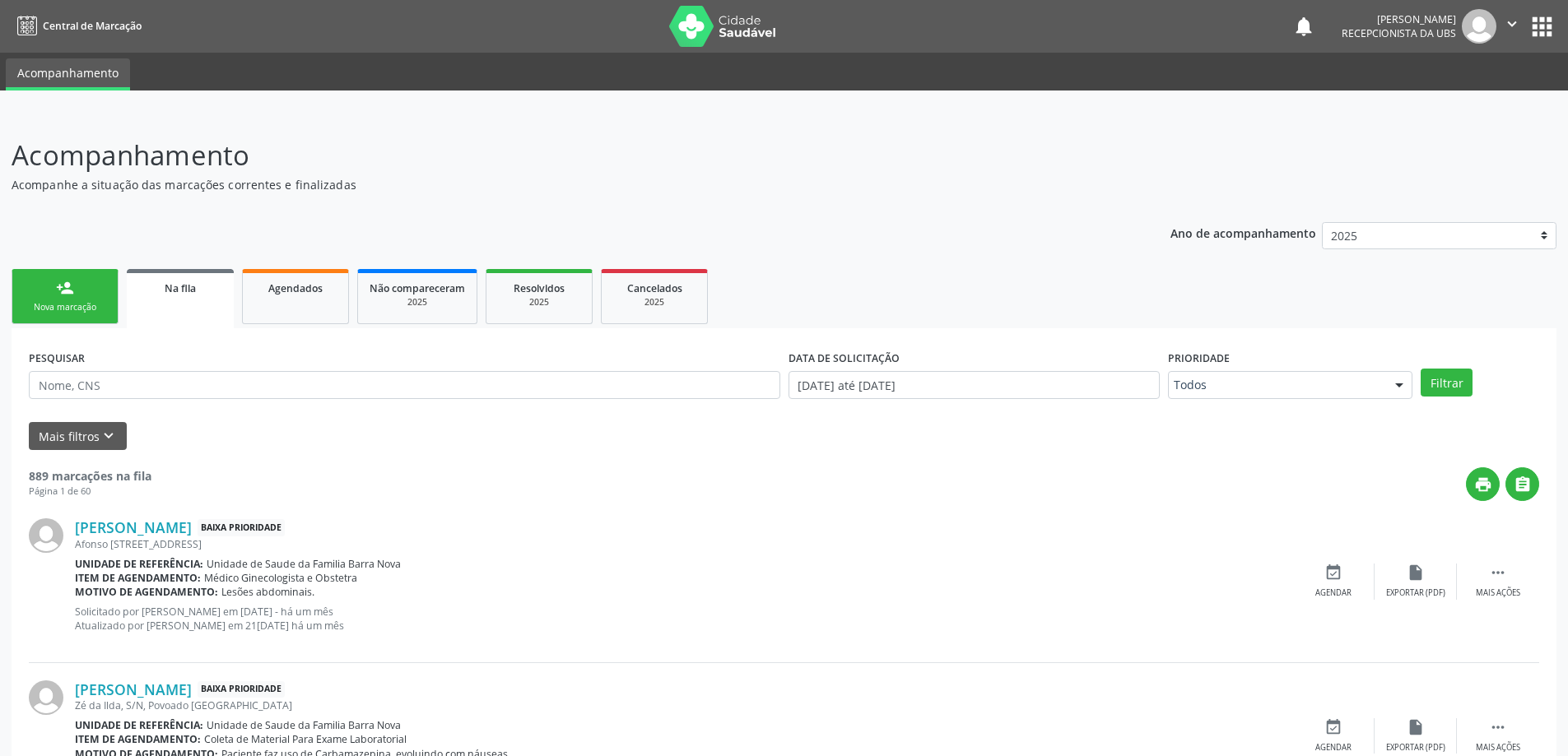
click at [101, 309] on div "Nova marcação" at bounding box center [64, 307] width 83 height 12
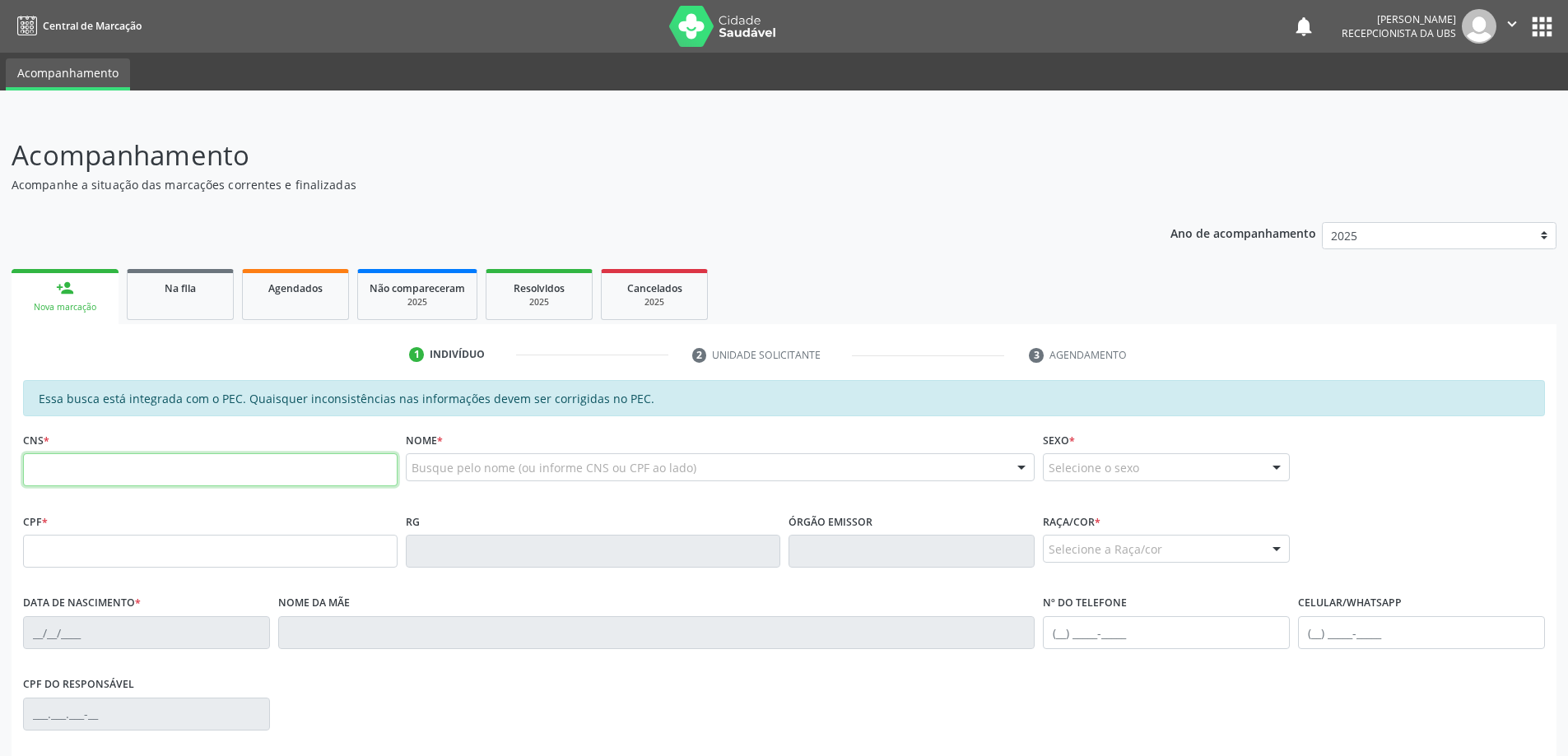
click at [131, 458] on input "text" at bounding box center [210, 470] width 374 height 33
type input "700 0071 1056 7901"
type input "371.222.904-68"
type input "[DATE]"
type input "Zulmira Maria da Conceição"
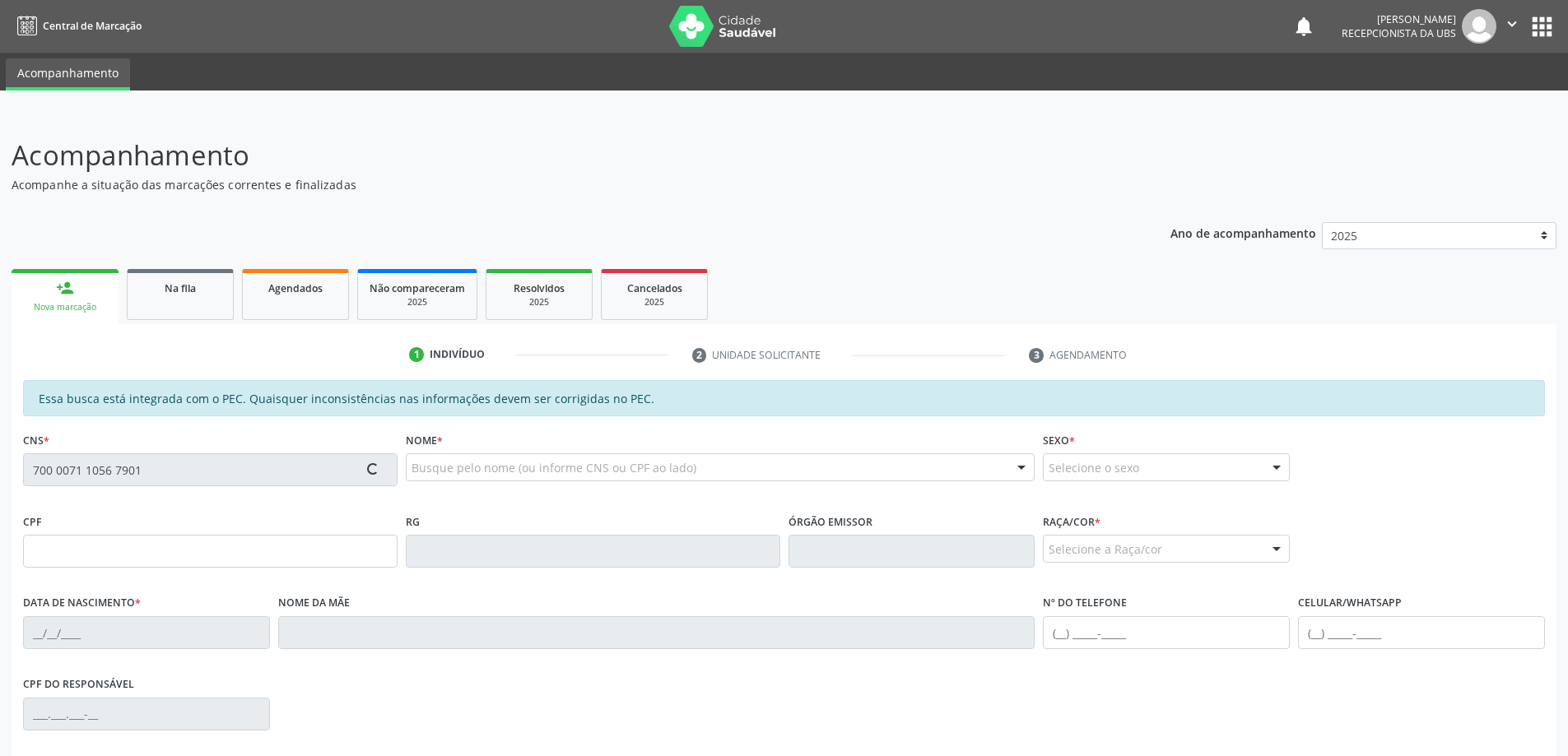
type input "[PHONE_NUMBER]"
type input "44"
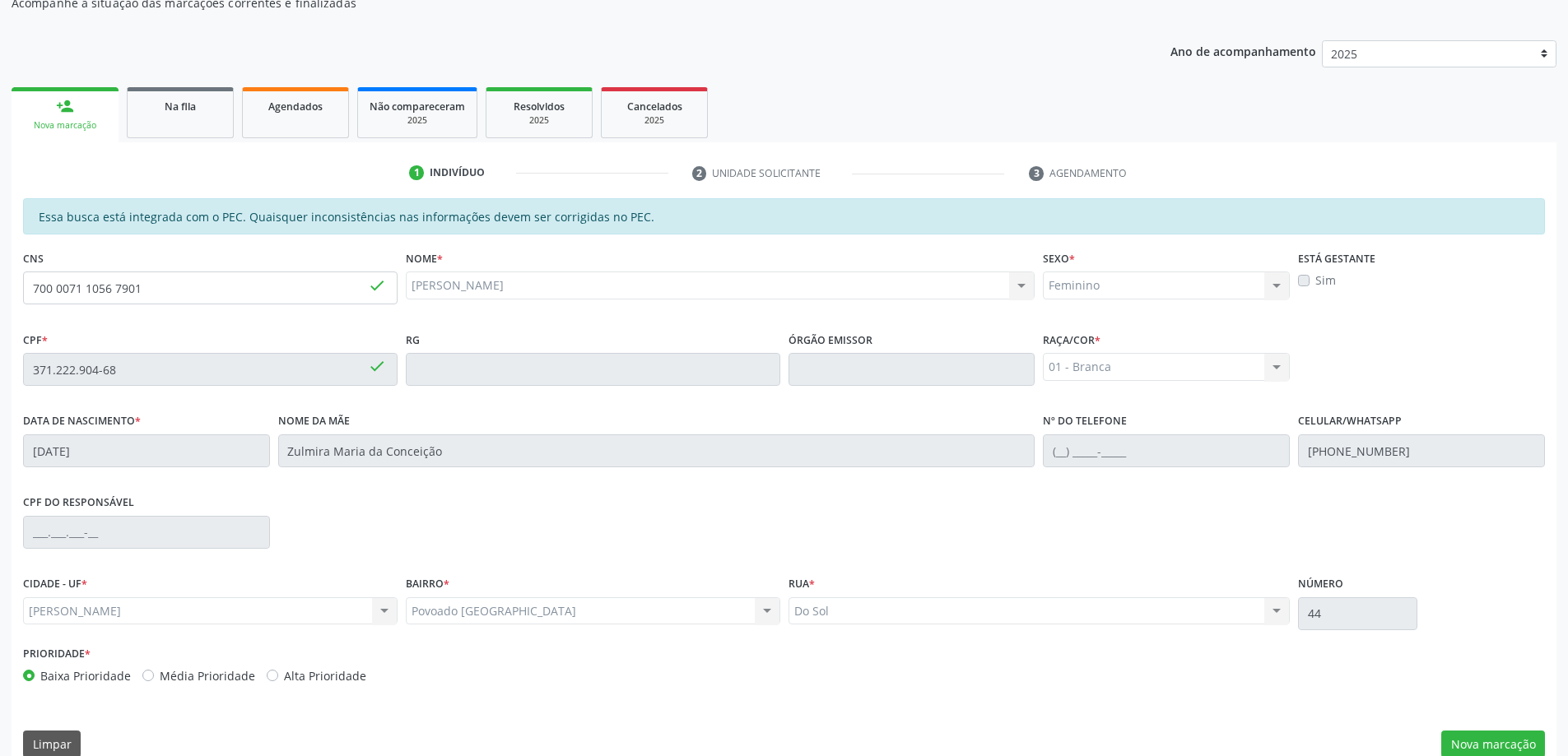
scroll to position [206, 0]
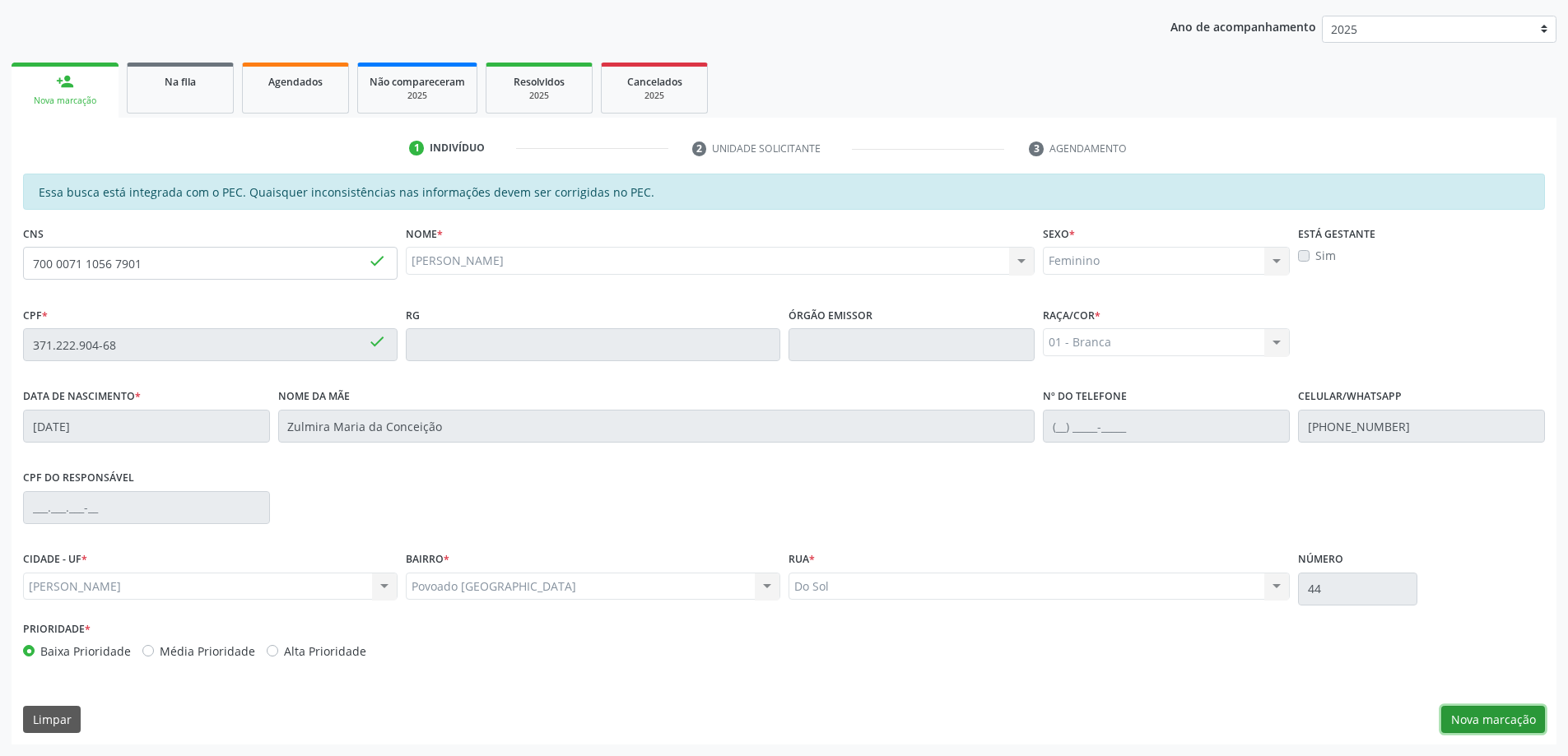
click at [1490, 720] on button "Nova marcação" at bounding box center [1492, 720] width 104 height 28
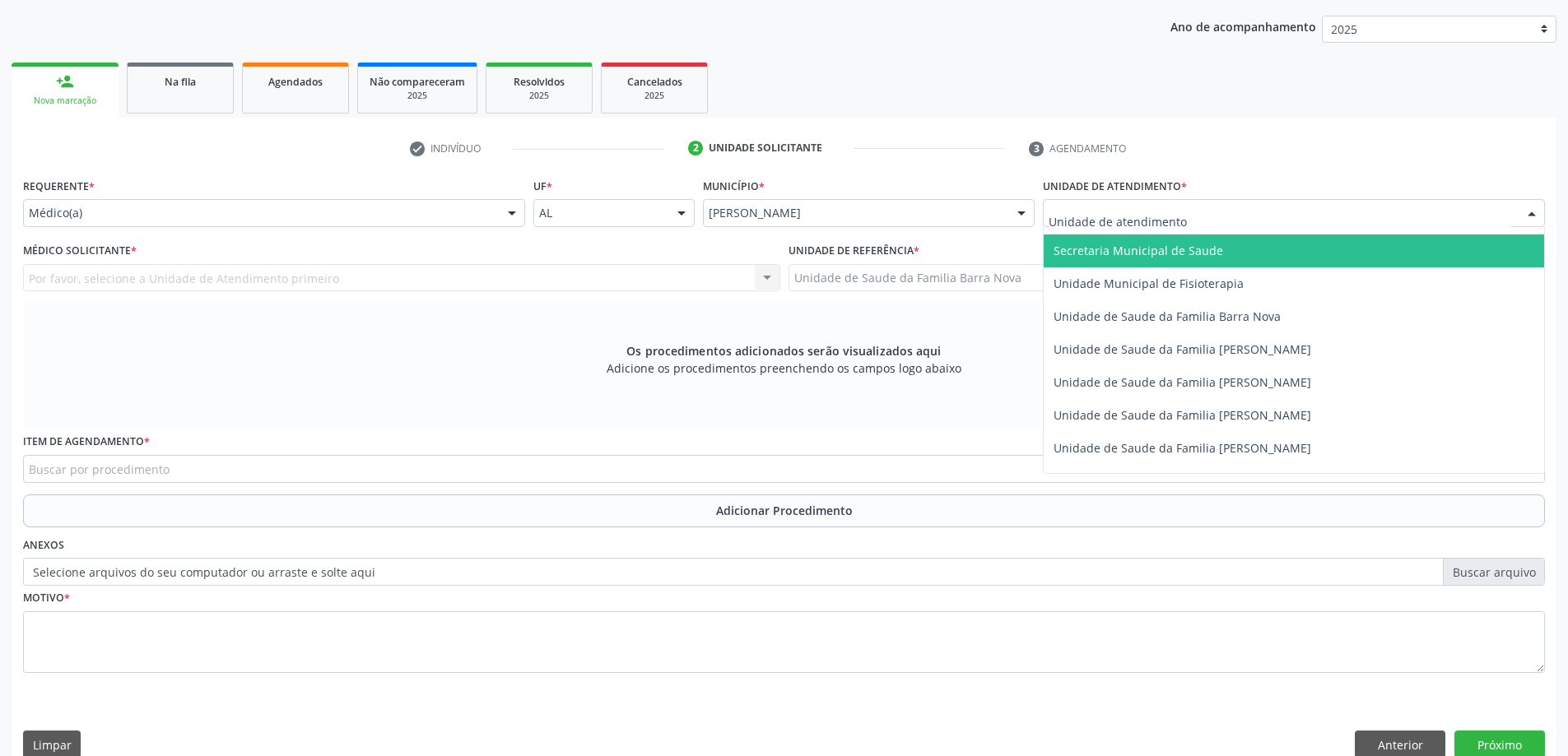
scroll to position [823, 0]
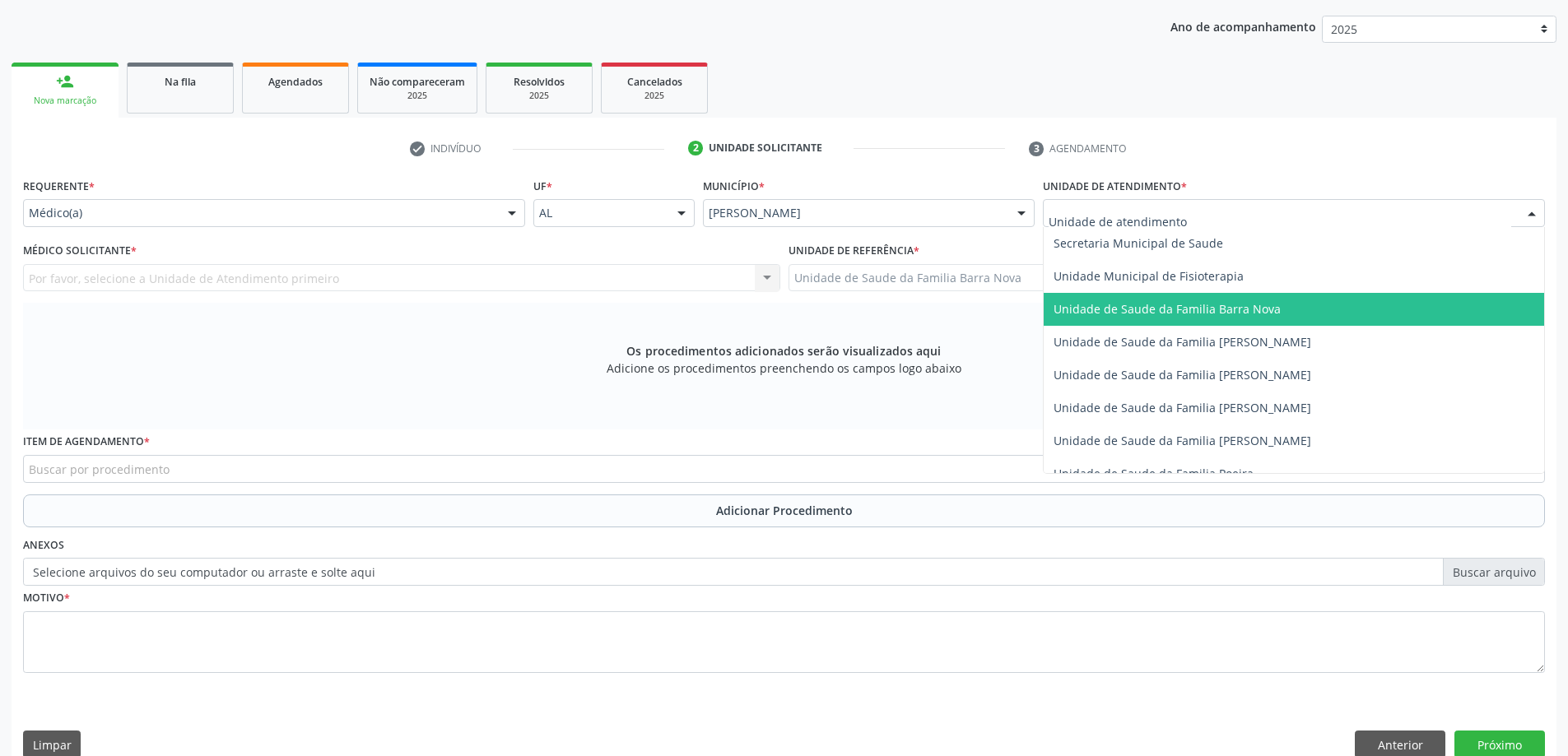
click at [1195, 316] on span "Unidade de Saude da Familia Barra Nova" at bounding box center [1167, 309] width 227 height 16
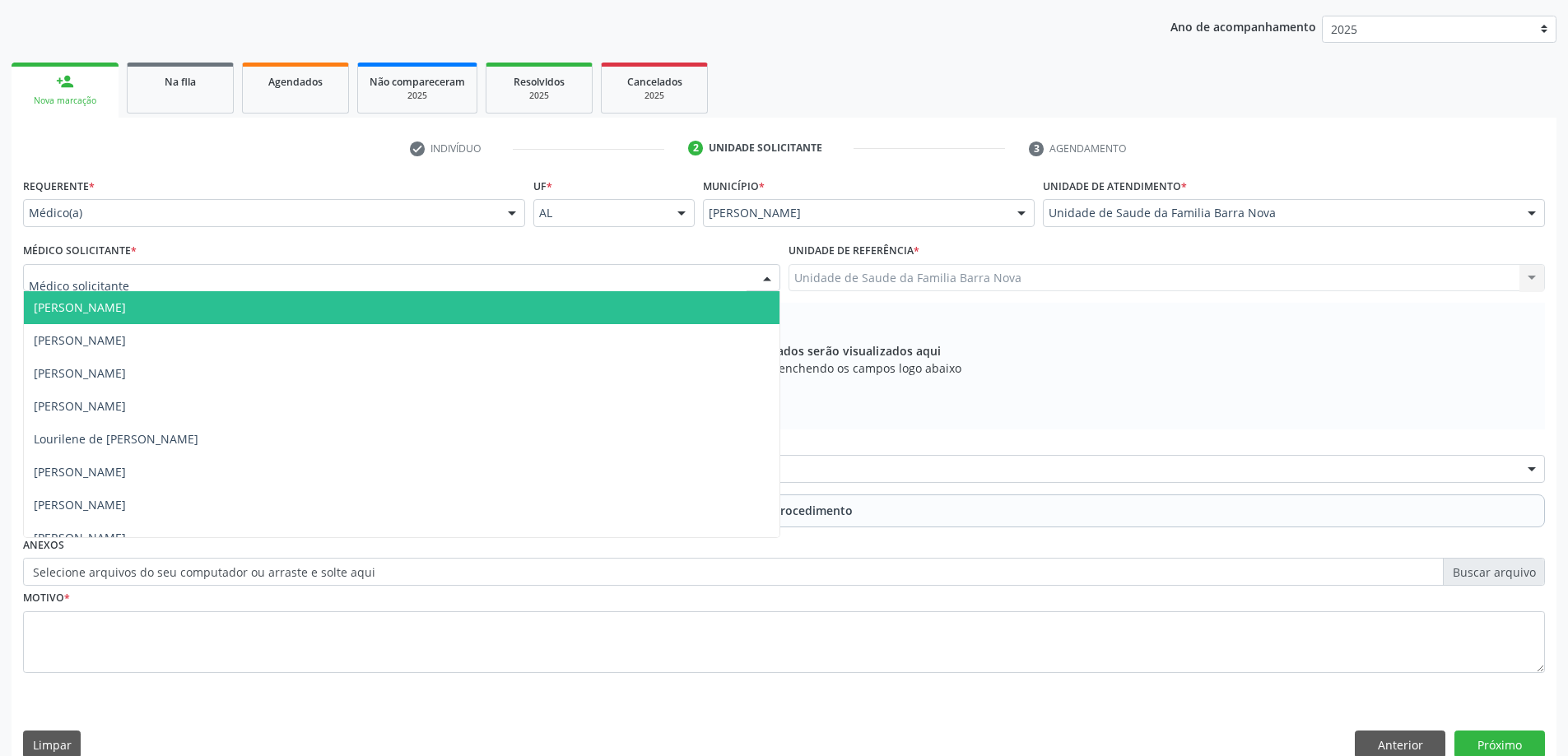
click at [573, 284] on div at bounding box center [401, 278] width 757 height 28
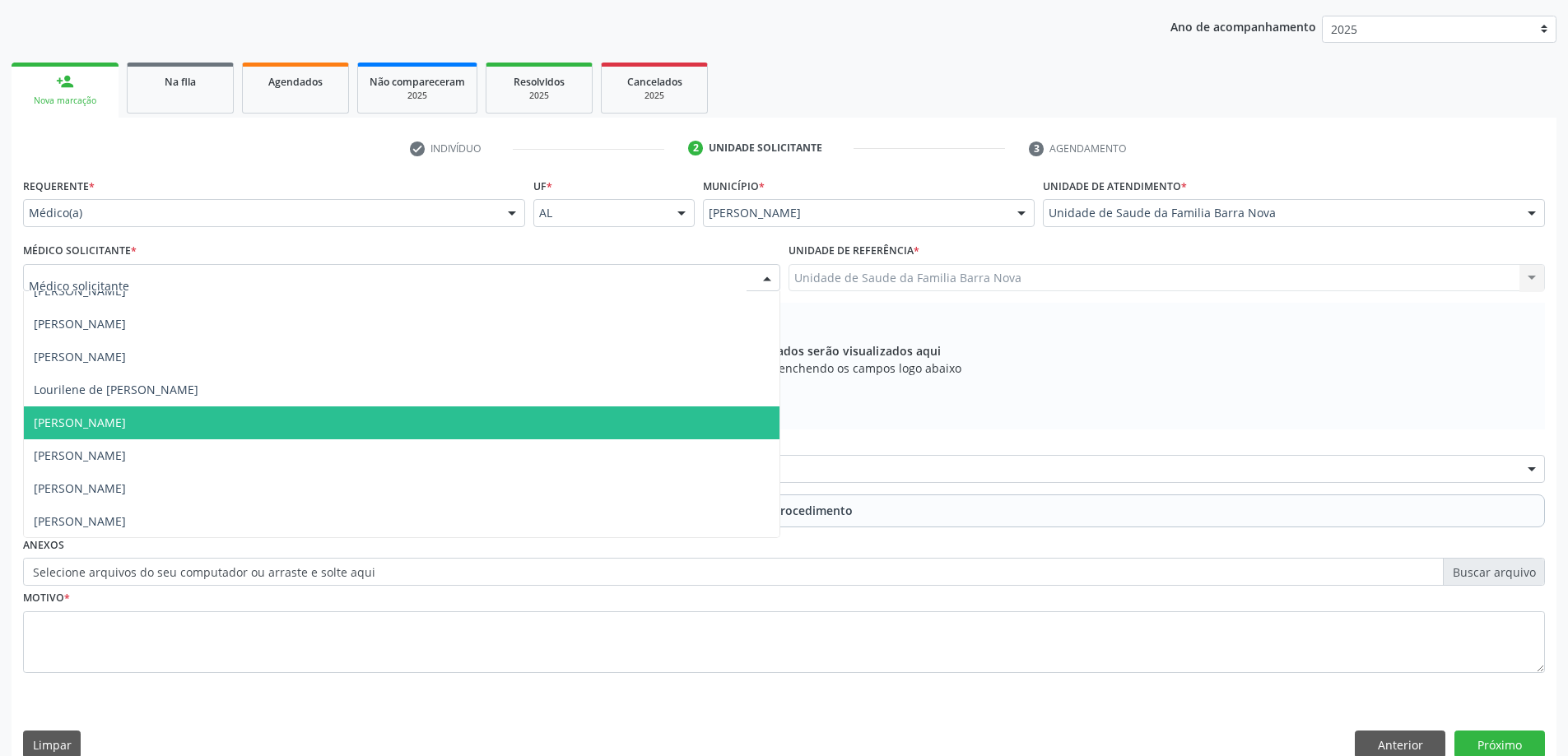
scroll to position [84, 0]
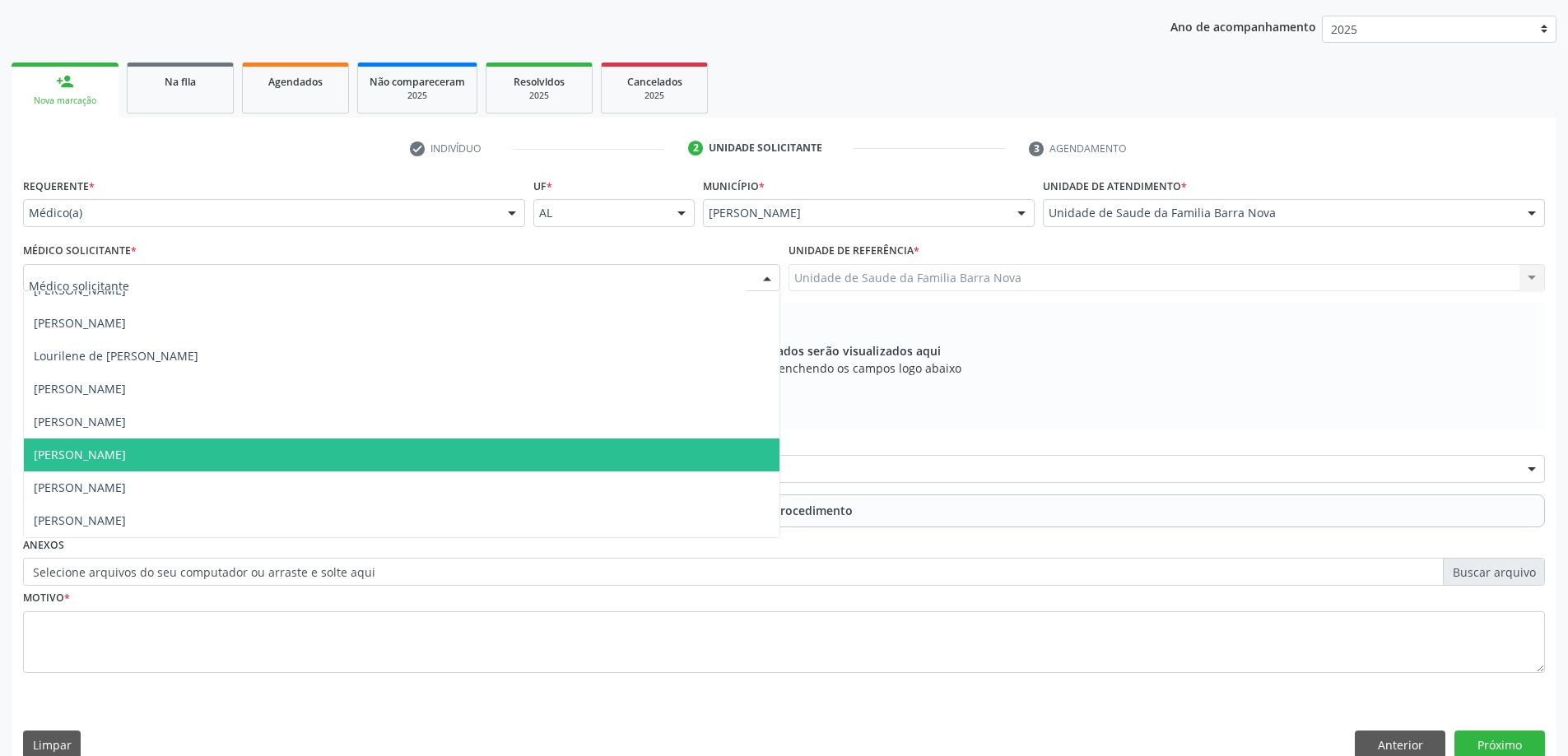
click at [517, 451] on span "[PERSON_NAME]" at bounding box center [401, 455] width 755 height 33
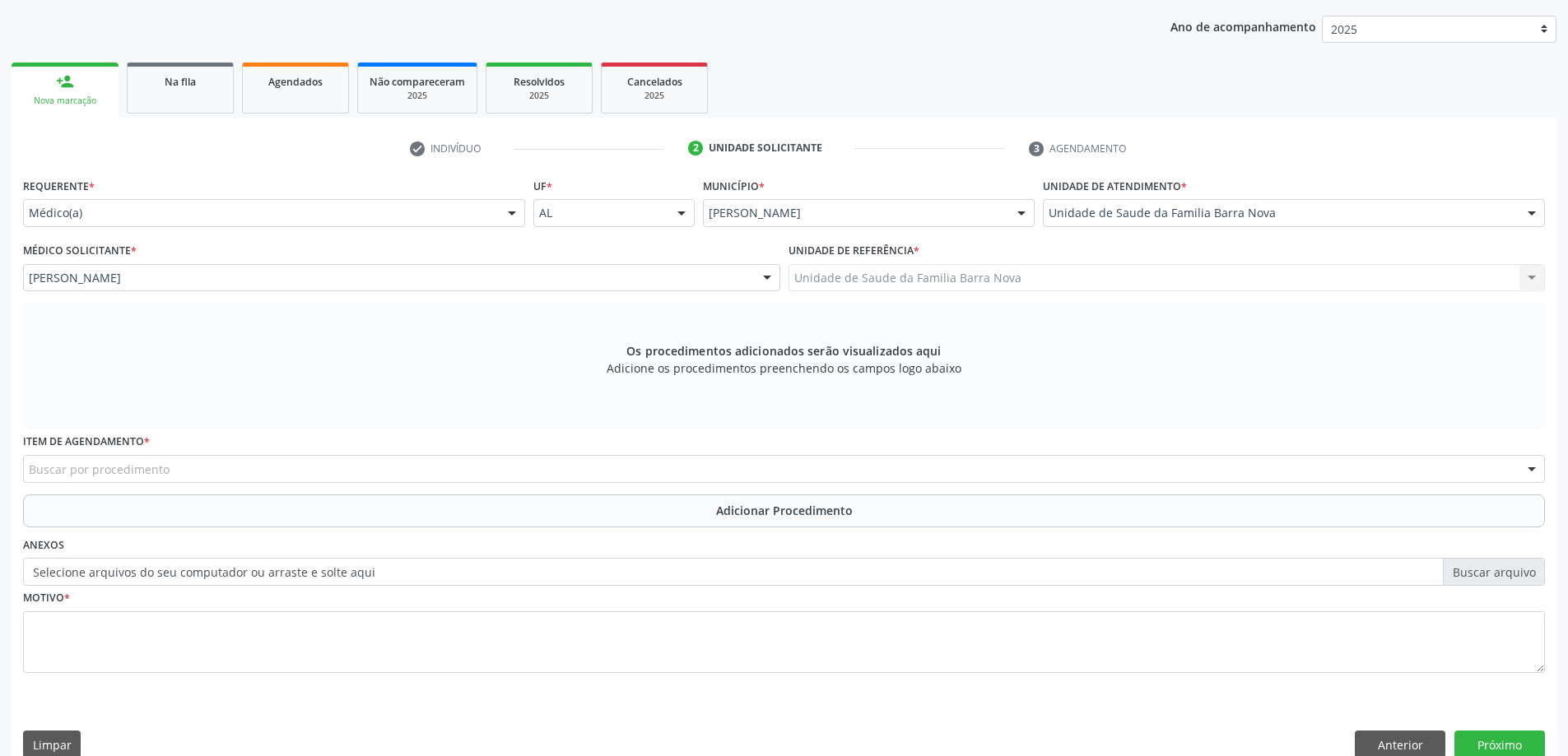
click at [555, 472] on div "Buscar por procedimento" at bounding box center [783, 469] width 1522 height 28
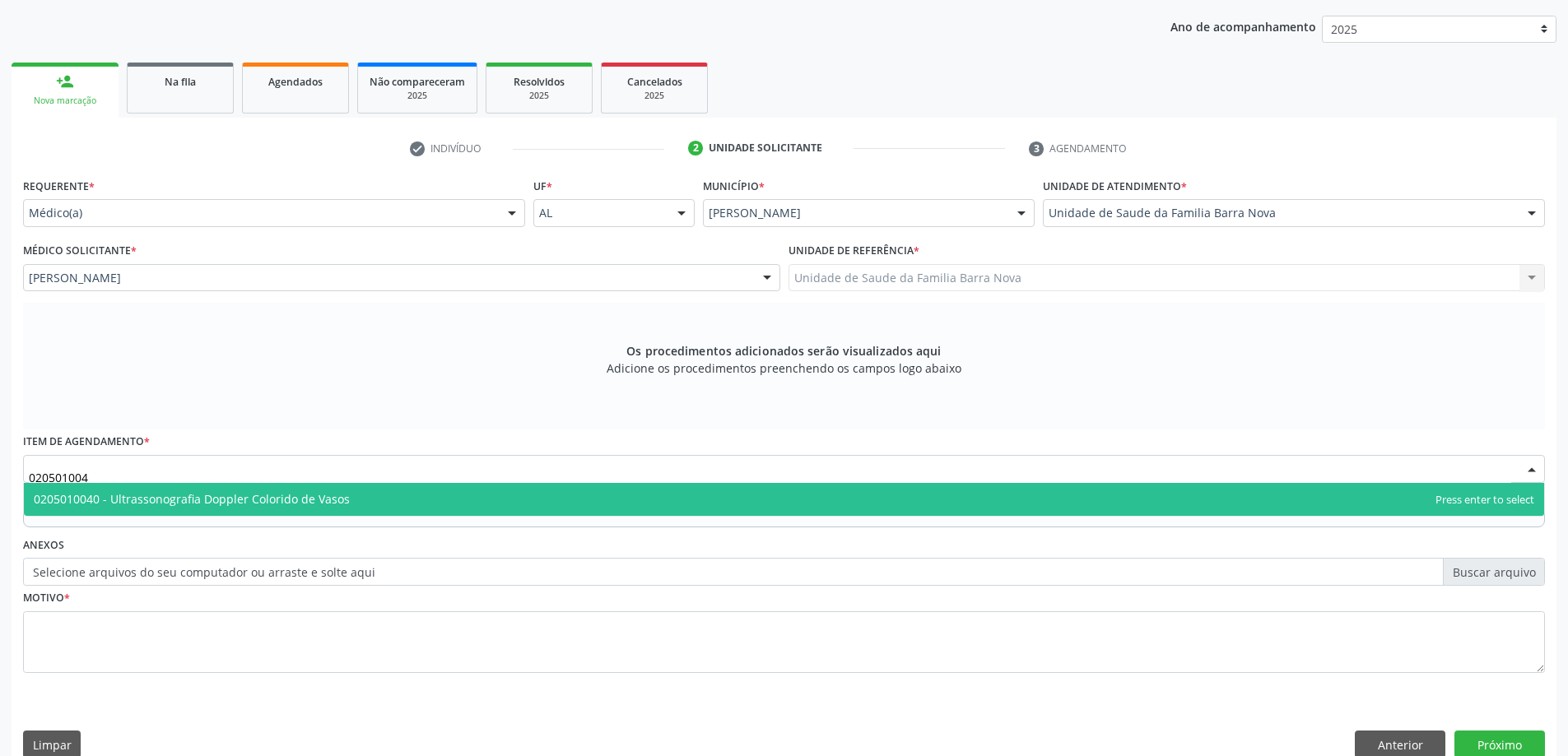
type input "0205010040"
click at [552, 503] on span "0205010040 - Ultrassonografia Doppler Colorido de Vasos" at bounding box center [783, 499] width 1520 height 33
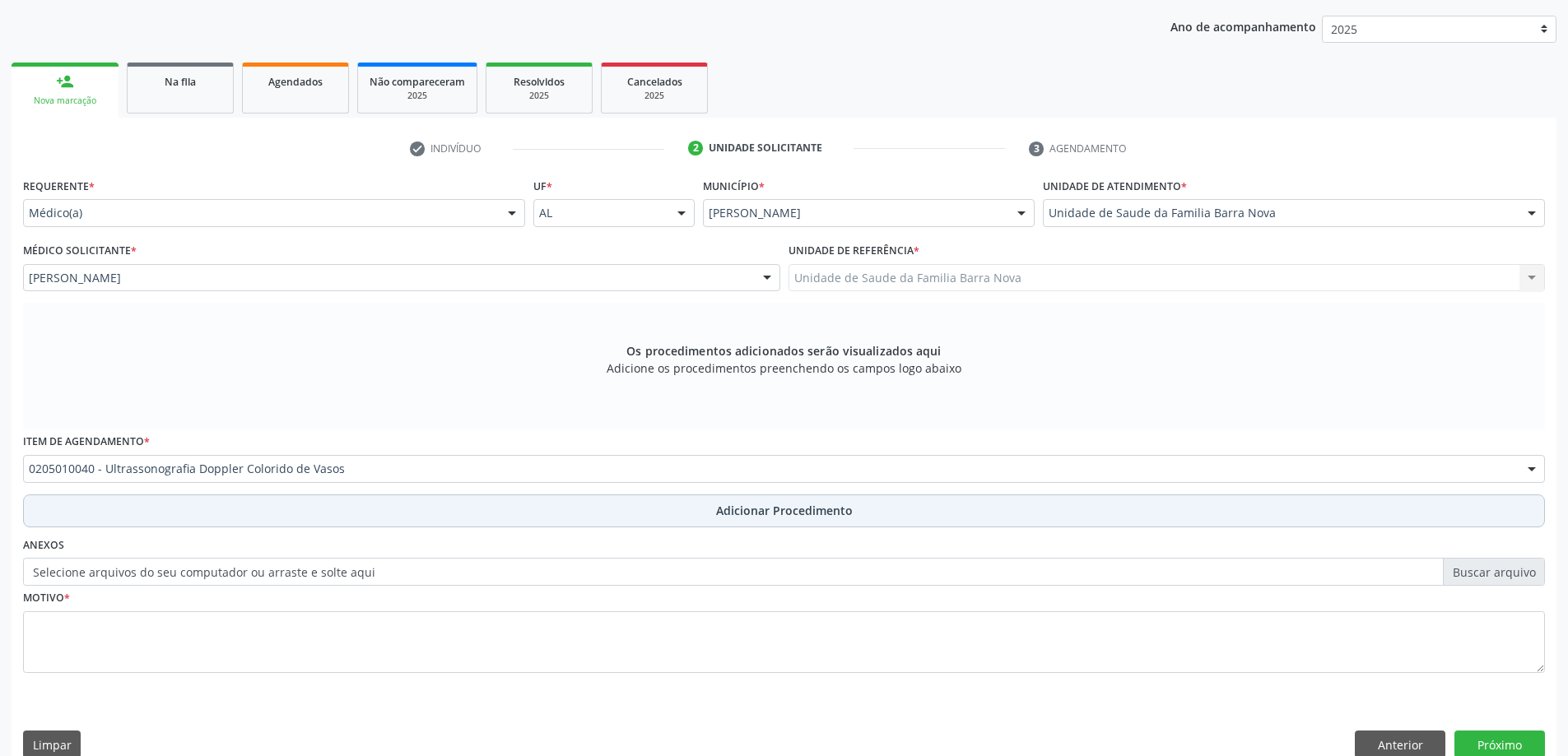
click at [758, 514] on span "Adicionar Procedimento" at bounding box center [784, 511] width 137 height 17
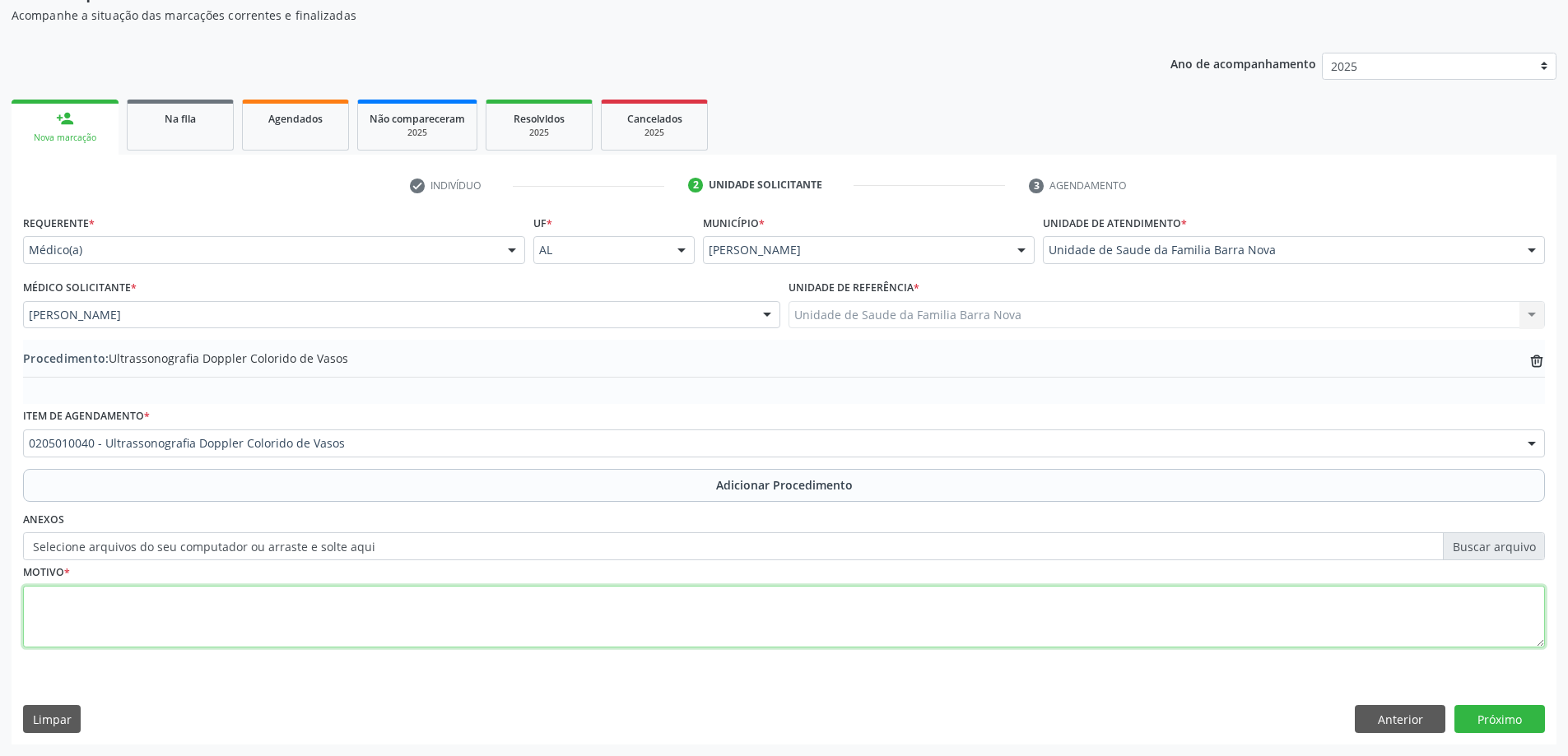
click at [385, 599] on textarea at bounding box center [783, 617] width 1522 height 63
type textarea "Dor em MMII + DM."
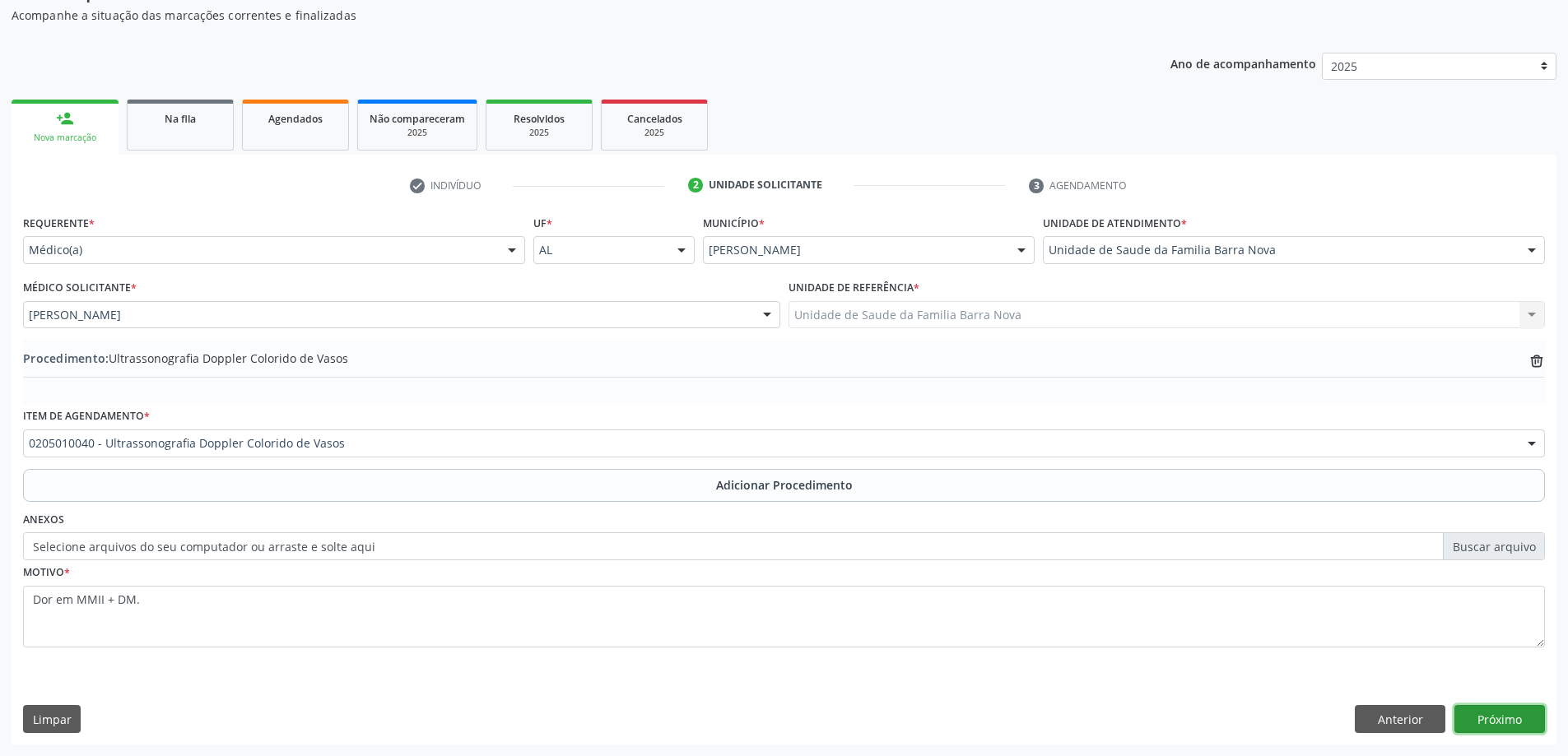
click at [1504, 719] on button "Próximo" at bounding box center [1499, 719] width 90 height 28
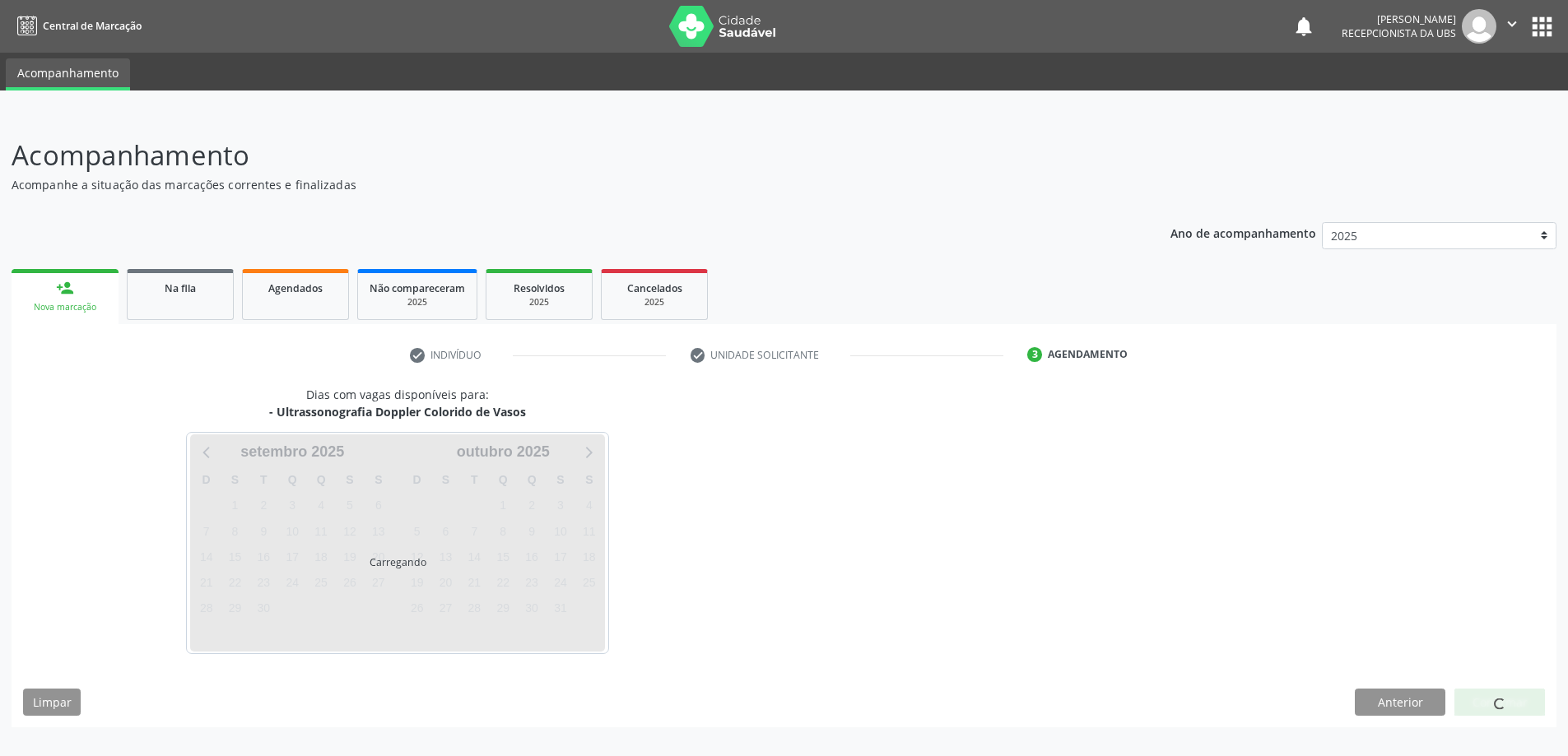
scroll to position [0, 0]
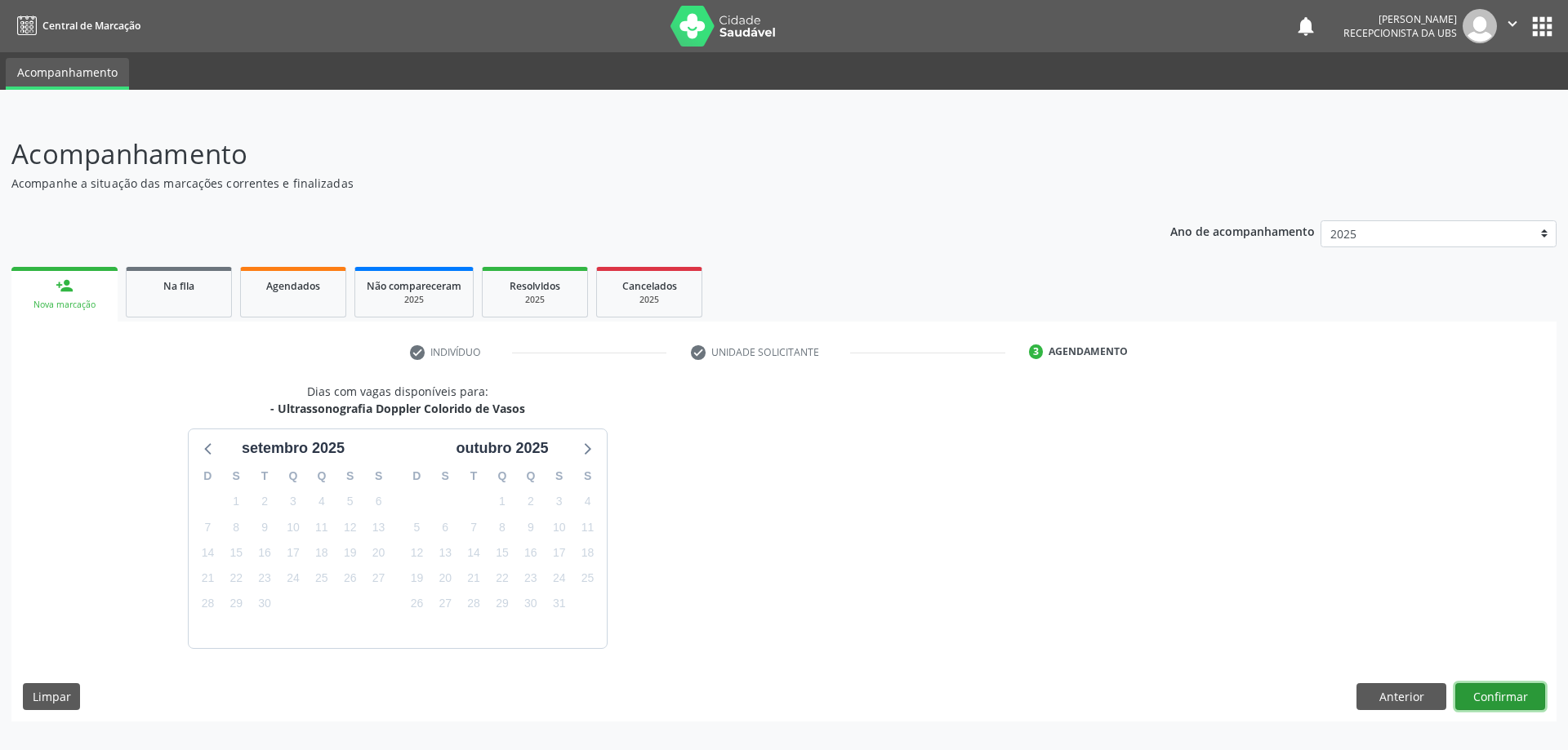
click at [1499, 694] on button "Confirmar" at bounding box center [1501, 697] width 90 height 28
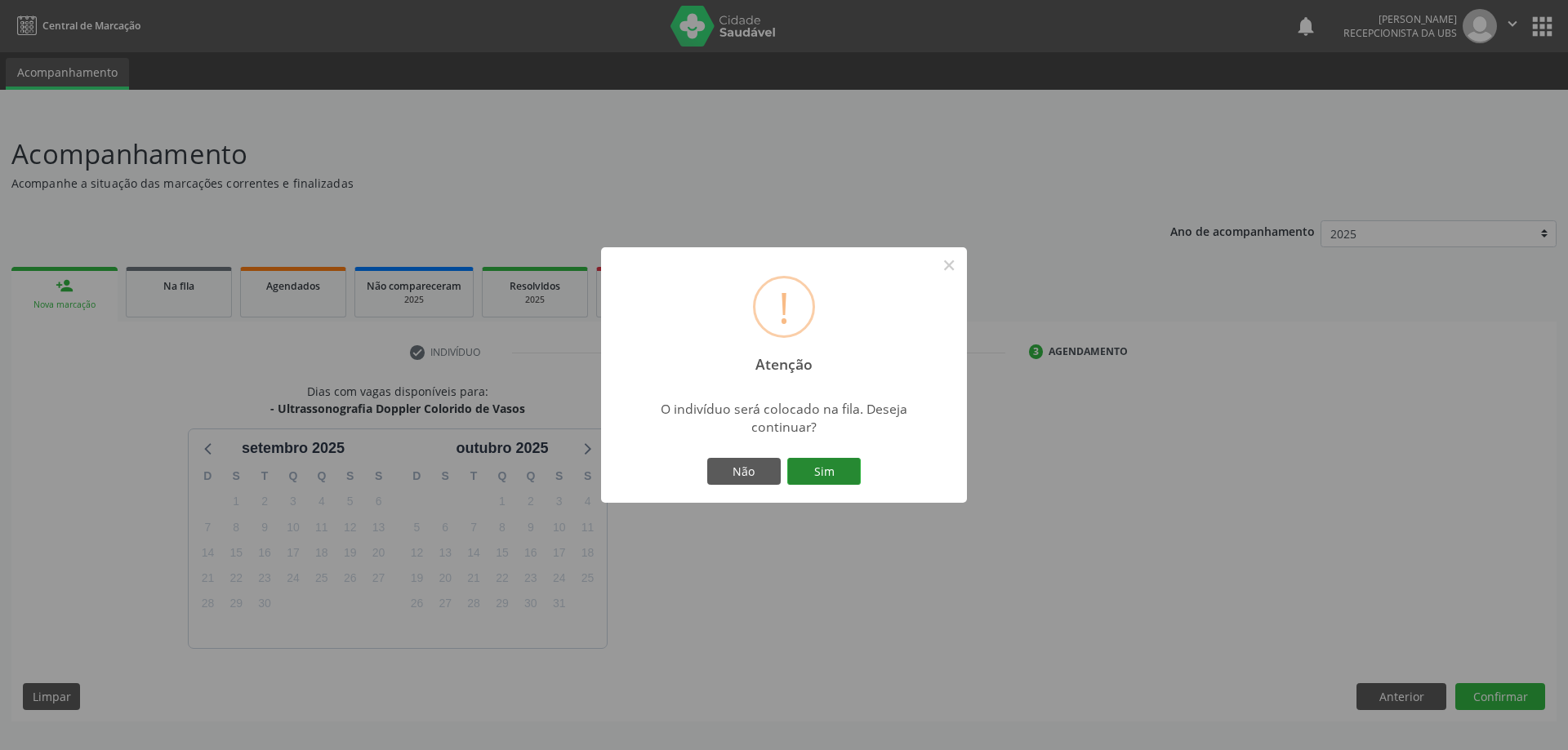
click at [821, 470] on button "Sim" at bounding box center [824, 472] width 73 height 28
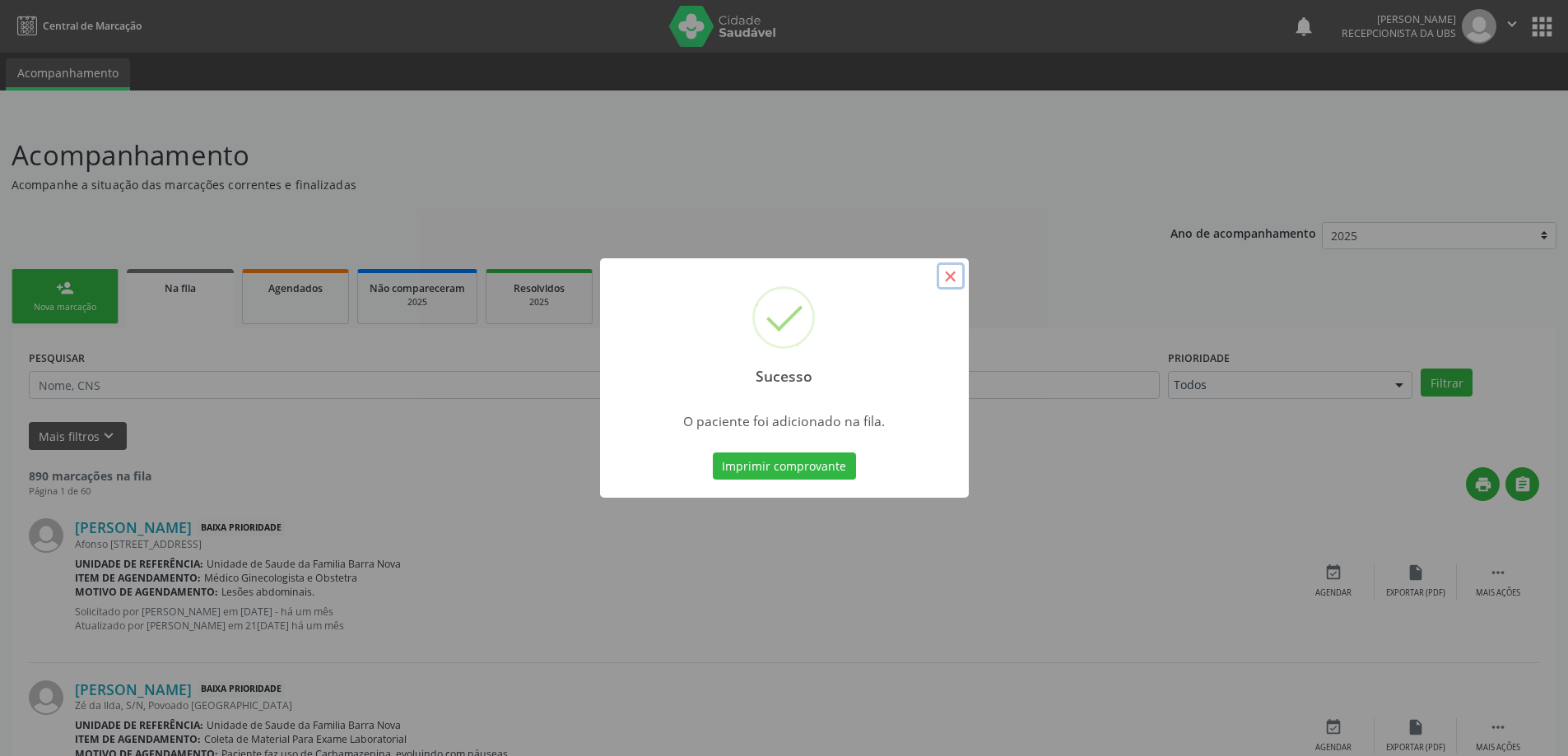
click at [950, 271] on button "×" at bounding box center [950, 277] width 28 height 28
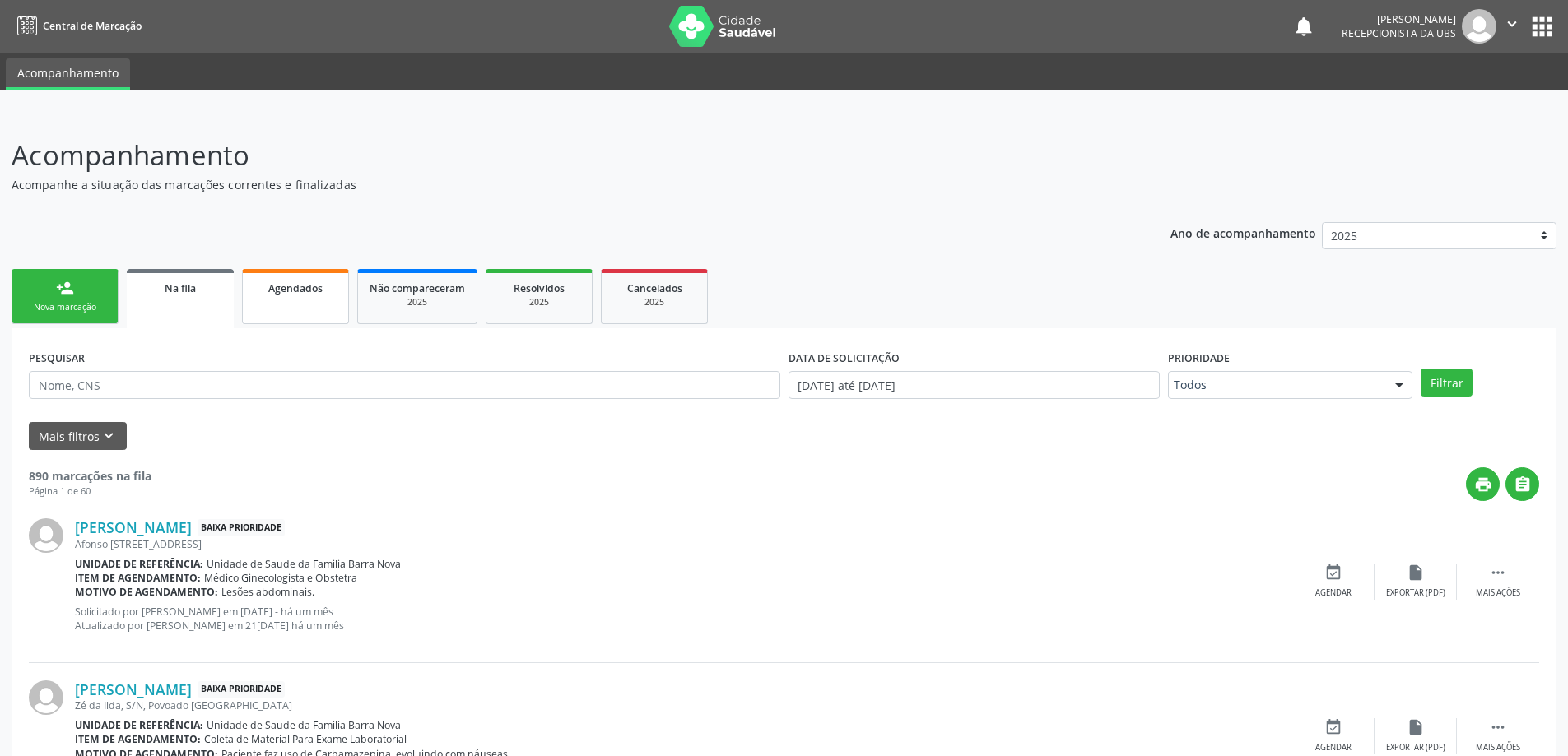
click at [284, 302] on link "Agendados" at bounding box center [295, 296] width 107 height 55
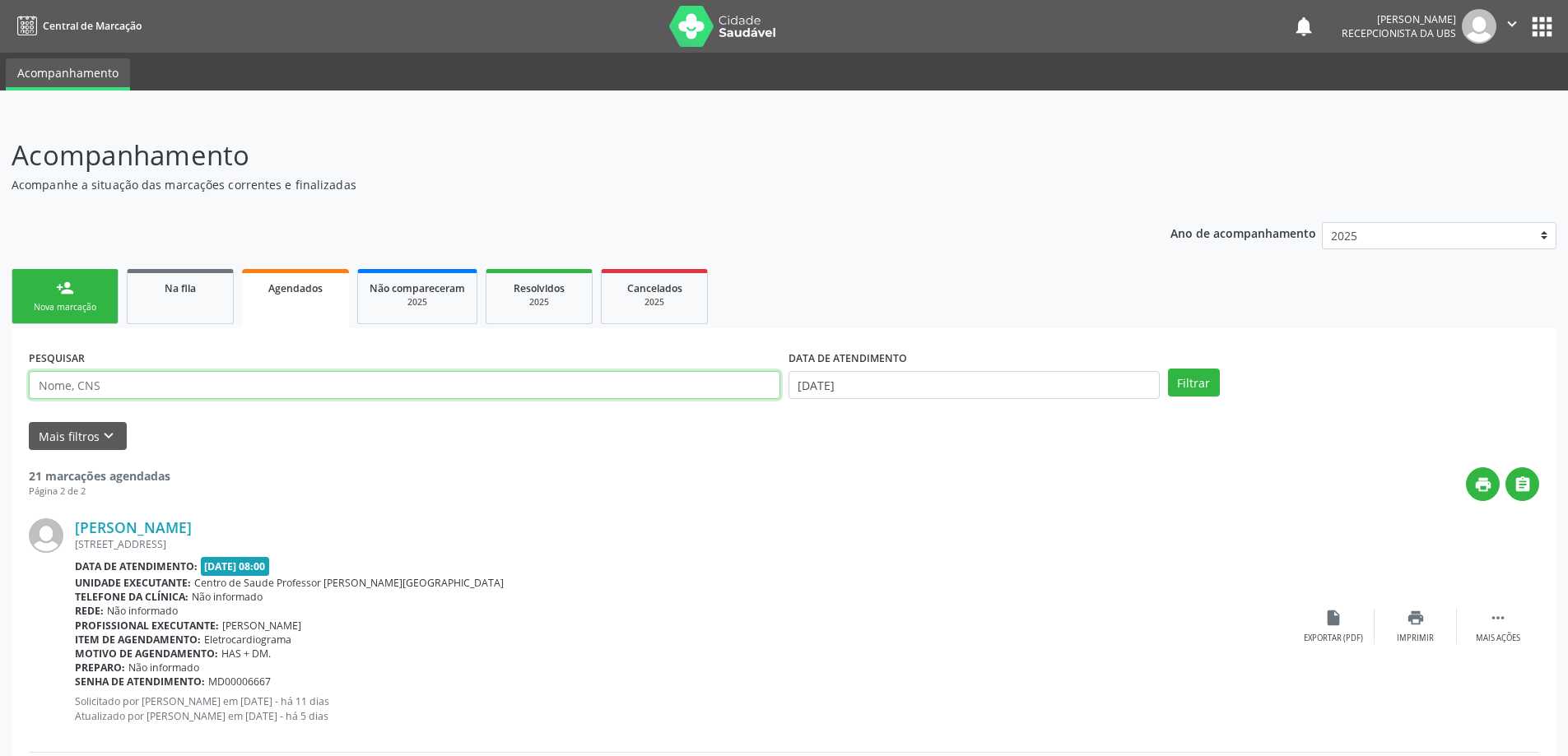
paste input "704505348996613"
type input "704505348996613"
click at [1168, 369] on button "Filtrar" at bounding box center [1194, 383] width 52 height 28
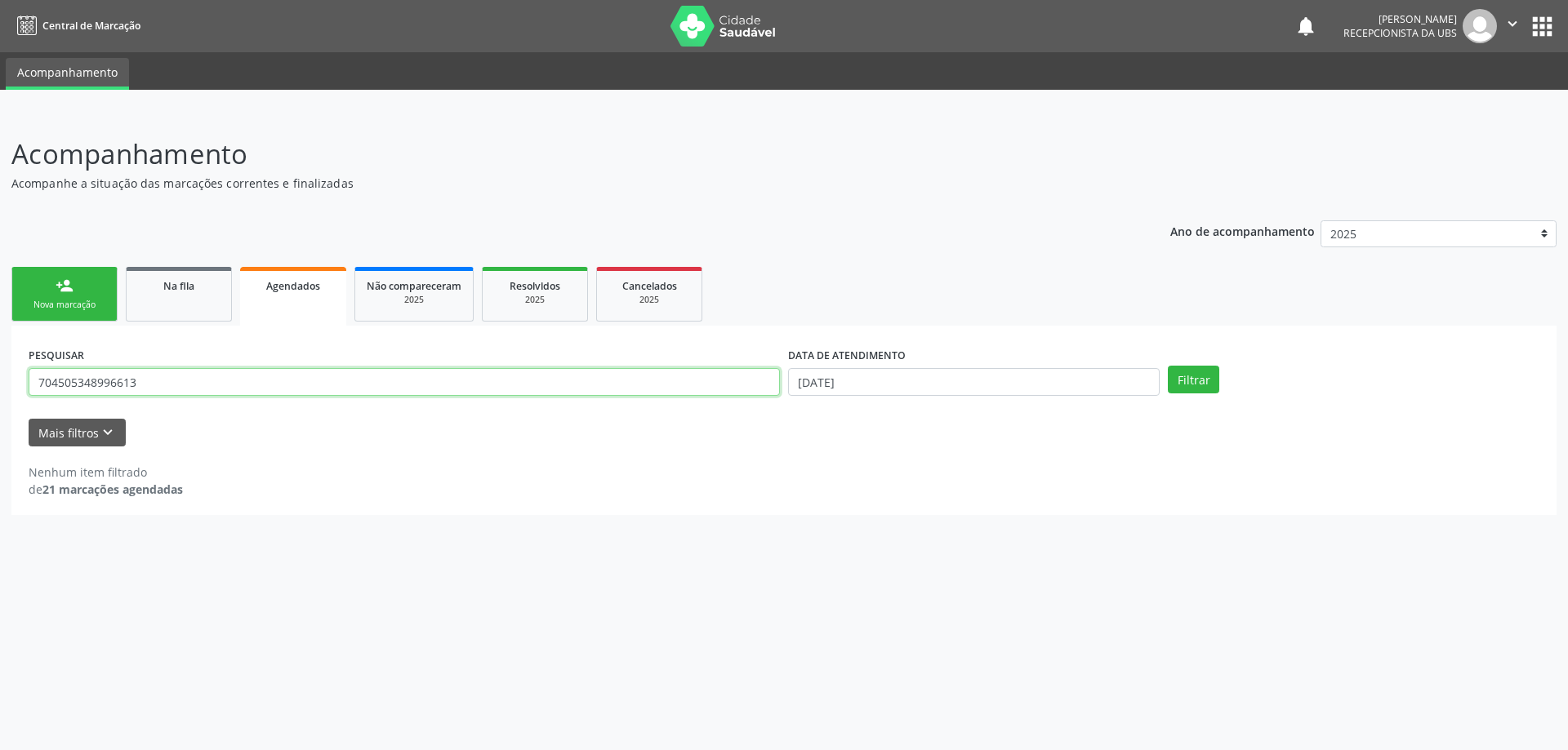
click at [288, 388] on input "704505348996613" at bounding box center [404, 382] width 751 height 28
click at [1168, 366] on button "Filtrar" at bounding box center [1194, 380] width 52 height 28
drag, startPoint x: 180, startPoint y: 381, endPoint x: 0, endPoint y: 385, distance: 180.0
click at [0, 385] on div "Acompanhamento Acompanhe a situação das marcações correntes e finalizadas Relat…" at bounding box center [784, 432] width 1568 height 638
click at [85, 295] on link "person_add Nova marcação" at bounding box center [64, 293] width 106 height 54
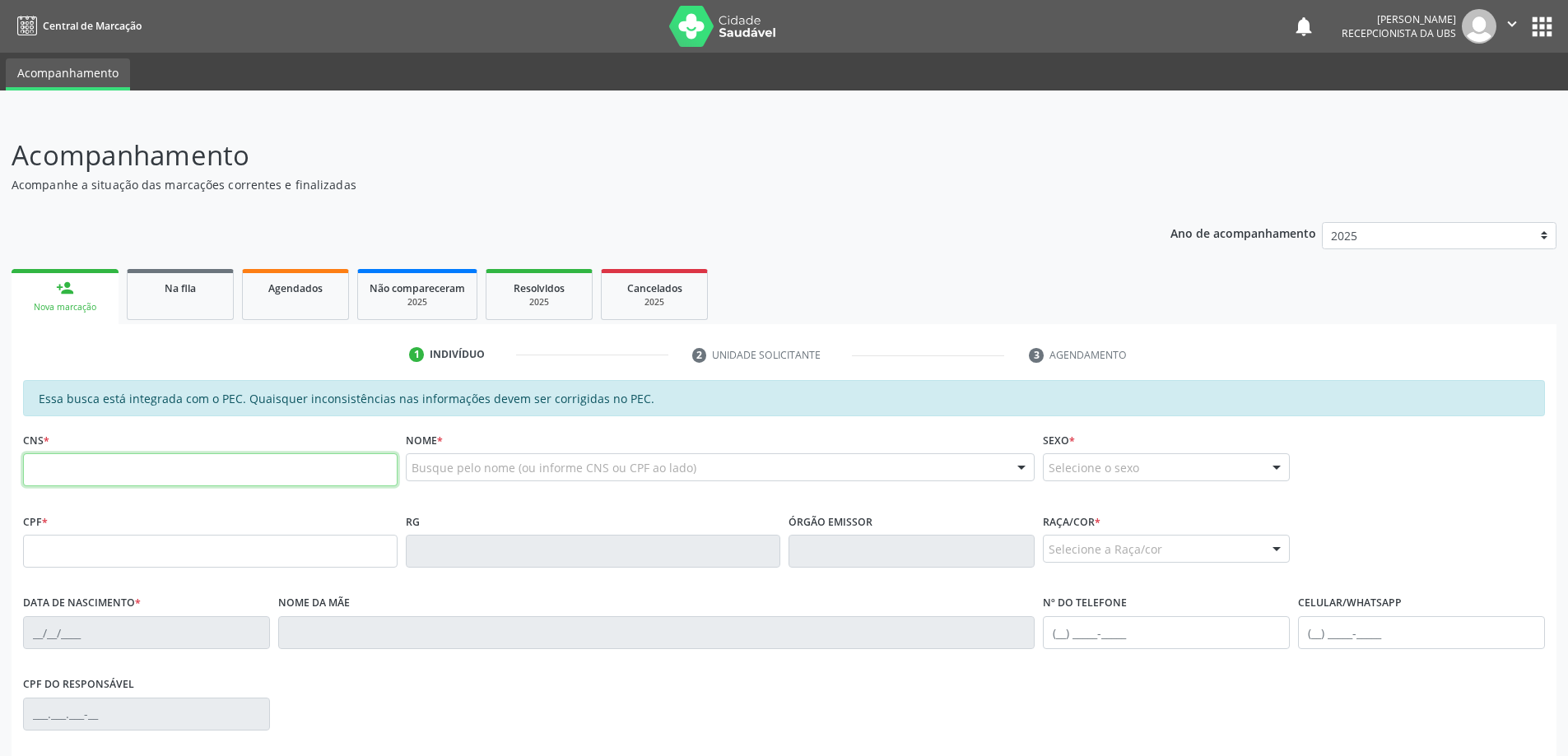
click at [104, 471] on input "text" at bounding box center [210, 470] width 374 height 33
type input "708 9087 5259 7719"
type input "104.262.074-16"
type input "[DATE]"
type input "[PERSON_NAME]"
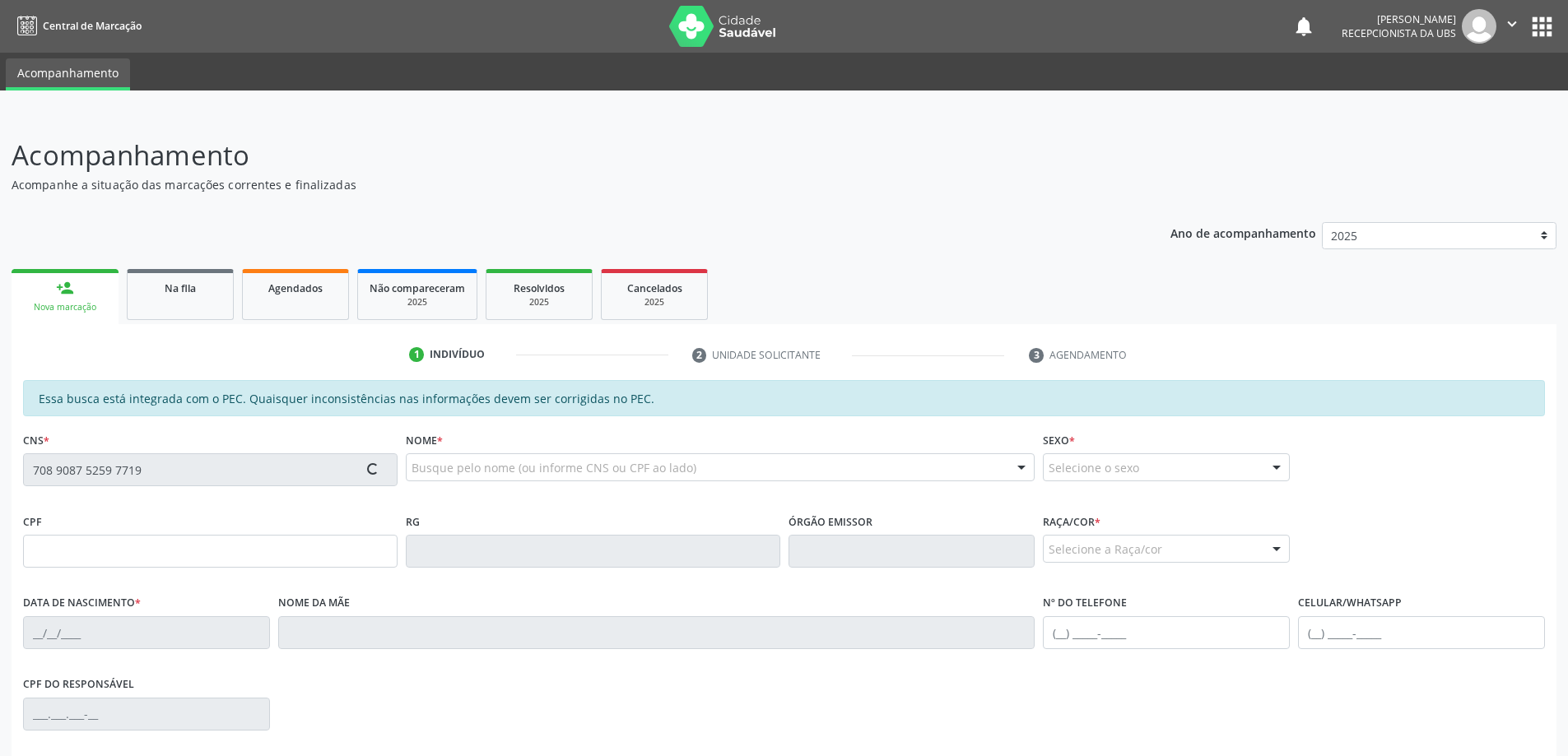
type input "[PHONE_NUMBER]"
type input "S/N"
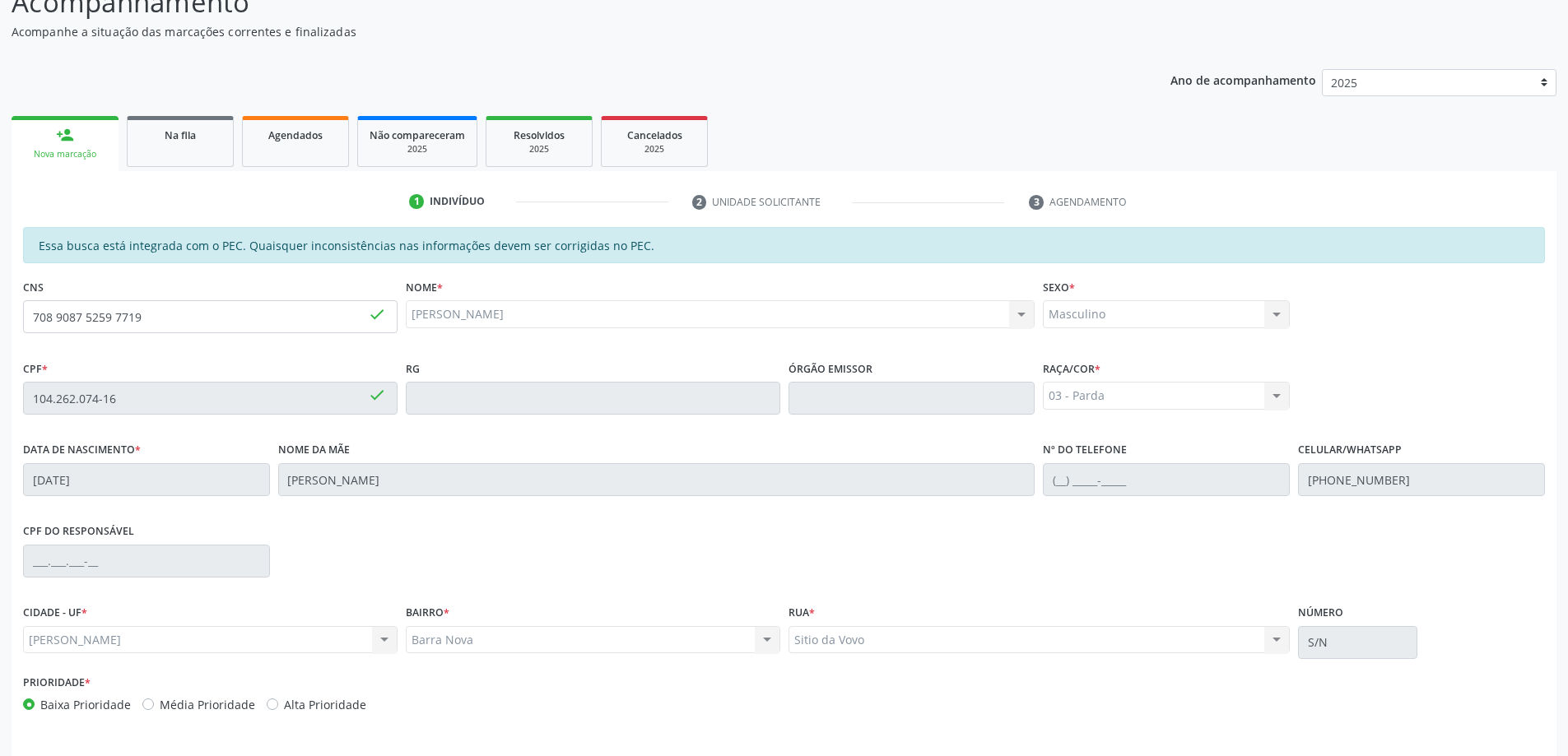
scroll to position [206, 0]
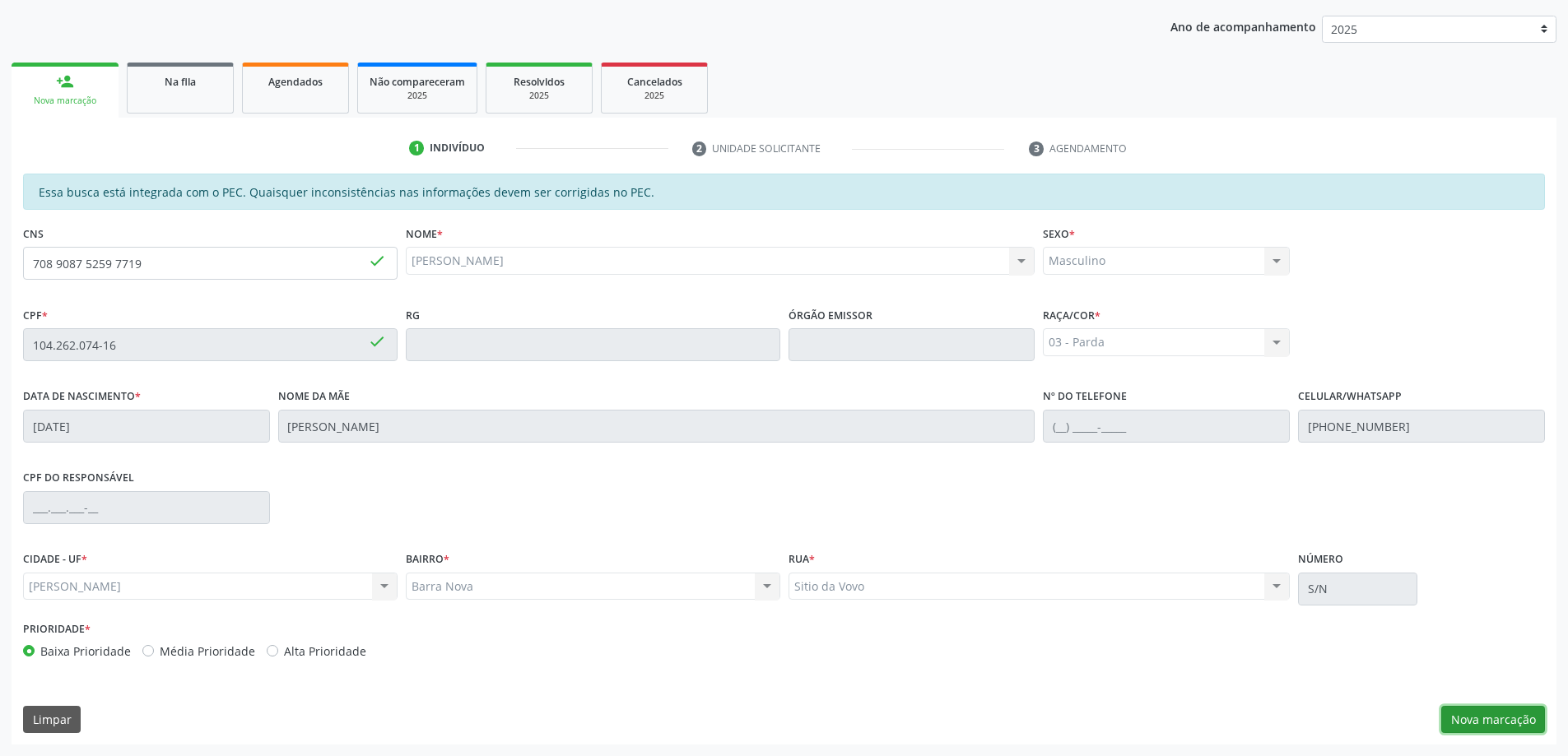
click at [1492, 717] on button "Nova marcação" at bounding box center [1492, 720] width 104 height 28
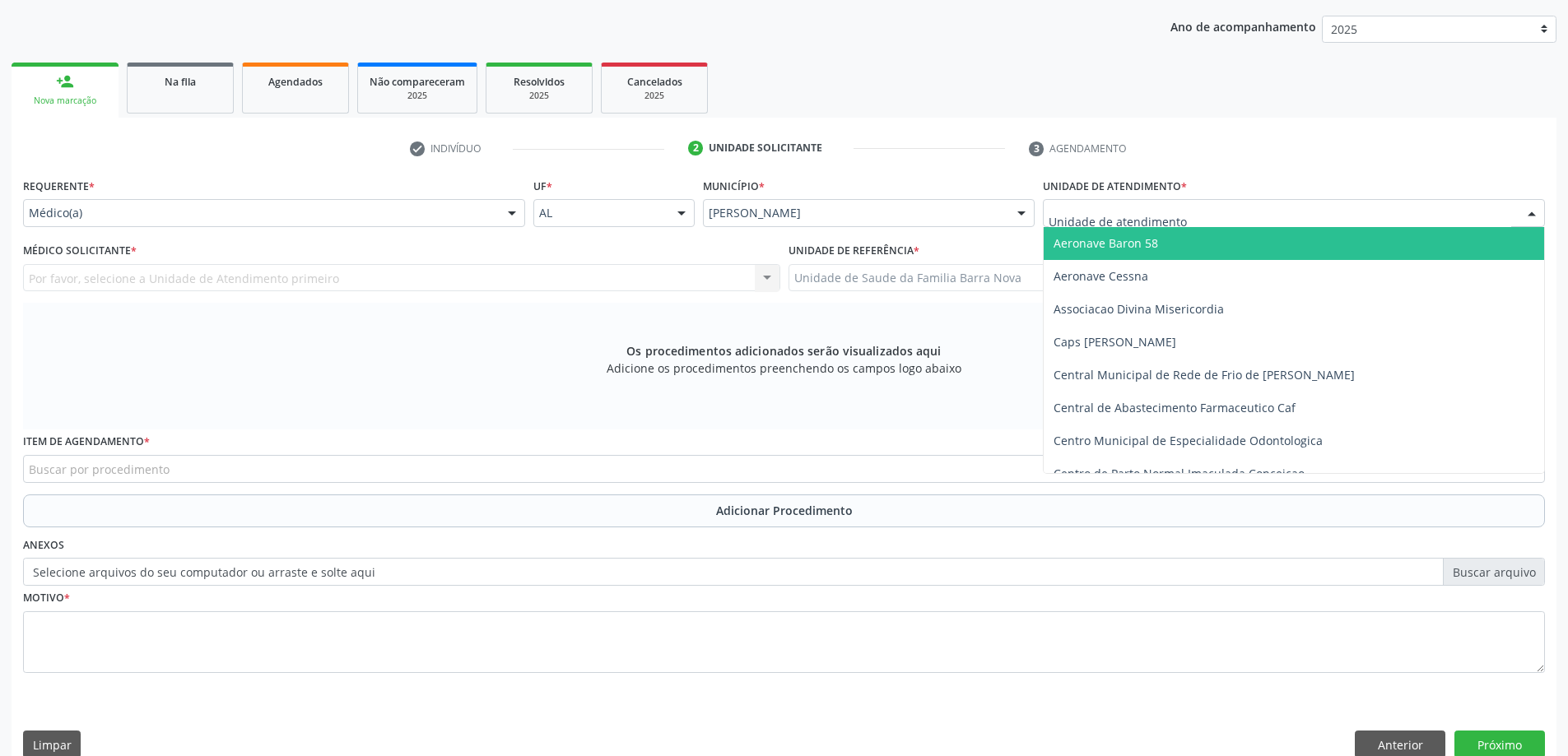
click at [1236, 220] on div at bounding box center [1293, 213] width 502 height 28
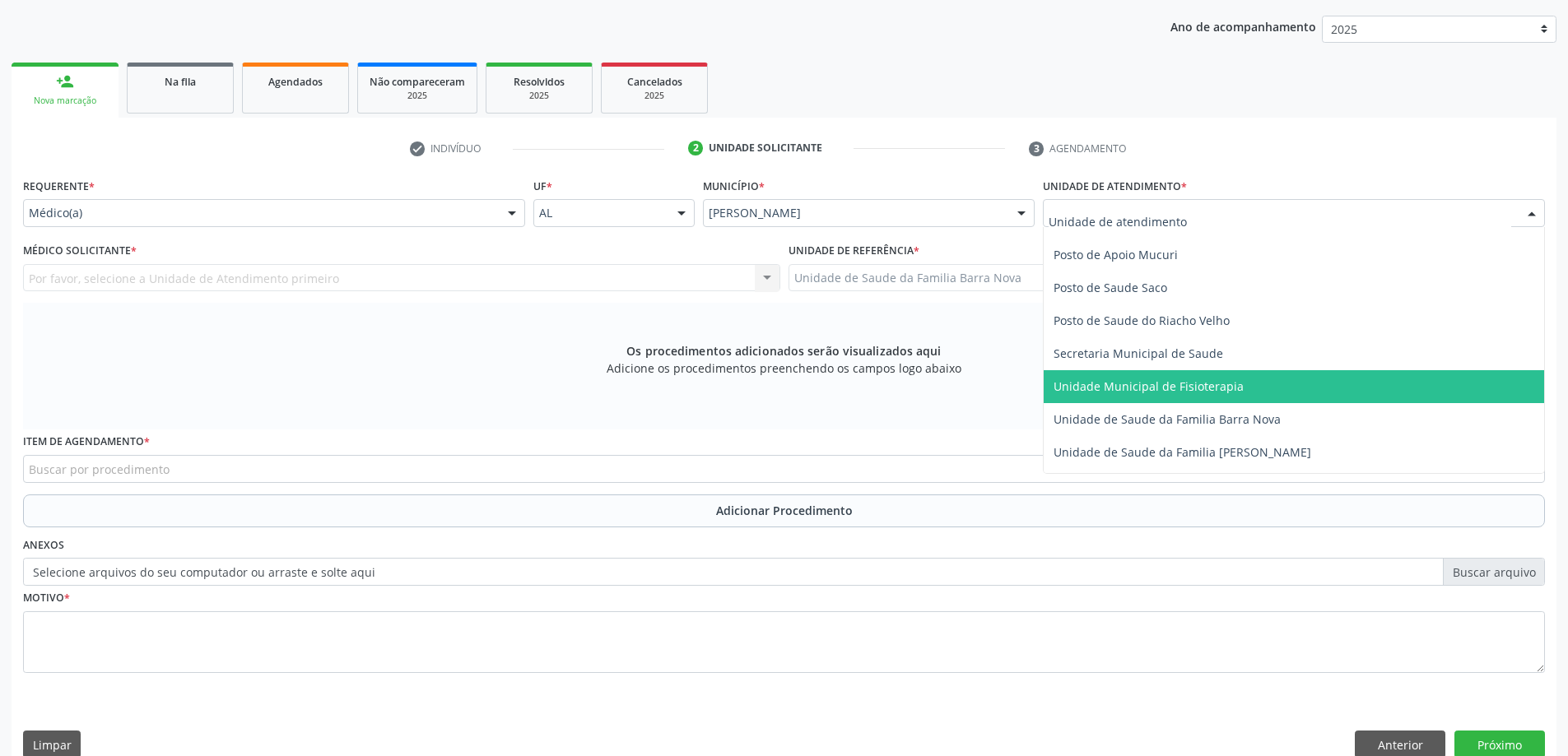
scroll to position [740, 0]
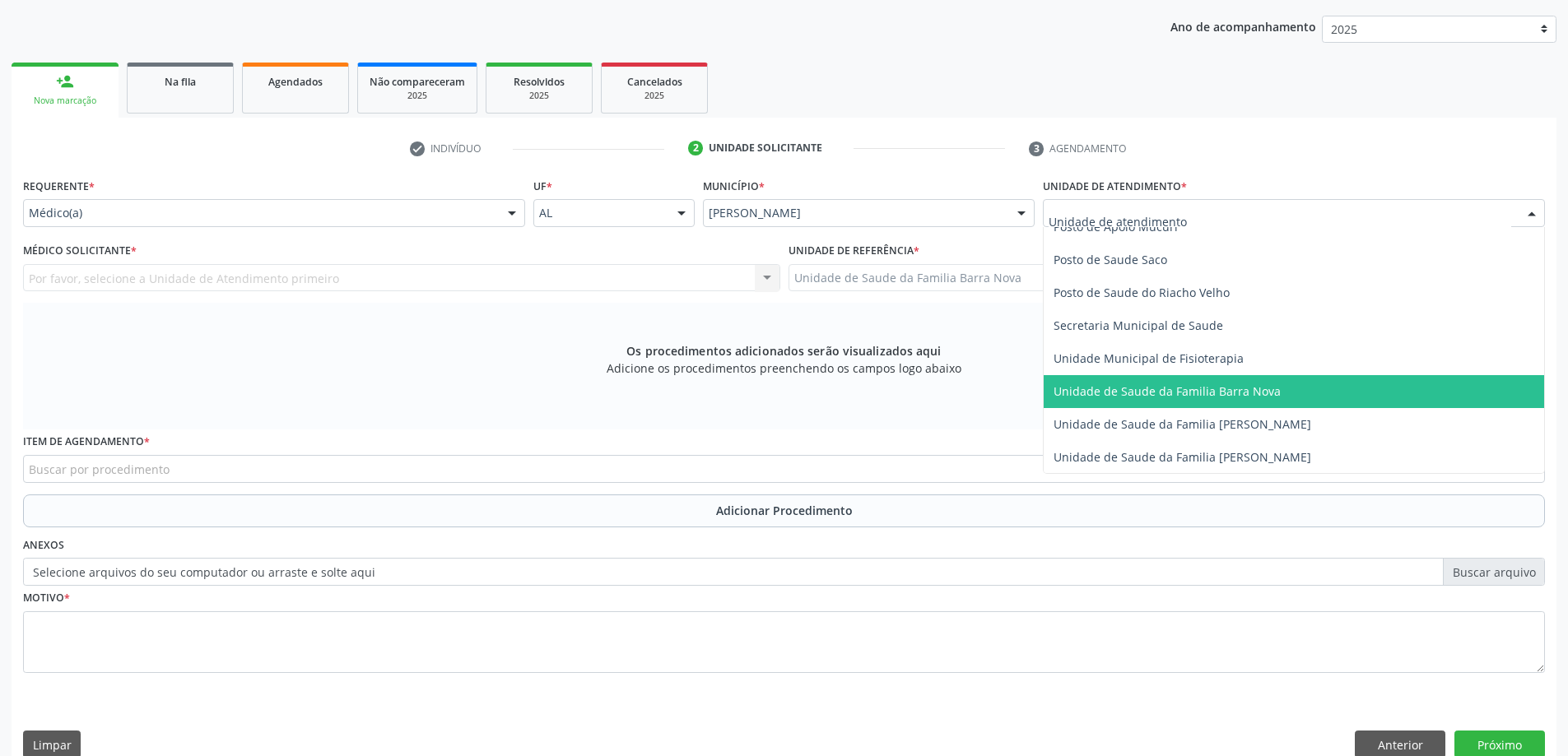
click at [1209, 403] on span "Unidade de Saude da Familia Barra Nova" at bounding box center [1293, 391] width 500 height 33
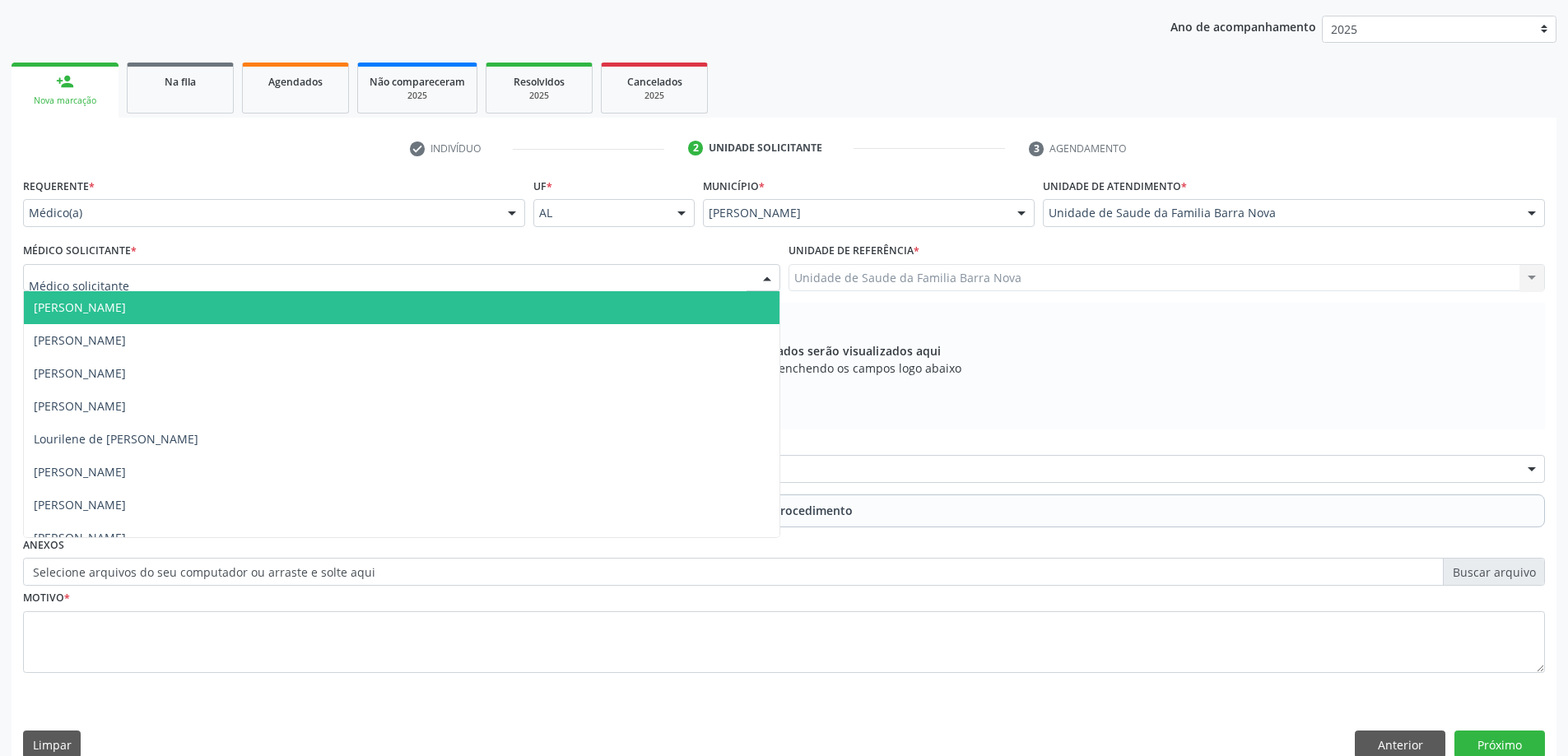
click at [360, 282] on div at bounding box center [401, 278] width 757 height 28
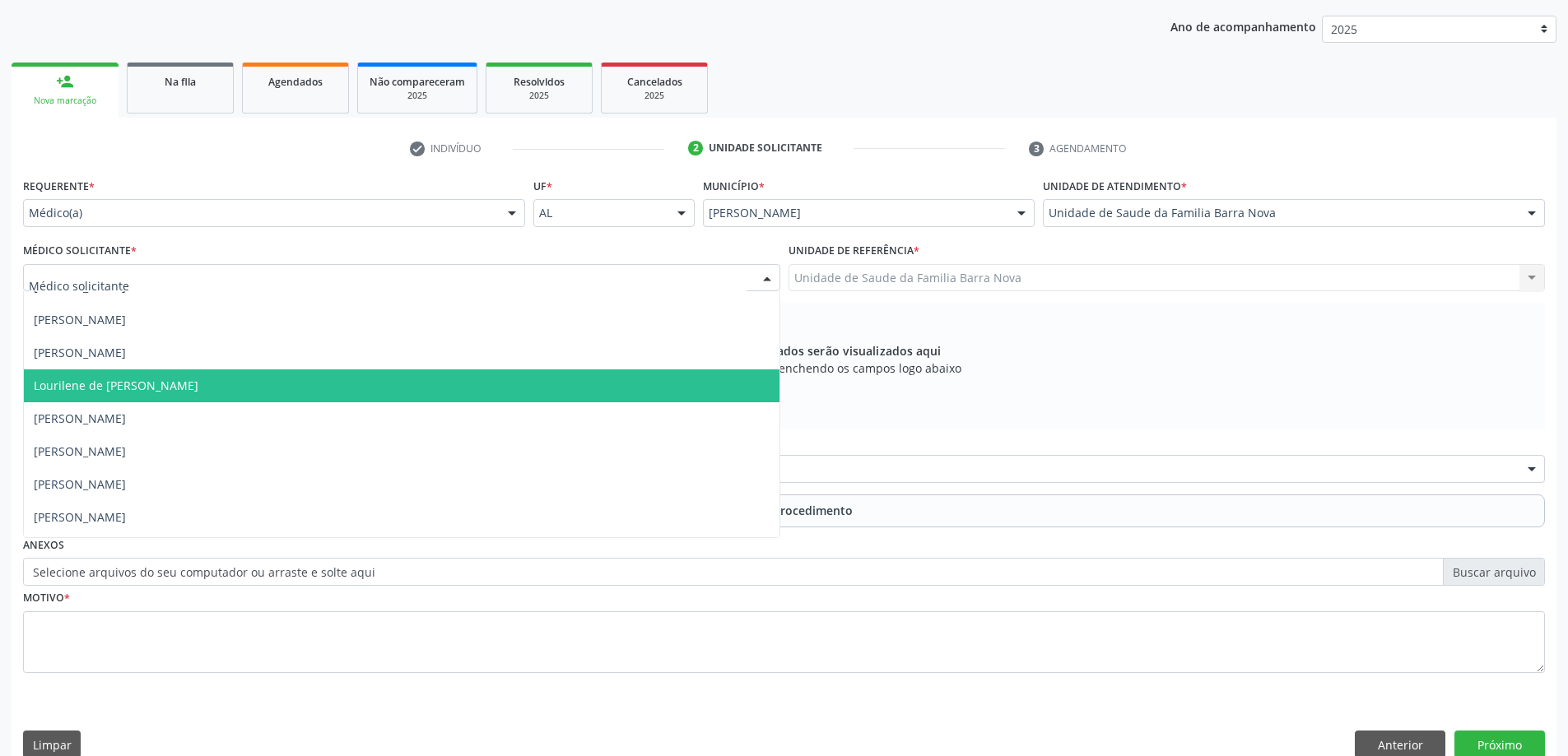
scroll to position [84, 0]
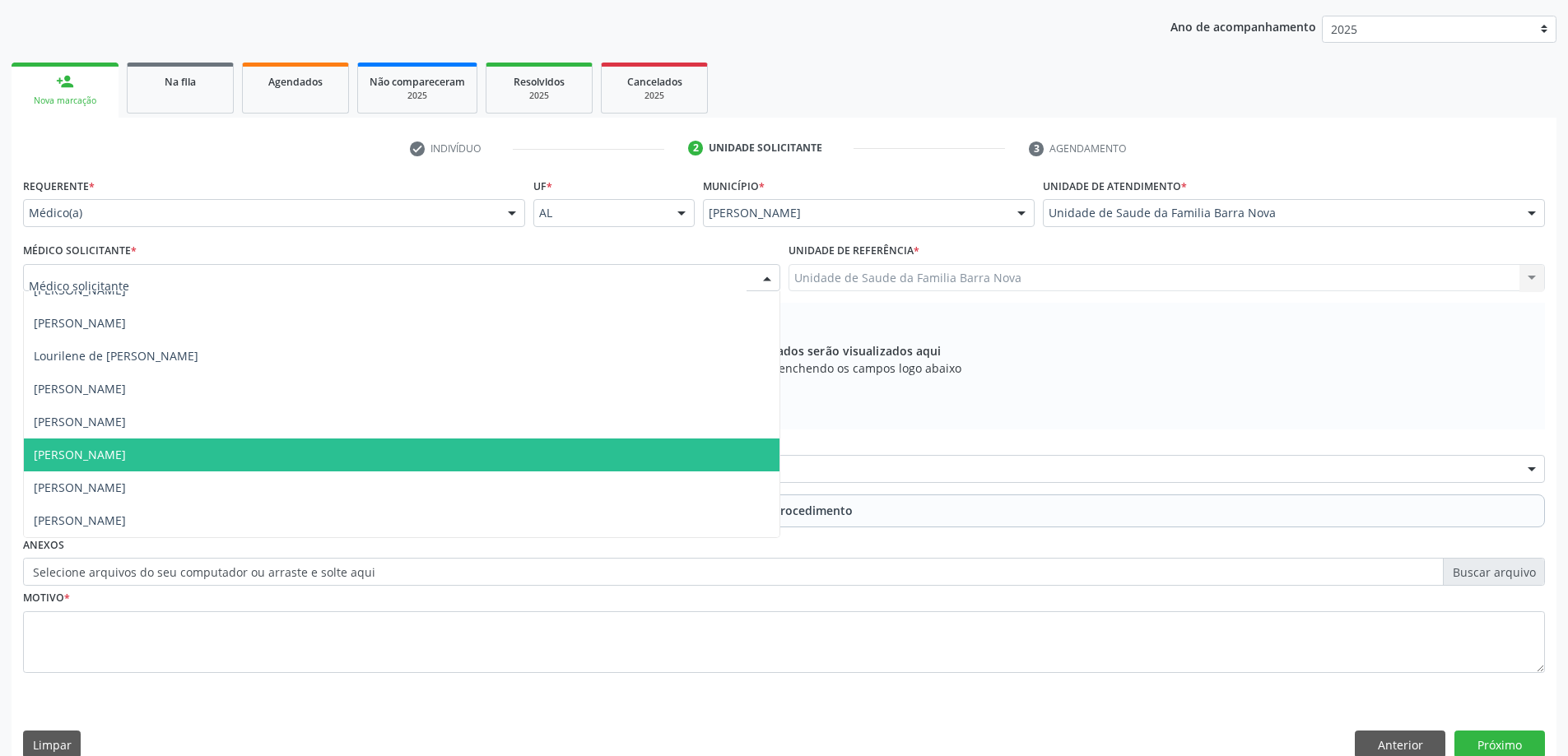
click at [280, 460] on span "[PERSON_NAME]" at bounding box center [401, 455] width 755 height 33
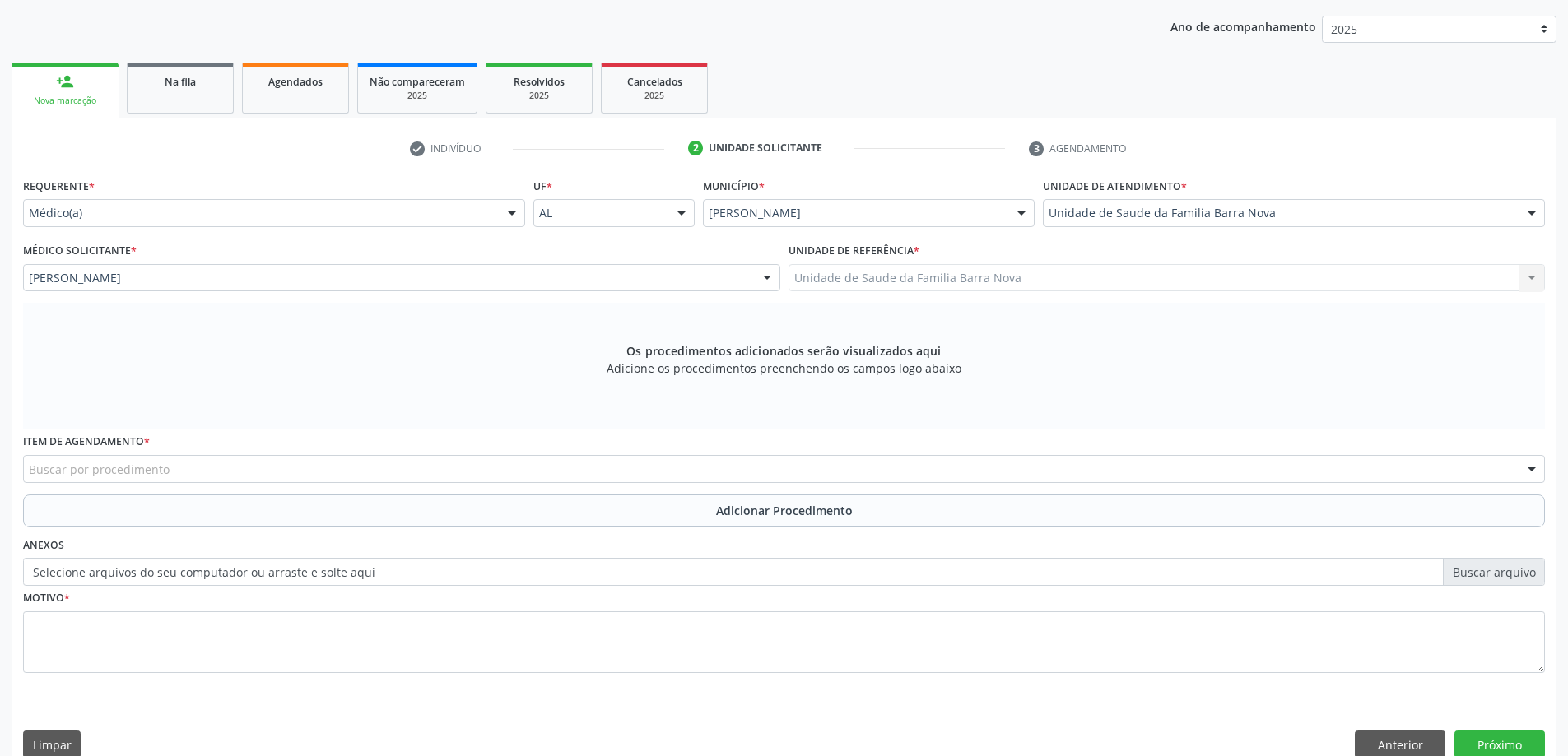
click at [534, 467] on div "Buscar por procedimento" at bounding box center [783, 469] width 1522 height 28
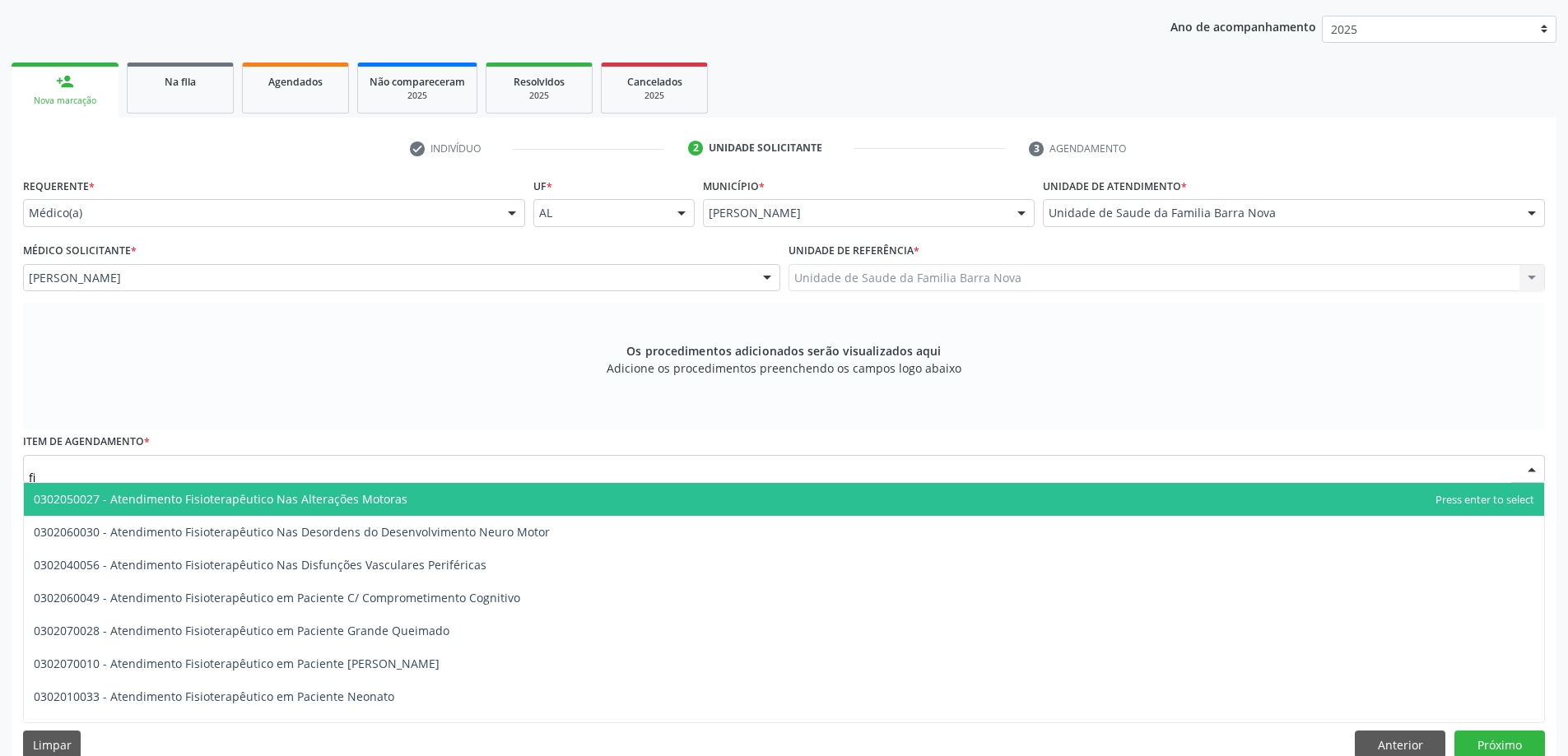
type input "f"
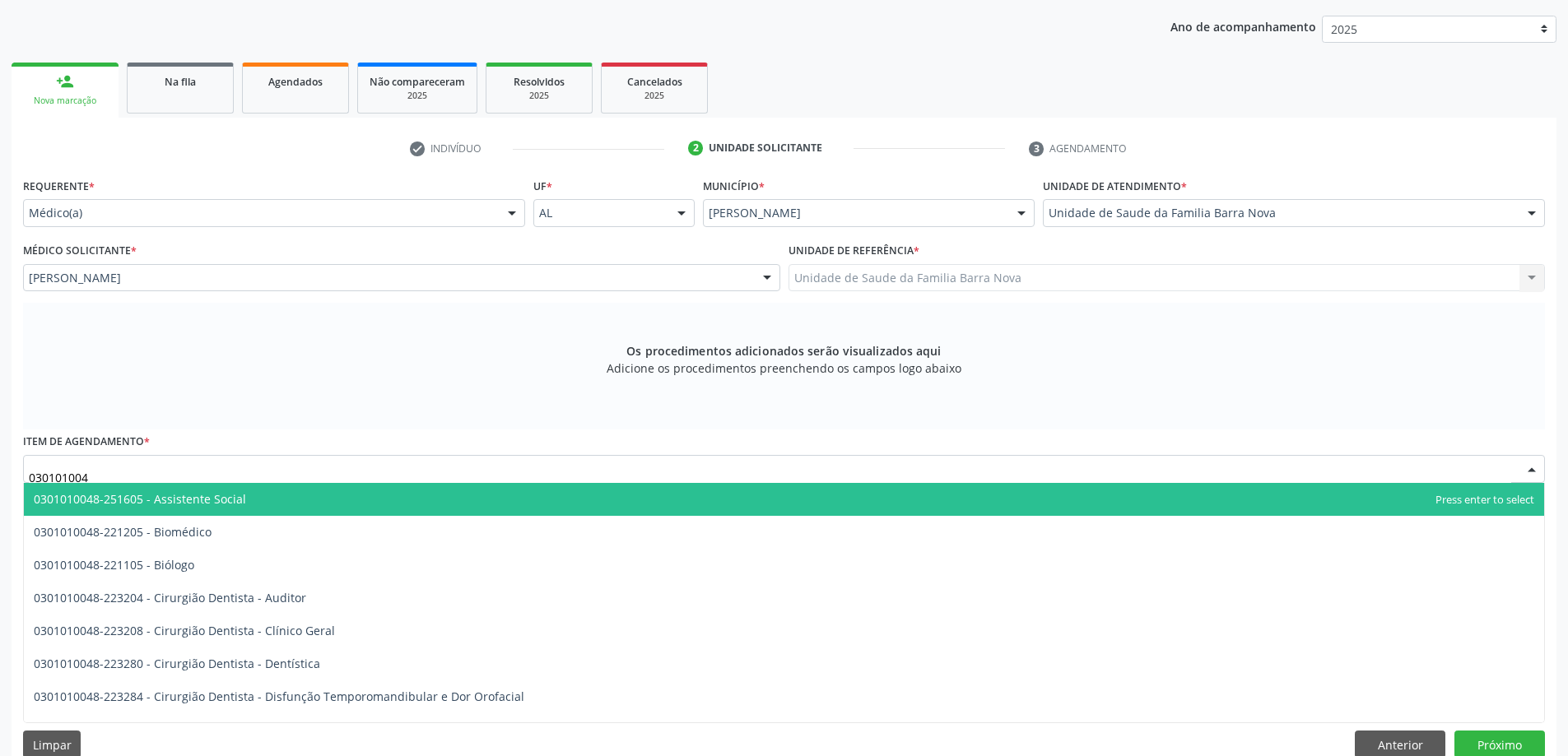
type input "0301010048"
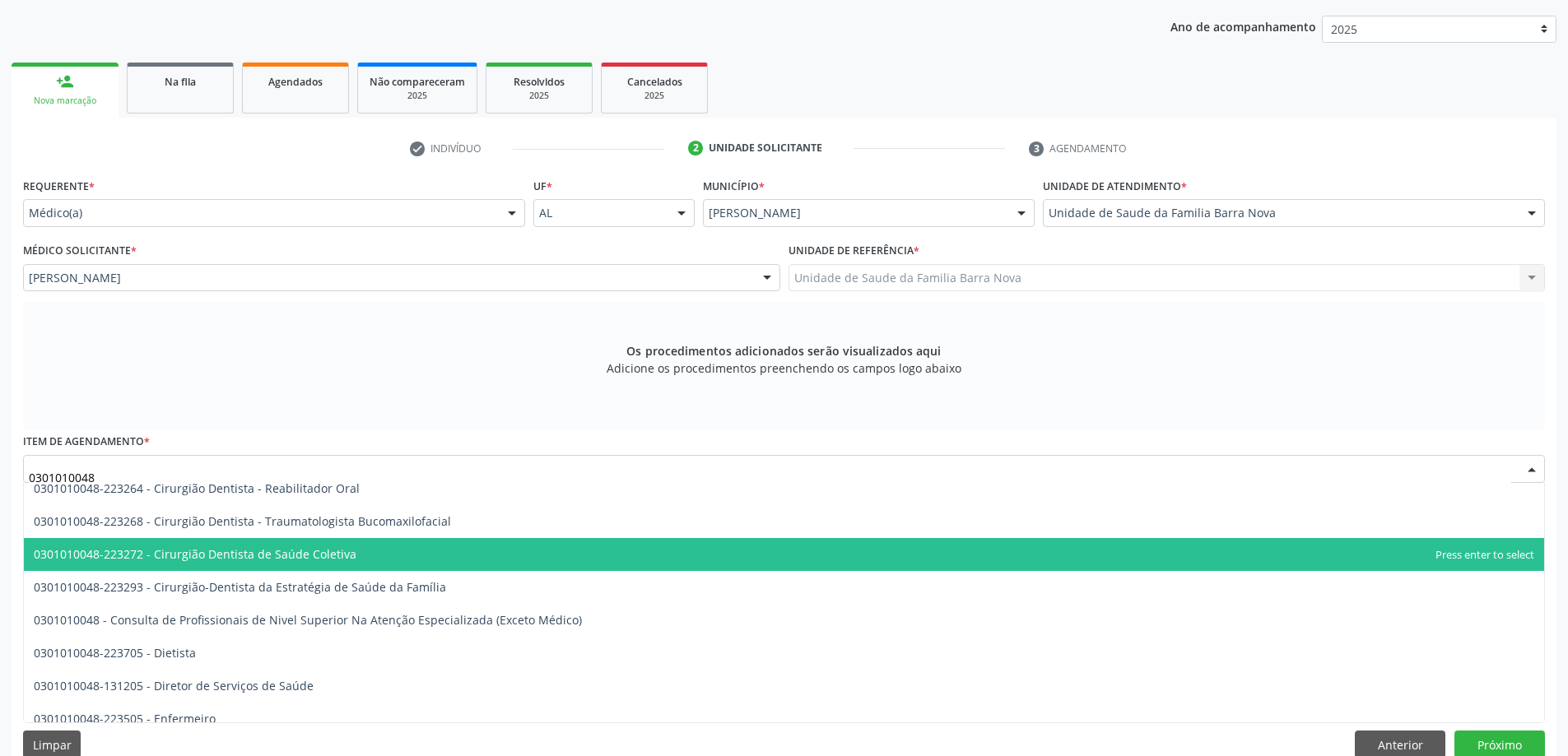
scroll to position [740, 0]
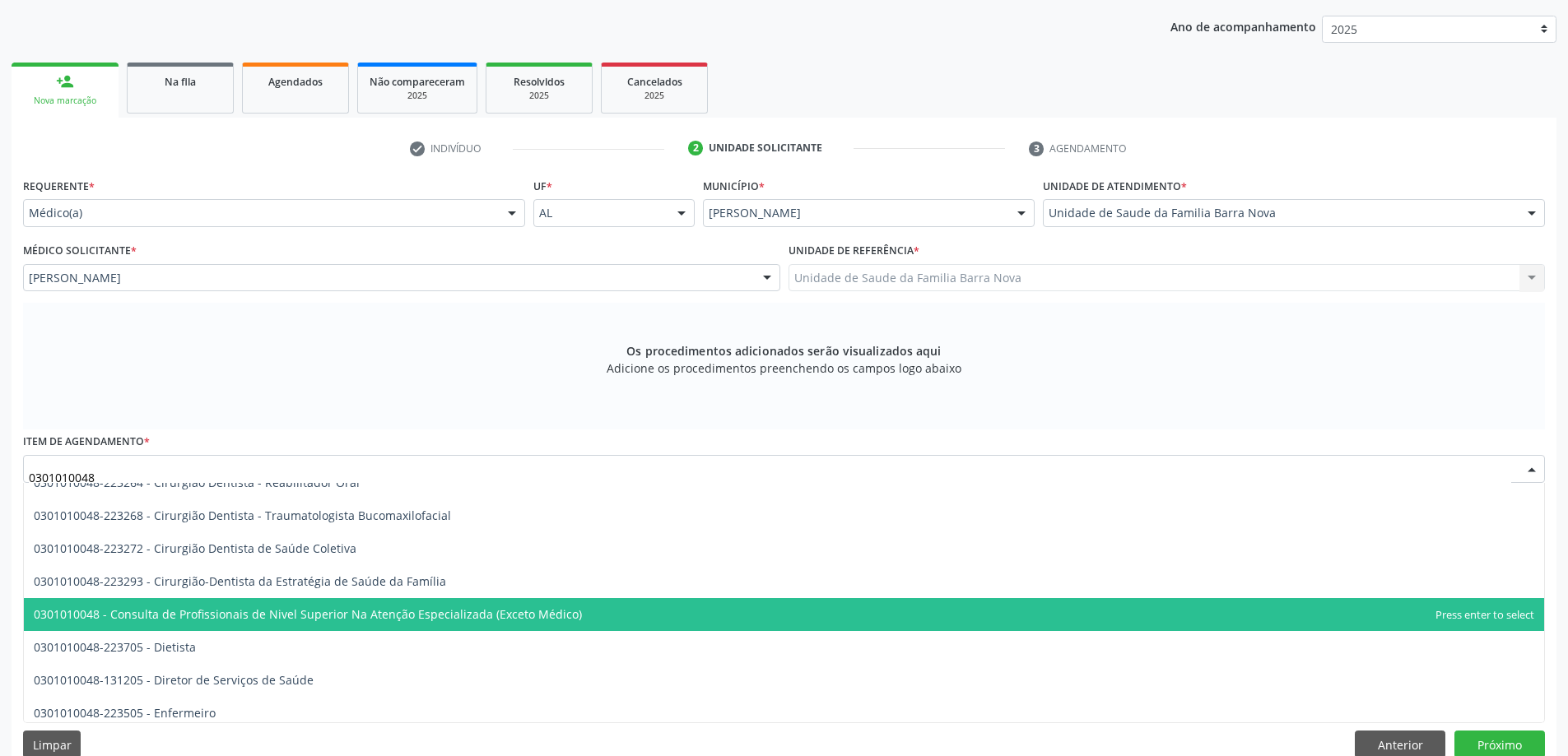
click at [471, 616] on span "0301010048 - Consulta de Profissionais de Nivel Superior Na Atenção Especializa…" at bounding box center [308, 614] width 548 height 16
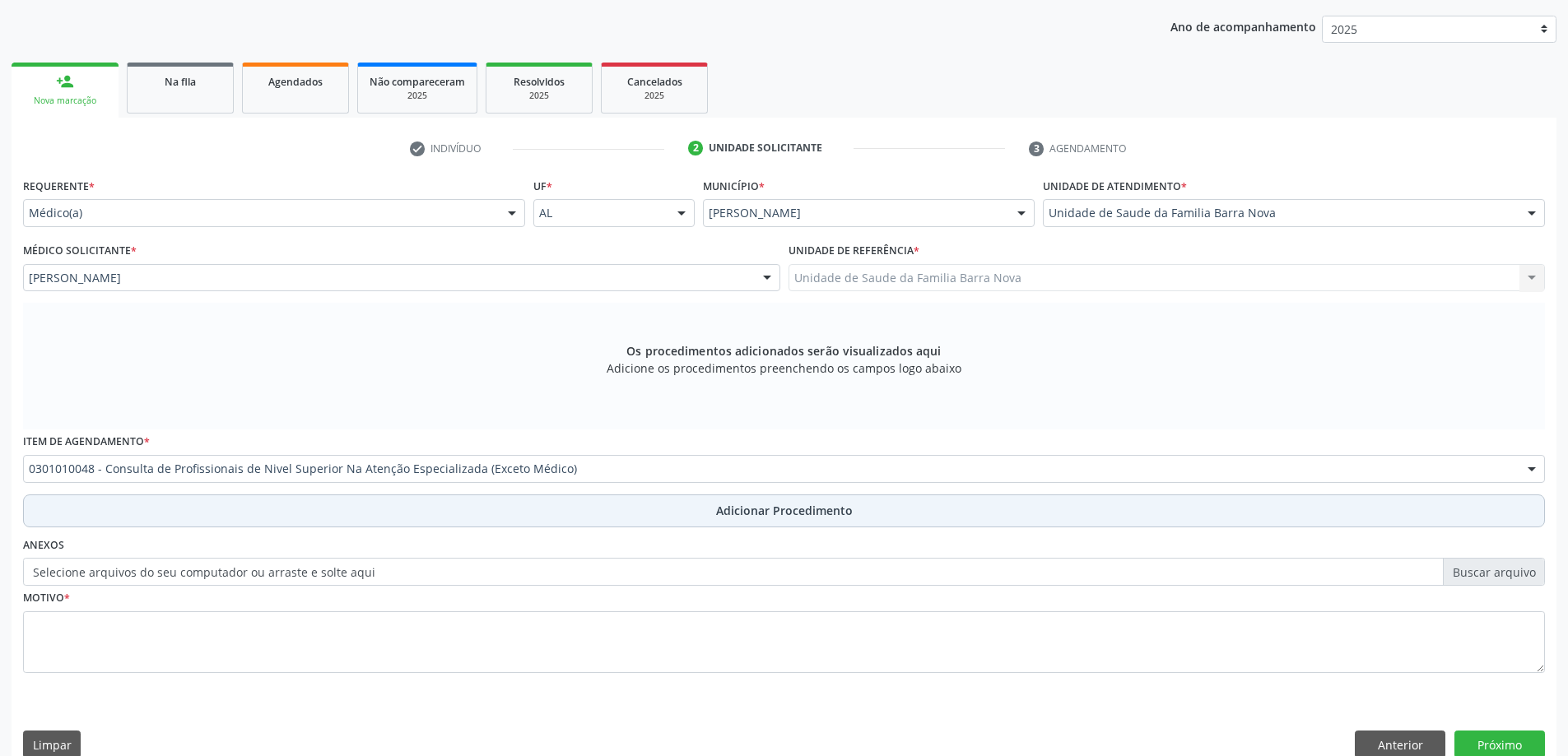
click at [752, 510] on span "Adicionar Procedimento" at bounding box center [784, 511] width 137 height 17
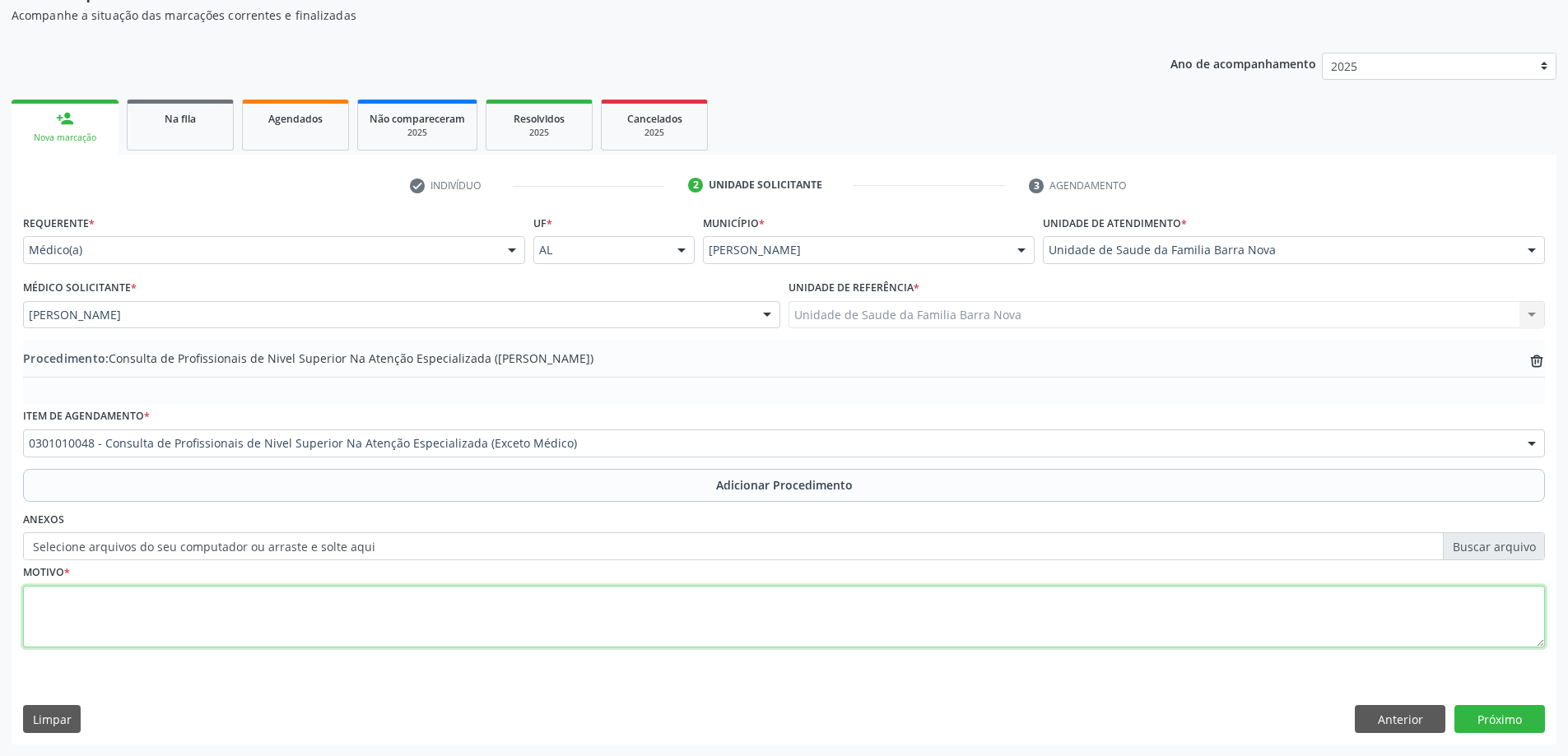
click at [417, 594] on textarea at bounding box center [783, 617] width 1522 height 63
type textarea "p"
type textarea "Paciente com obesidade, lombalgia. Solicito avaliação."
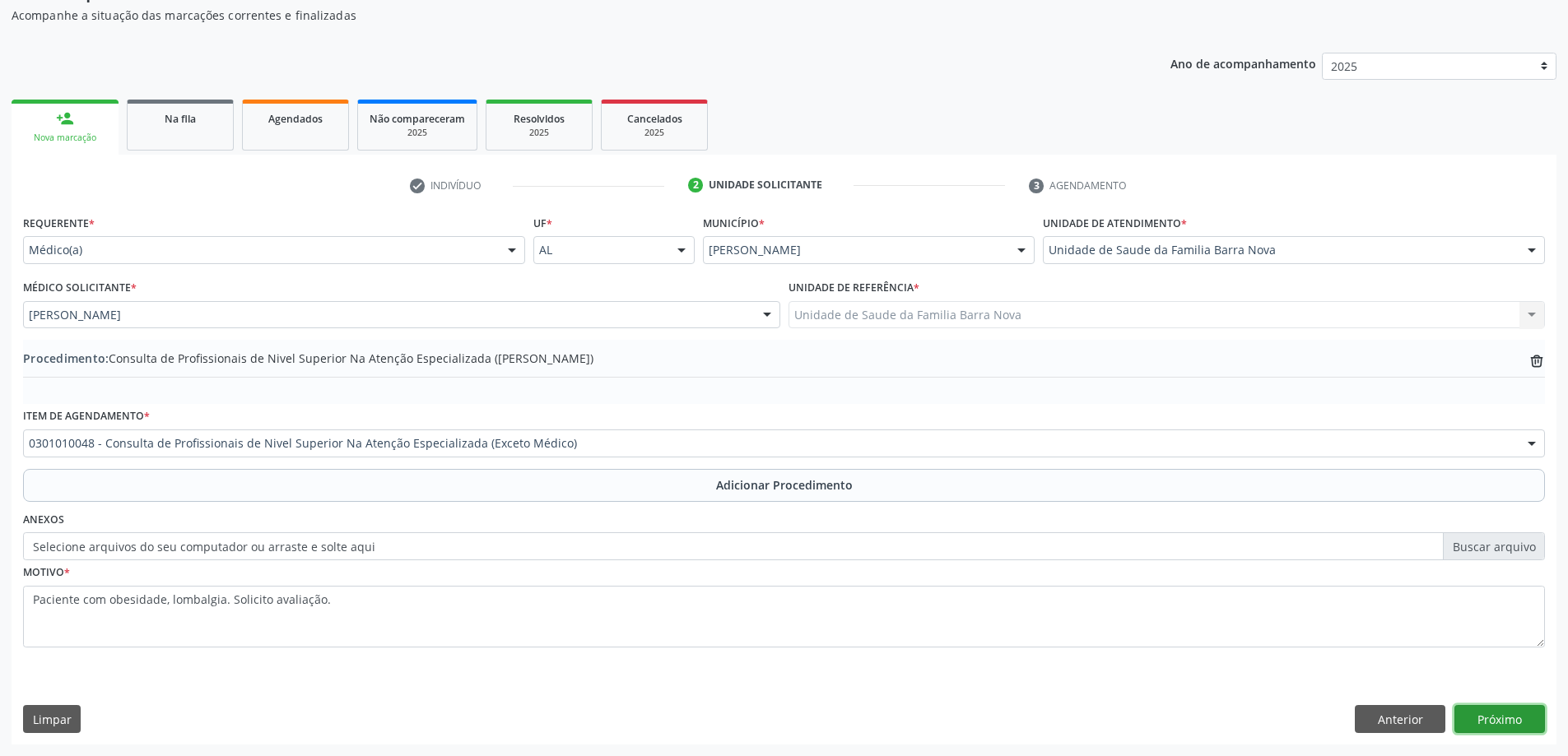
click at [1507, 724] on button "Próximo" at bounding box center [1499, 719] width 90 height 28
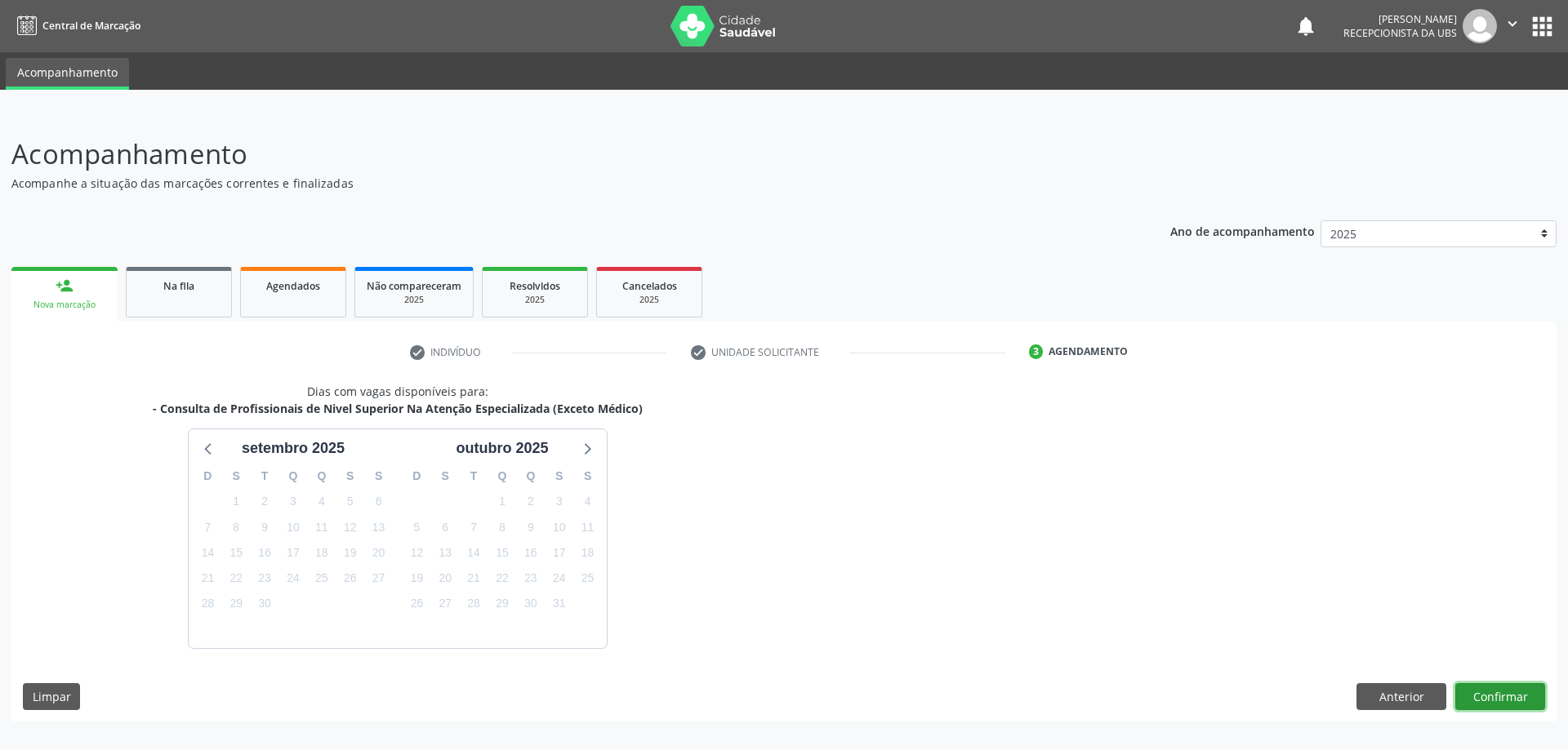
click at [1495, 698] on button "Confirmar" at bounding box center [1501, 697] width 90 height 28
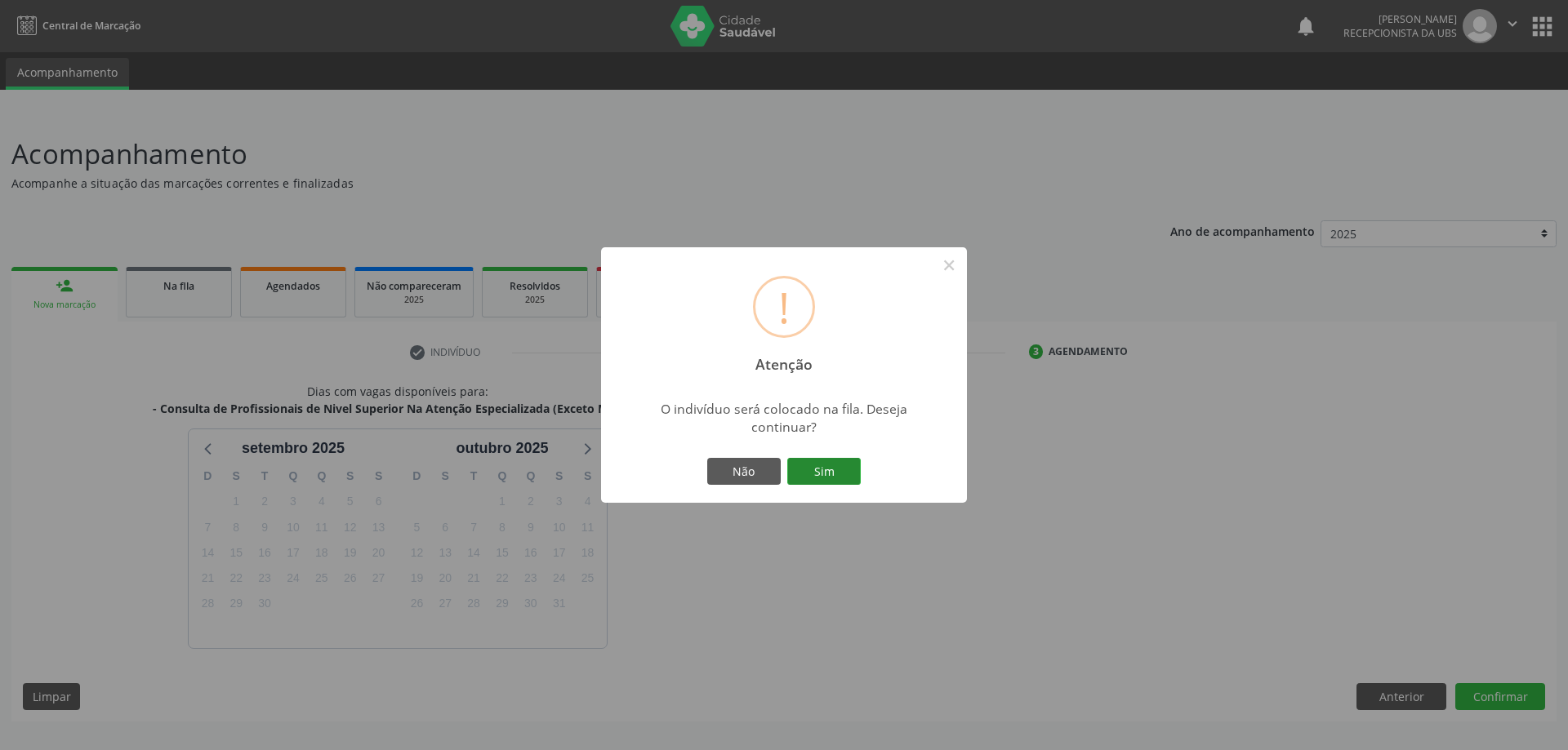
click at [831, 473] on button "Sim" at bounding box center [824, 472] width 73 height 28
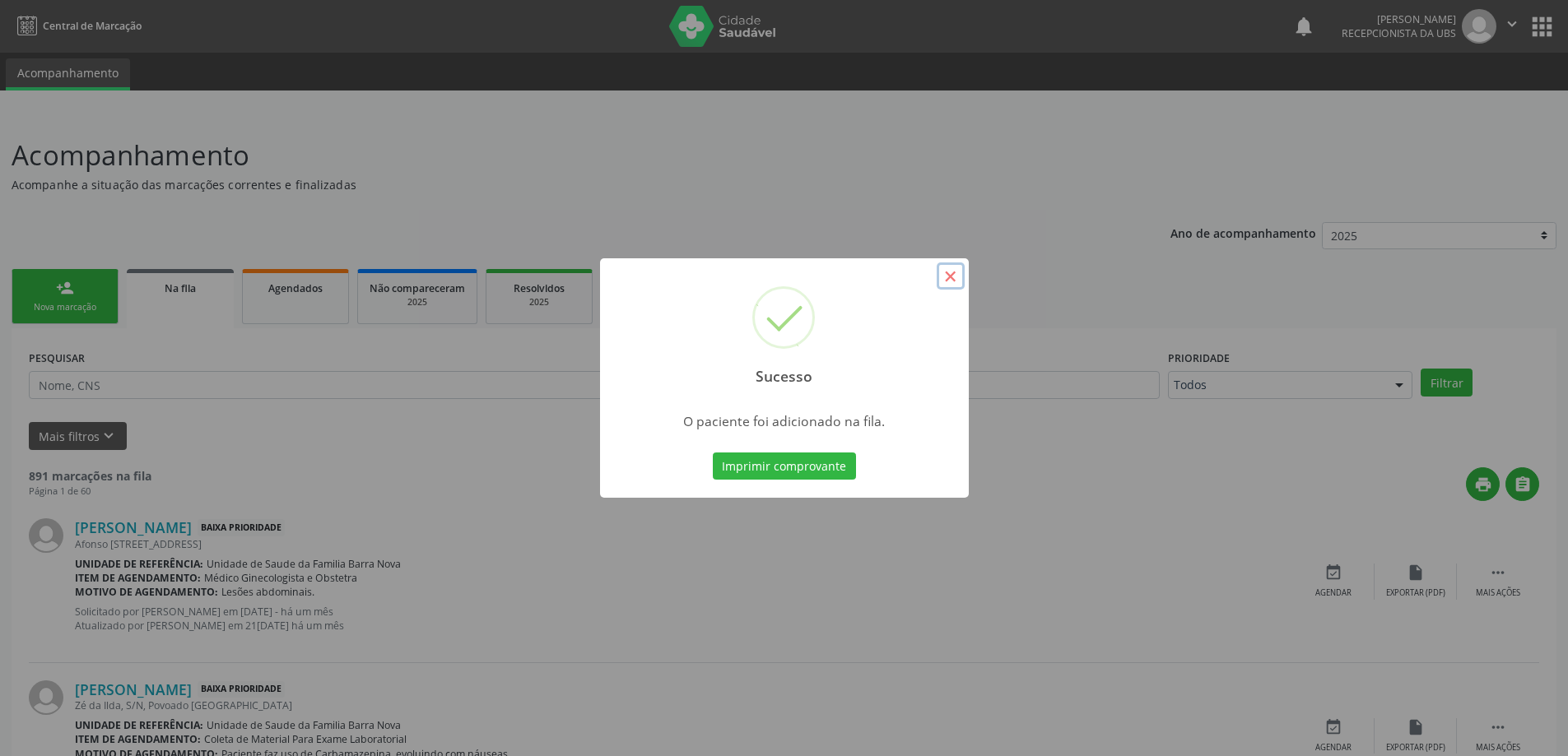
click at [950, 274] on button "×" at bounding box center [950, 277] width 28 height 28
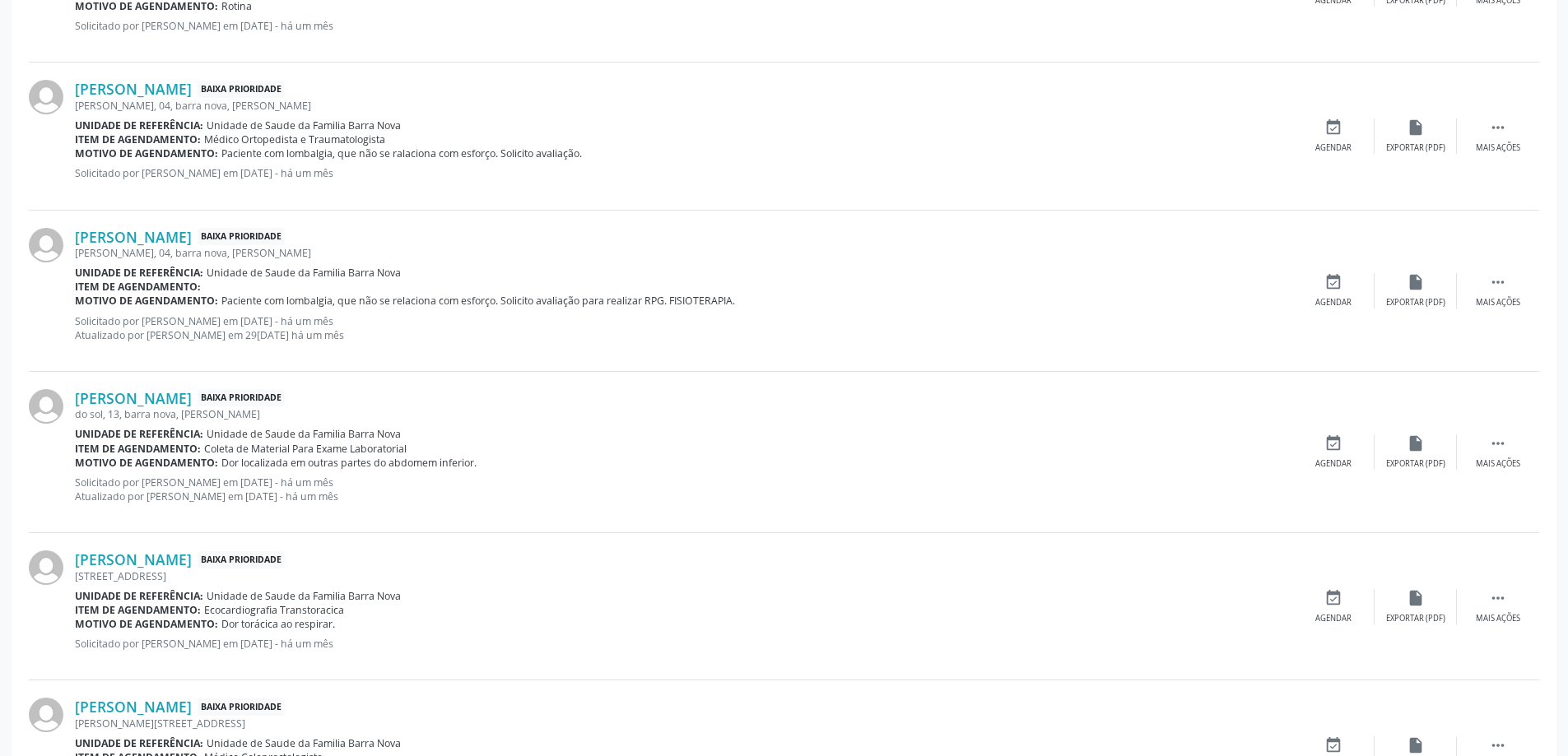
scroll to position [2075, 0]
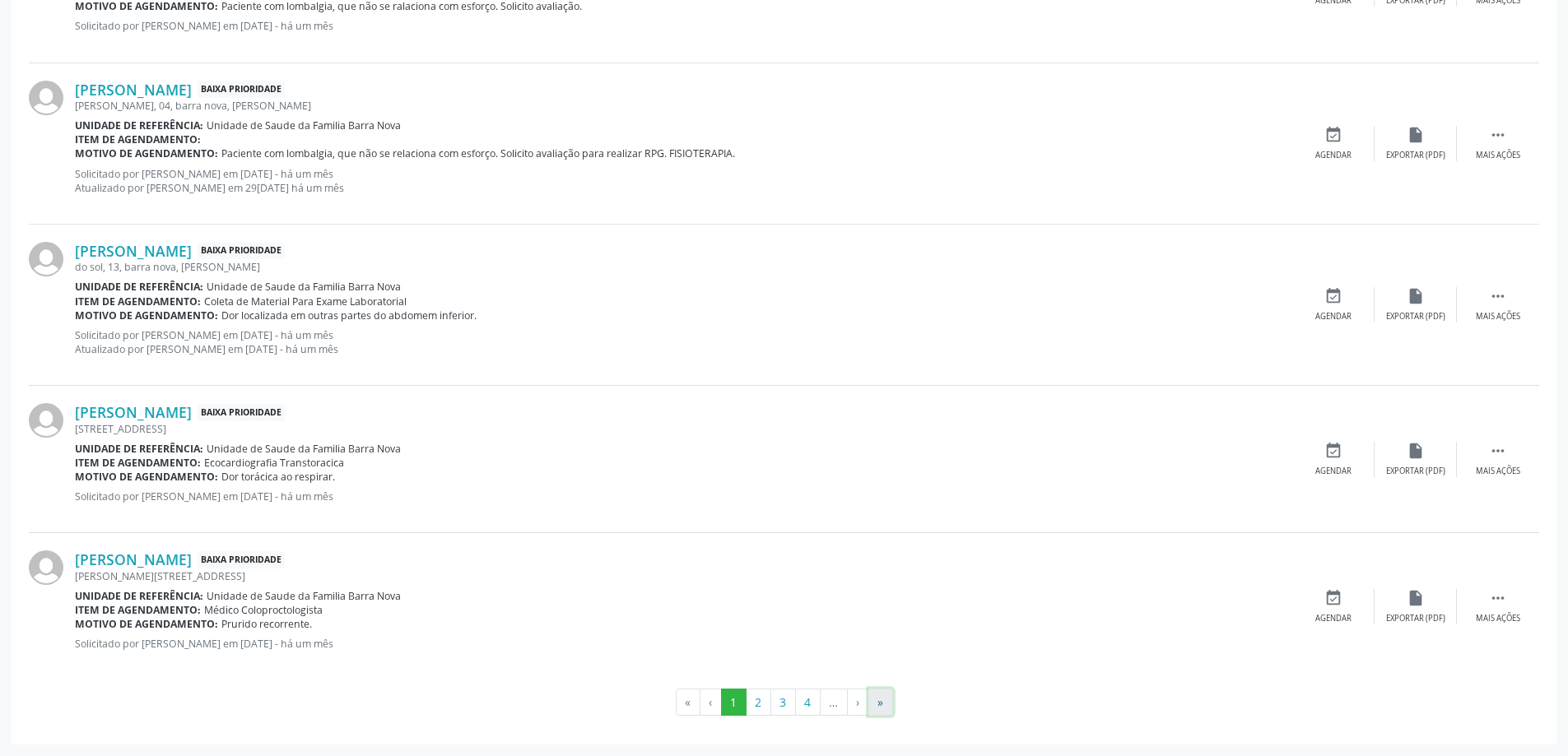
click at [883, 703] on button "»" at bounding box center [881, 703] width 24 height 28
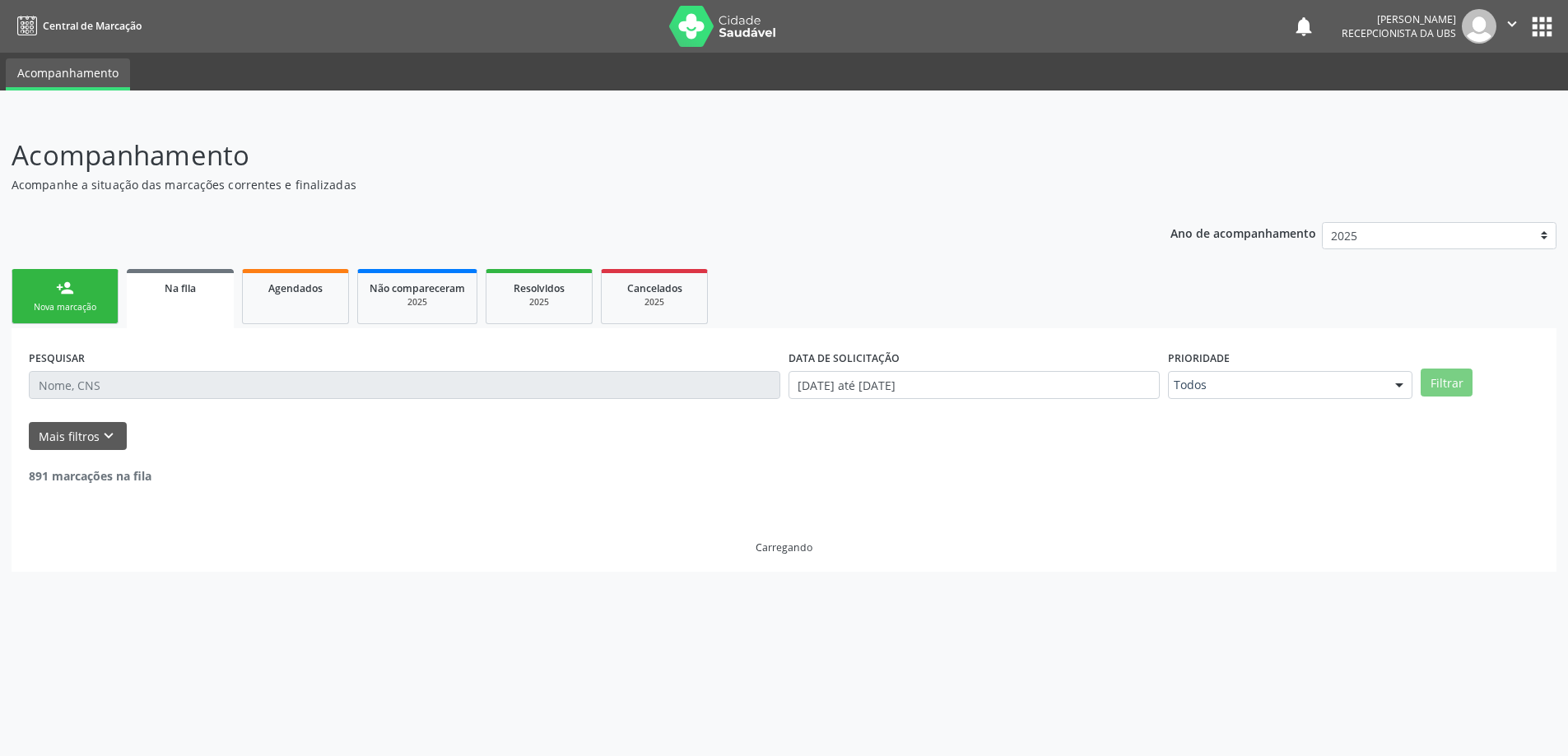
scroll to position [0, 0]
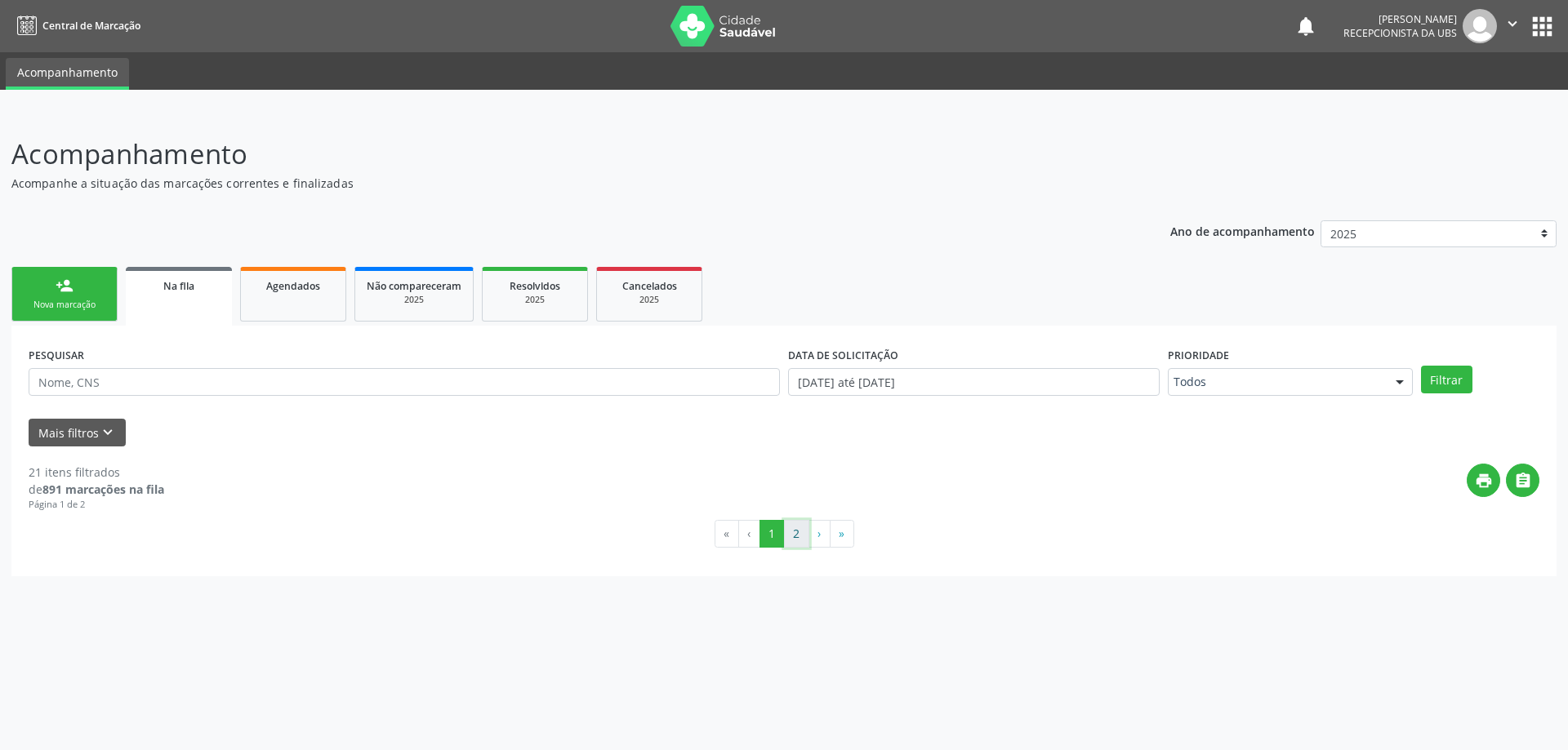
click at [792, 534] on button "2" at bounding box center [796, 534] width 25 height 28
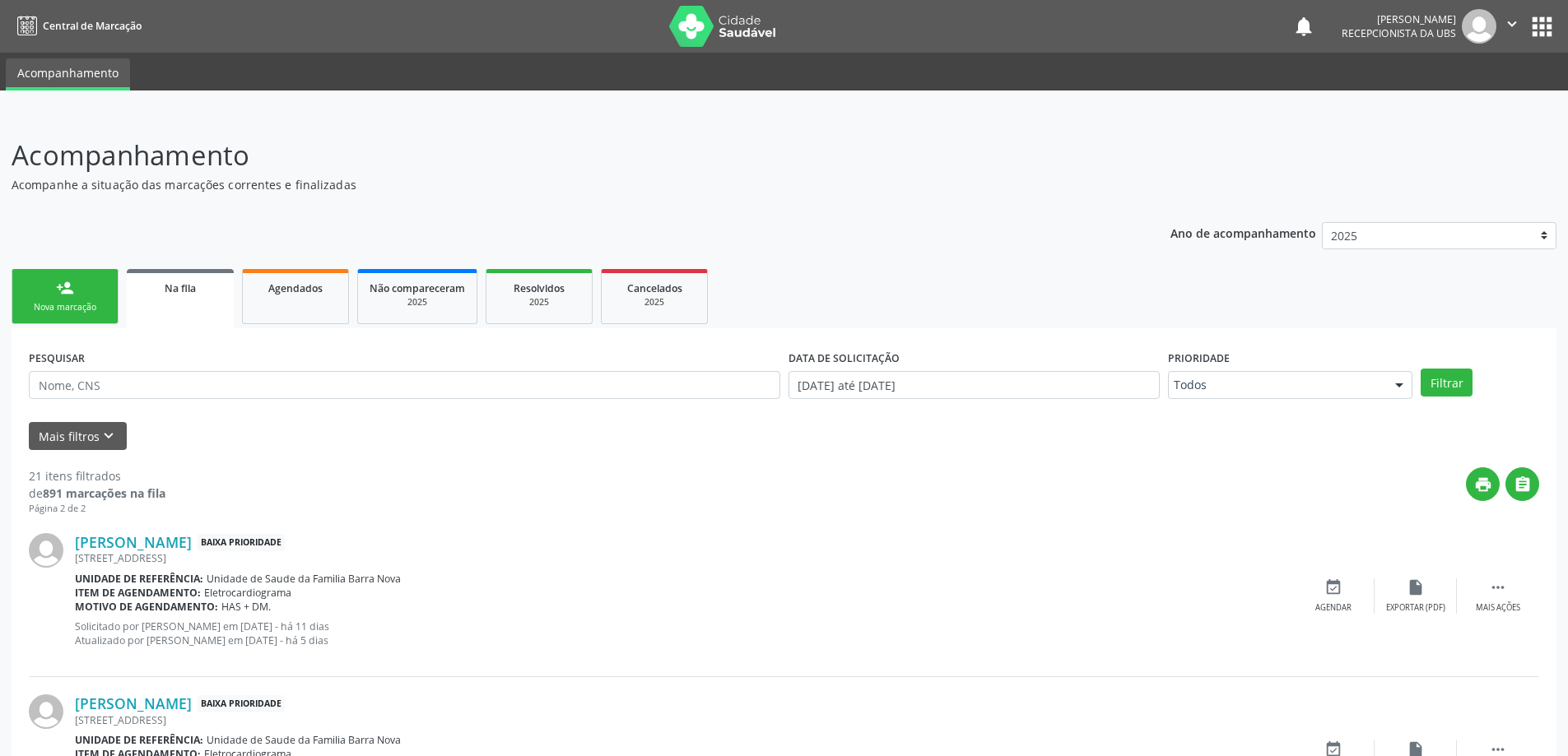
click at [64, 305] on div "Nova marcação" at bounding box center [64, 307] width 83 height 12
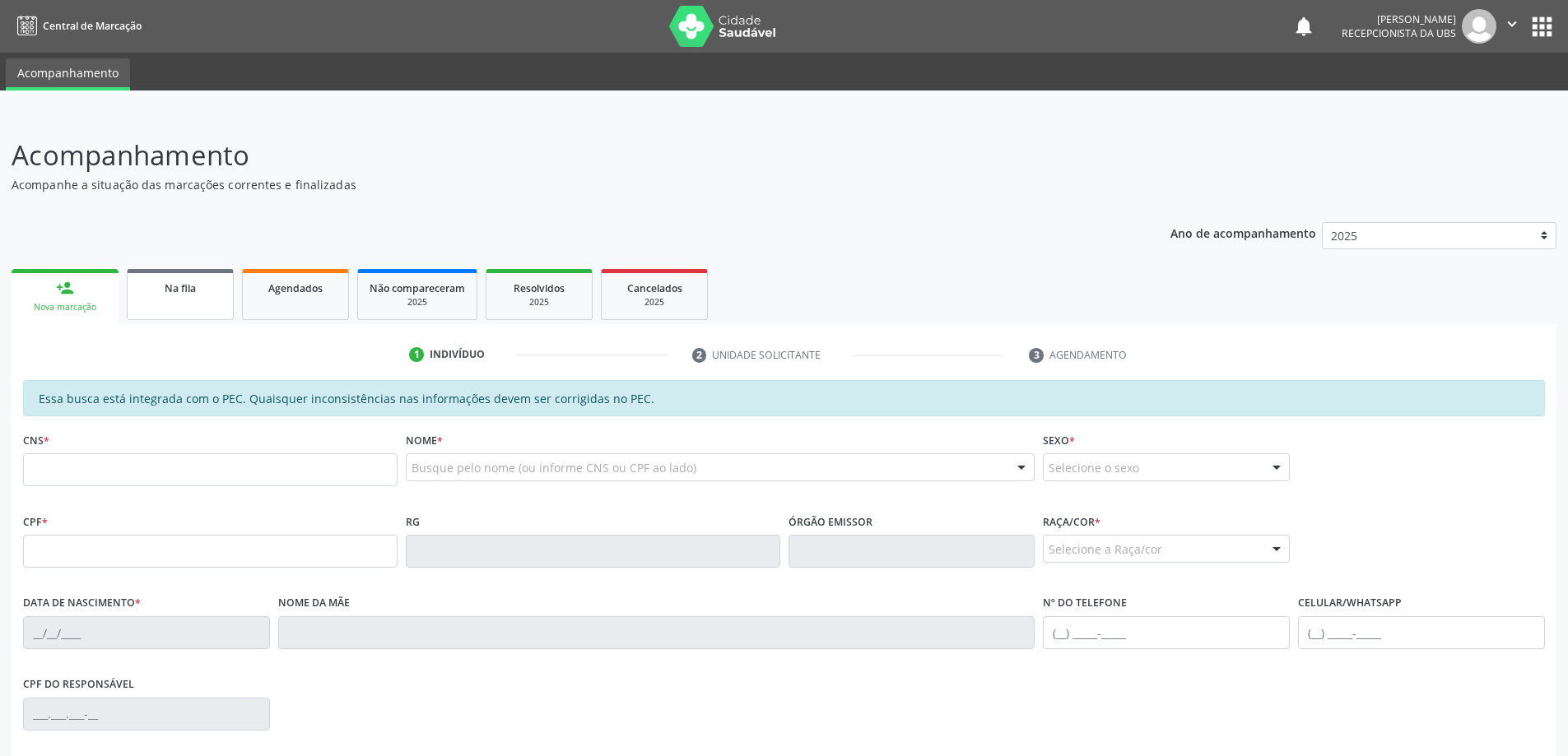
click at [199, 303] on link "Na fila" at bounding box center [180, 294] width 107 height 51
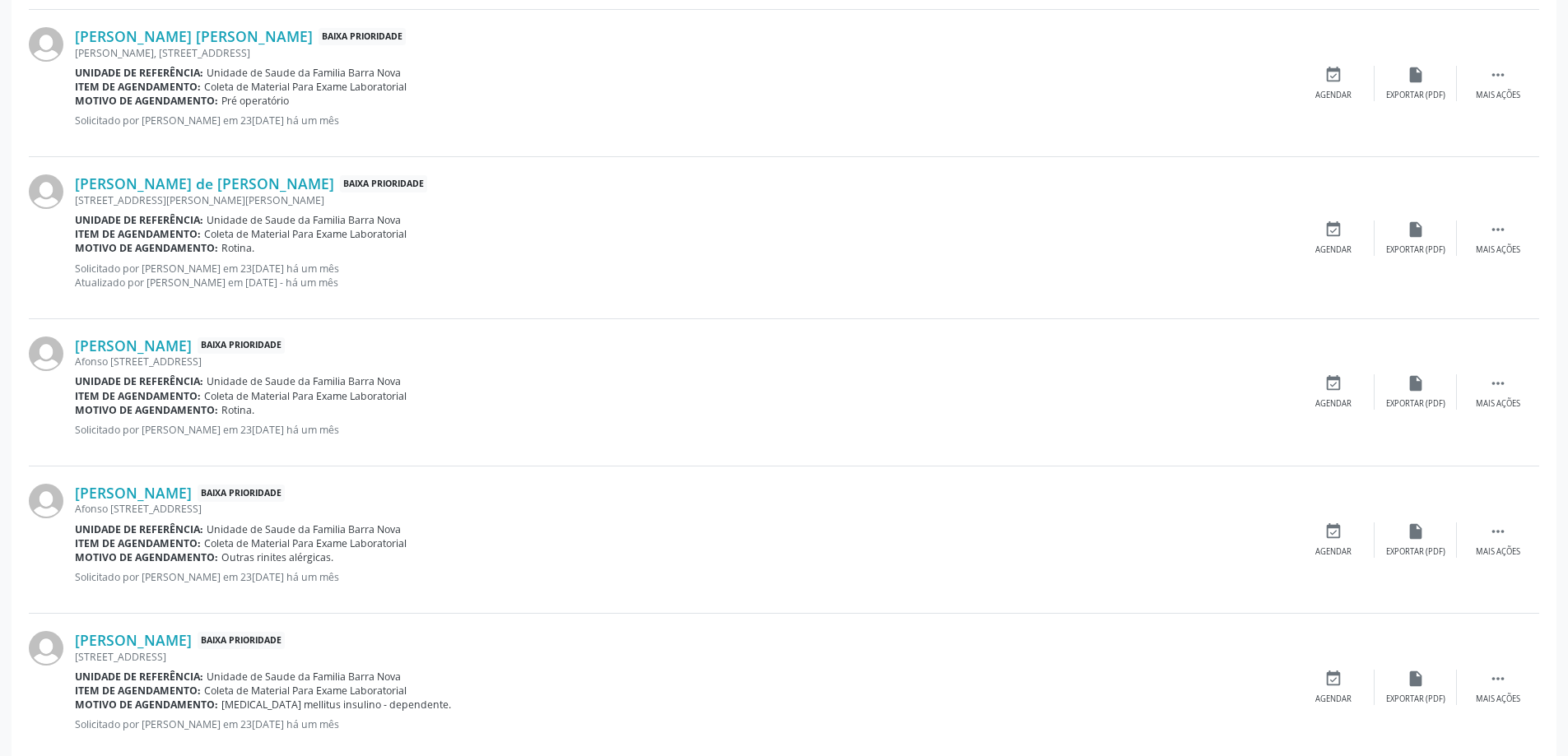
scroll to position [2075, 0]
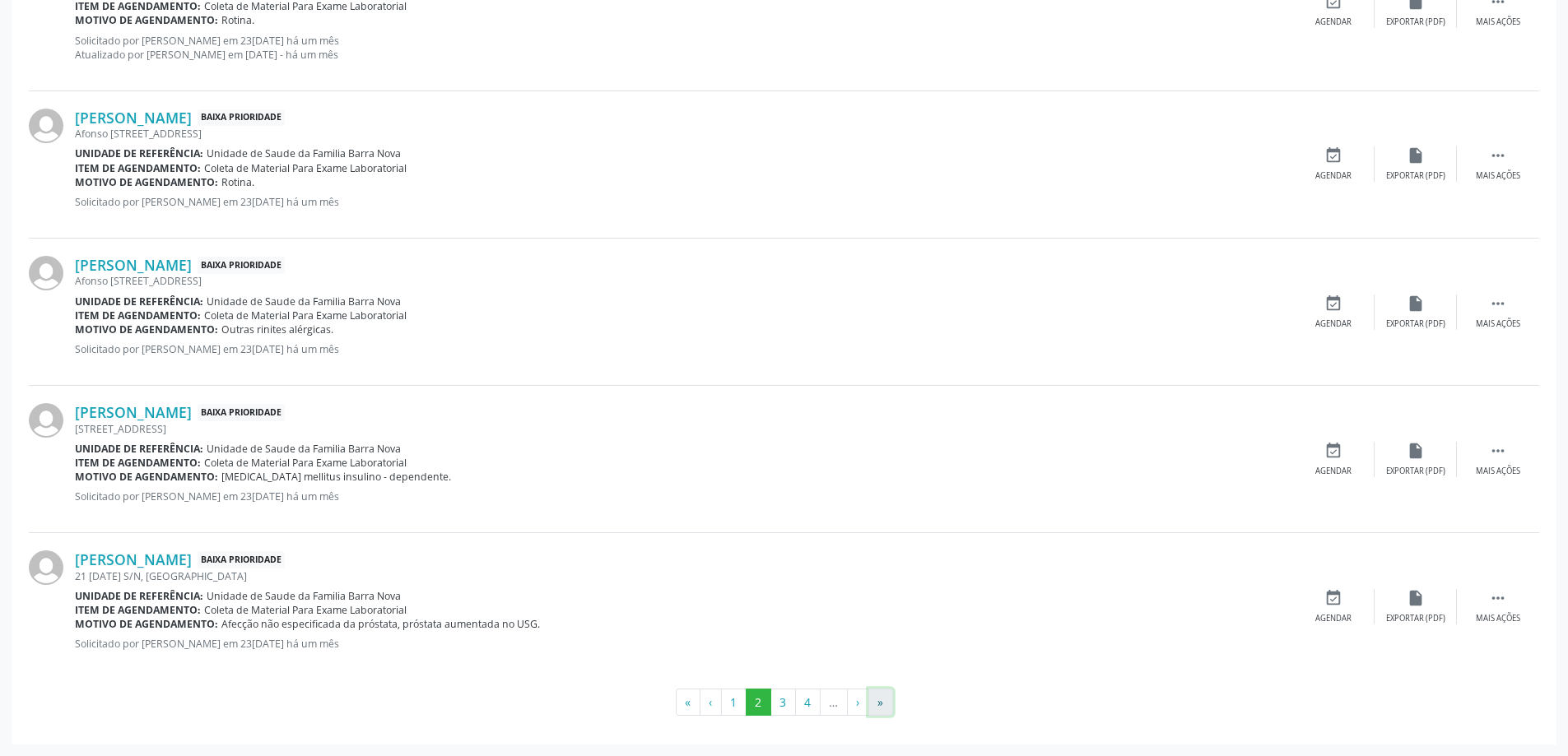
click at [876, 705] on button "»" at bounding box center [881, 703] width 24 height 28
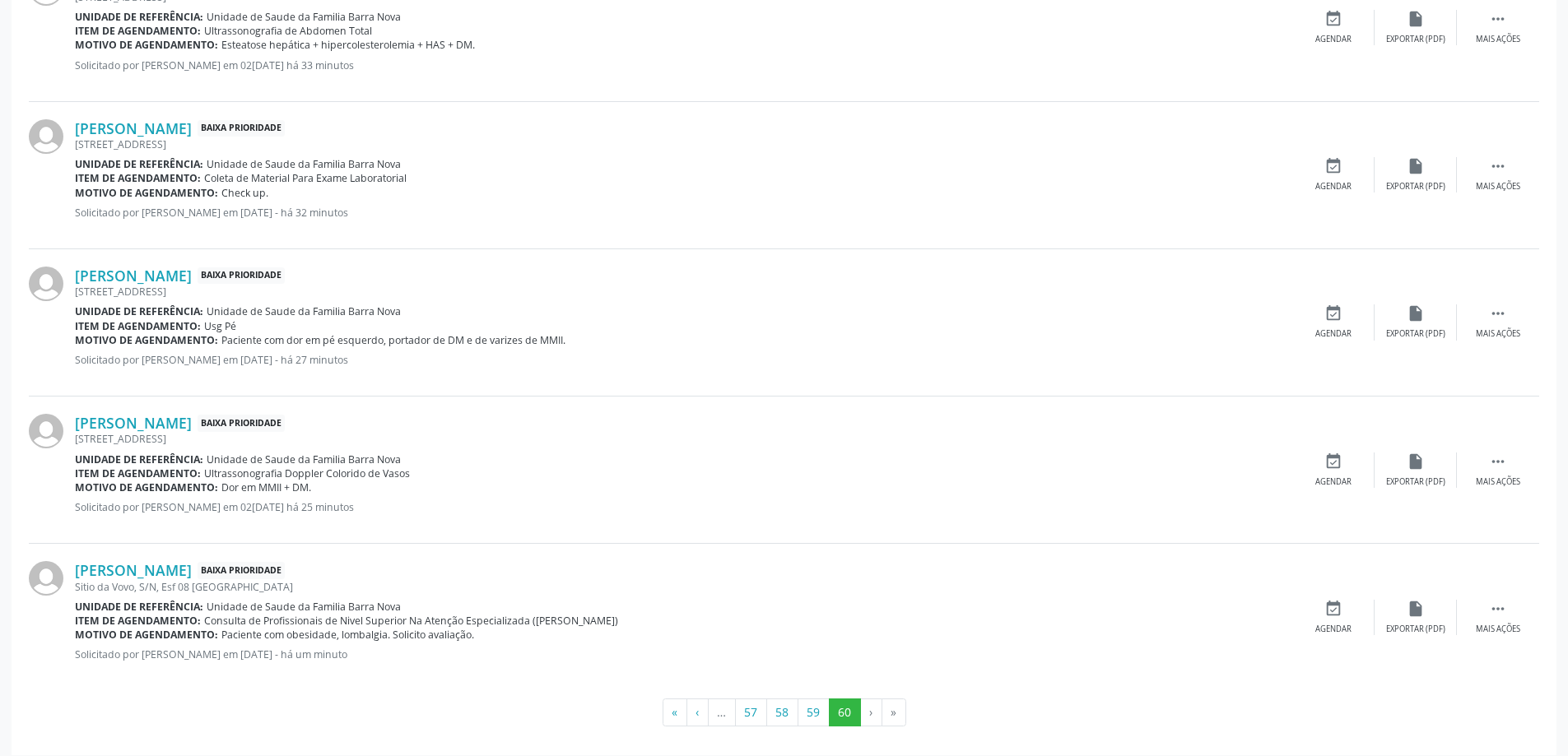
scroll to position [706, 0]
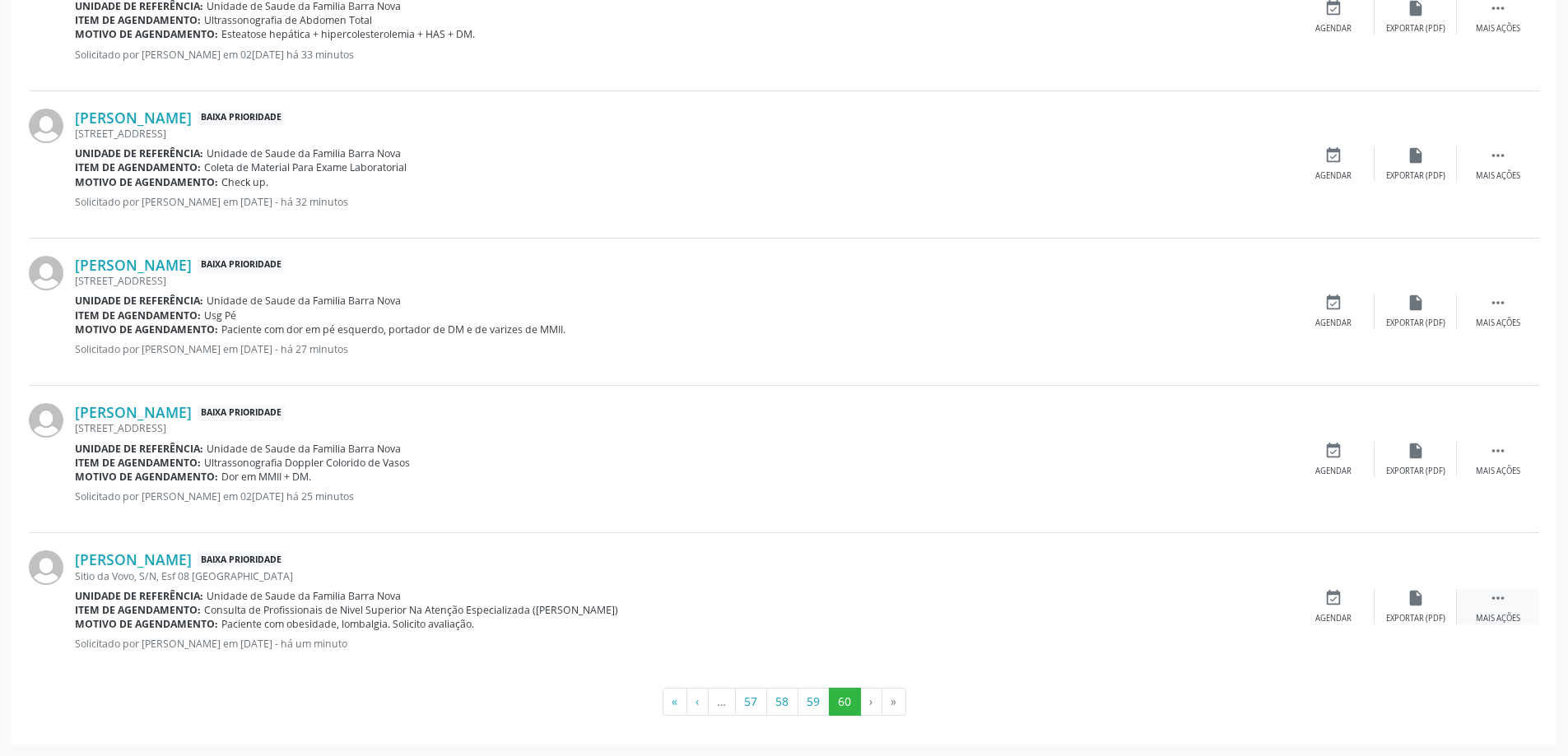
click at [1498, 602] on icon "" at bounding box center [1498, 598] width 18 height 18
click at [1418, 603] on icon "edit" at bounding box center [1416, 598] width 18 height 18
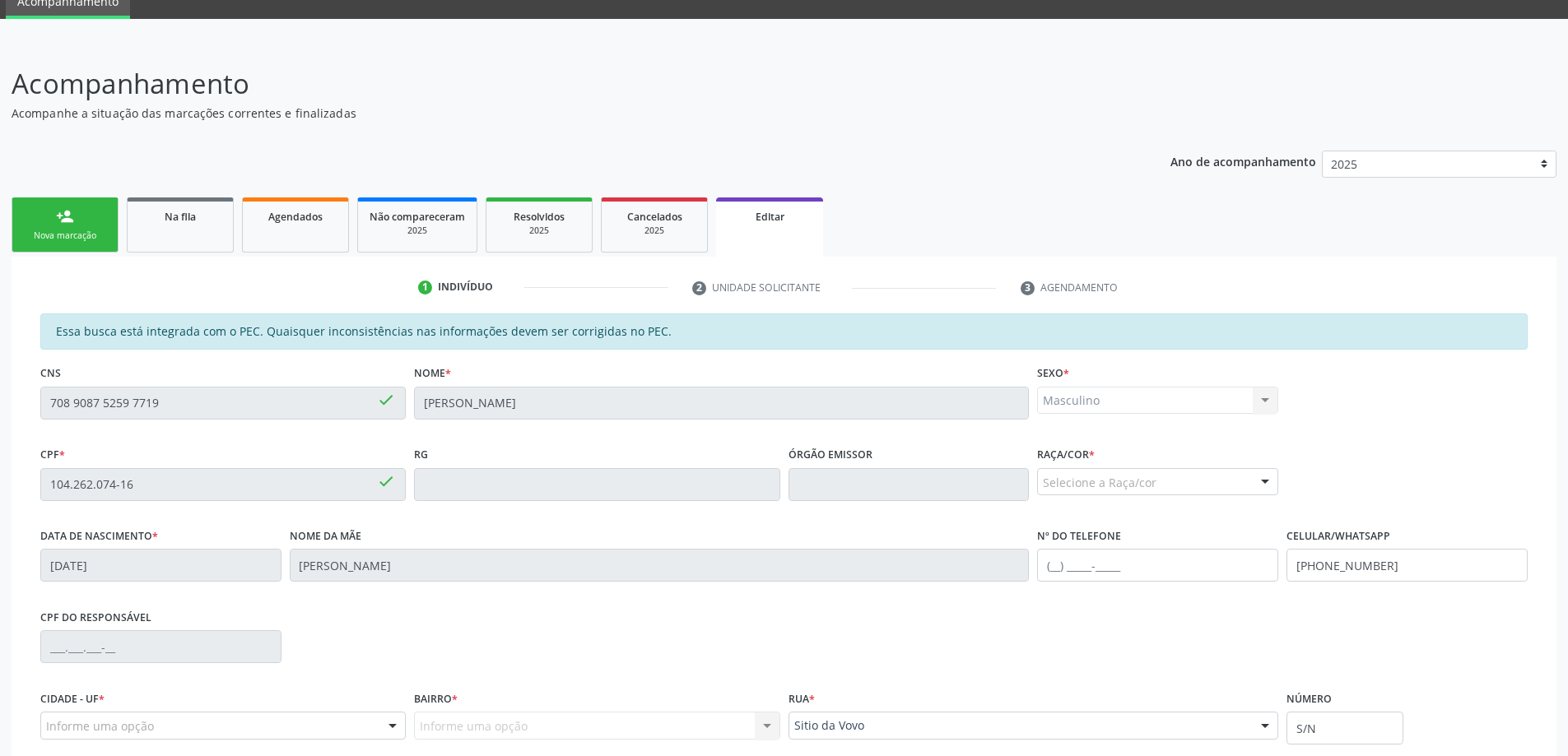
scroll to position [229, 0]
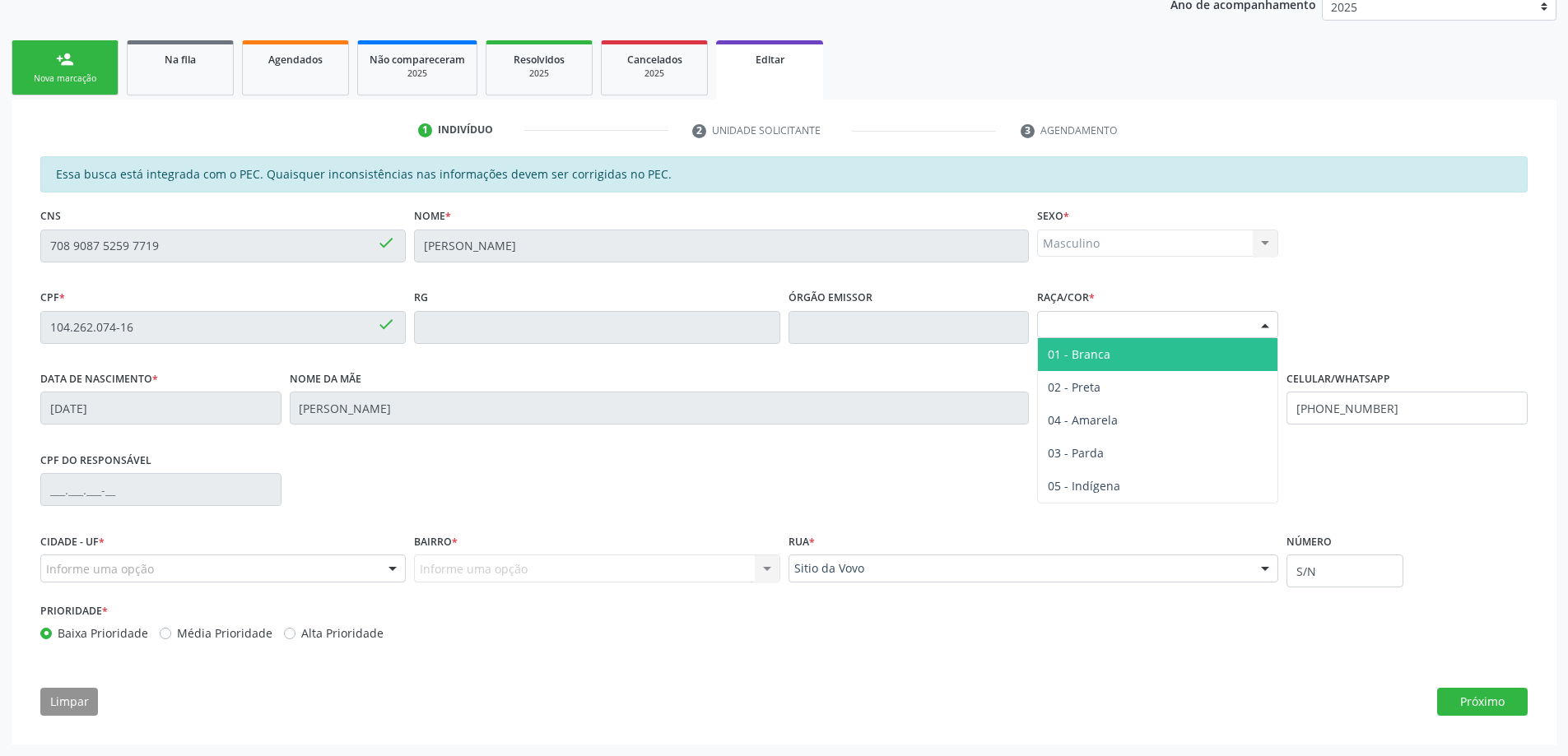
click at [1264, 327] on div at bounding box center [1265, 325] width 24 height 28
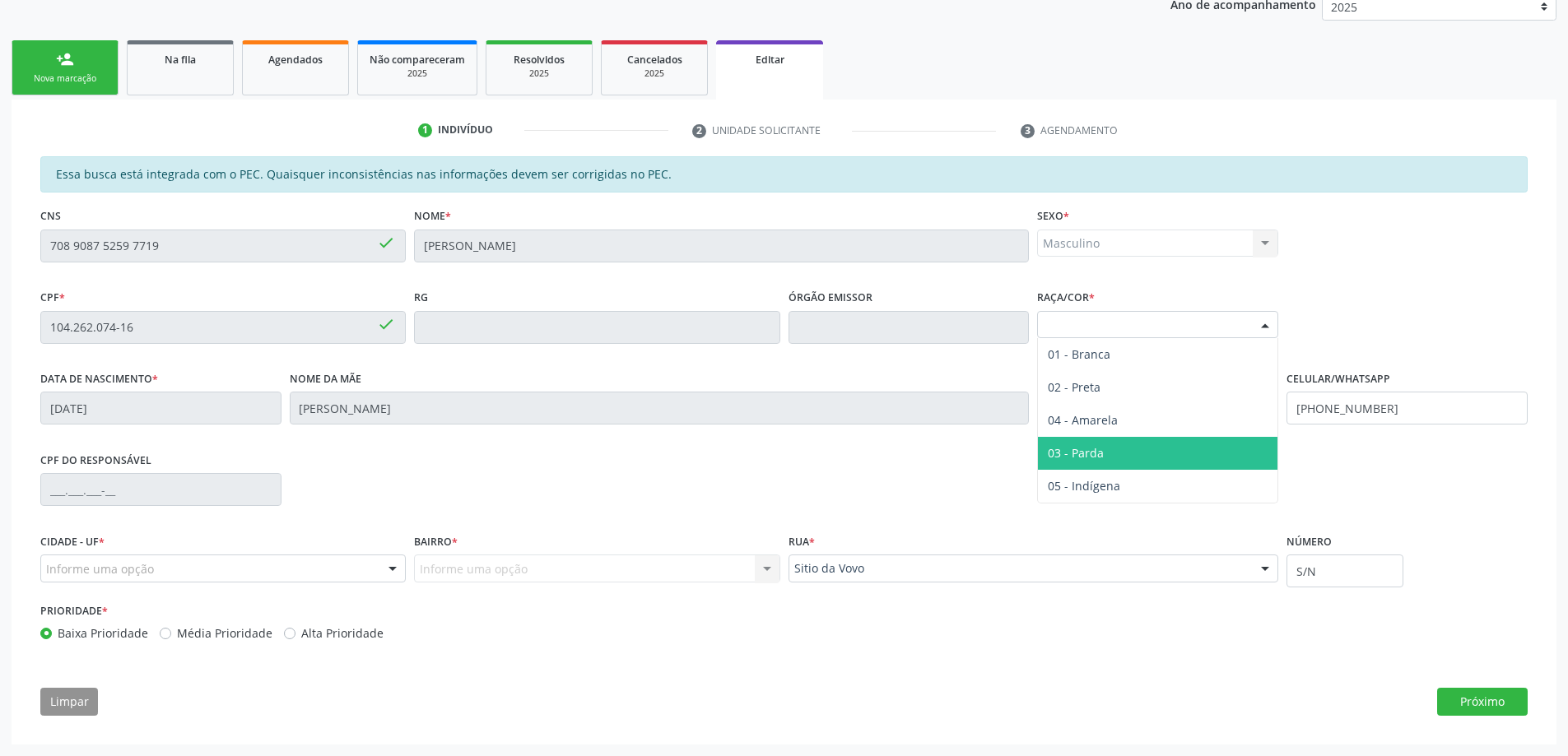
click at [1180, 451] on span "03 - Parda" at bounding box center [1157, 453] width 239 height 33
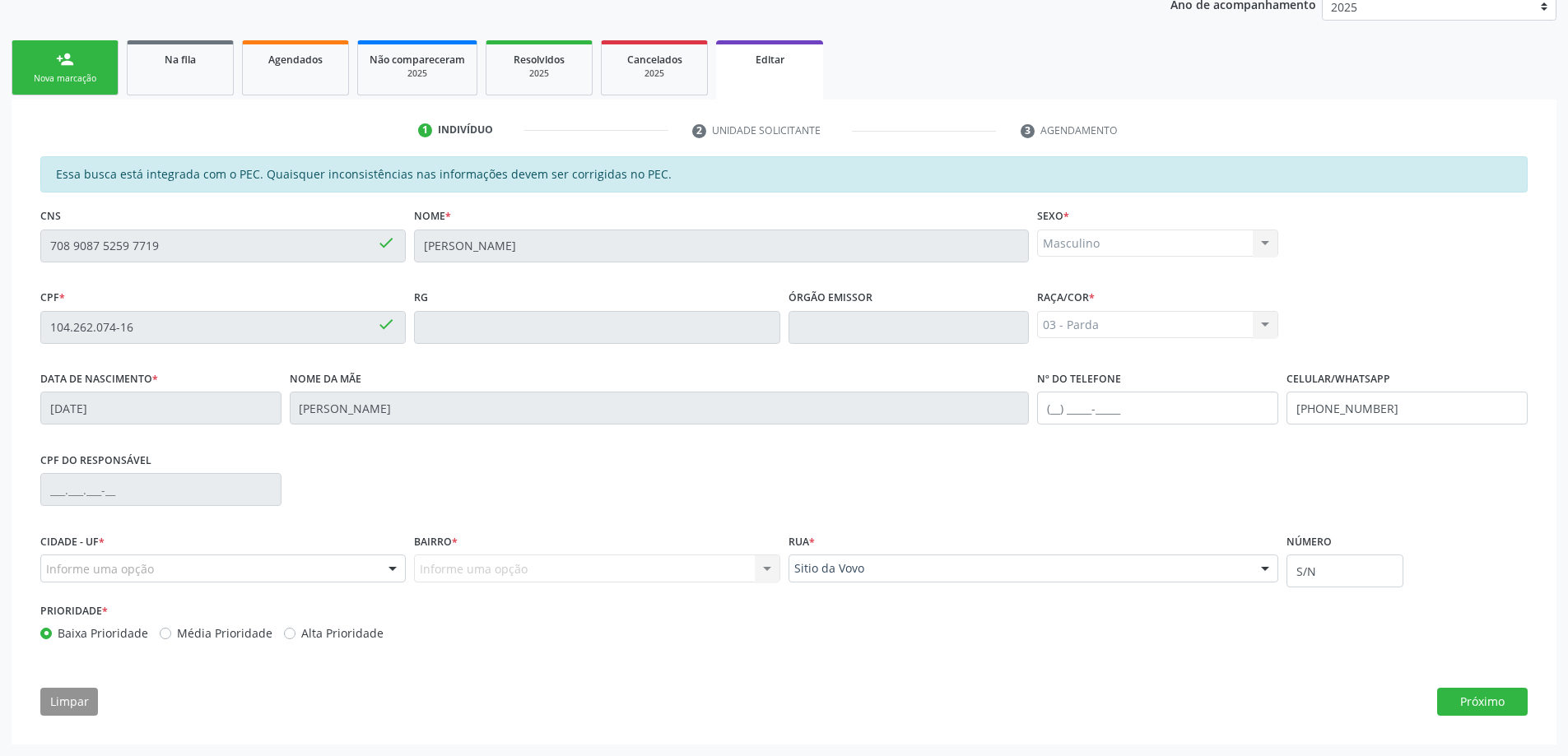
click at [391, 570] on div at bounding box center [392, 569] width 24 height 28
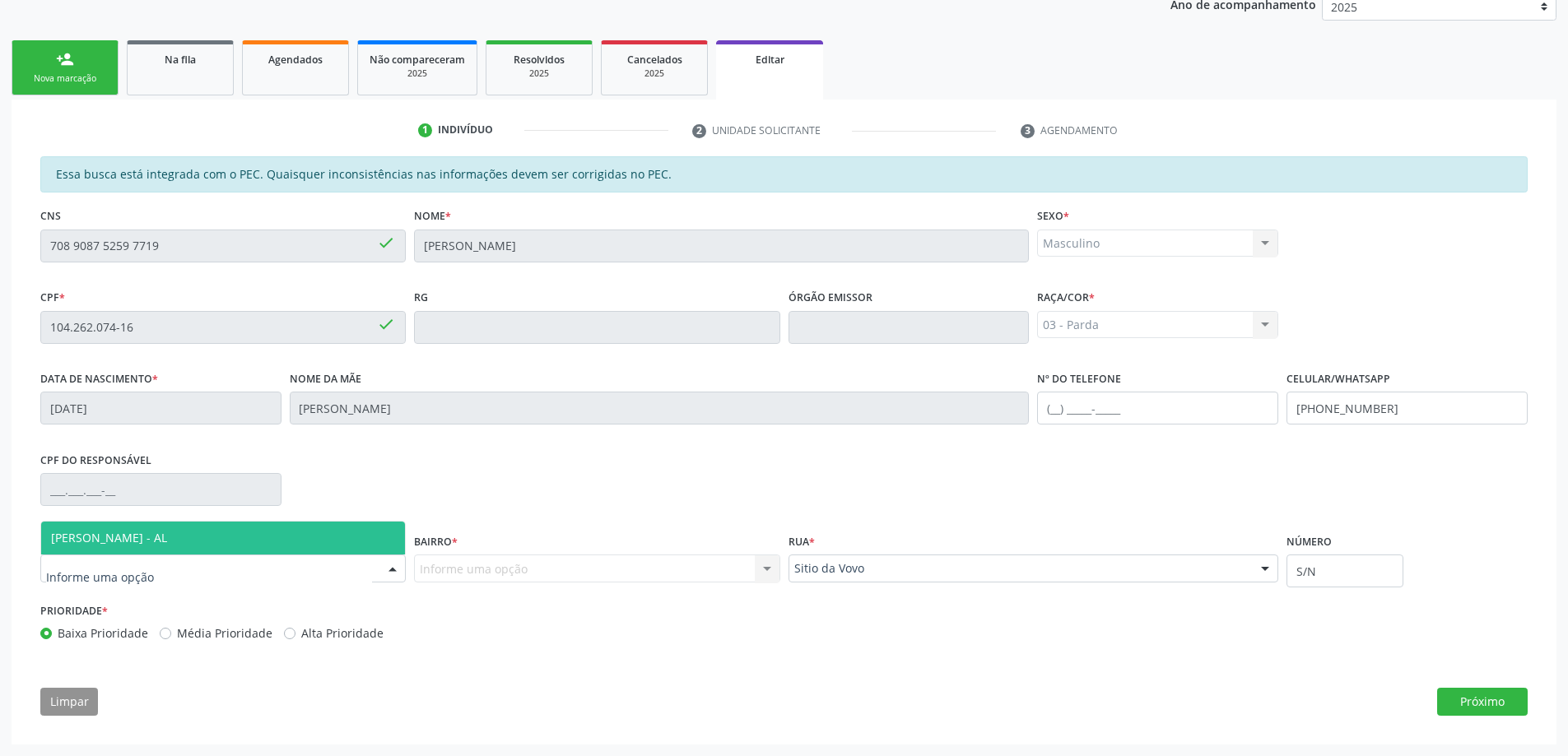
click at [269, 528] on span "[PERSON_NAME] - AL" at bounding box center [223, 539] width 364 height 33
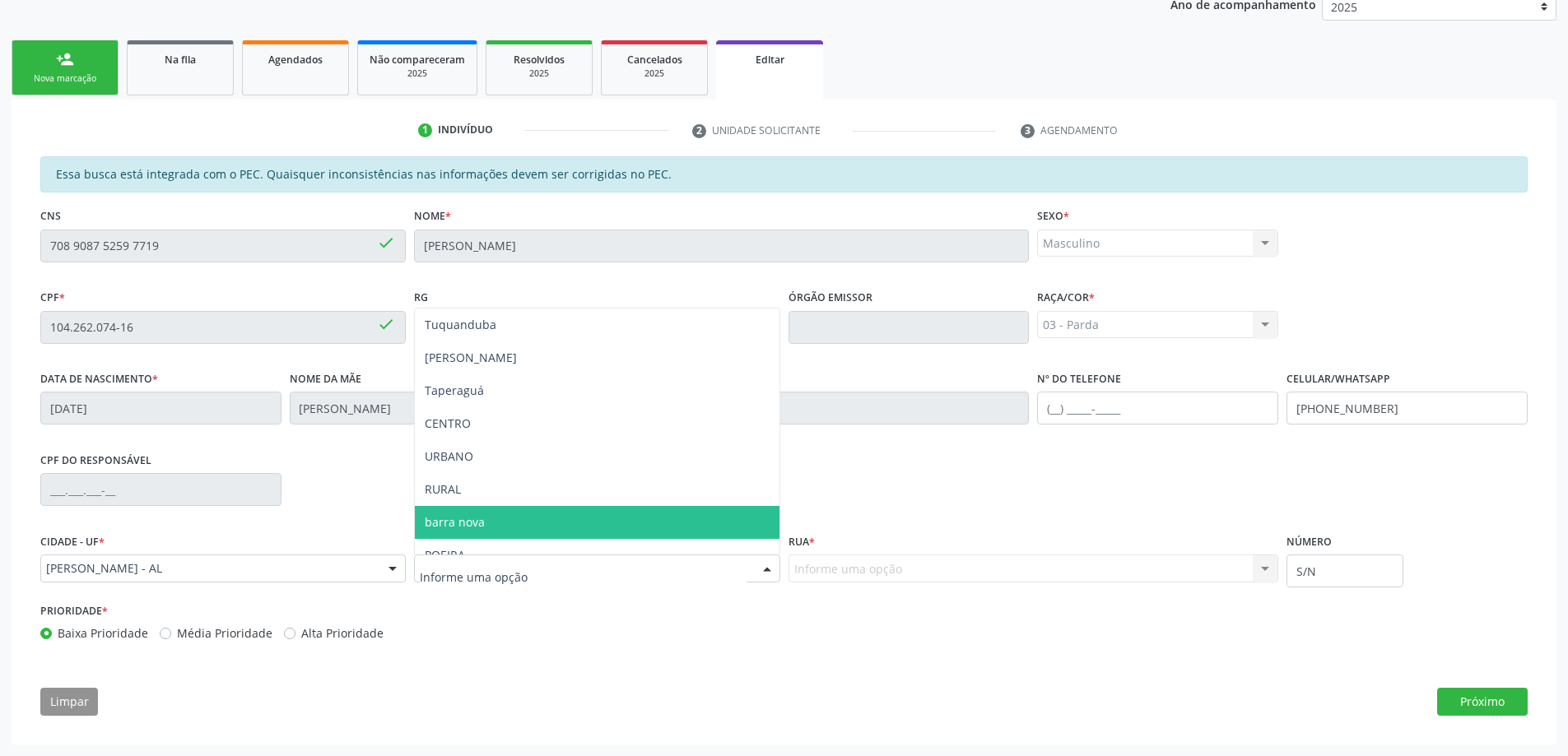
click at [466, 517] on span "barra nova" at bounding box center [454, 522] width 60 height 16
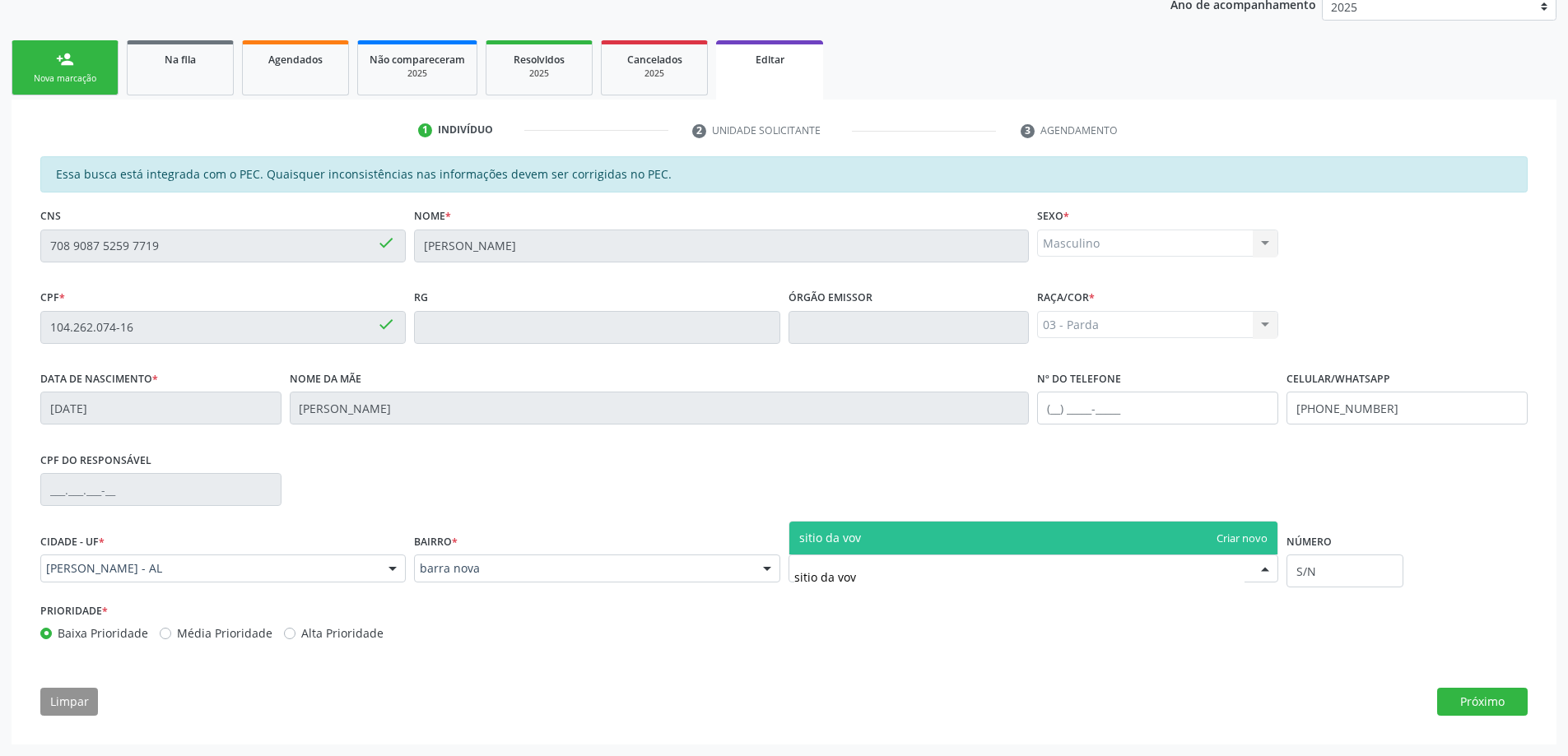
type input "sitio da vovó"
click at [983, 535] on span "sitio da vovó" at bounding box center [1034, 539] width 489 height 33
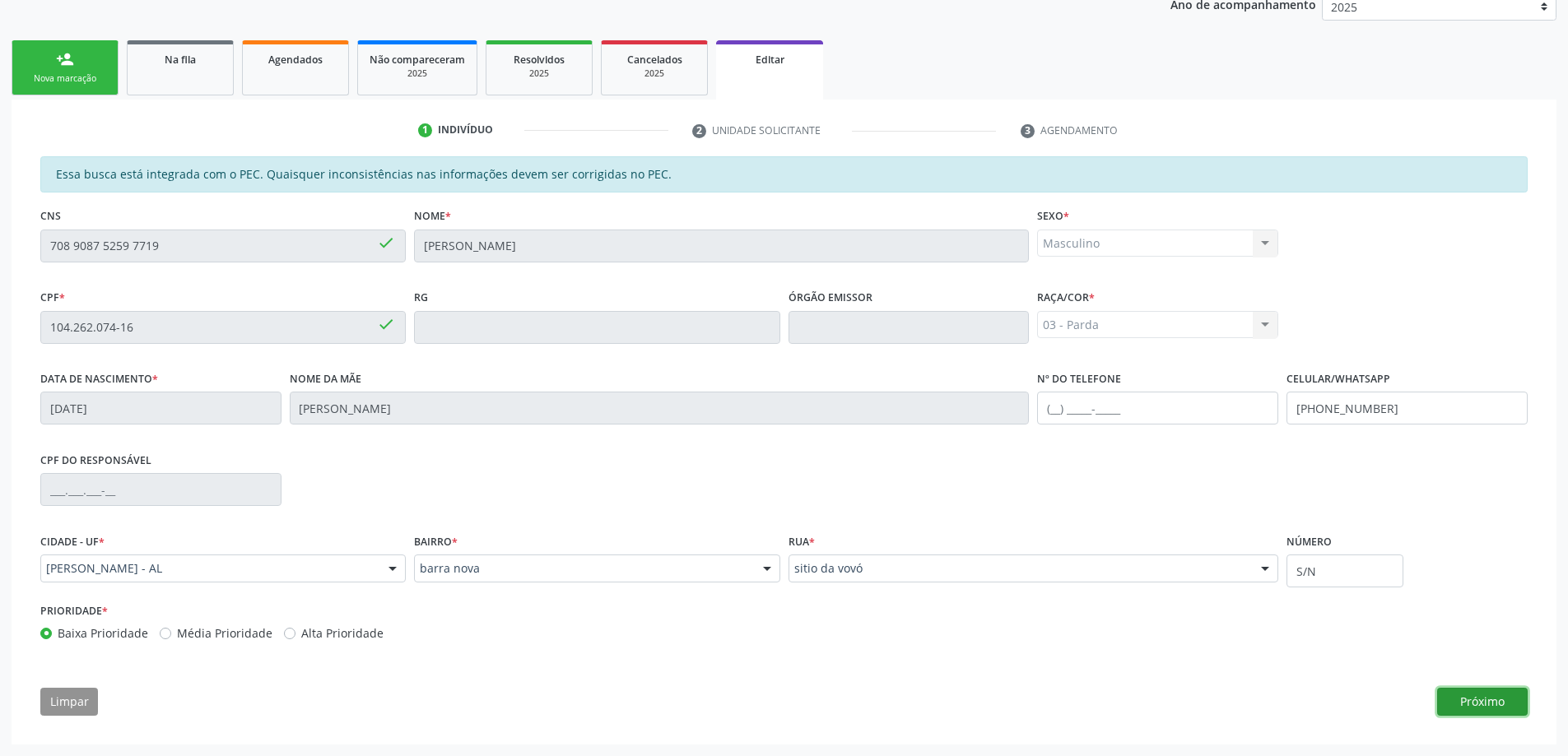
click at [1480, 705] on button "Próximo" at bounding box center [1482, 702] width 90 height 28
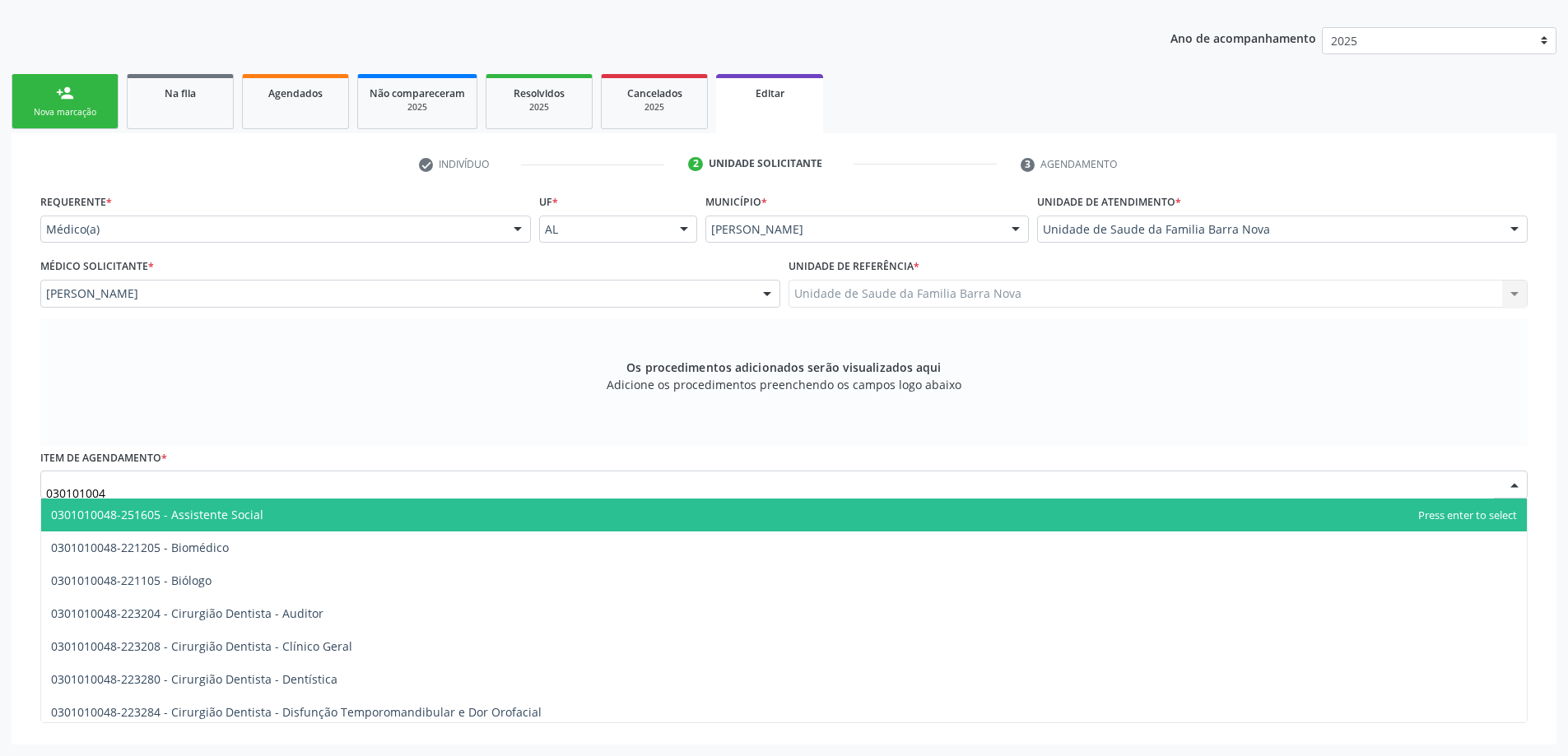
type input "0301010048"
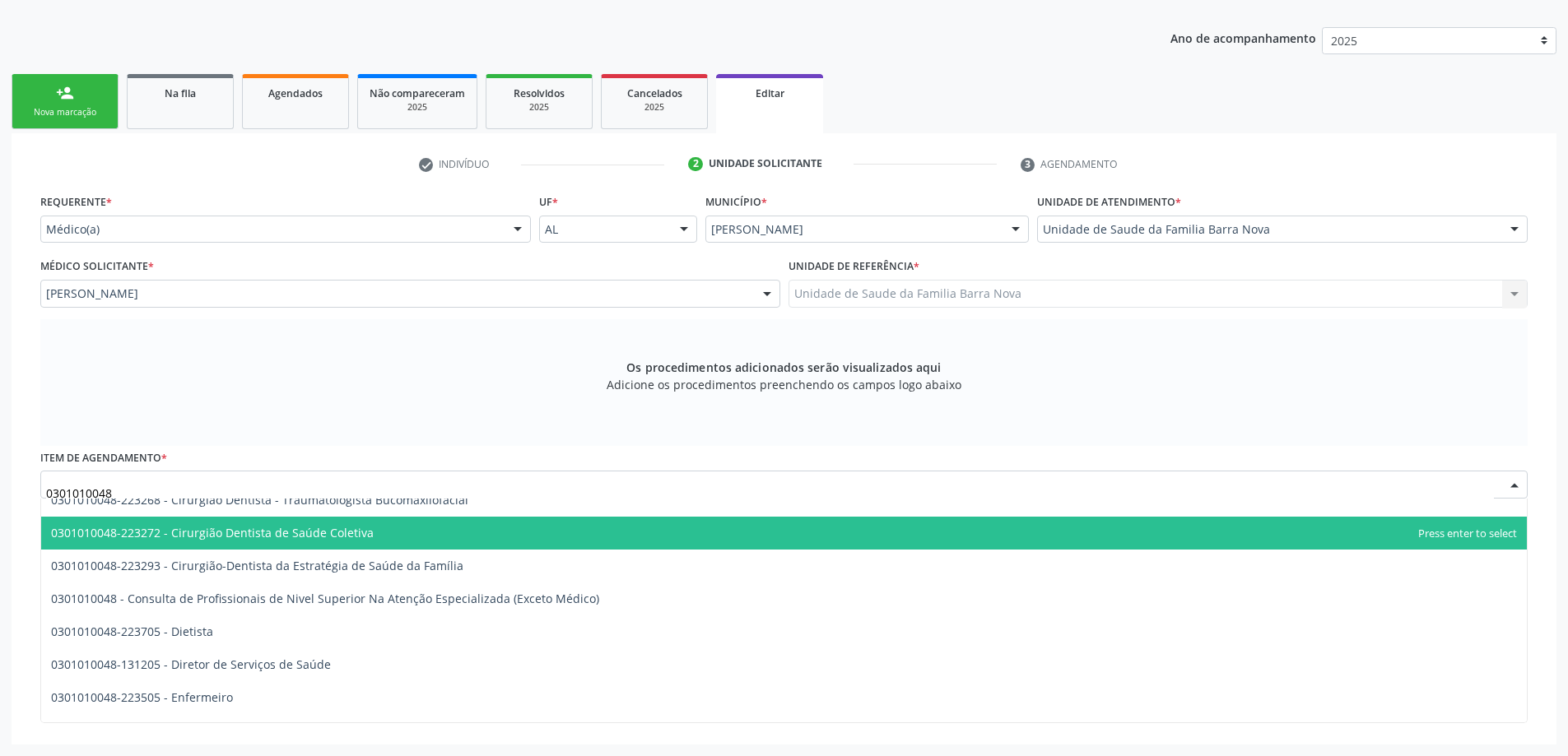
scroll to position [823, 0]
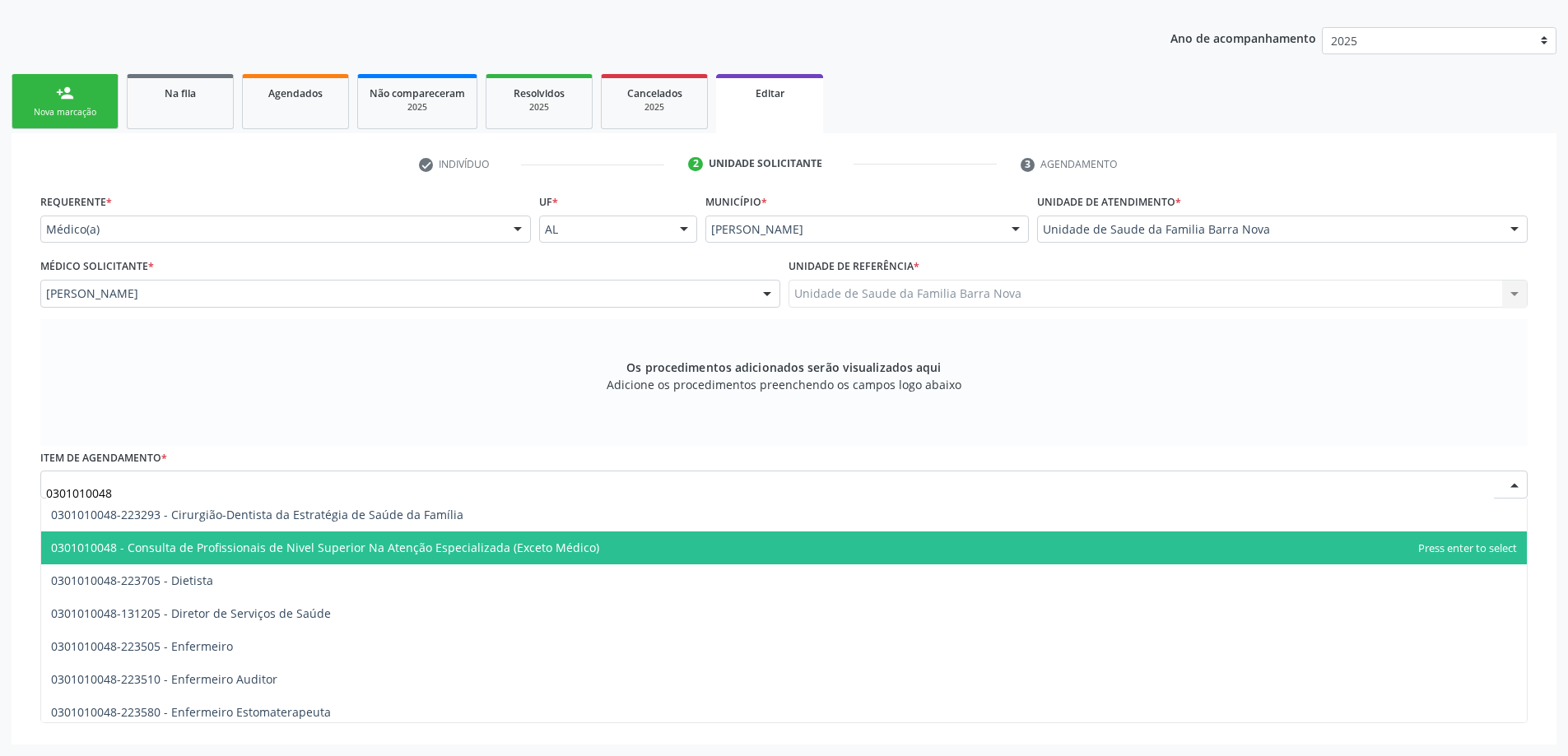
click at [627, 550] on span "0301010048 - Consulta de Profissionais de Nivel Superior Na Atenção Especializa…" at bounding box center [783, 548] width 1485 height 33
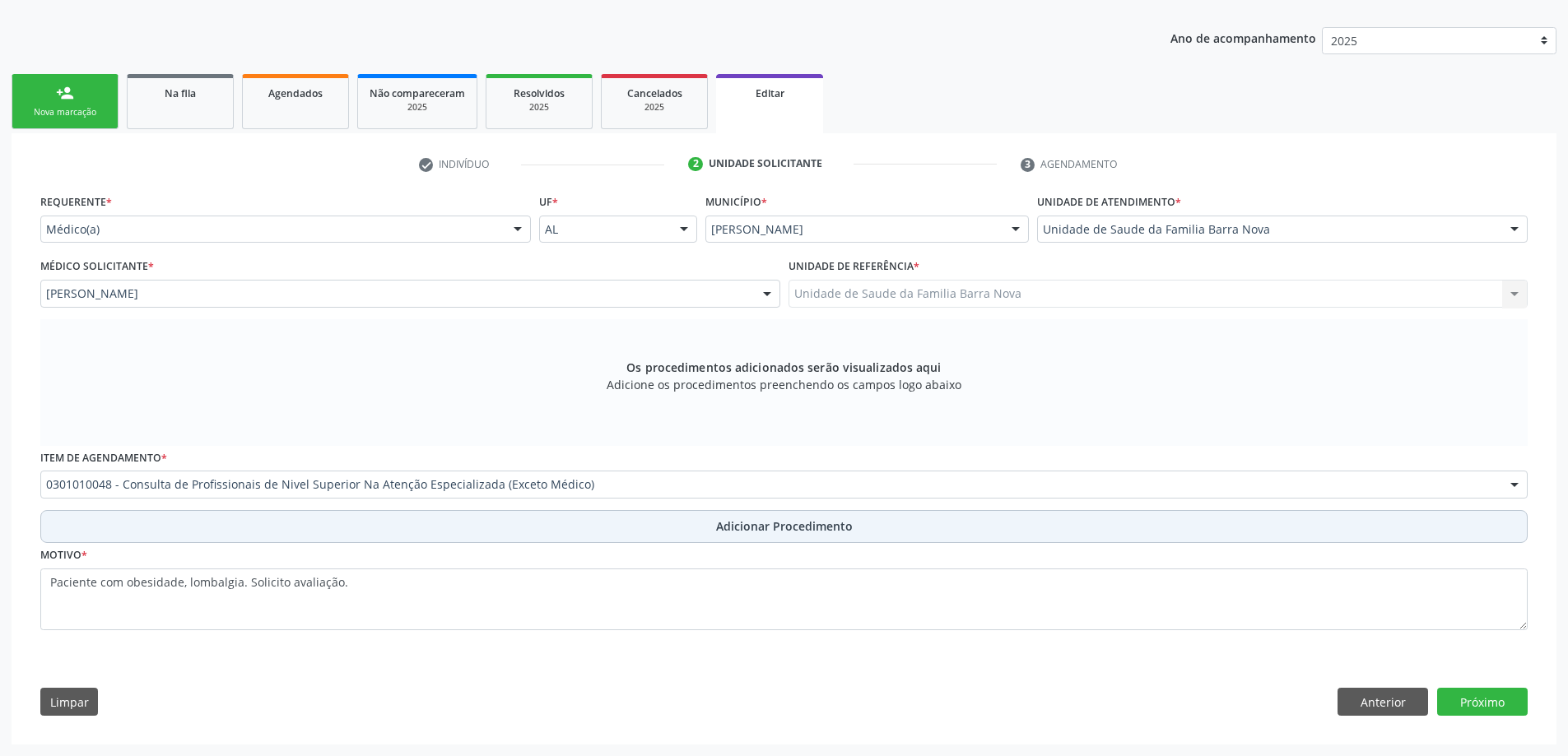
click at [734, 519] on span "Adicionar Procedimento" at bounding box center [784, 526] width 137 height 17
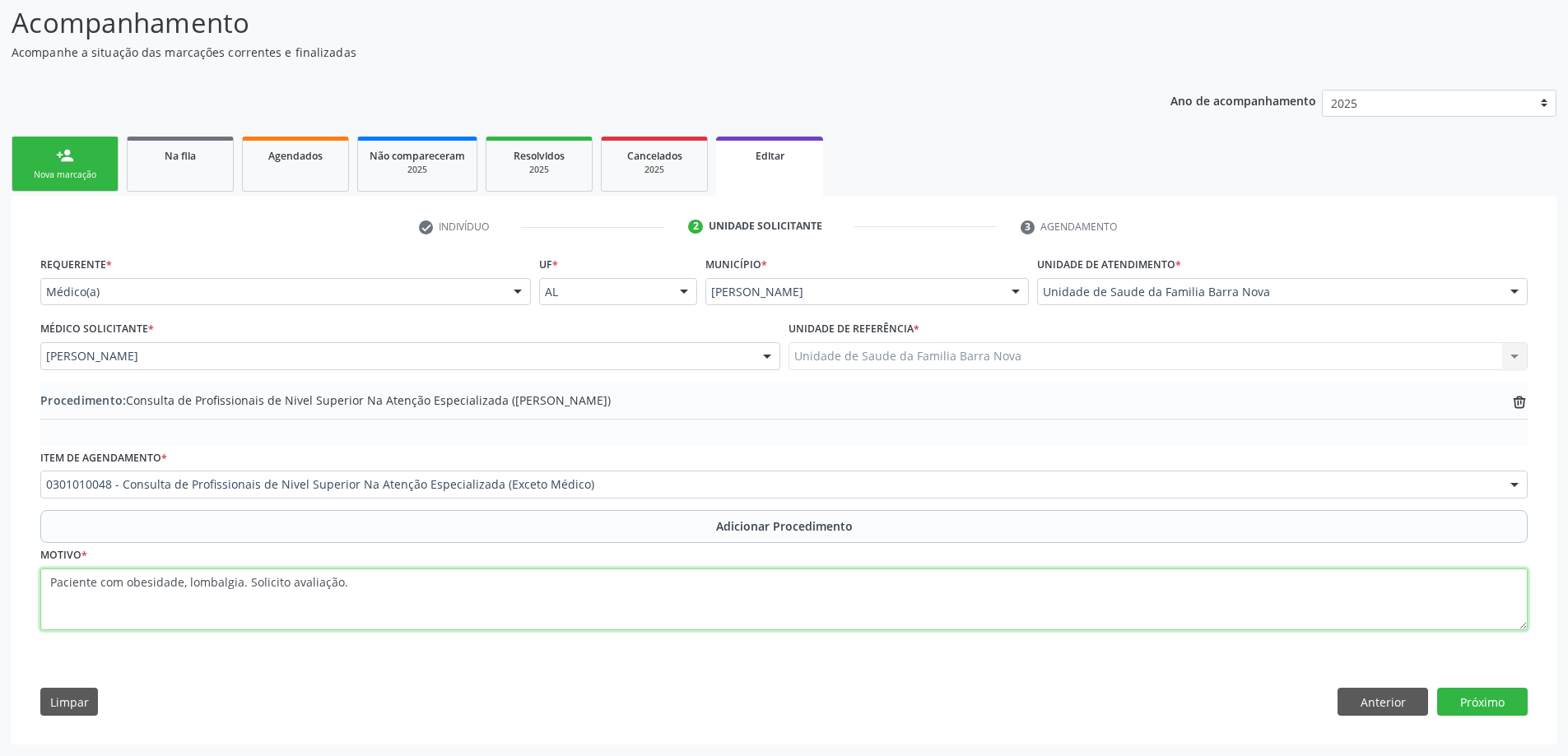
click at [410, 597] on textarea "Paciente com obesidade, lombalgia. Solicito avaliação." at bounding box center [783, 600] width 1487 height 63
type textarea "Paciente com obesidade, lombalgia. Solicito avaliação. FISIOTERAPIA."
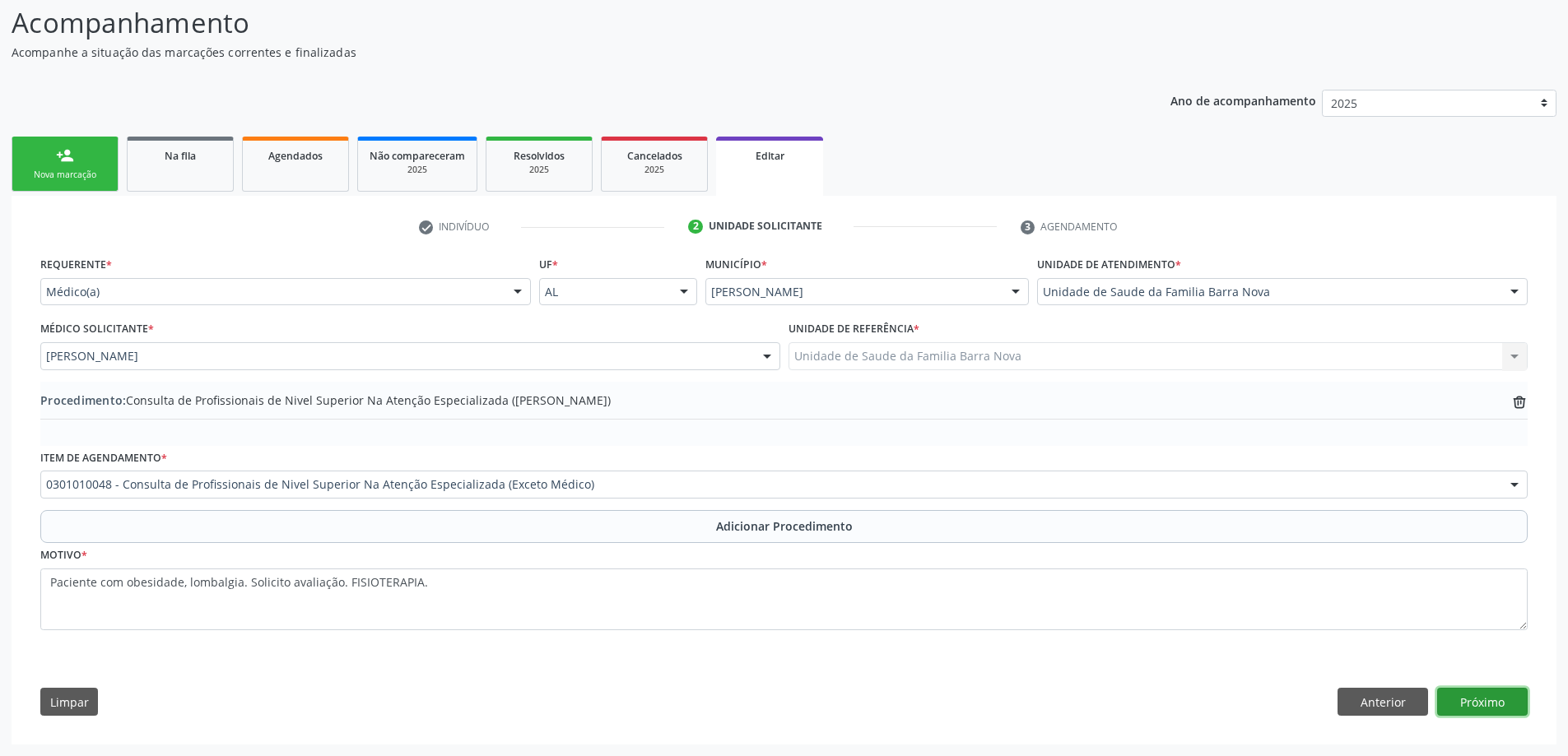
click at [1483, 696] on button "Próximo" at bounding box center [1482, 702] width 90 height 28
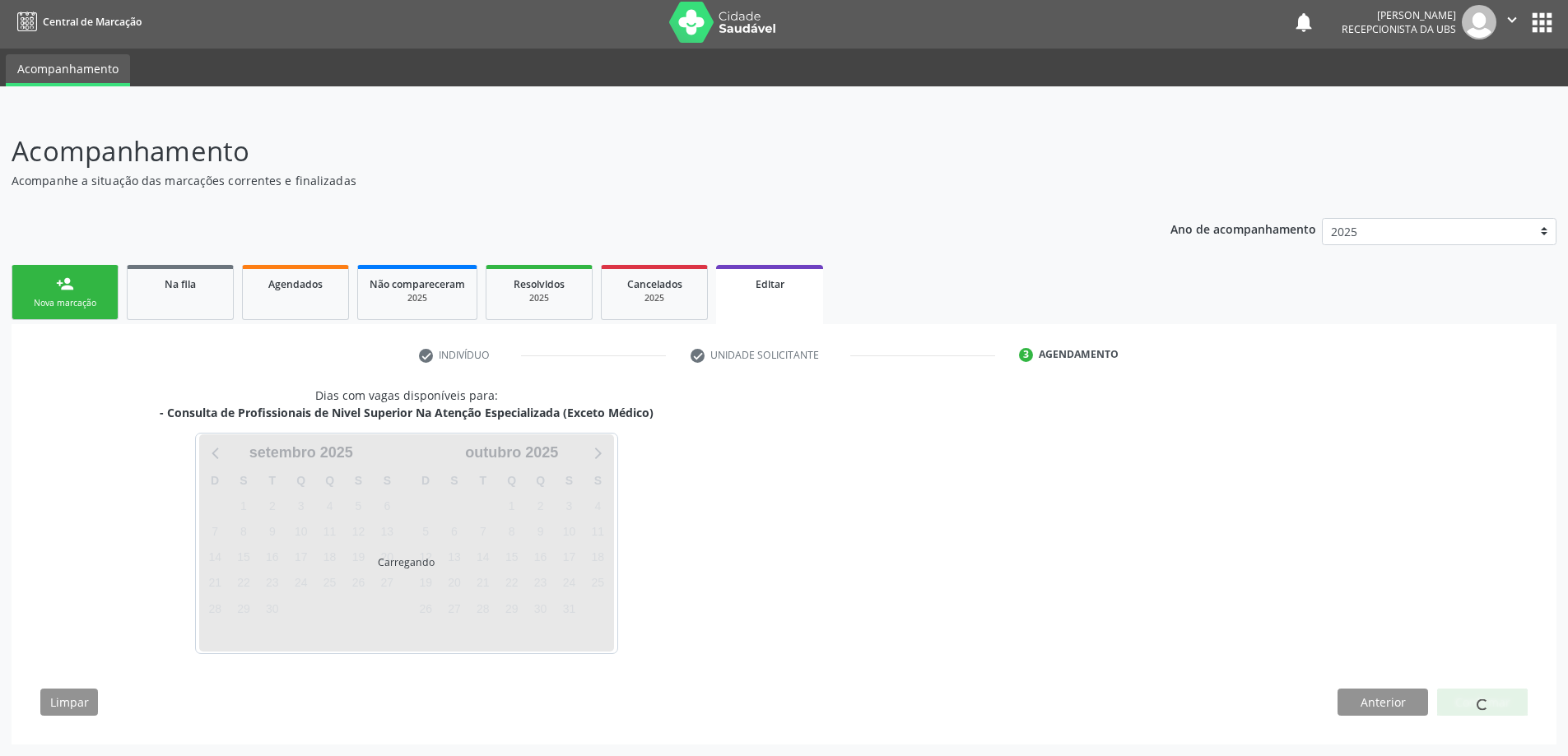
scroll to position [4, 0]
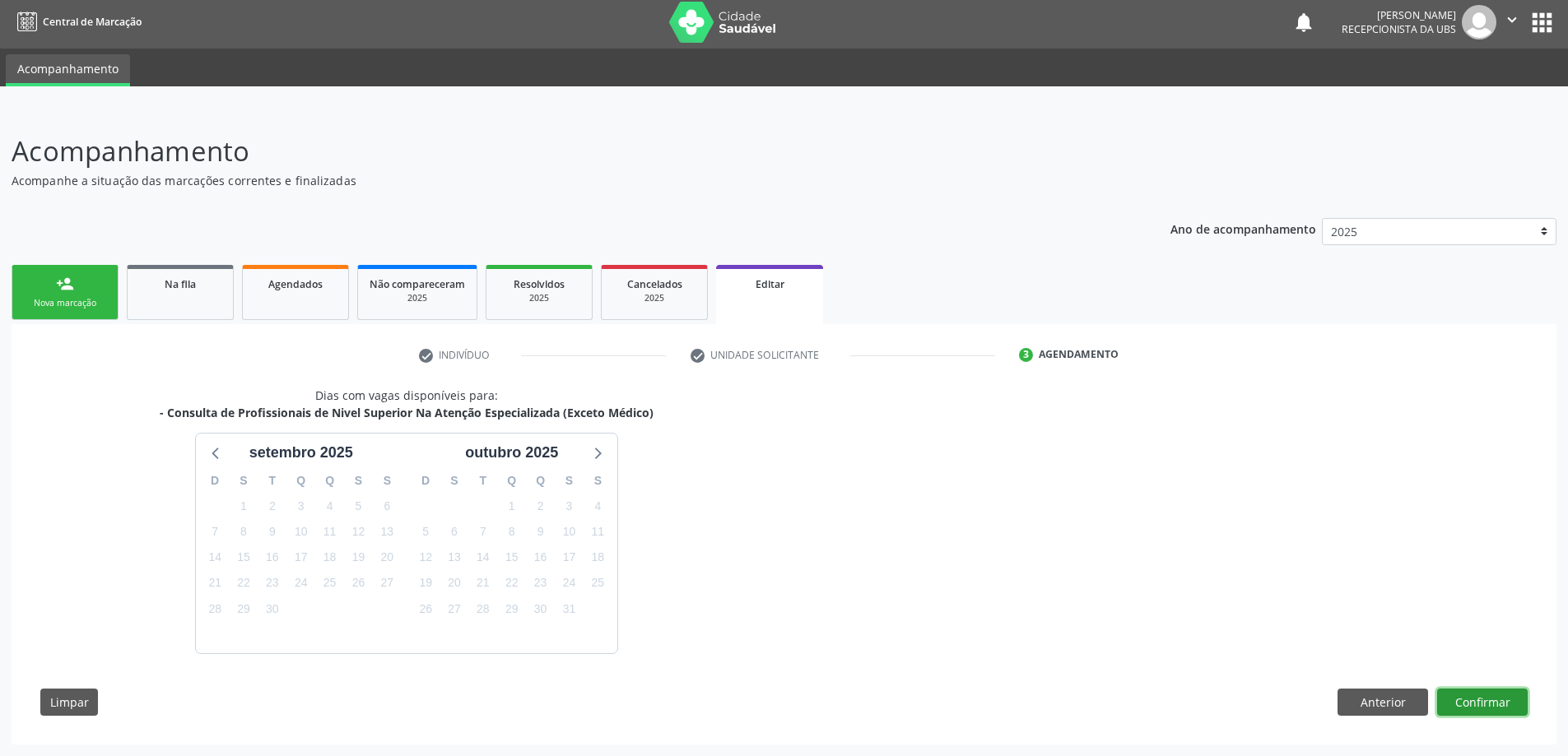
click at [1498, 708] on button "Confirmar" at bounding box center [1482, 703] width 90 height 28
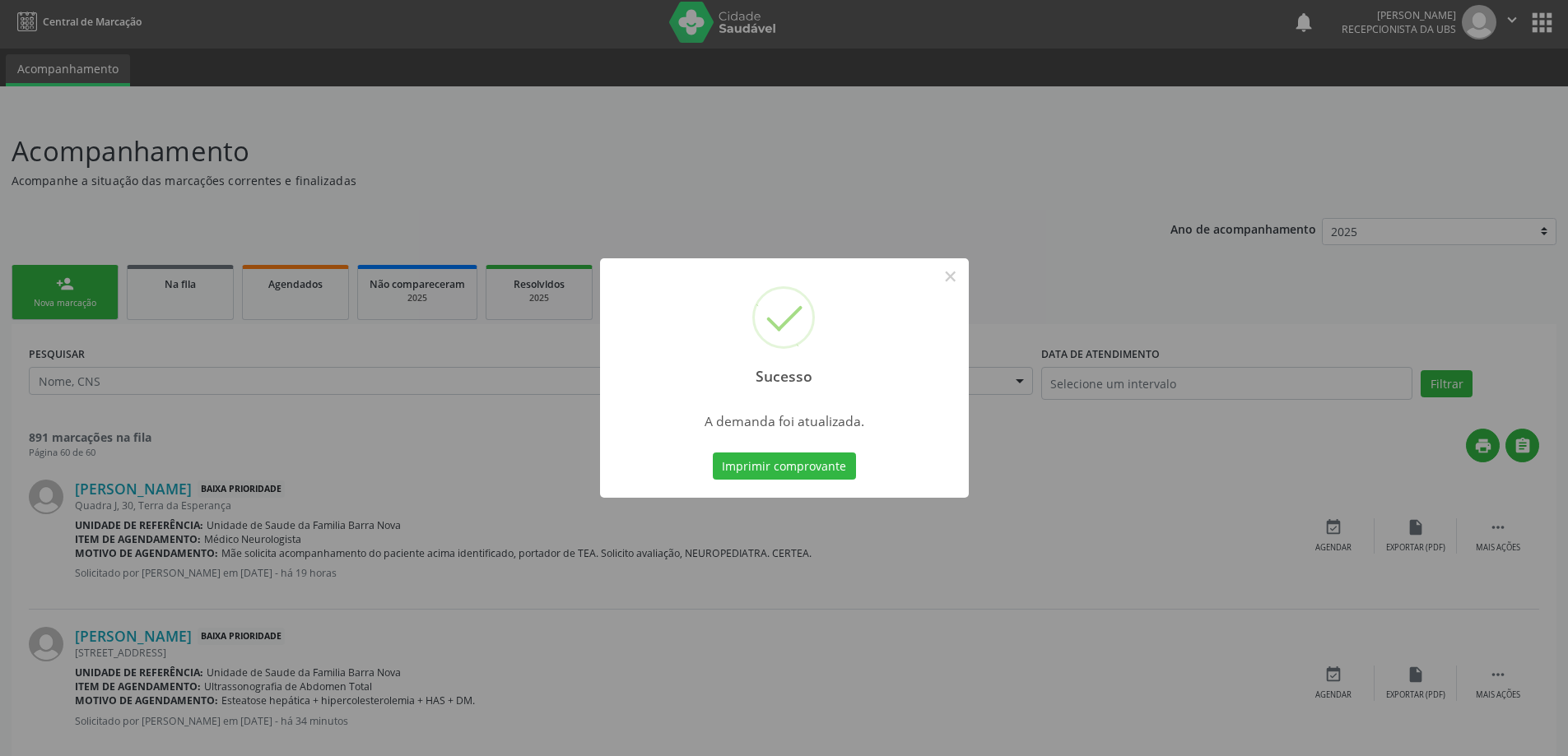
scroll to position [0, 0]
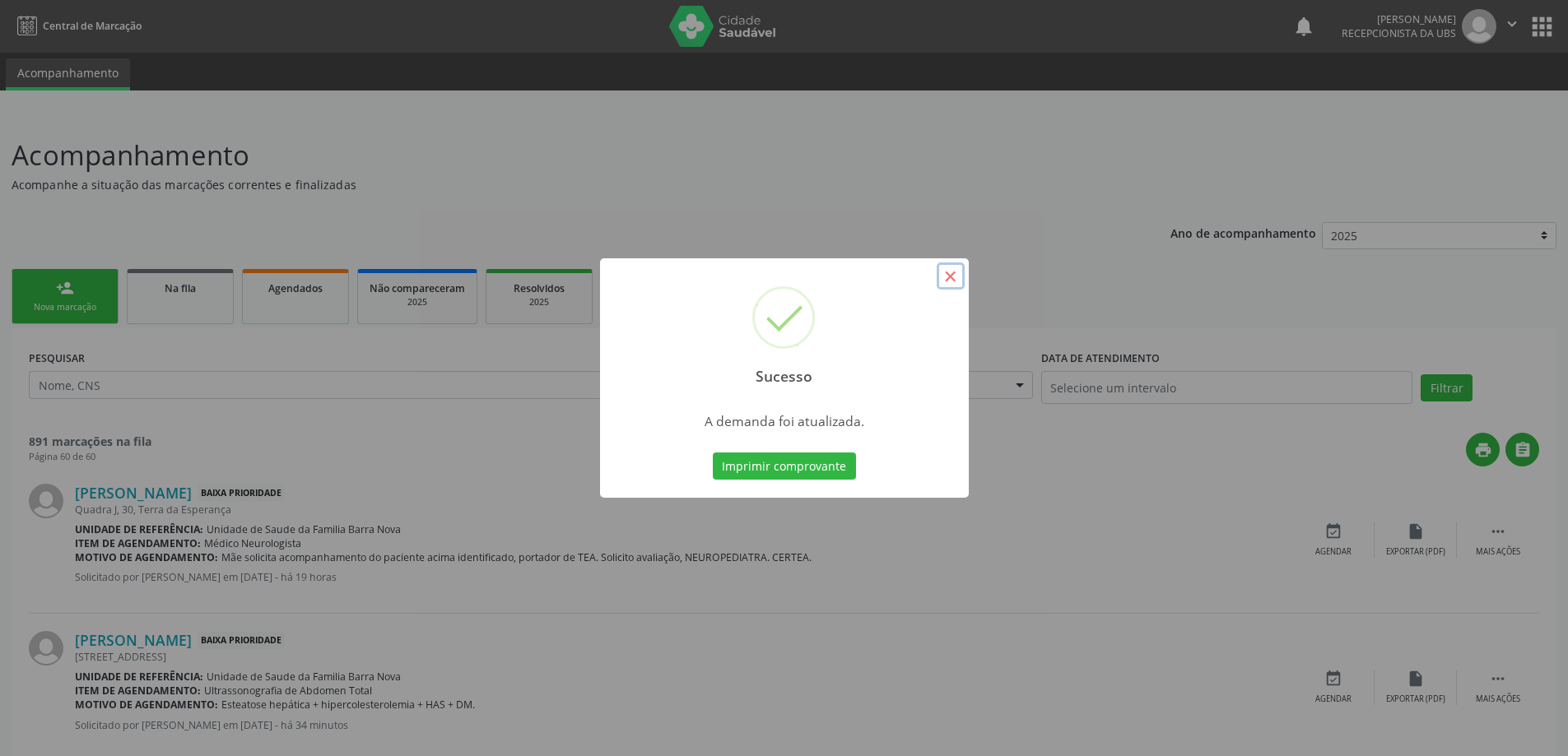
click at [950, 277] on button "×" at bounding box center [950, 277] width 28 height 28
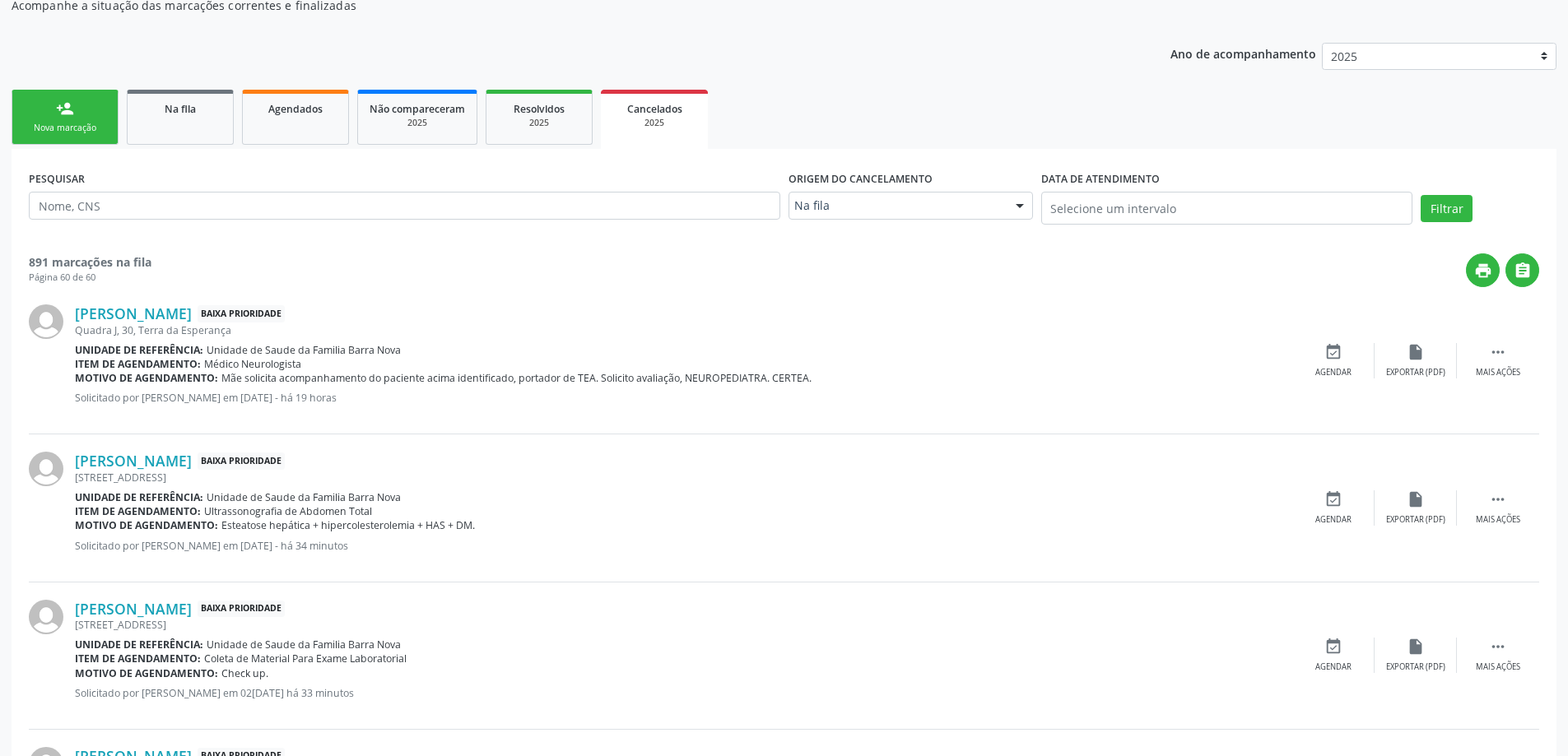
scroll to position [164, 0]
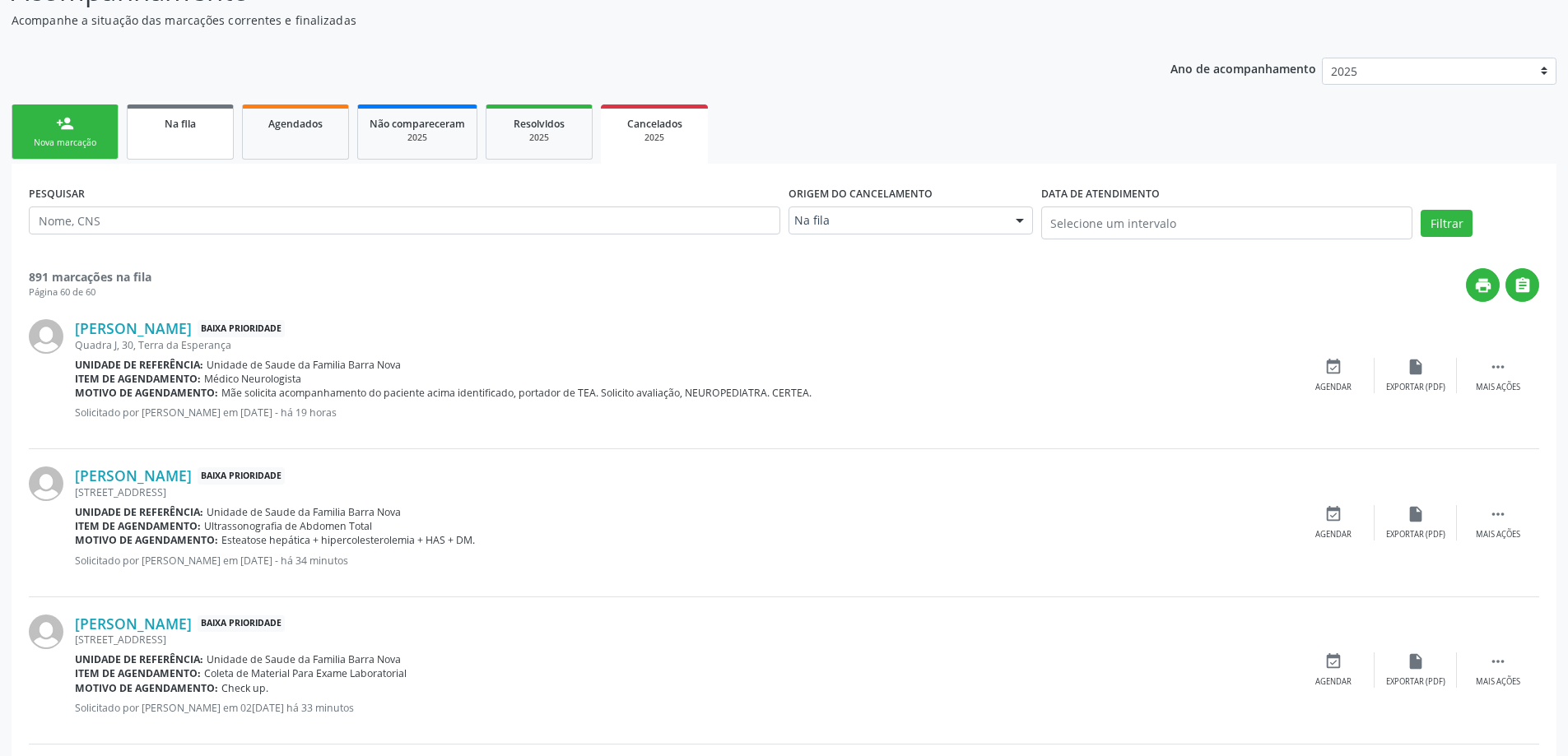
click at [197, 137] on link "Na fila" at bounding box center [180, 131] width 107 height 55
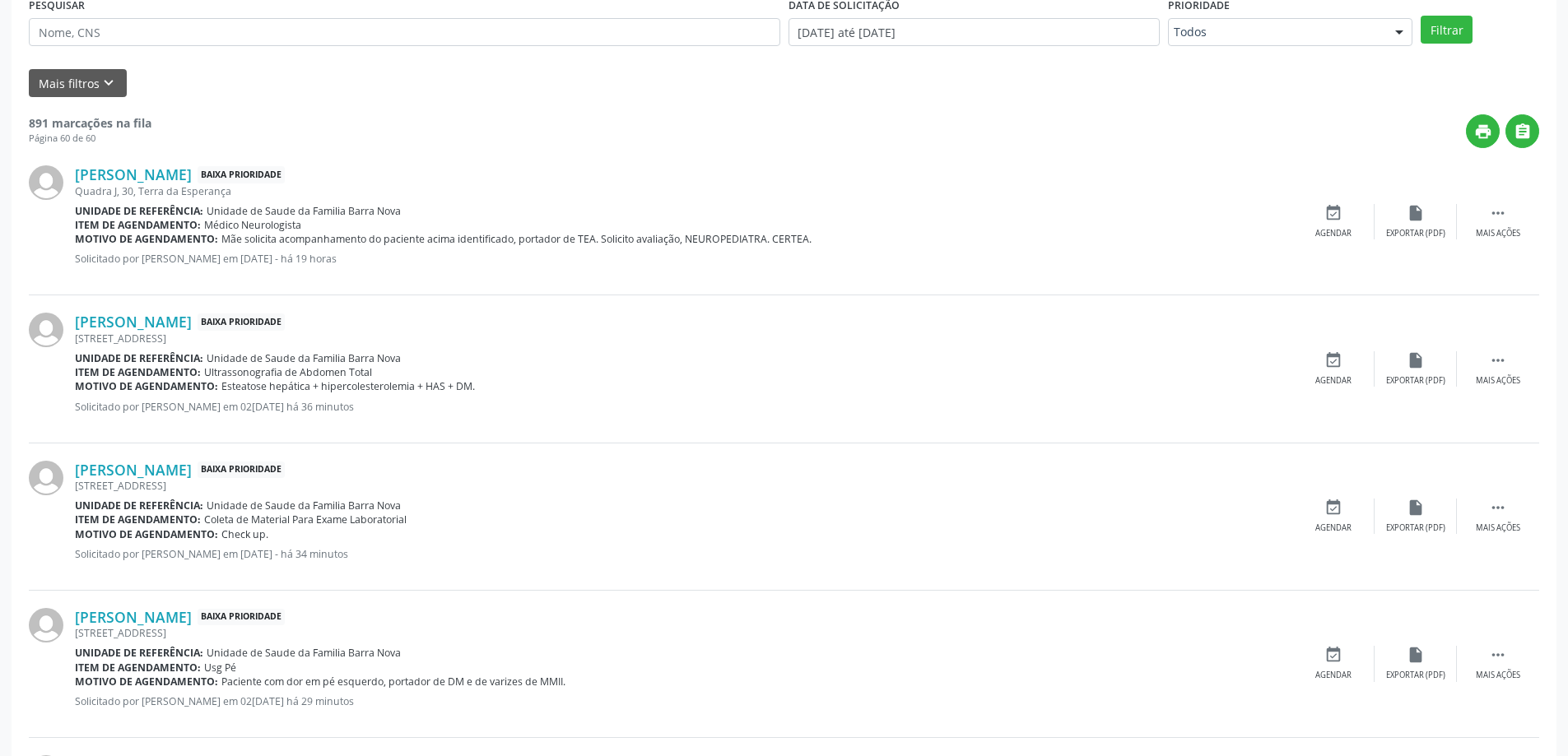
scroll to position [247, 0]
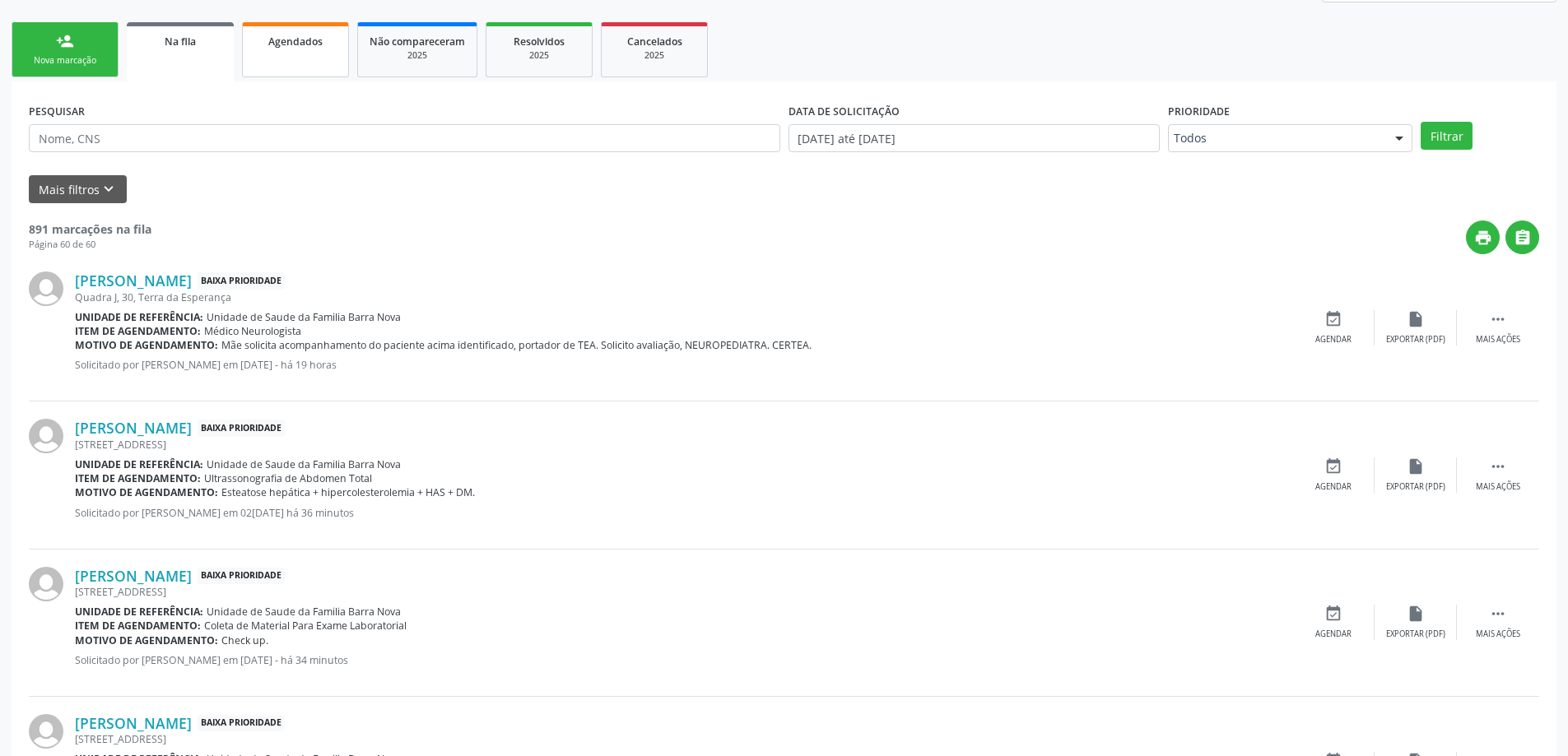
click at [321, 58] on link "Agendados" at bounding box center [295, 50] width 107 height 55
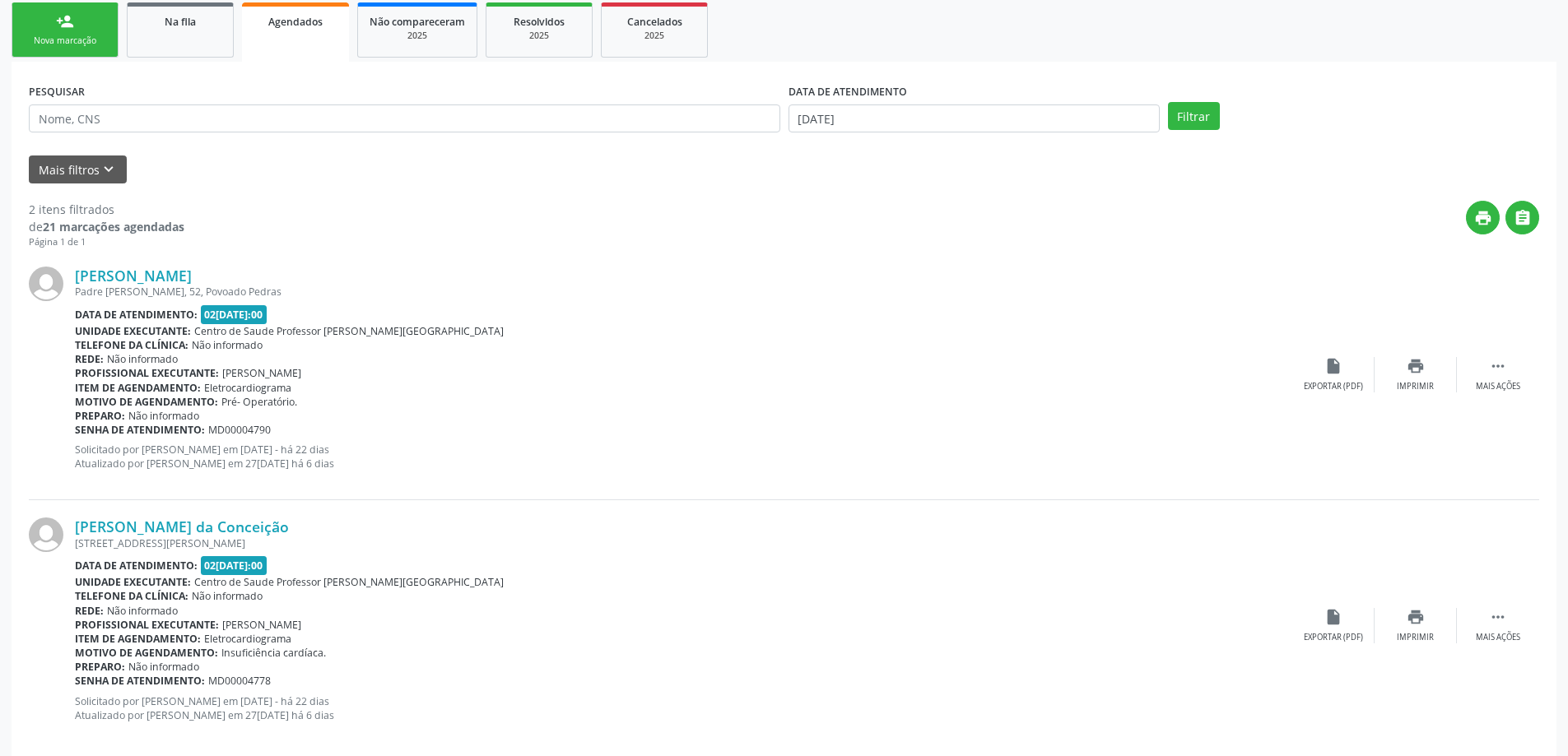
scroll to position [291, 0]
